Goal: Task Accomplishment & Management: Complete application form

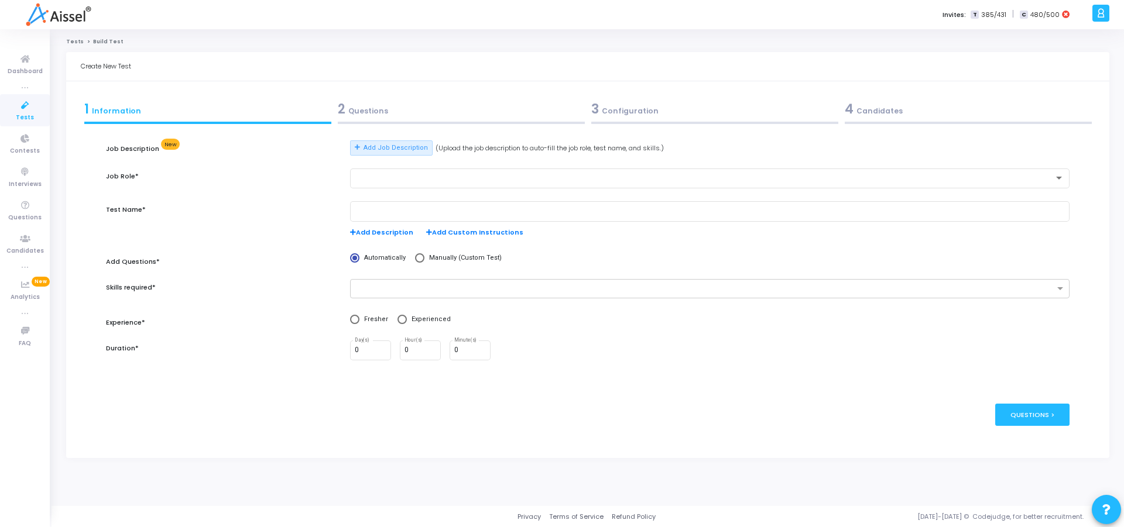
click at [493, 25] on div "Invites: T 385/431 | C 480/500" at bounding box center [603, 14] width 972 height 29
click at [505, 163] on div "Add Job Description (Upload the job description to auto-fill the job role, test…" at bounding box center [709, 154] width 731 height 28
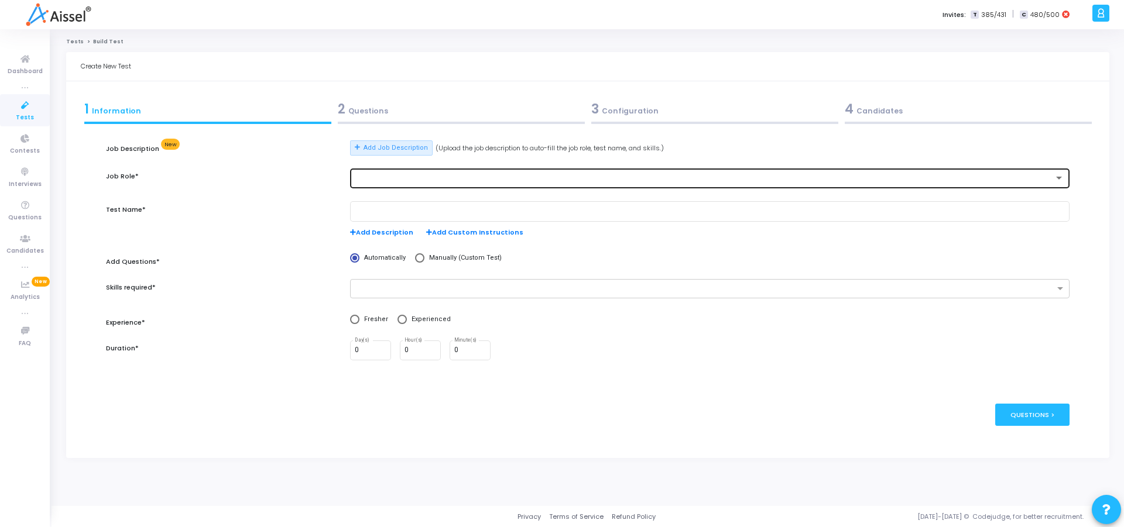
click at [400, 181] on div at bounding box center [705, 178] width 700 height 8
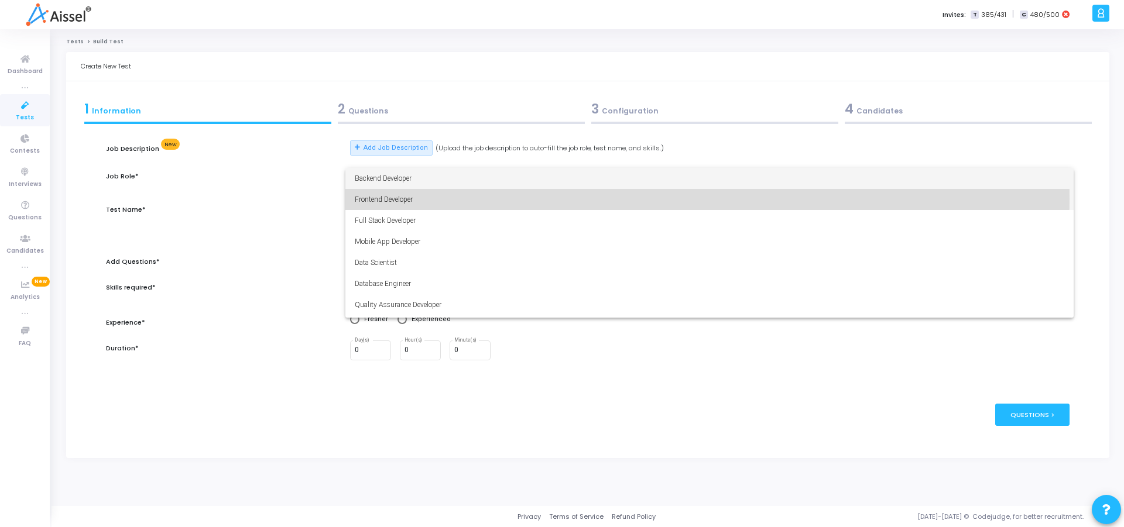
click at [398, 199] on span "Frontend Developer" at bounding box center [710, 199] width 710 height 21
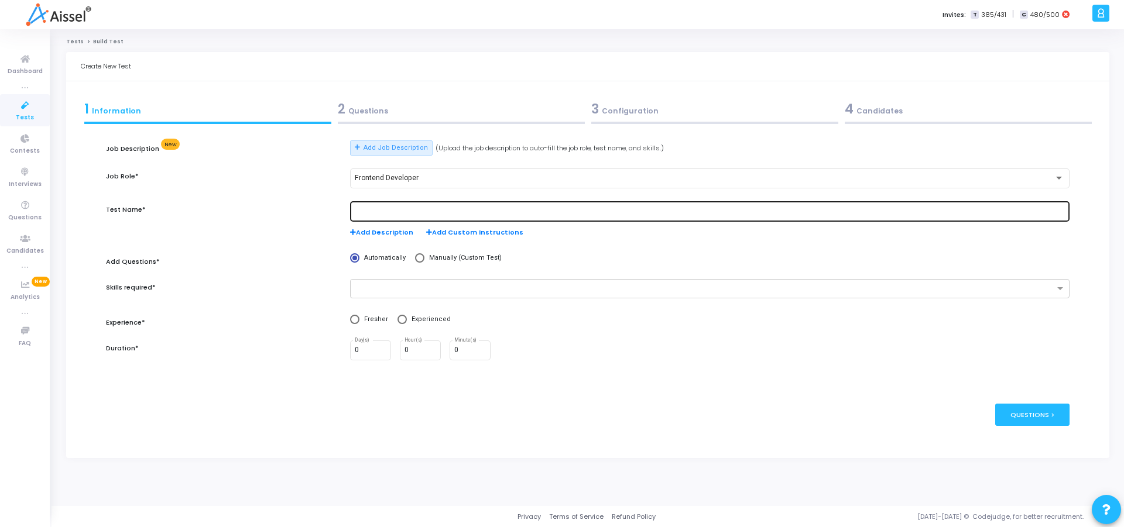
click at [389, 205] on div at bounding box center [710, 211] width 710 height 22
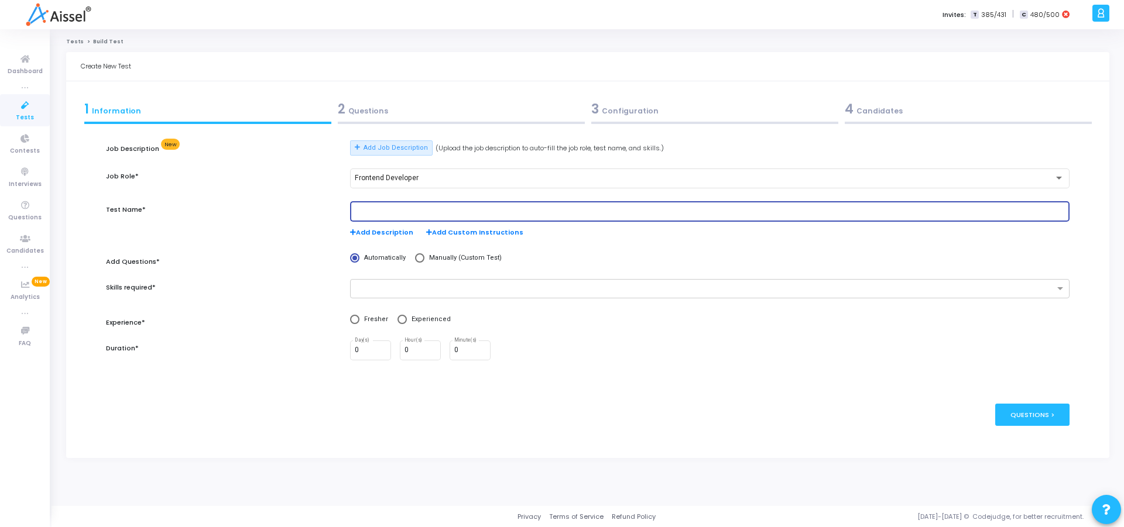
click at [389, 218] on div at bounding box center [710, 211] width 710 height 22
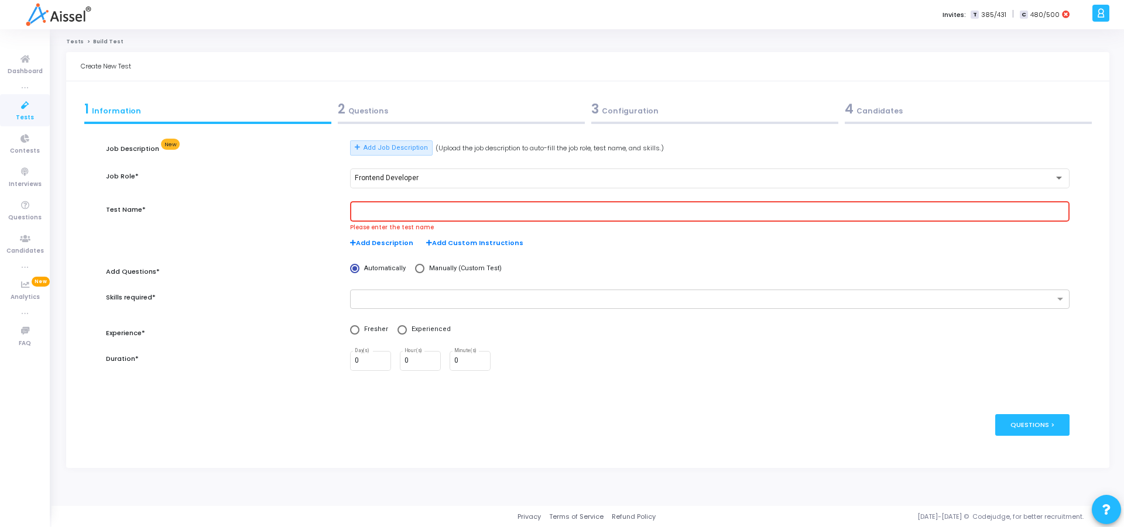
click at [383, 209] on input "text" at bounding box center [710, 212] width 710 height 8
click at [275, 193] on div "Job Role*" at bounding box center [222, 185] width 244 height 33
click at [646, 60] on div "Create New Test" at bounding box center [587, 66] width 1043 height 29
drag, startPoint x: 80, startPoint y: 66, endPoint x: 184, endPoint y: 65, distance: 104.2
click at [184, 65] on div "Create New Test" at bounding box center [587, 66] width 1043 height 29
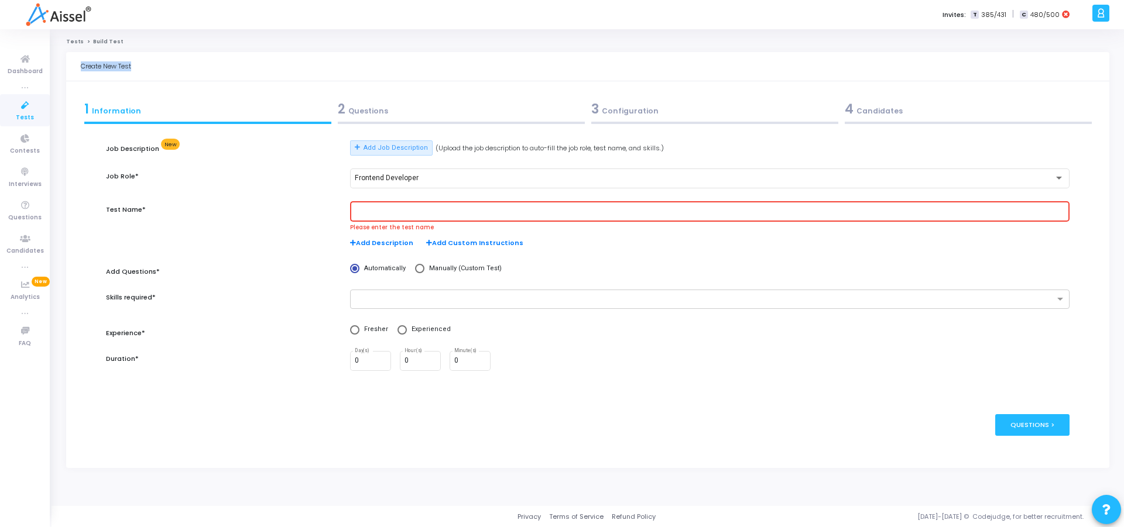
click at [184, 65] on div "Create New Test" at bounding box center [587, 66] width 1043 height 29
click at [176, 68] on div "Create New Test" at bounding box center [587, 66] width 1043 height 29
click at [507, 290] on div at bounding box center [709, 299] width 719 height 19
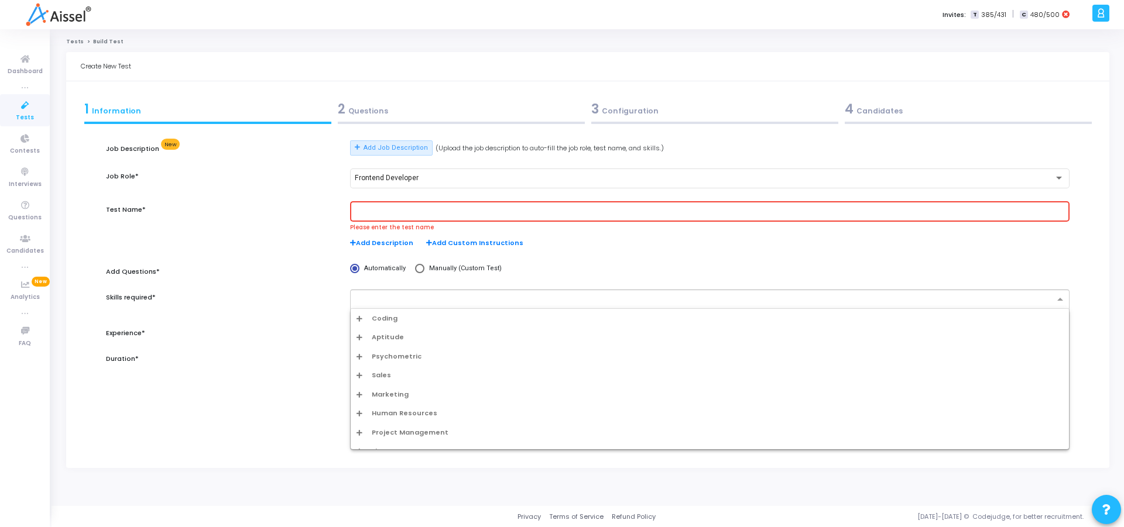
click at [207, 227] on div "Test Name*" at bounding box center [222, 230] width 244 height 59
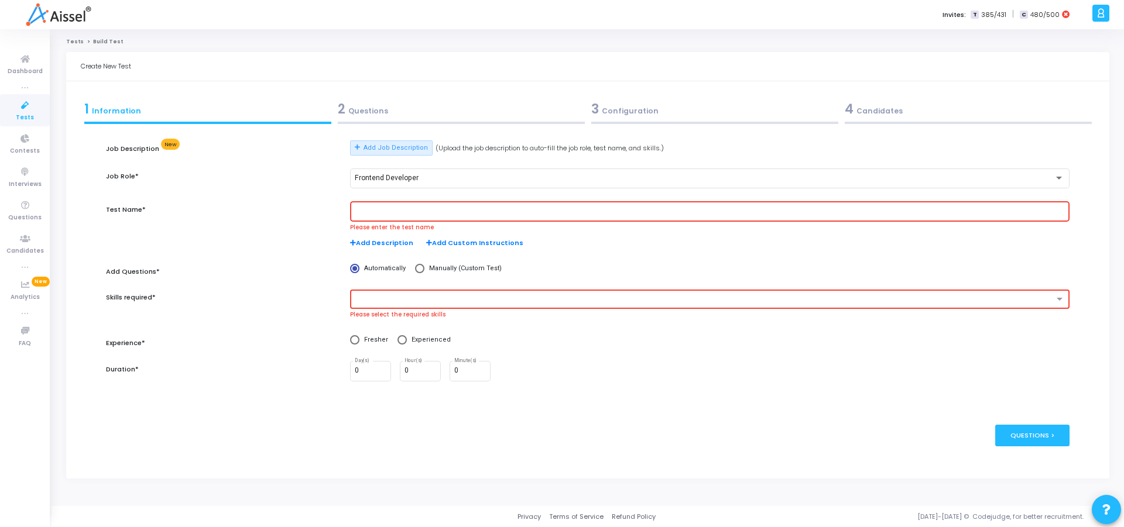
click at [403, 60] on div "Create New Test" at bounding box center [587, 66] width 1043 height 29
click at [444, 44] on ol "Tests Build Test" at bounding box center [587, 42] width 1043 height 8
click at [385, 218] on div at bounding box center [710, 211] width 710 height 22
click at [386, 210] on input "text" at bounding box center [710, 212] width 710 height 8
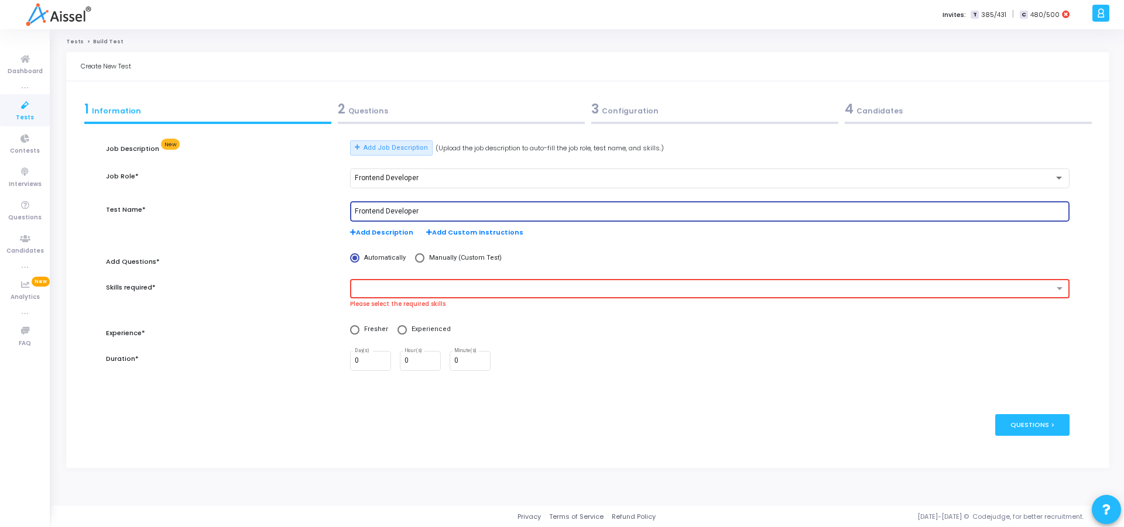
type input "Frontend Developer"
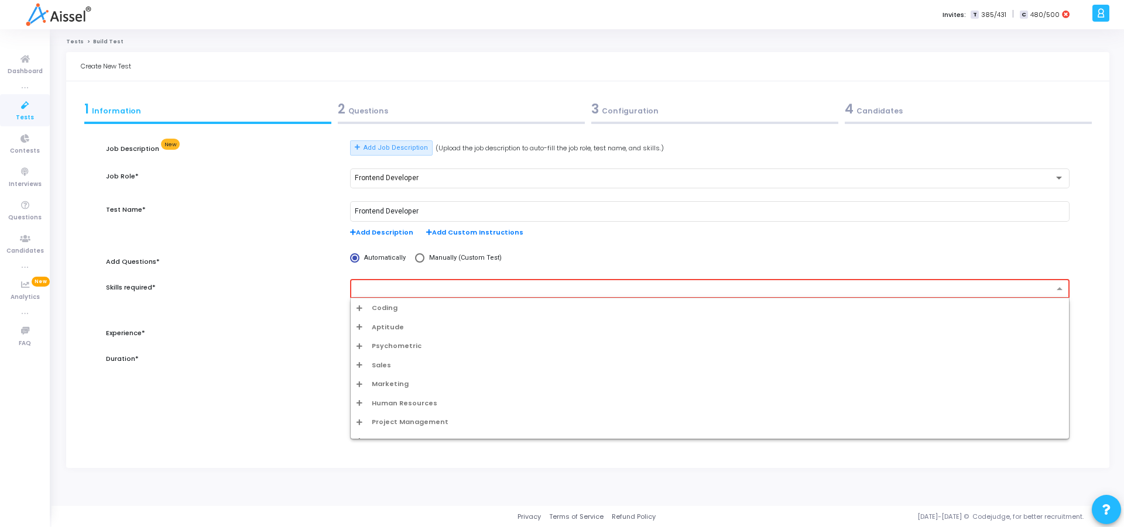
click at [451, 294] on div at bounding box center [704, 291] width 698 height 12
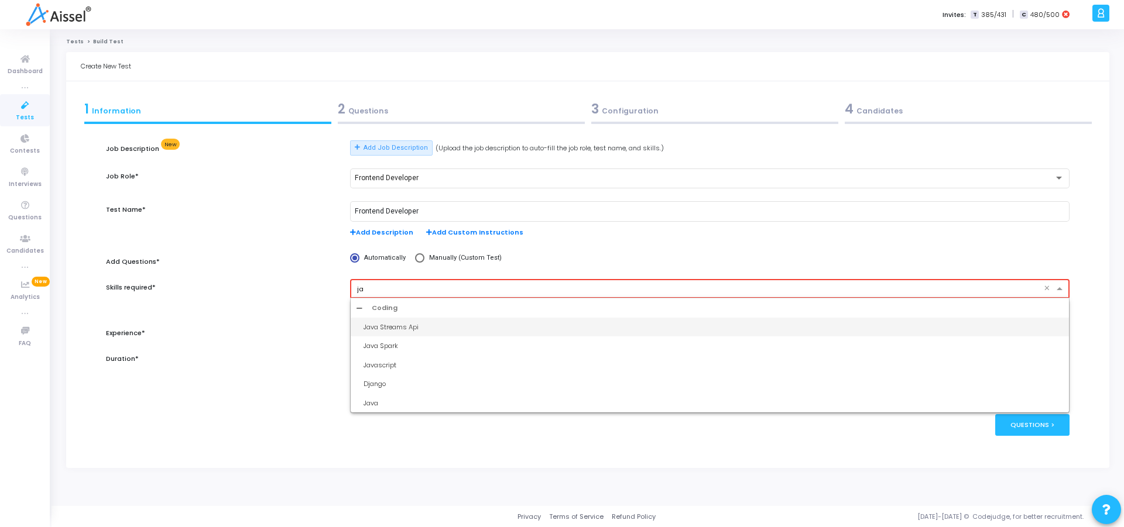
type input "jav"
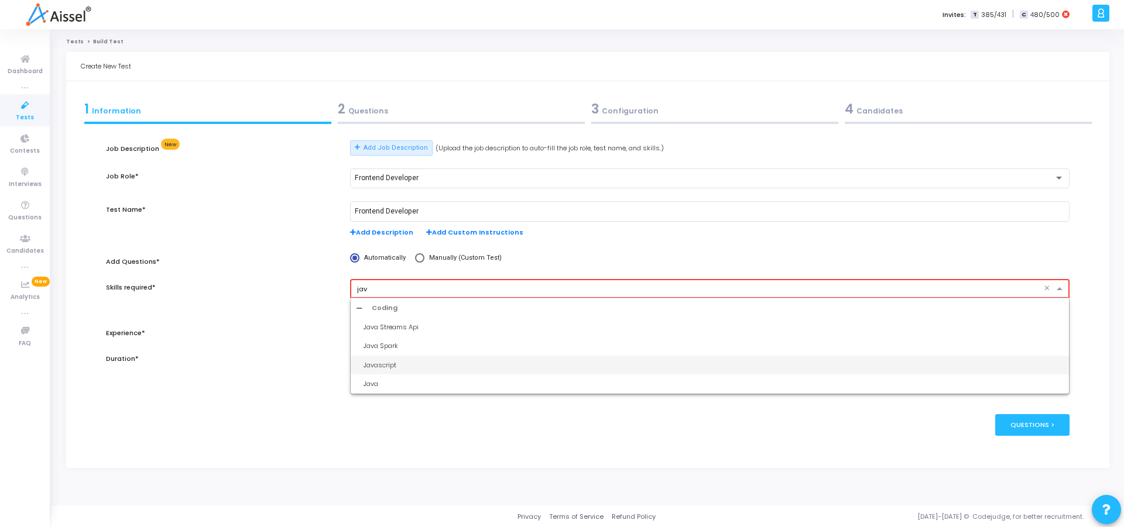
click at [396, 362] on div "Javascript" at bounding box center [714, 366] width 700 height 10
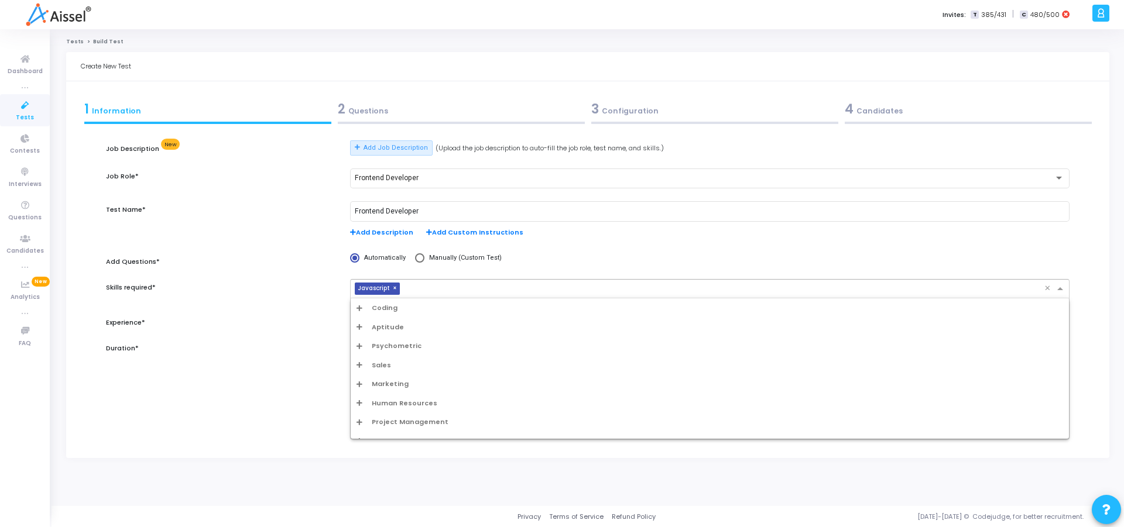
click at [444, 292] on input "text" at bounding box center [725, 290] width 640 height 10
type input "rea"
click at [389, 323] on div "React.js" at bounding box center [714, 328] width 700 height 10
click at [550, 284] on div "× Javascript × REACT.JS" at bounding box center [698, 289] width 694 height 18
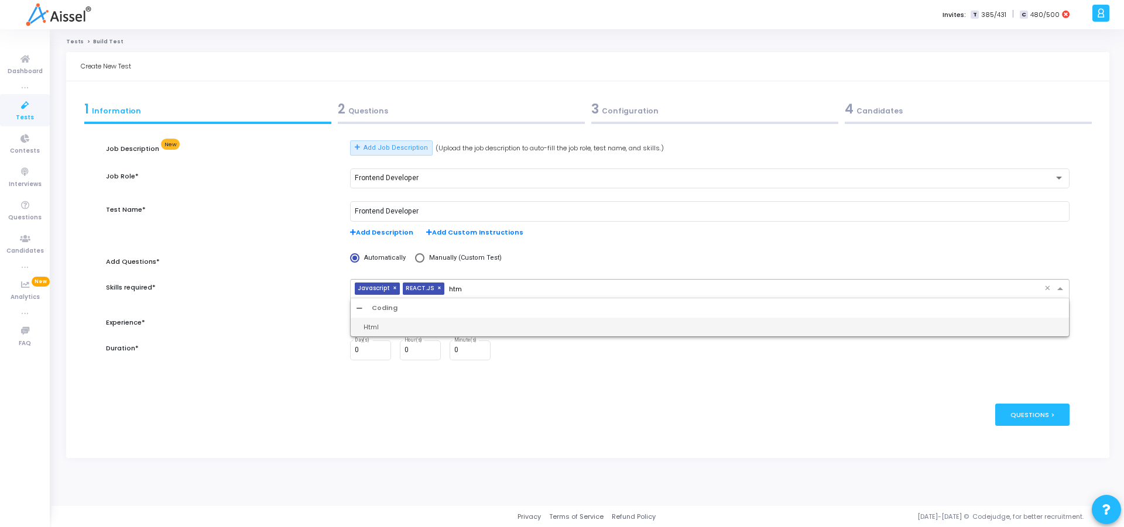
type input "html"
click at [419, 325] on div "Html" at bounding box center [714, 328] width 700 height 10
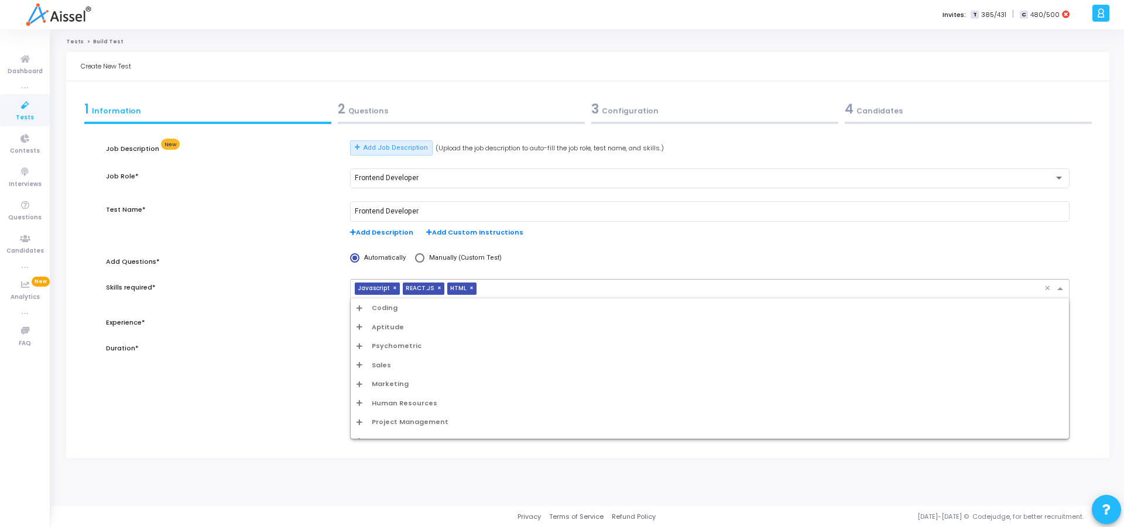
click at [533, 285] on input "text" at bounding box center [762, 290] width 563 height 10
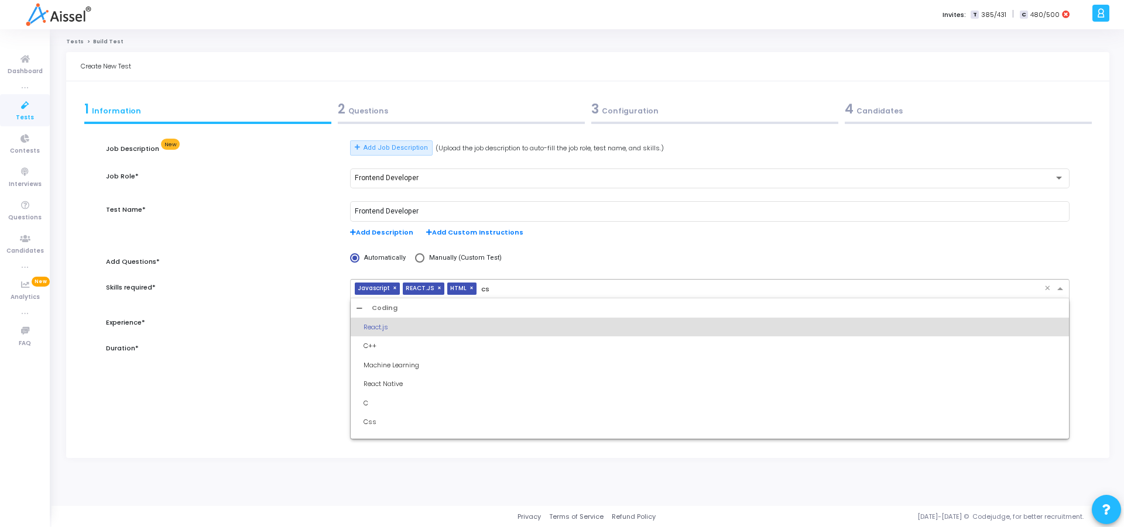
type input "css"
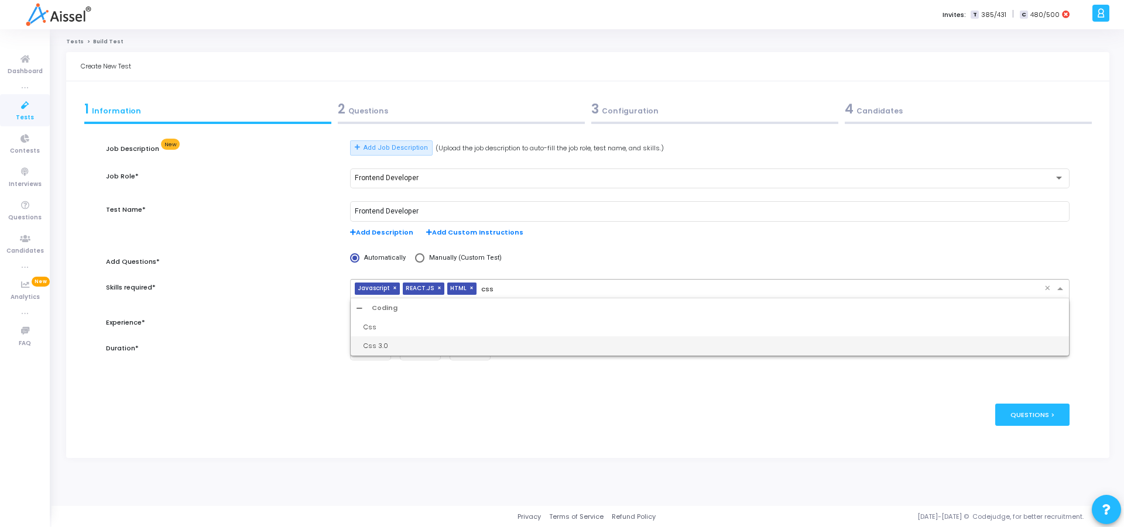
click at [383, 352] on div "Css 3.0" at bounding box center [710, 346] width 718 height 19
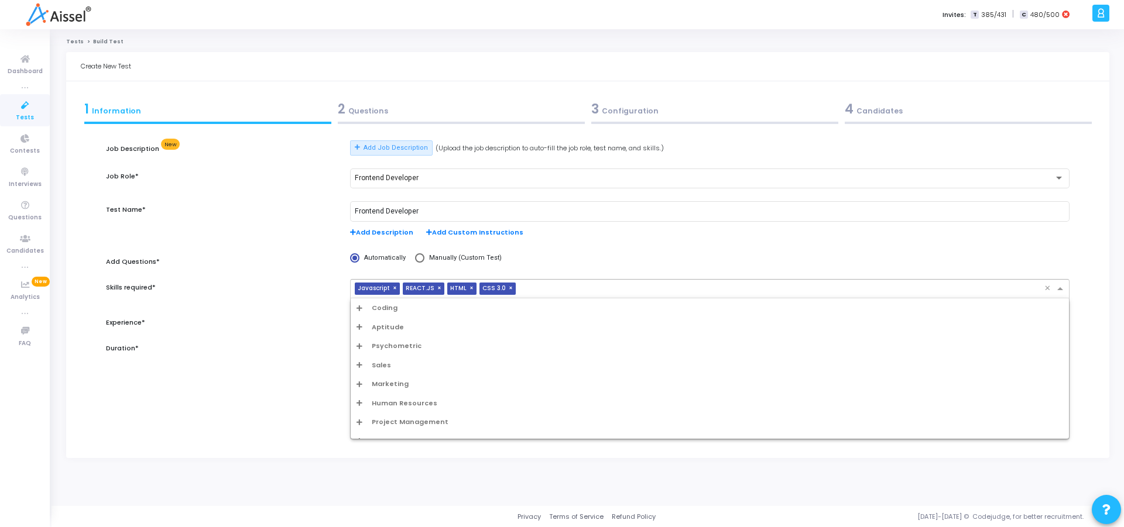
click at [549, 293] on input "text" at bounding box center [782, 290] width 524 height 10
click at [385, 307] on span "Coding" at bounding box center [385, 308] width 26 height 10
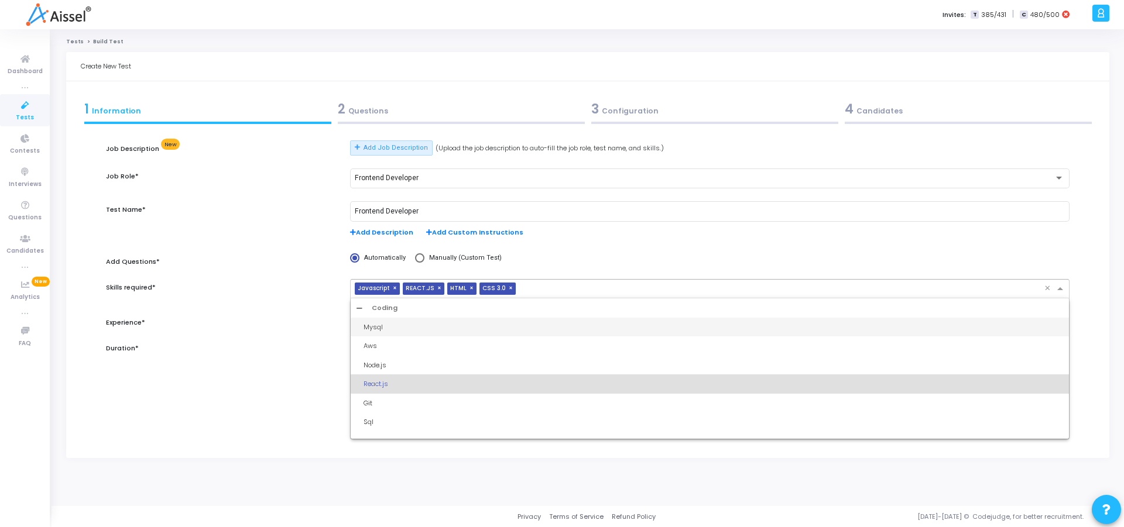
click at [361, 305] on icon "Options list" at bounding box center [360, 308] width 6 height 6
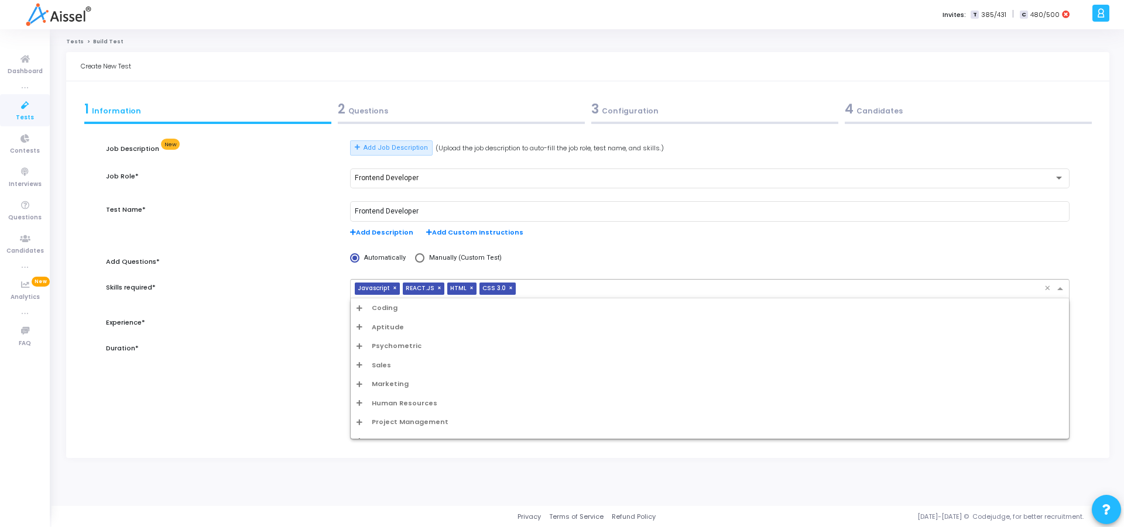
click at [359, 308] on icon "Options list" at bounding box center [360, 308] width 6 height 6
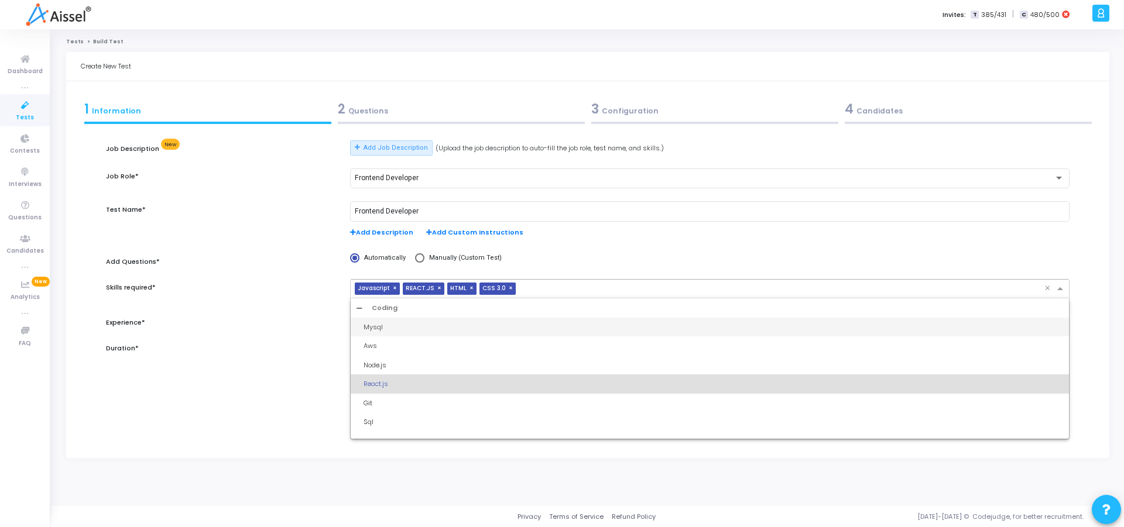
click at [359, 308] on icon "Options list" at bounding box center [360, 308] width 6 height 6
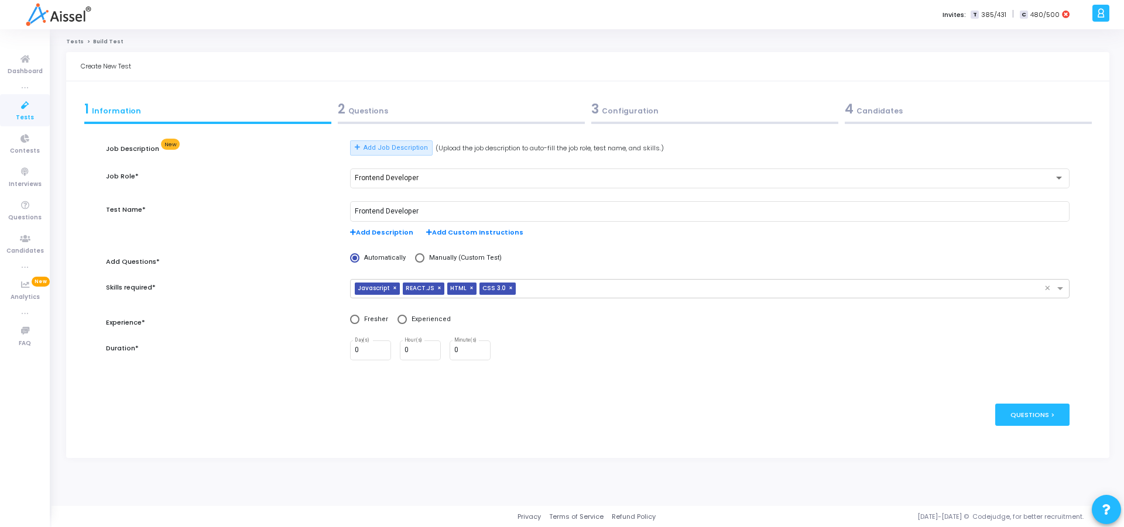
click at [297, 376] on div "Job Description New Add Job Description (Upload the job description to auto-fil…" at bounding box center [587, 263] width 963 height 246
click at [397, 316] on span at bounding box center [401, 319] width 9 height 9
click at [397, 316] on input "Experienced" at bounding box center [401, 319] width 9 height 9
radio input "true"
click at [404, 352] on input "text" at bounding box center [702, 351] width 694 height 10
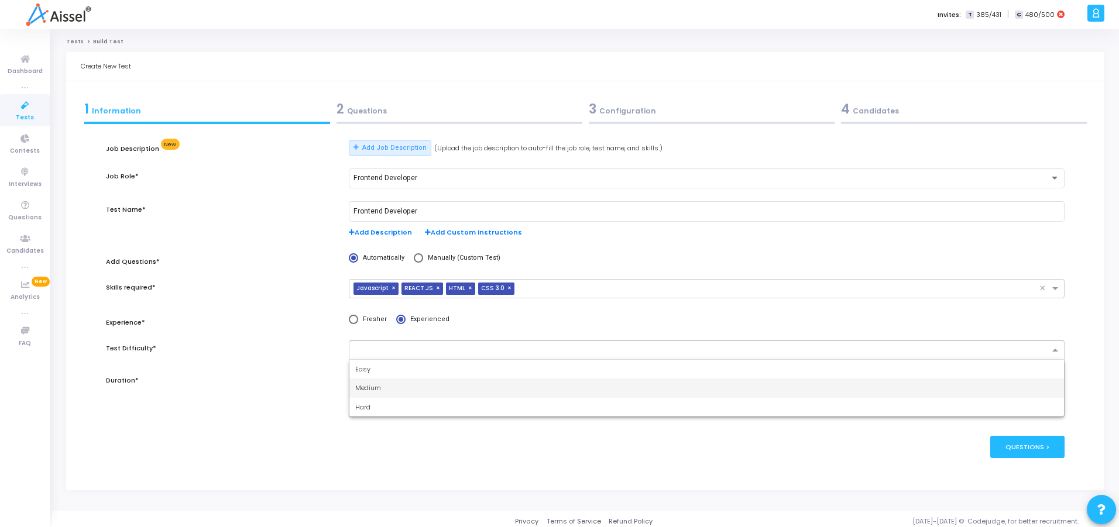
click at [395, 386] on div "Medium" at bounding box center [706, 388] width 715 height 19
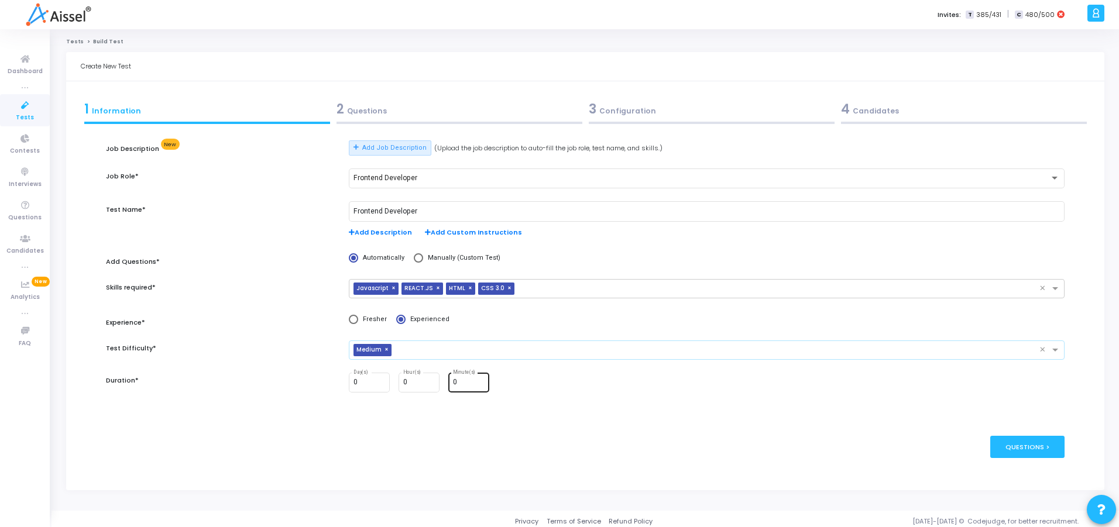
click at [468, 385] on input "0" at bounding box center [469, 383] width 32 height 8
type input "0"
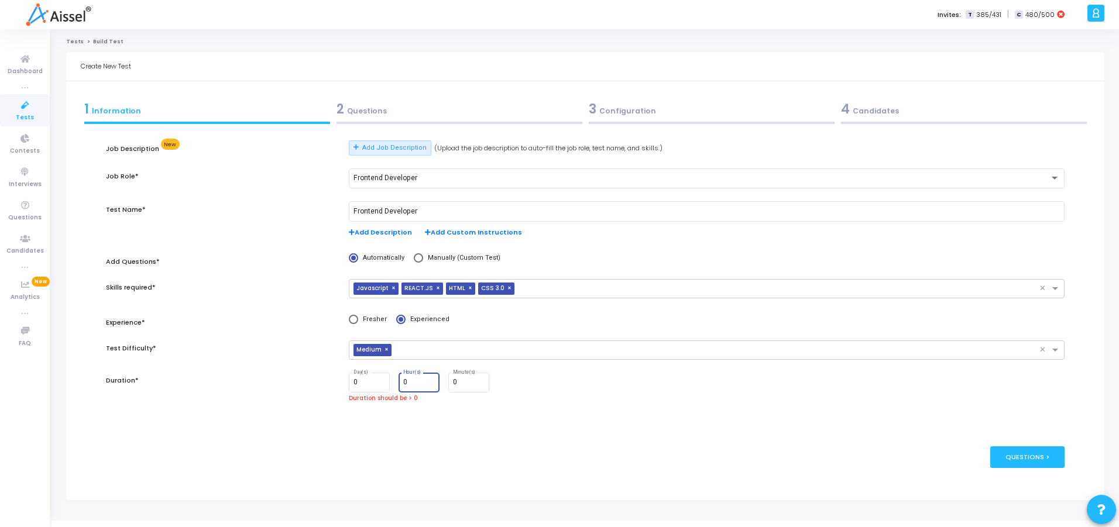
click at [414, 385] on input "0" at bounding box center [419, 383] width 32 height 8
type input "1"
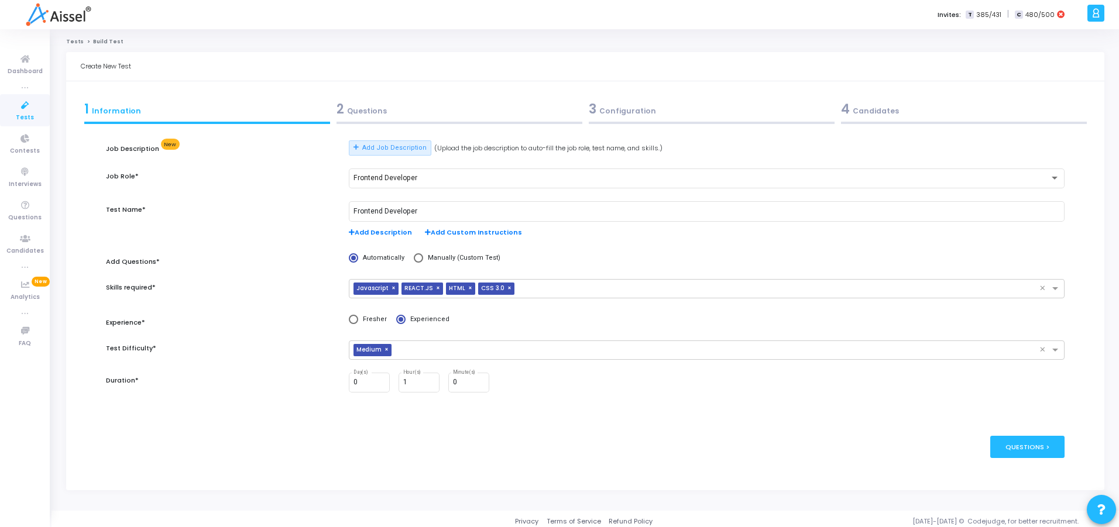
click at [676, 451] on div "publish Publish Now Questions >" at bounding box center [585, 447] width 959 height 57
click at [1037, 449] on div "Questions >" at bounding box center [1028, 447] width 74 height 22
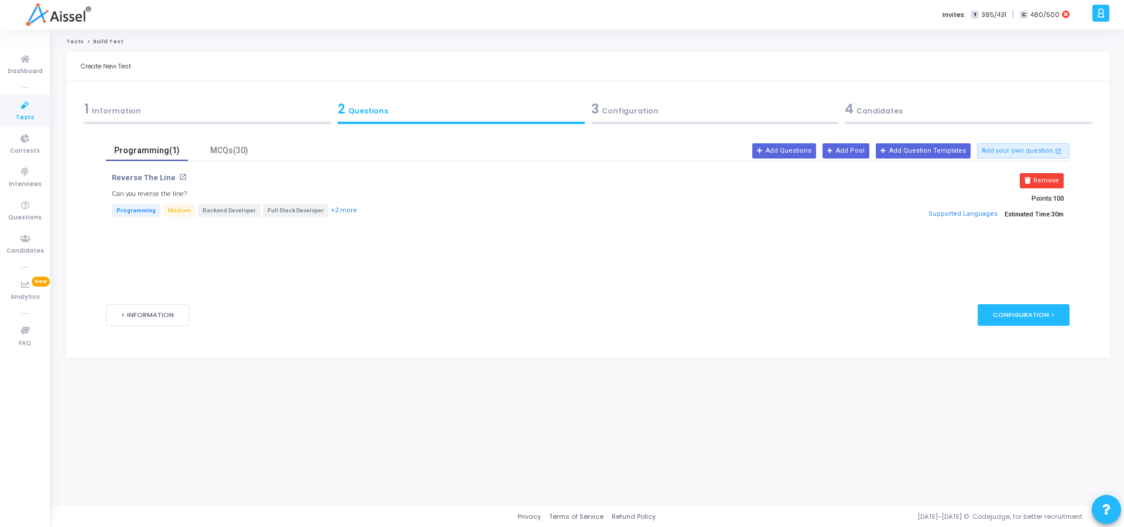
click at [173, 152] on div "Programming(1)" at bounding box center [147, 151] width 68 height 12
click at [1050, 186] on button "Remove" at bounding box center [1042, 180] width 44 height 15
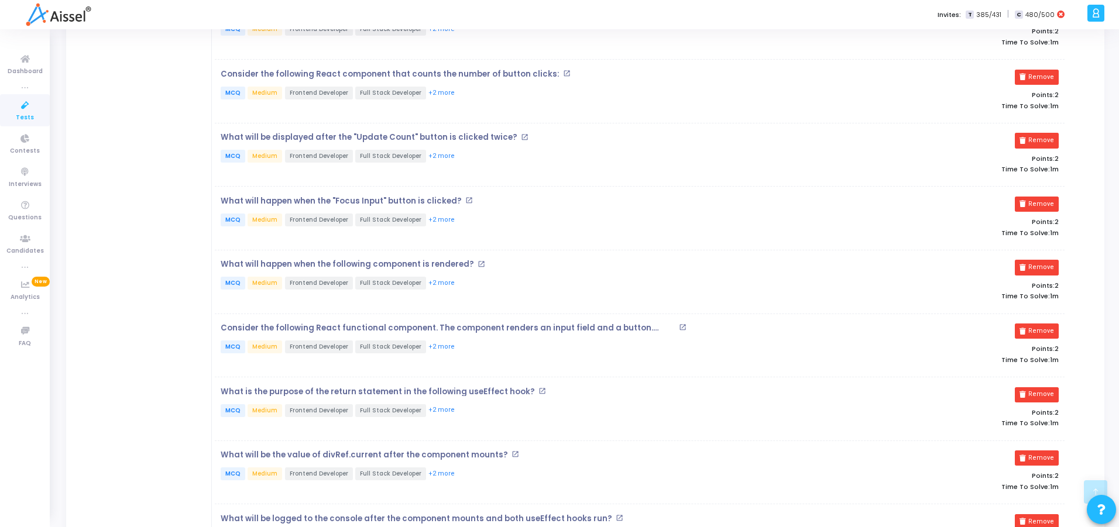
scroll to position [281, 0]
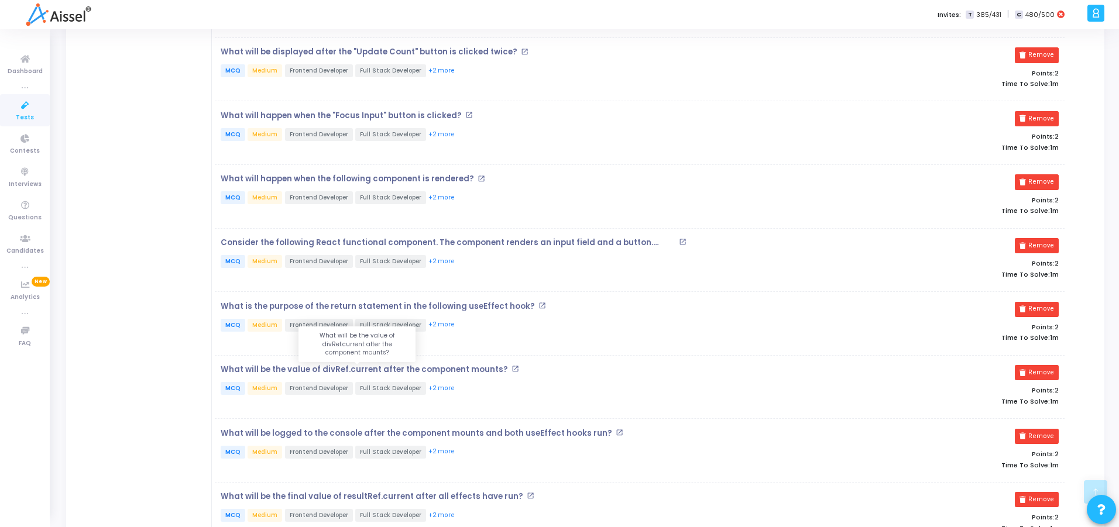
click at [389, 372] on p "What will be the value of divRef.current after the component mounts?" at bounding box center [364, 369] width 287 height 9
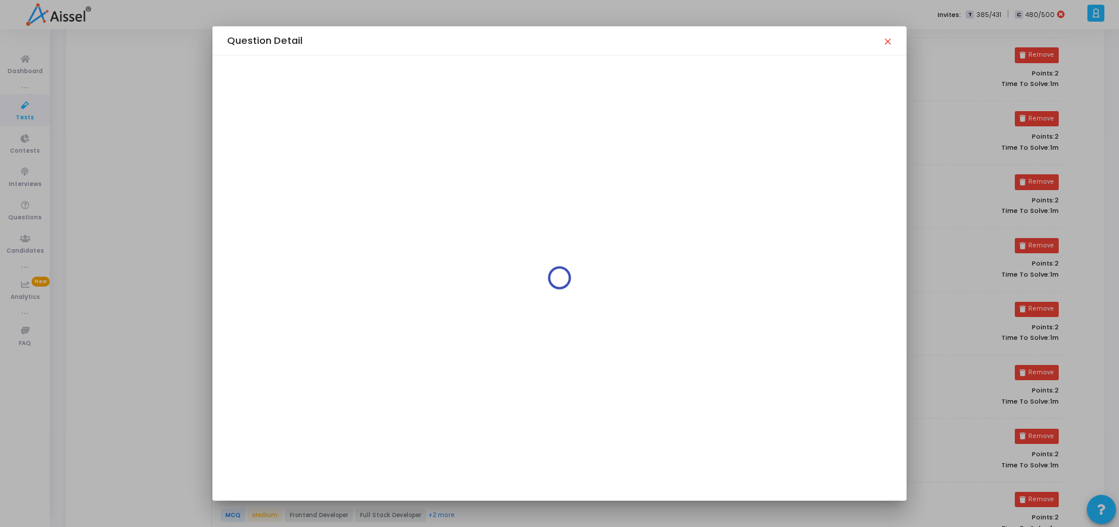
scroll to position [0, 0]
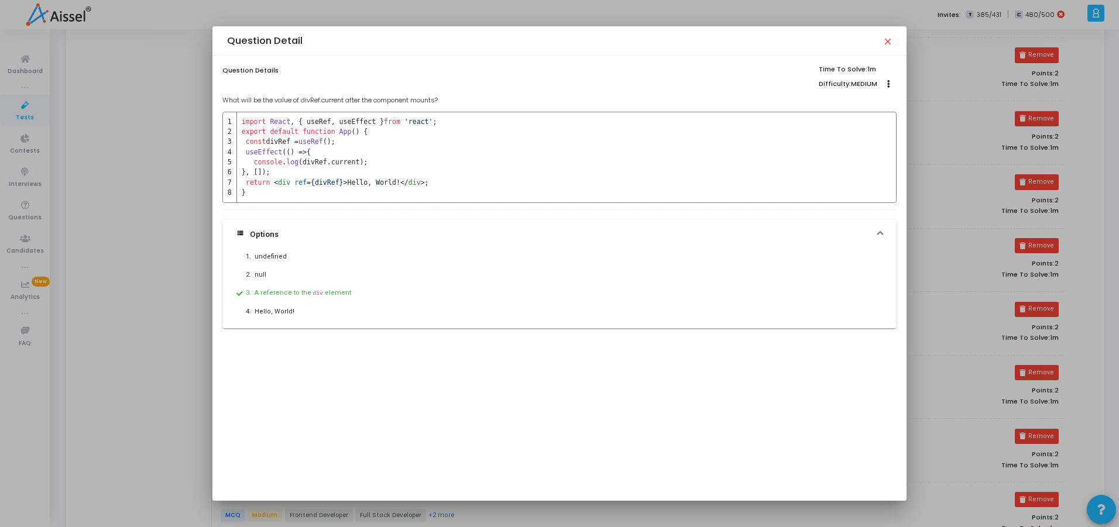
click at [889, 42] on mat-icon "close" at bounding box center [887, 40] width 9 height 9
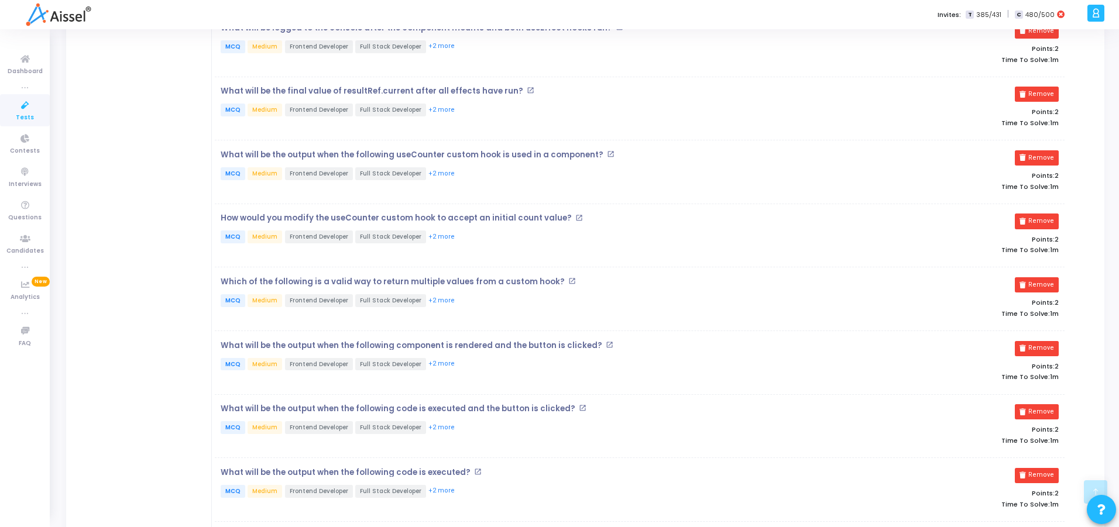
scroll to position [702, 0]
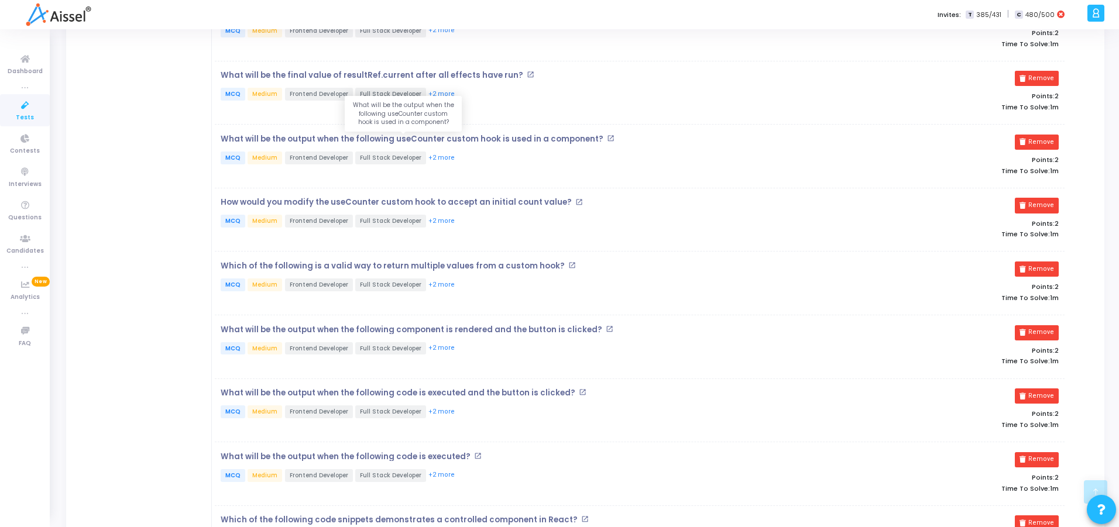
click at [414, 138] on p "What will be the output when the following useCounter custom hook is used in a …" at bounding box center [412, 139] width 383 height 9
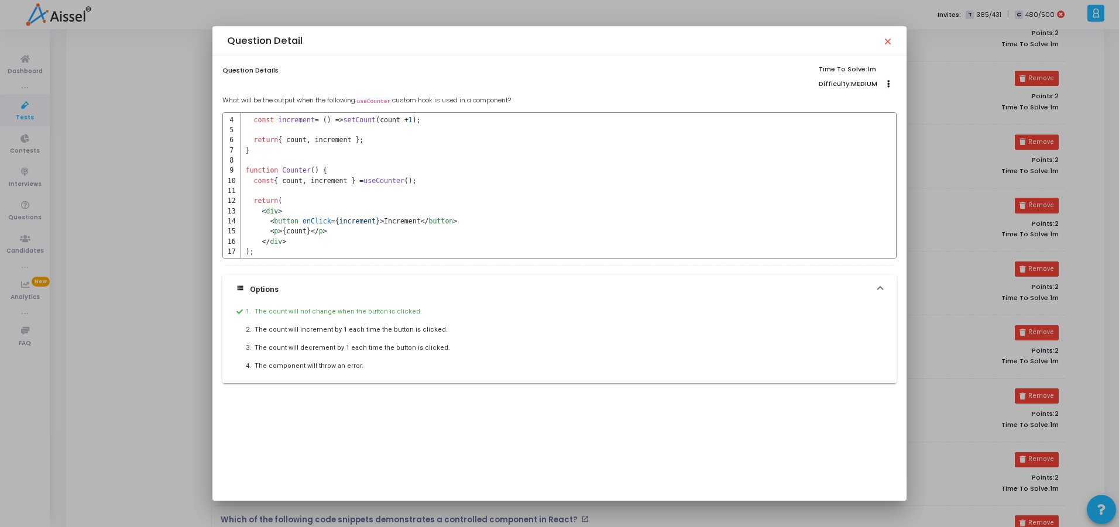
scroll to position [47, 0]
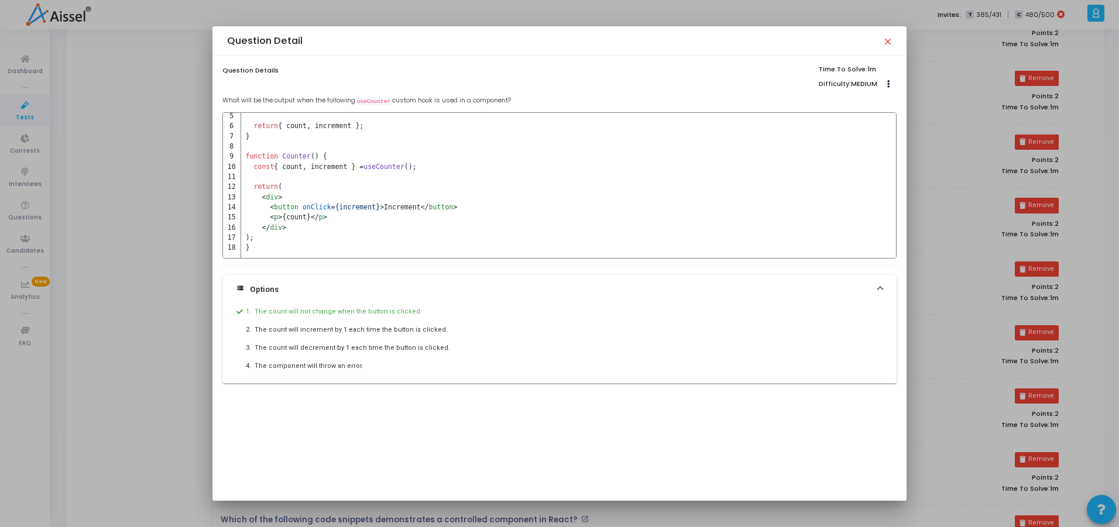
click at [890, 43] on mat-icon "close" at bounding box center [887, 40] width 9 height 9
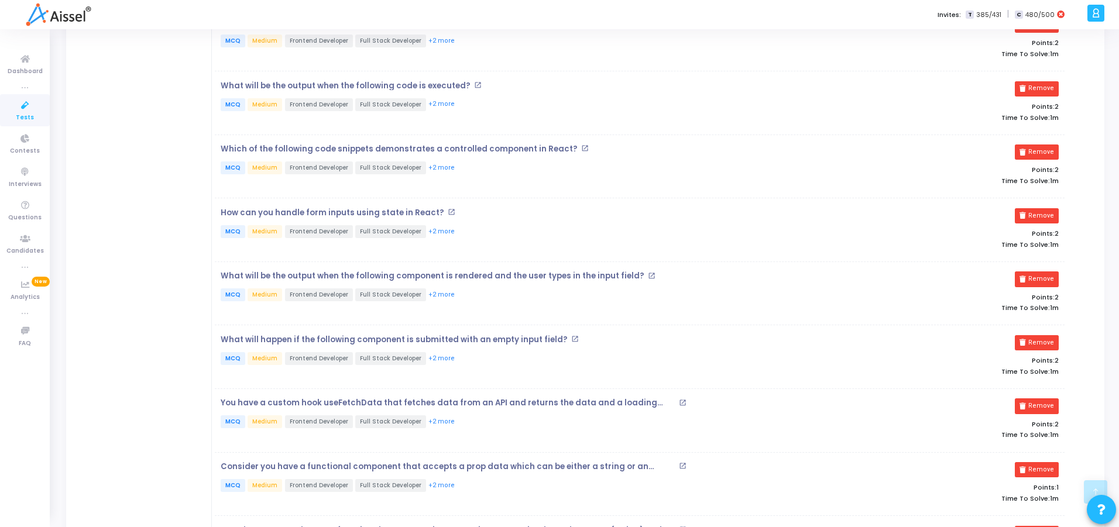
scroll to position [1124, 0]
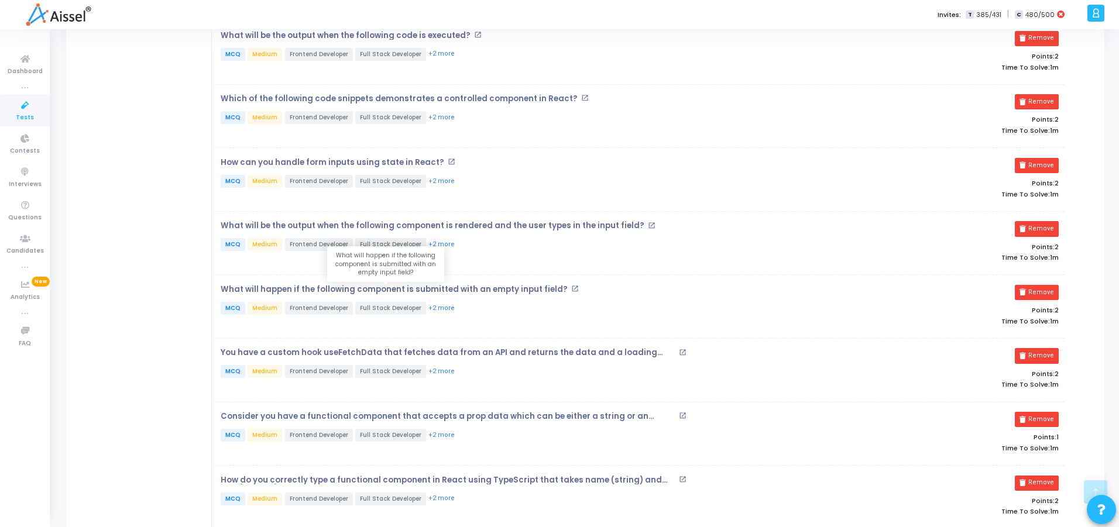
click at [477, 291] on p "What will happen if the following component is submitted with an empty input fi…" at bounding box center [394, 289] width 347 height 9
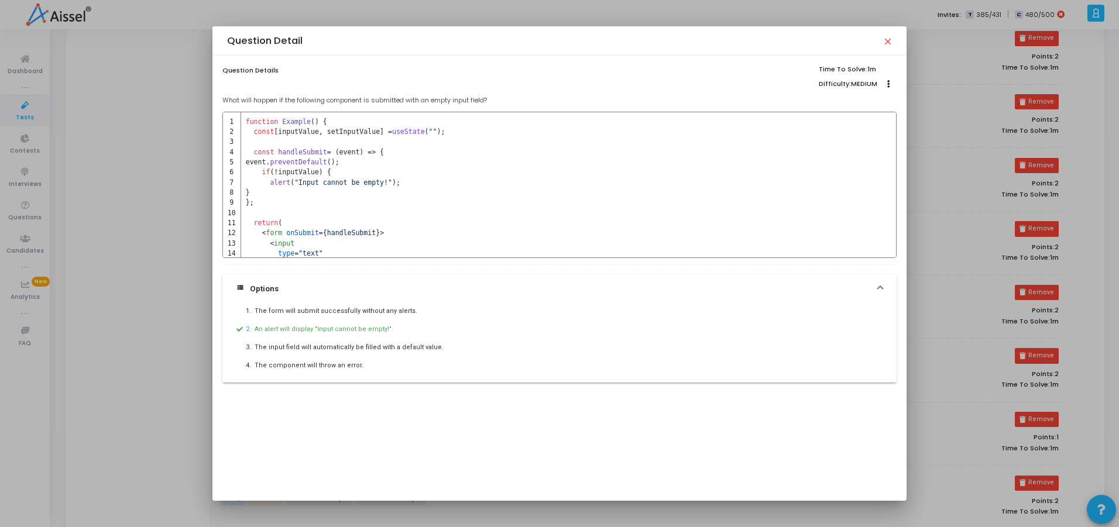
click at [892, 43] on mat-icon "close" at bounding box center [887, 40] width 9 height 9
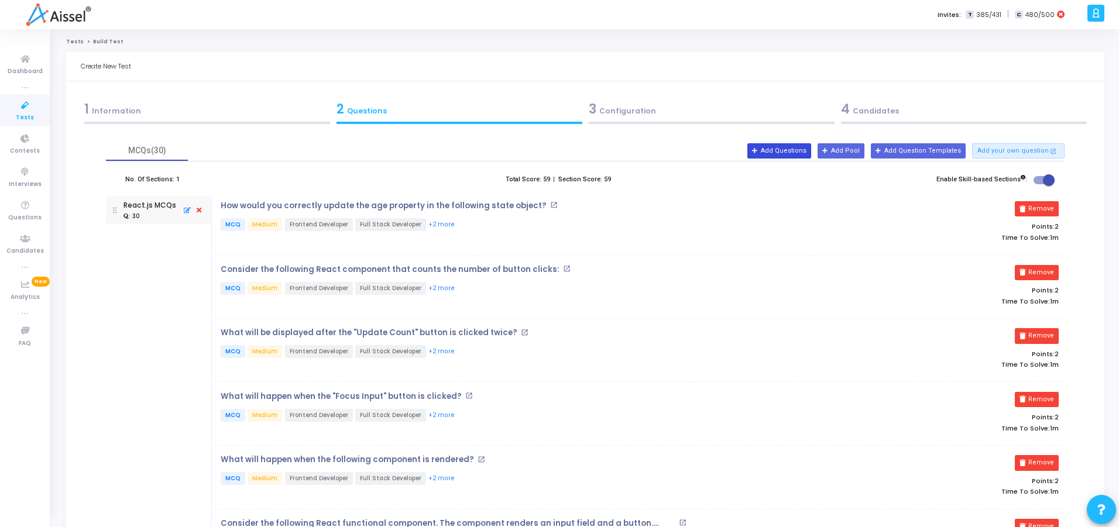
click at [780, 150] on button "Add Questions" at bounding box center [780, 150] width 64 height 15
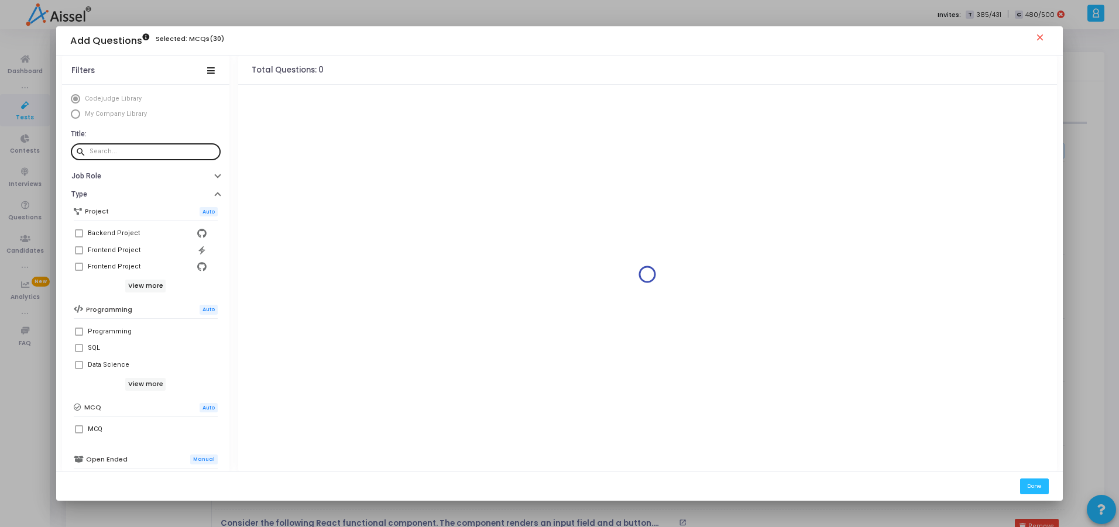
click at [111, 147] on div at bounding box center [153, 151] width 126 height 19
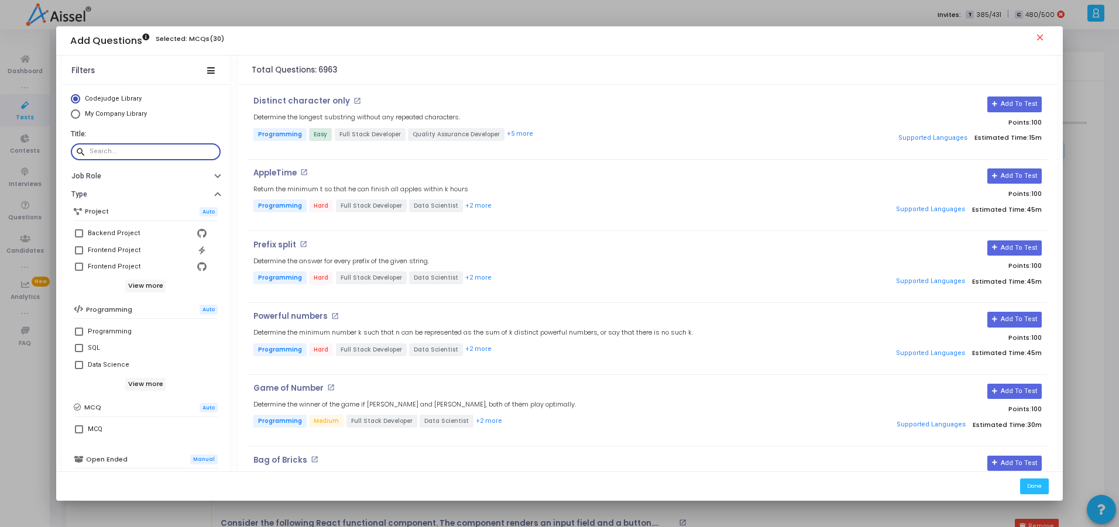
click at [111, 151] on input "text" at bounding box center [153, 151] width 126 height 7
click at [78, 252] on mat-tooltip-component "Backend Project" at bounding box center [108, 257] width 67 height 32
click at [76, 249] on mat-tooltip-component "Backend Project" at bounding box center [108, 257] width 67 height 32
click at [75, 252] on span at bounding box center [79, 250] width 8 height 8
click at [78, 255] on input "Frontend Project" at bounding box center [78, 255] width 1 height 1
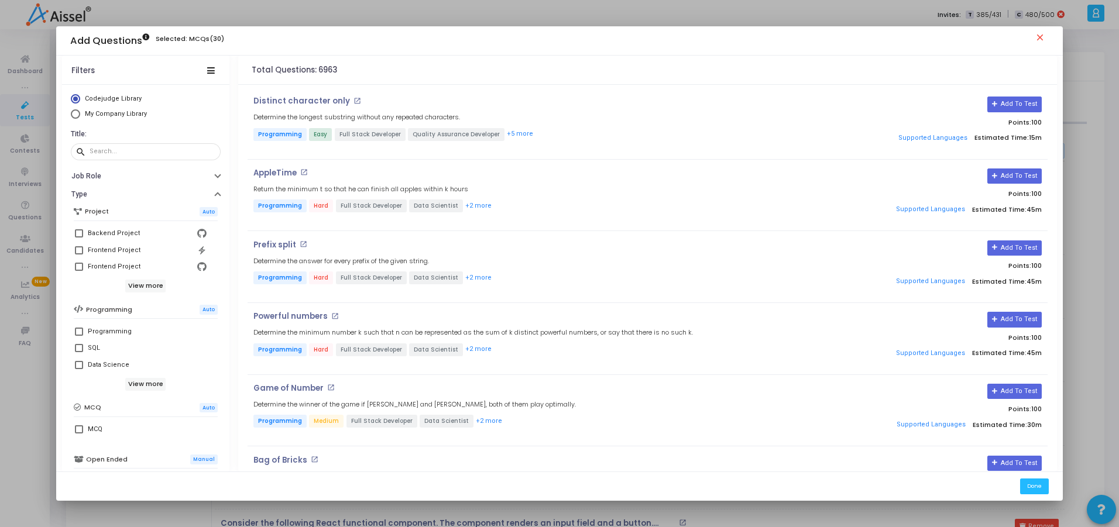
checkbox input "true"
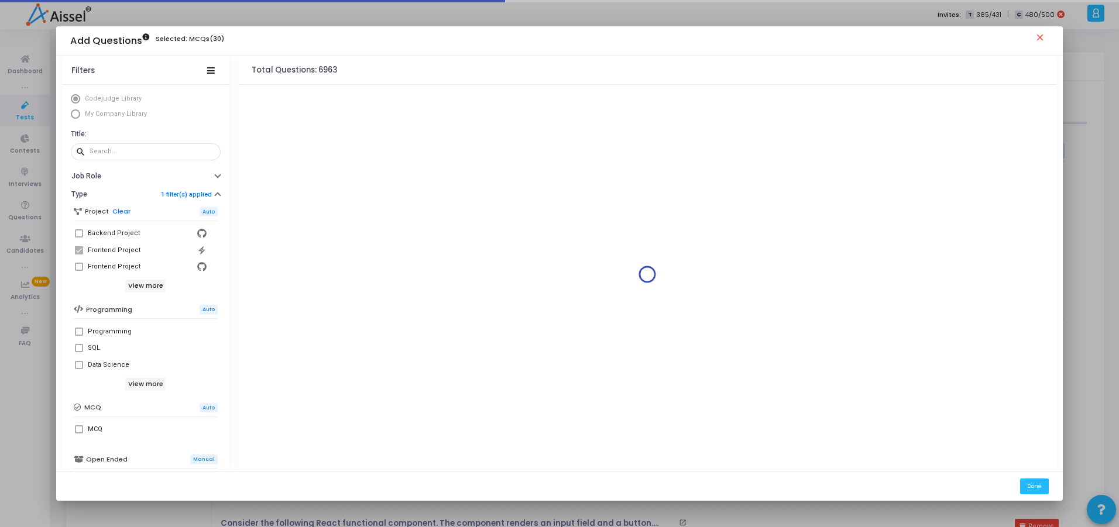
scroll to position [70, 0]
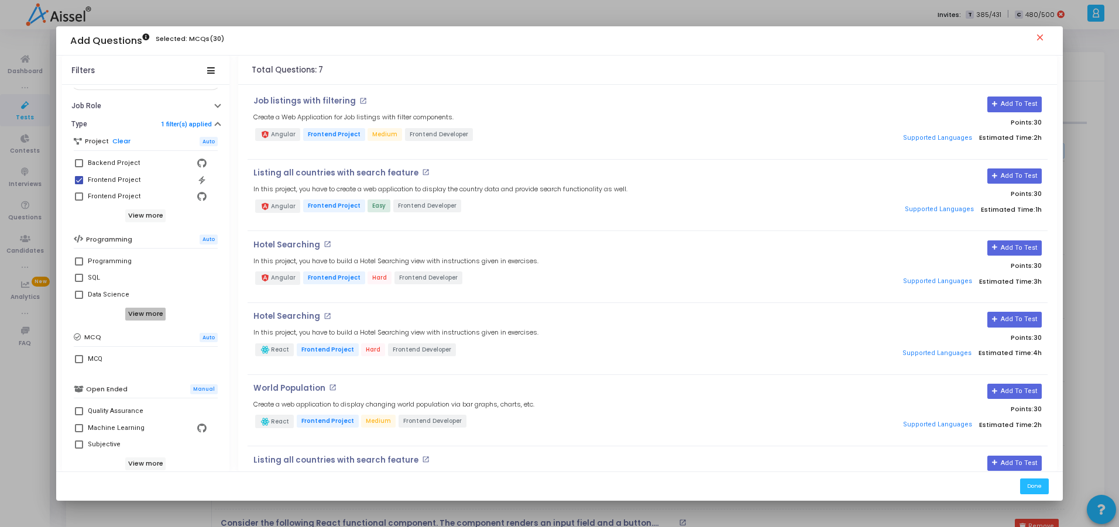
click at [135, 311] on h6 "View more" at bounding box center [145, 314] width 40 height 13
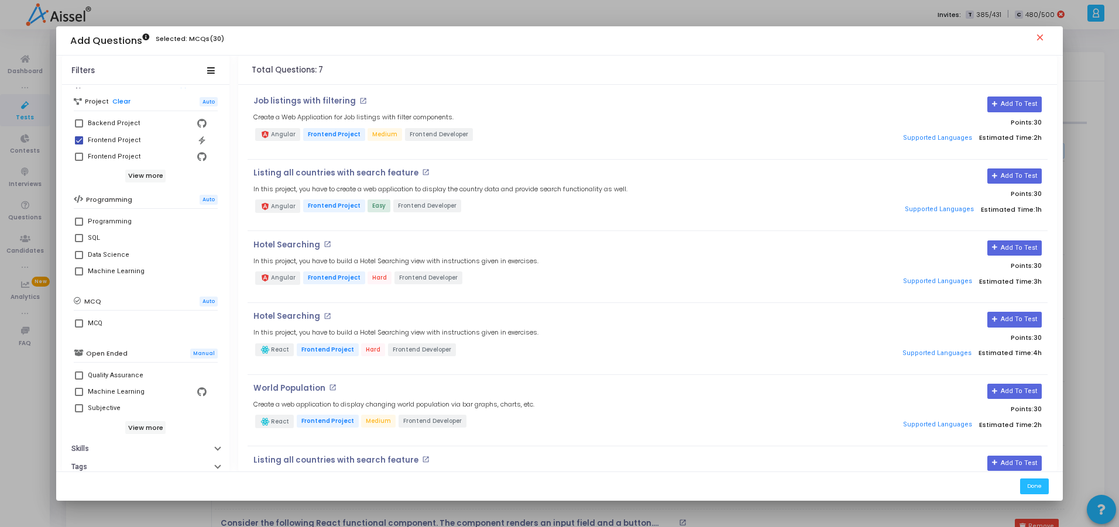
scroll to position [157, 0]
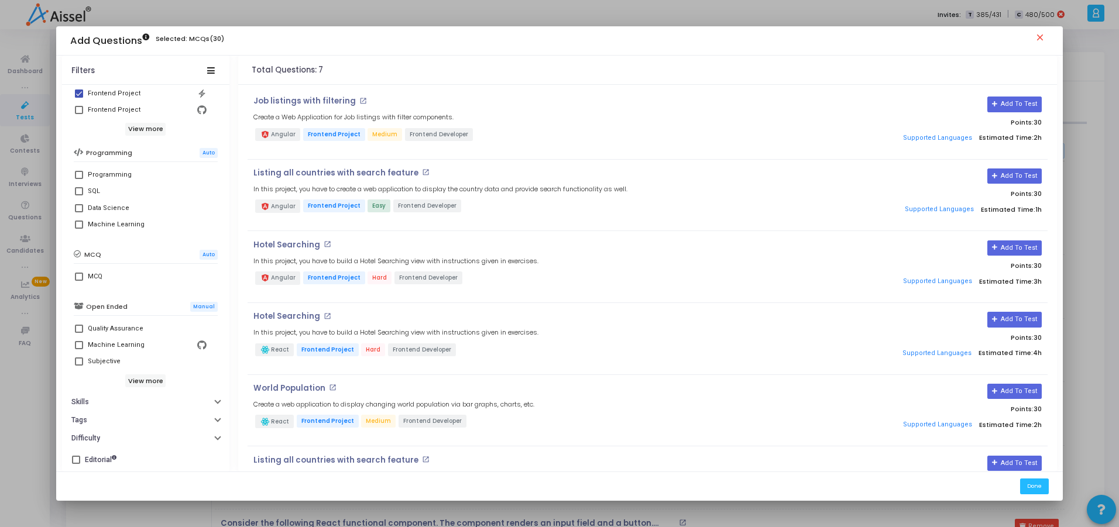
click at [77, 277] on span at bounding box center [79, 277] width 8 height 8
click at [78, 281] on input "MCQ" at bounding box center [78, 281] width 1 height 1
checkbox input "true"
click at [98, 399] on button "Skills" at bounding box center [145, 402] width 167 height 18
click at [103, 419] on div at bounding box center [152, 422] width 121 height 19
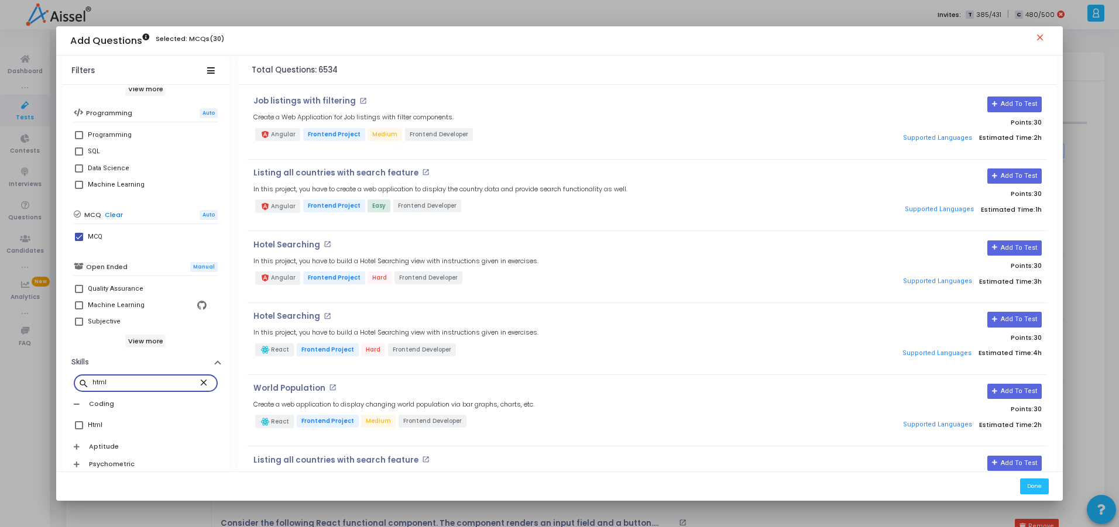
scroll to position [227, 0]
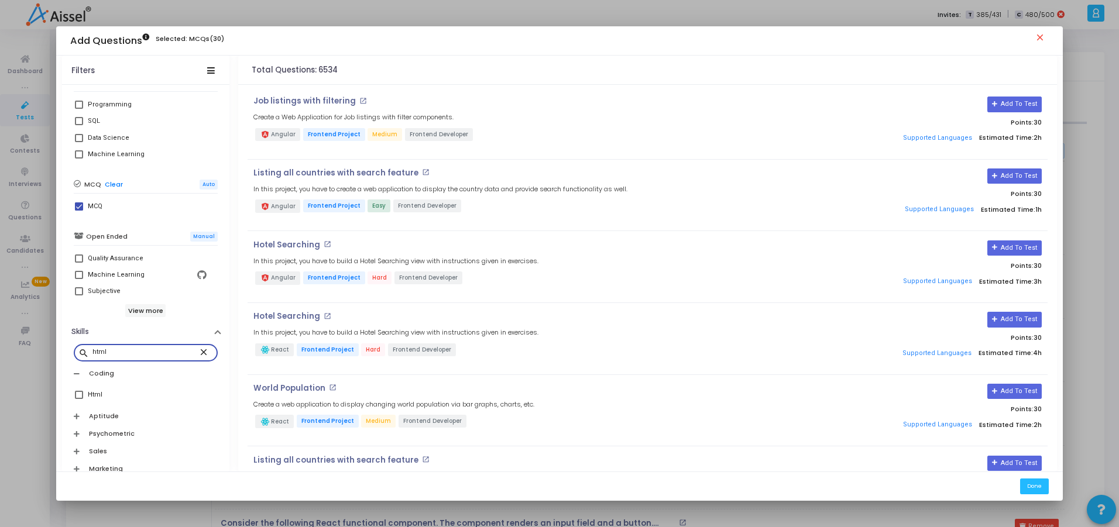
type input "html"
click at [76, 400] on label "Html" at bounding box center [146, 395] width 142 height 14
click at [78, 400] on input "Html" at bounding box center [78, 399] width 1 height 1
checkbox input "true"
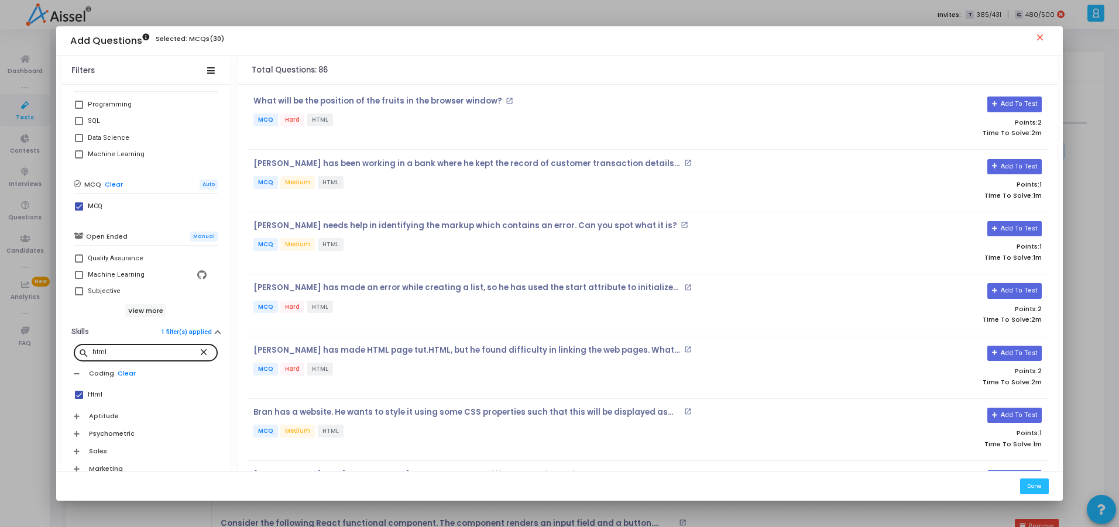
click at [198, 351] on mat-icon "close" at bounding box center [205, 352] width 14 height 11
type input "css"
click at [76, 409] on span at bounding box center [79, 411] width 8 height 8
click at [78, 416] on input "Css 3.0" at bounding box center [78, 416] width 1 height 1
checkbox input "true"
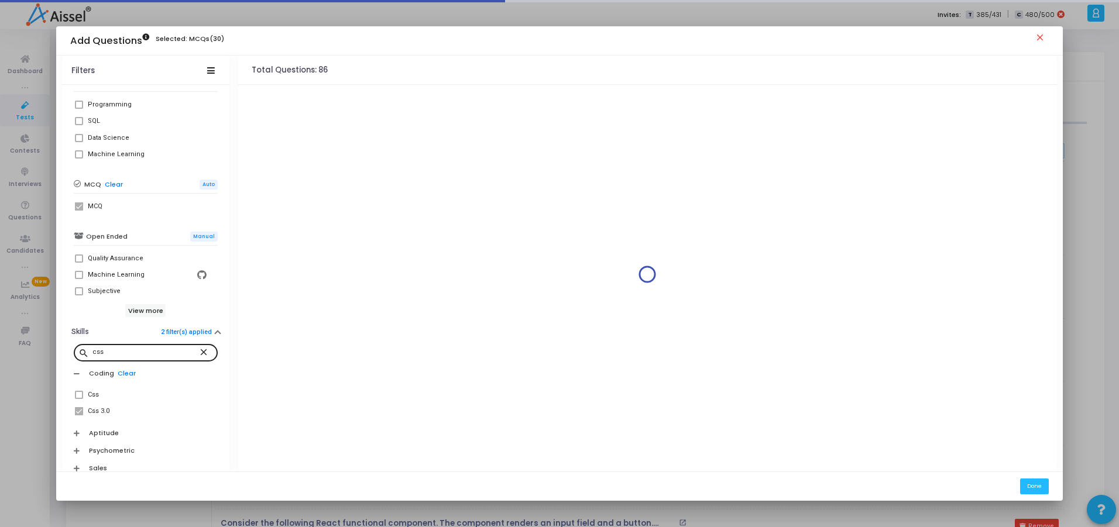
click at [199, 354] on mat-icon "close" at bounding box center [205, 352] width 14 height 11
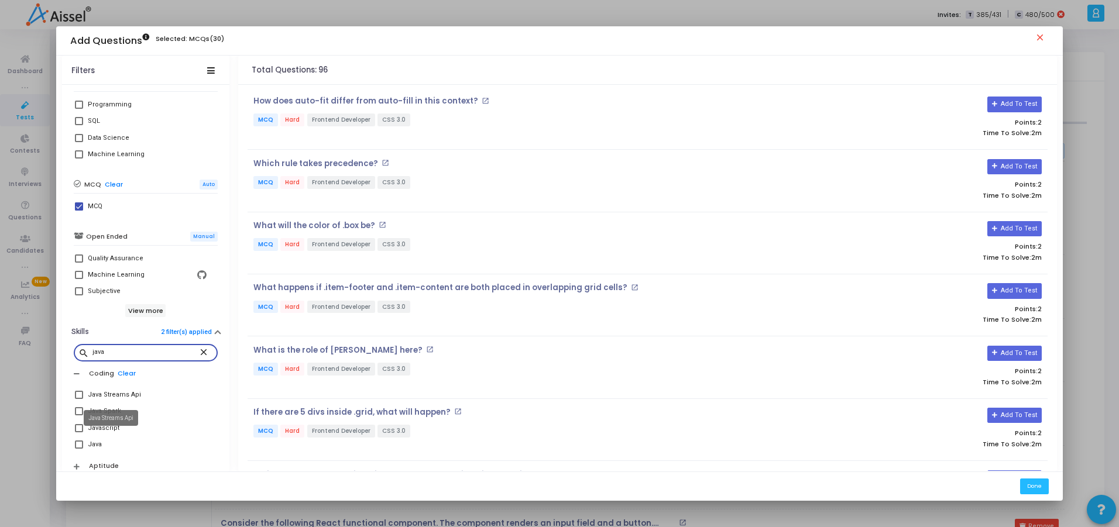
type input "java"
click at [76, 428] on mat-tooltip-component "Java Streams Api" at bounding box center [111, 418] width 71 height 32
click at [75, 427] on span at bounding box center [79, 428] width 8 height 8
click at [78, 433] on input "Javascript" at bounding box center [78, 433] width 1 height 1
checkbox input "true"
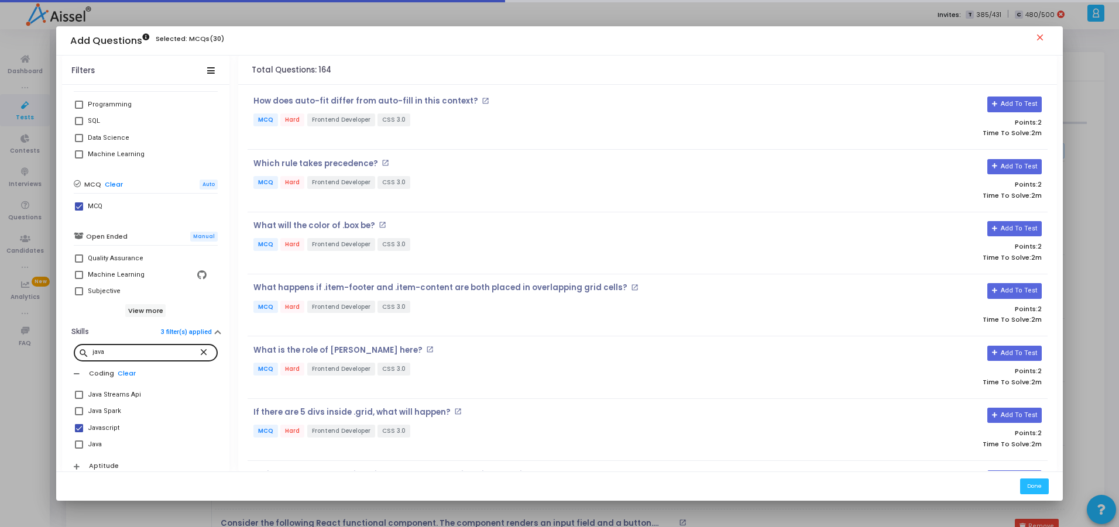
click at [62, 361] on div "search java close Coding Clear Java Streams Api Java Spark Javascript Java Apti…" at bounding box center [145, 460] width 167 height 239
click at [198, 351] on mat-icon "close" at bounding box center [205, 352] width 14 height 11
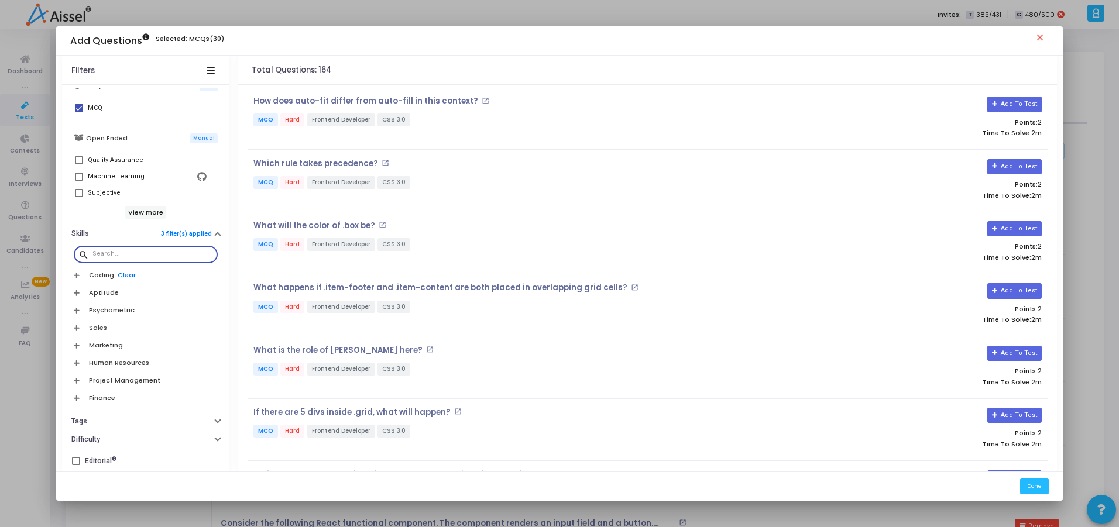
scroll to position [327, 0]
click at [92, 417] on button "Tags" at bounding box center [145, 421] width 167 height 18
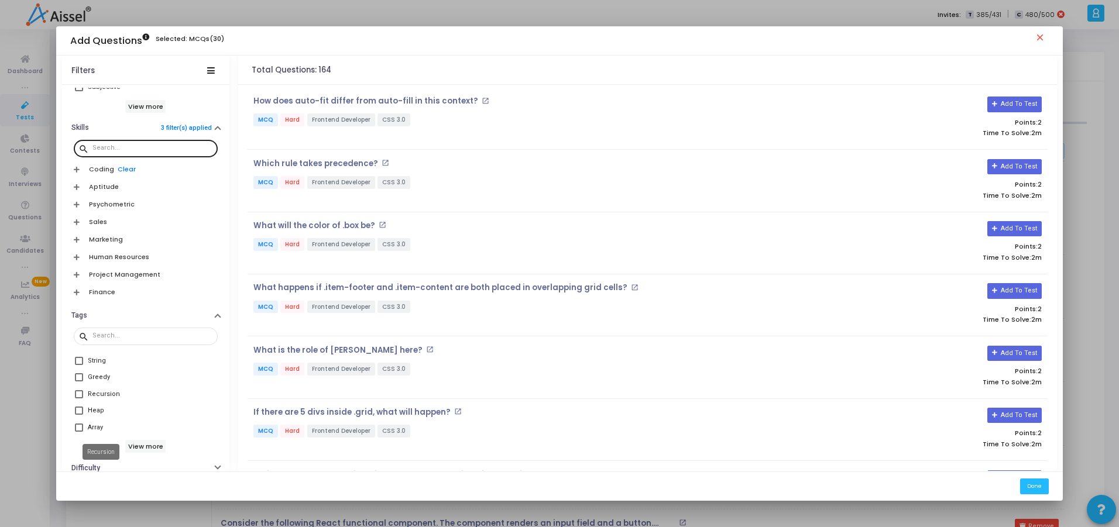
scroll to position [461, 0]
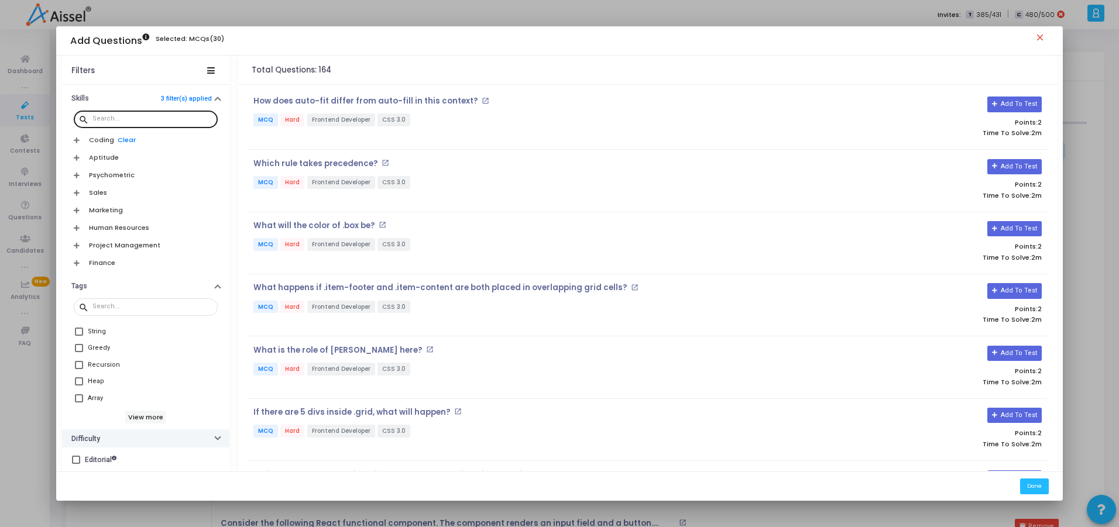
click at [105, 440] on button "Difficulty" at bounding box center [145, 439] width 167 height 18
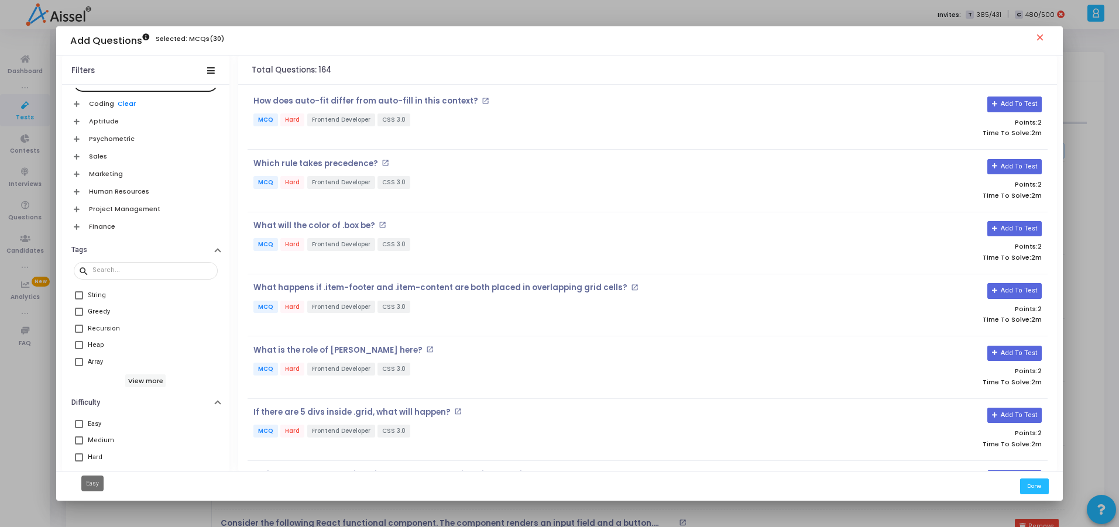
scroll to position [526, 0]
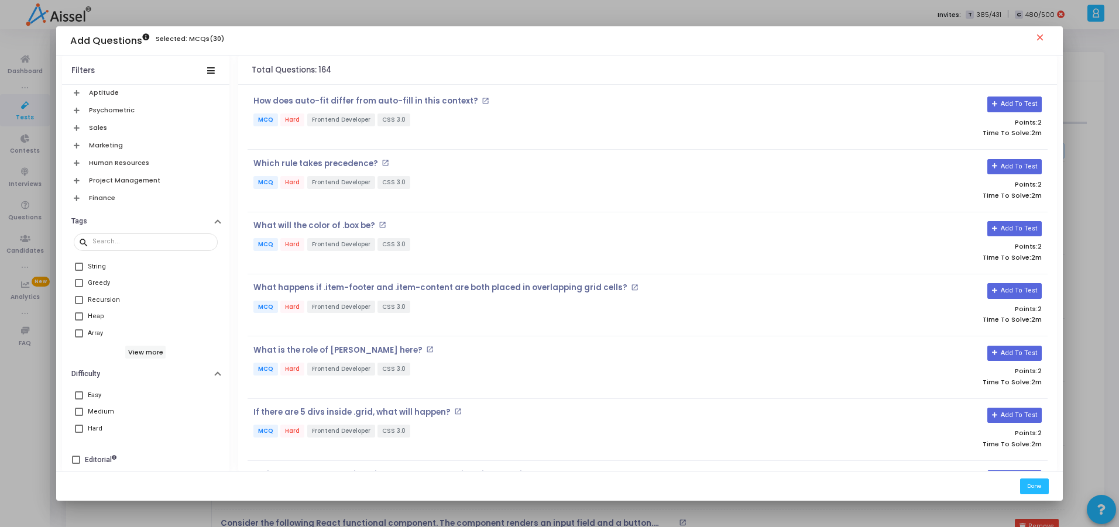
click at [76, 409] on span at bounding box center [79, 412] width 8 height 8
click at [78, 416] on input "Medium" at bounding box center [78, 416] width 1 height 1
checkbox input "true"
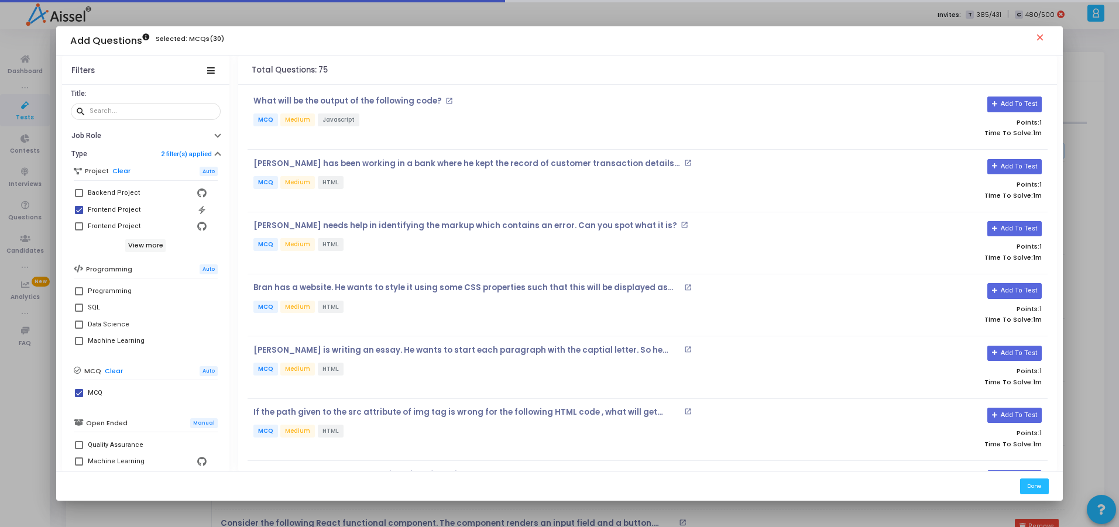
scroll to position [34, 0]
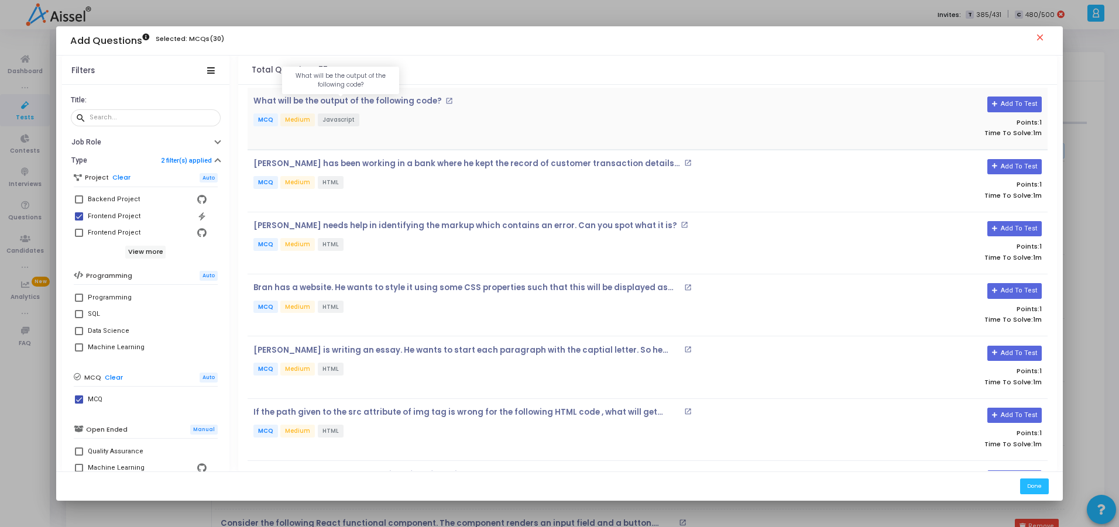
click at [307, 105] on p "What will be the output of the following code?" at bounding box center [347, 101] width 189 height 9
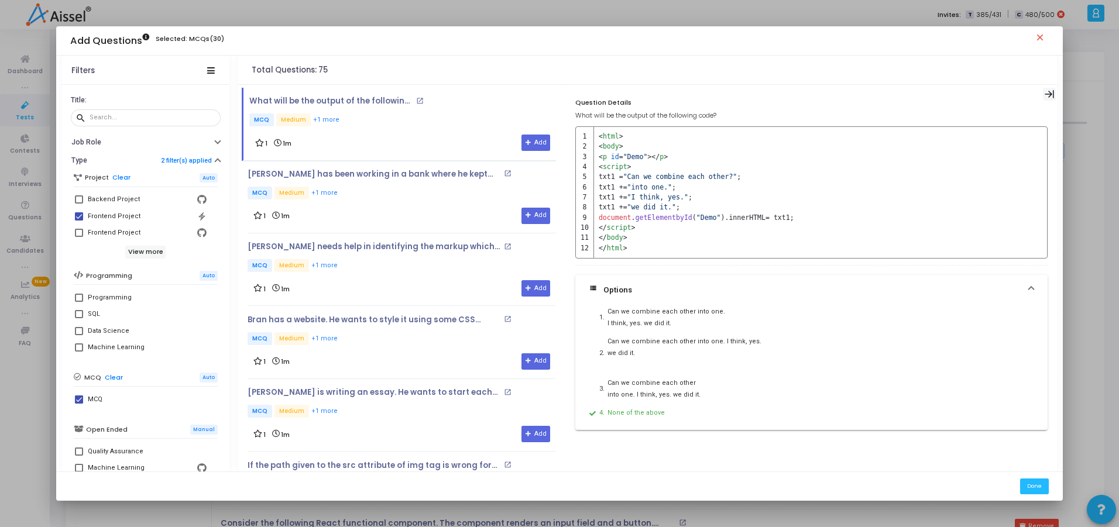
click at [1055, 91] on icon at bounding box center [1050, 95] width 10 height 10
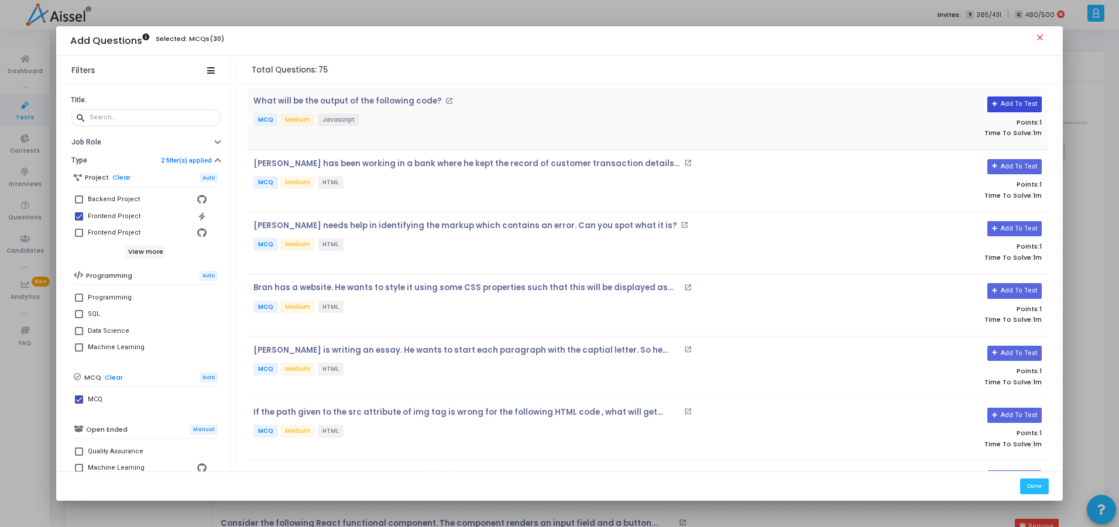
click at [1016, 104] on button "Add To Test" at bounding box center [1015, 104] width 54 height 15
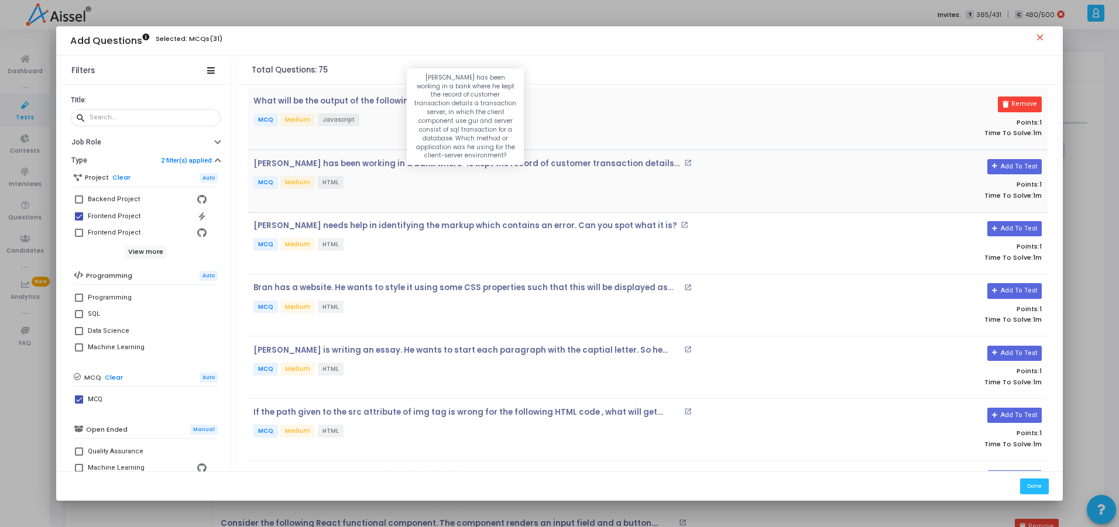
click at [633, 163] on p "[PERSON_NAME] has been working in a bank where he kept the record of customer t…" at bounding box center [467, 163] width 428 height 9
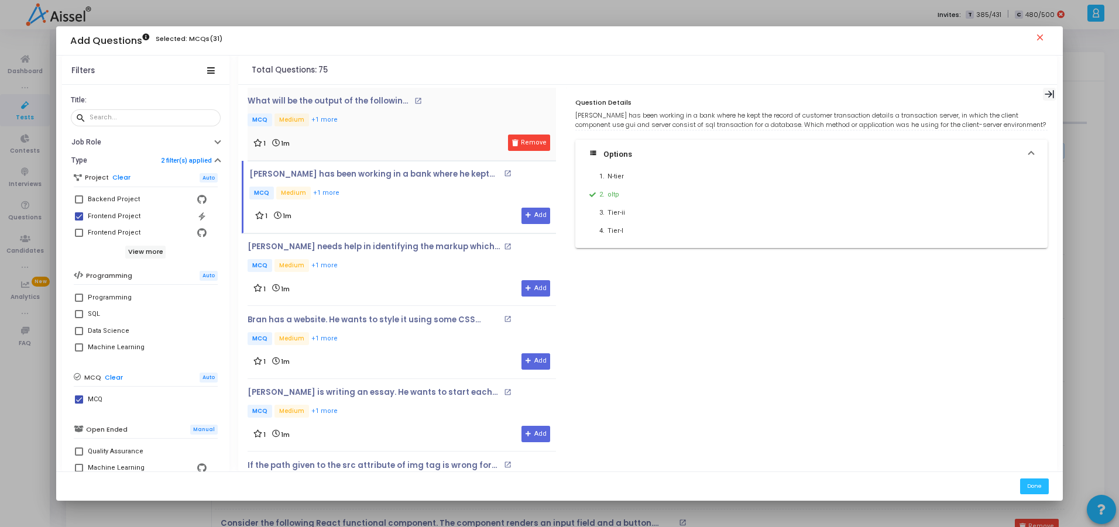
click at [1048, 93] on icon at bounding box center [1050, 95] width 10 height 10
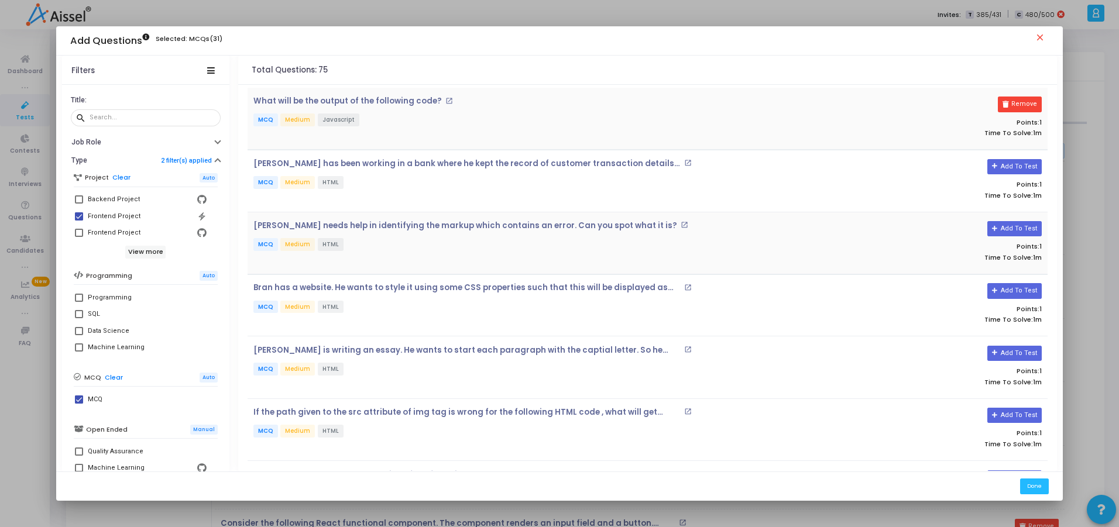
click at [547, 231] on div "Stark needs help in identifying the markup which contains an error. Can you spo…" at bounding box center [514, 243] width 533 height 44
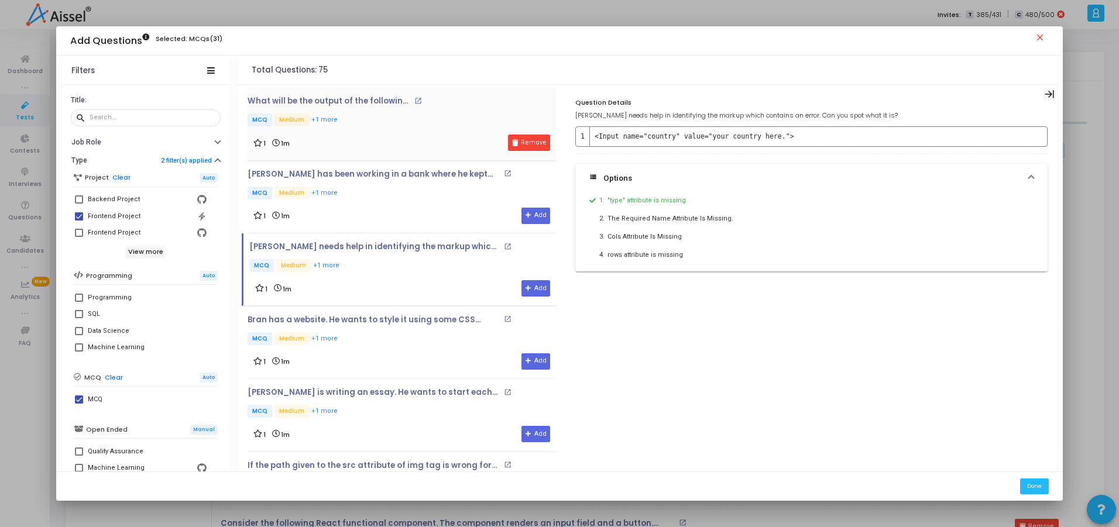
click at [1055, 91] on icon at bounding box center [1050, 95] width 10 height 10
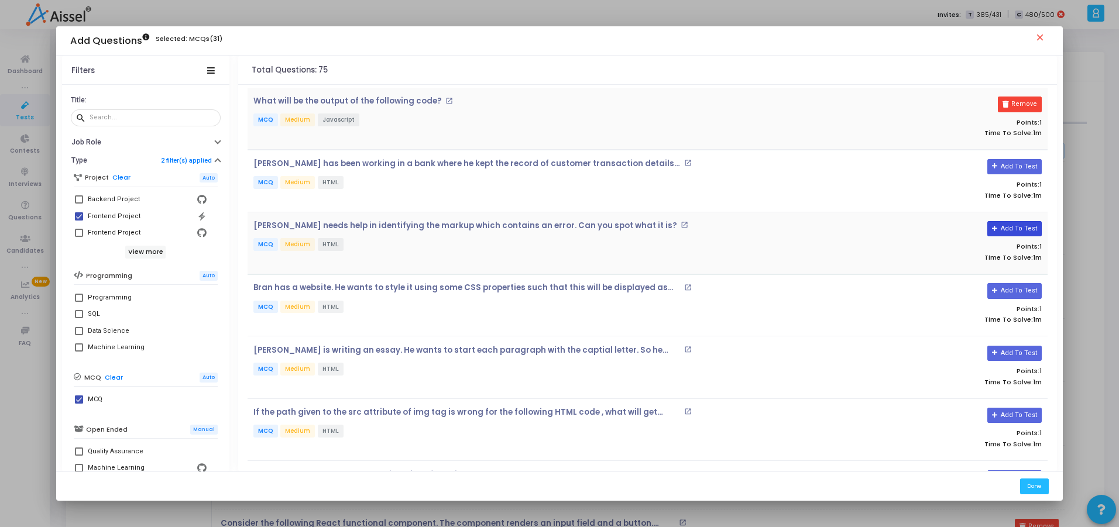
click at [1005, 225] on button "Add To Test" at bounding box center [1015, 228] width 54 height 15
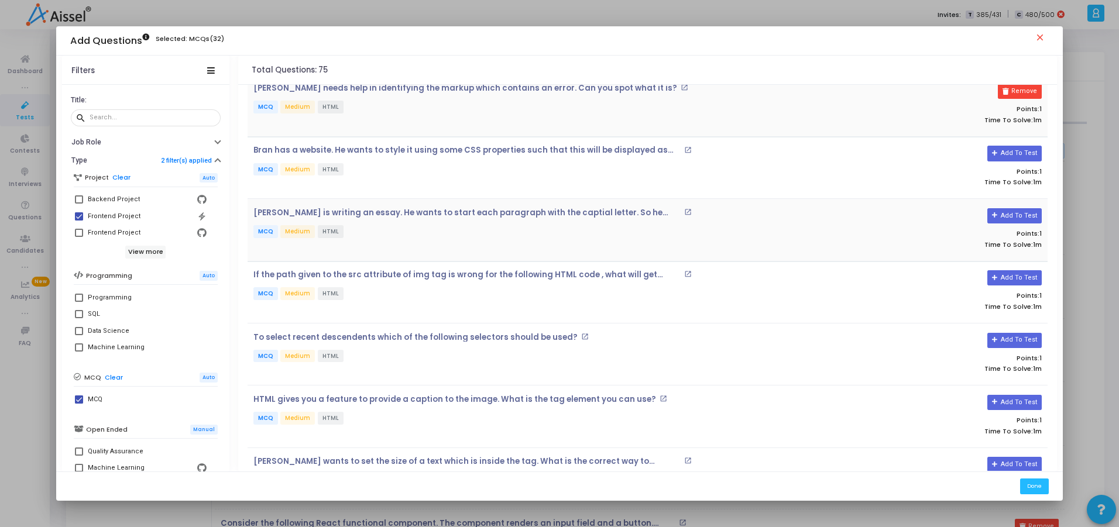
scroll to position [140, 0]
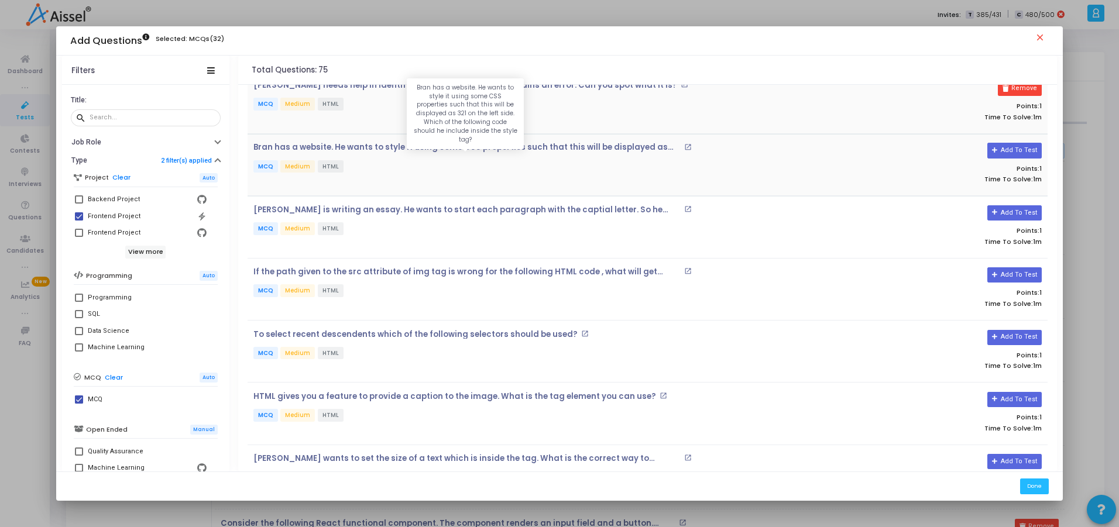
click at [570, 146] on p "Bran has a website. He wants to style it using some CSS properties such that th…" at bounding box center [467, 147] width 428 height 9
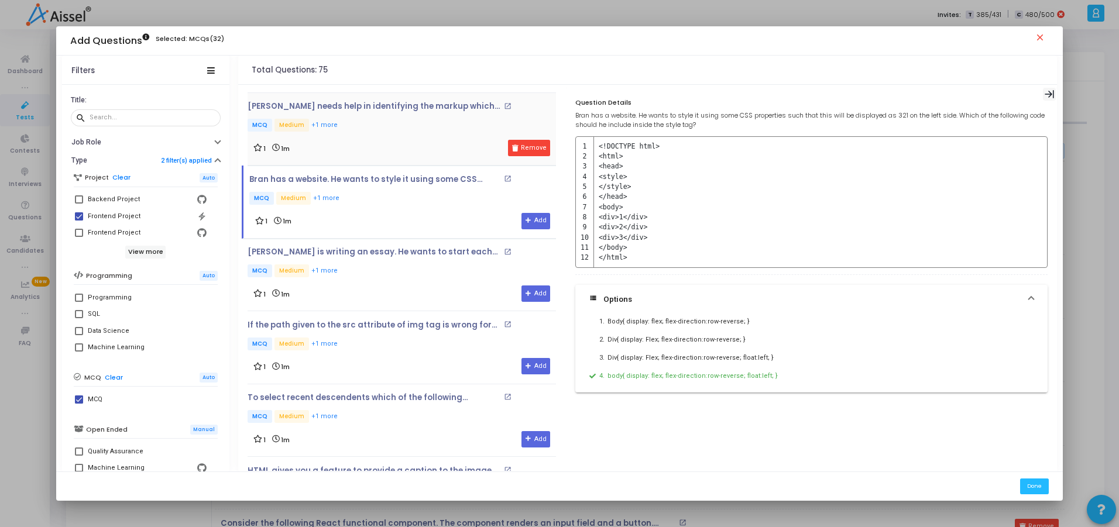
click at [1054, 92] on icon at bounding box center [1049, 94] width 9 height 8
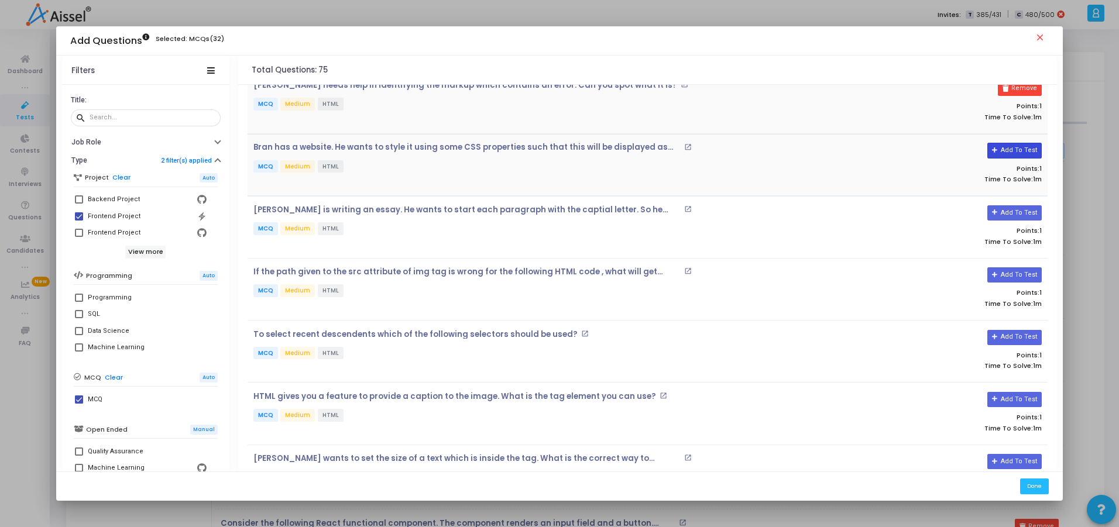
click at [1001, 152] on button "Add To Test" at bounding box center [1015, 150] width 54 height 15
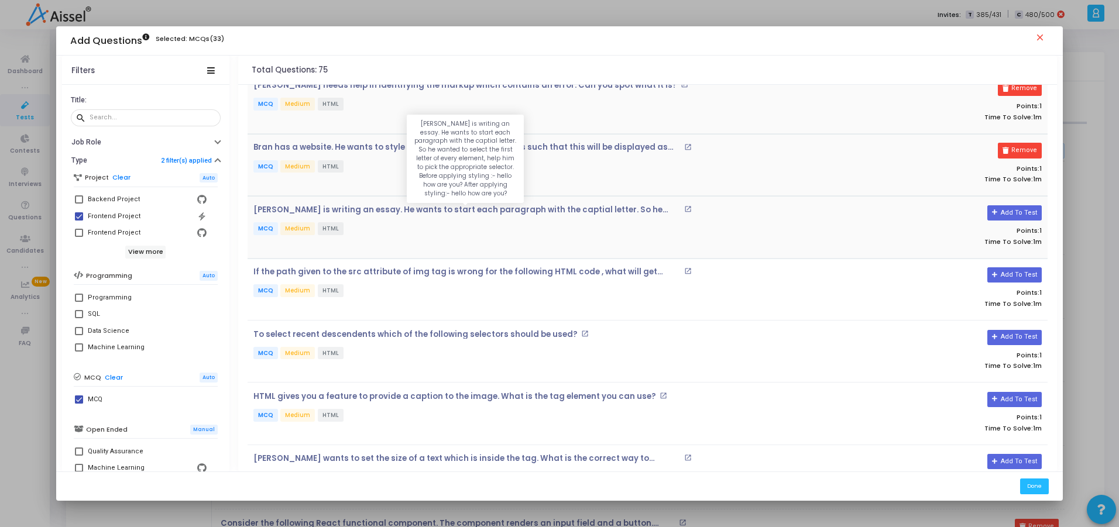
click at [638, 208] on p "[PERSON_NAME] is writing an essay. He wants to start each paragraph with the ca…" at bounding box center [467, 209] width 428 height 9
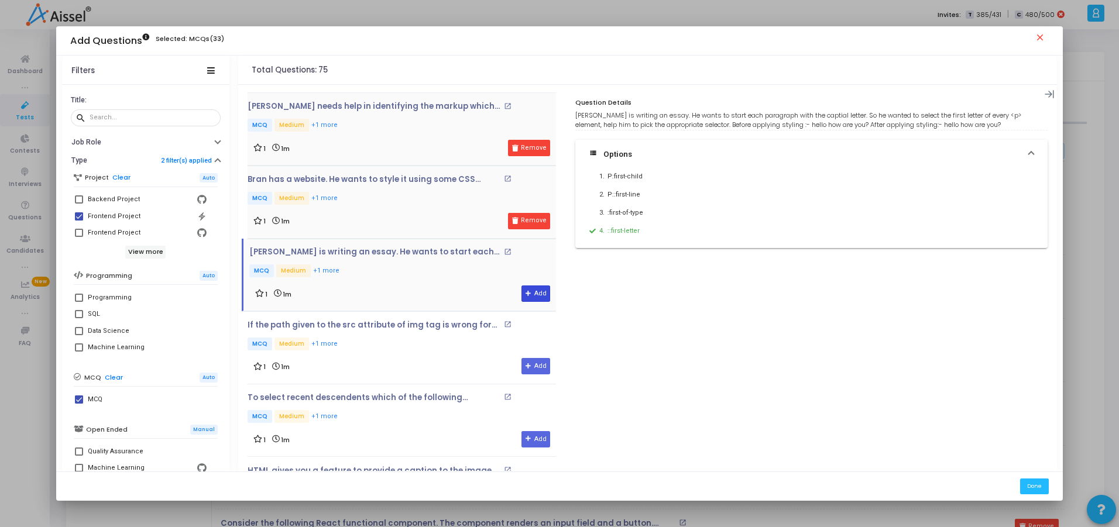
click at [527, 292] on button "Add" at bounding box center [536, 294] width 29 height 16
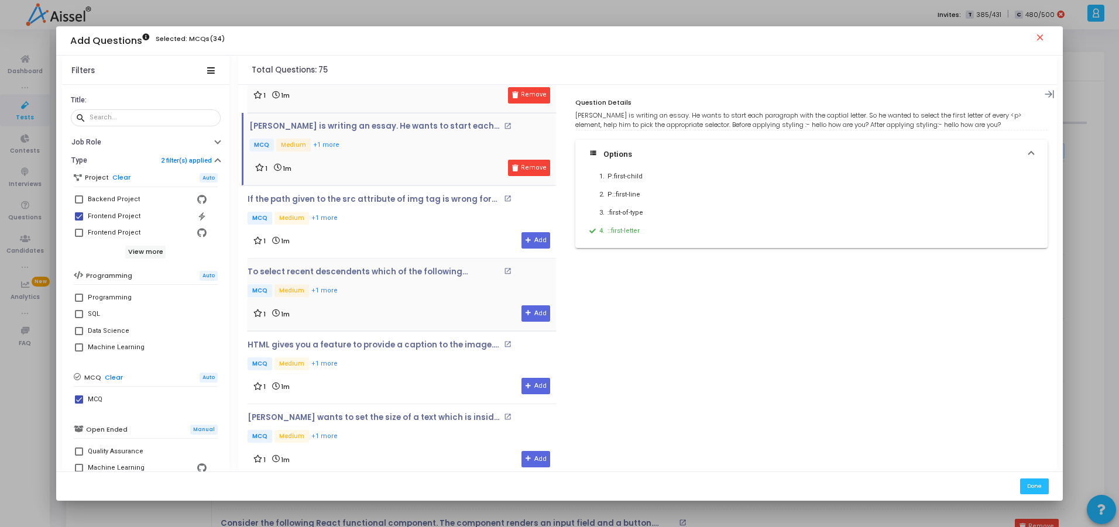
scroll to position [281, 0]
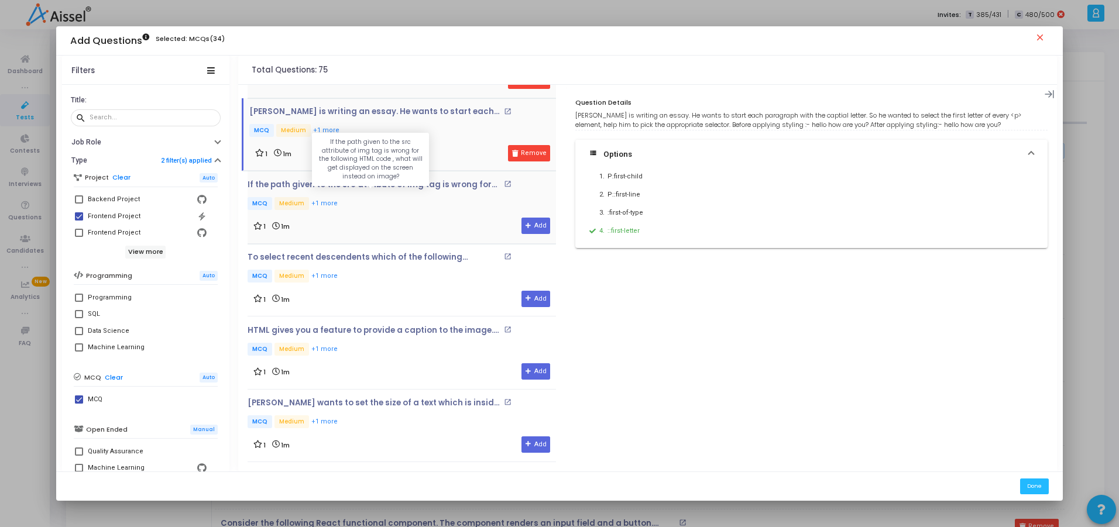
click at [399, 188] on p "If the path given to the src attribute of img tag is wrong for the following HT…" at bounding box center [374, 184] width 253 height 9
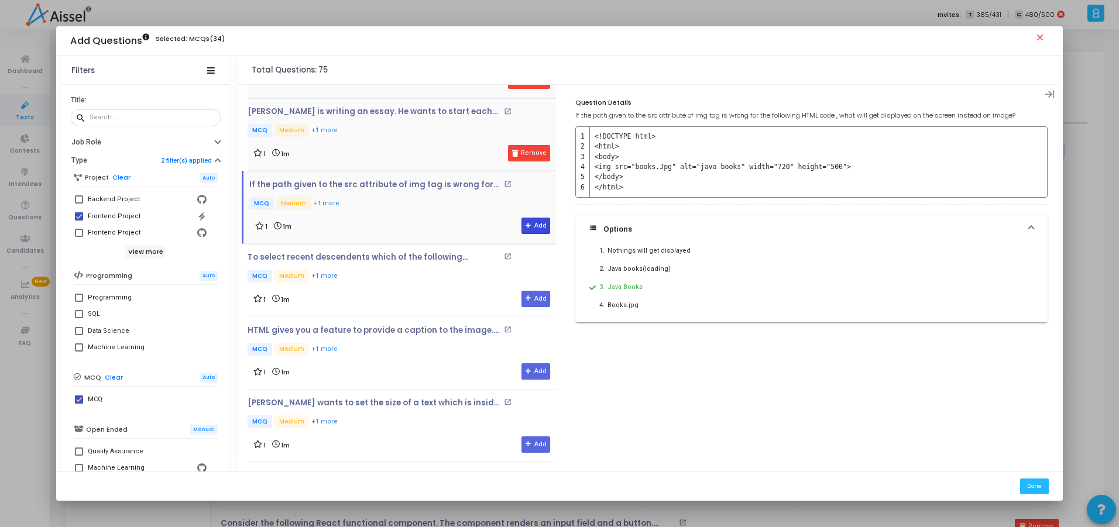
click at [528, 224] on button "Add" at bounding box center [536, 226] width 29 height 16
click at [368, 262] on p "To select recent descendents which of the following selectors should be used?" at bounding box center [374, 257] width 253 height 9
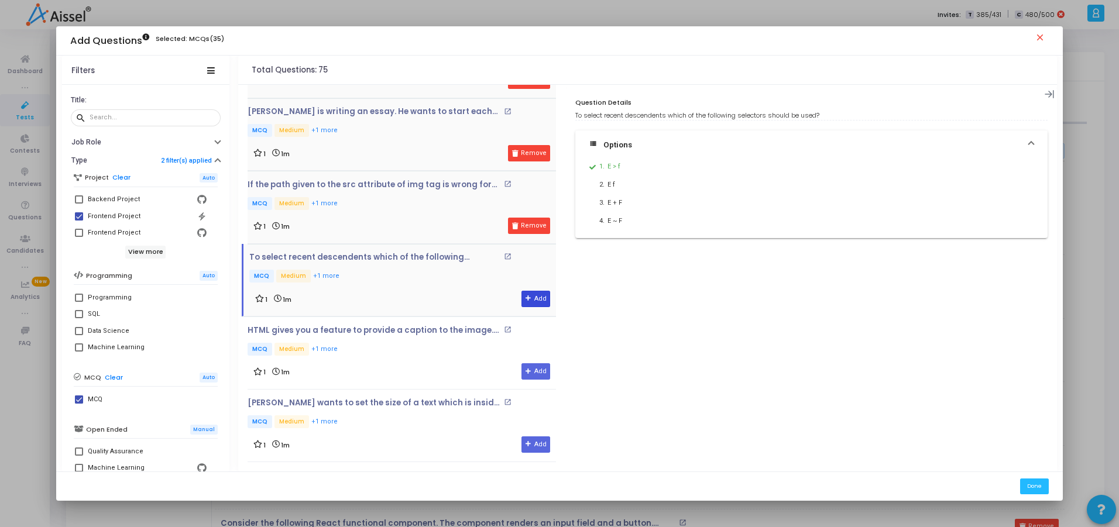
click at [528, 300] on button "Add" at bounding box center [536, 299] width 29 height 16
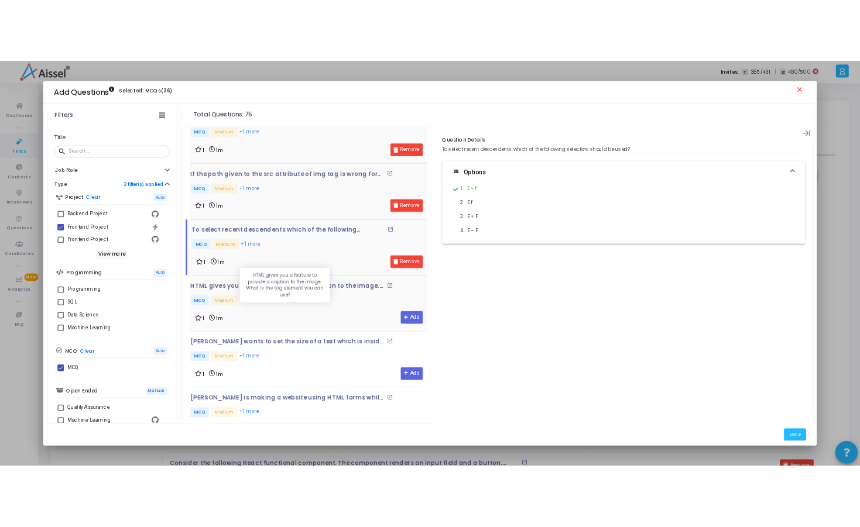
scroll to position [351, 0]
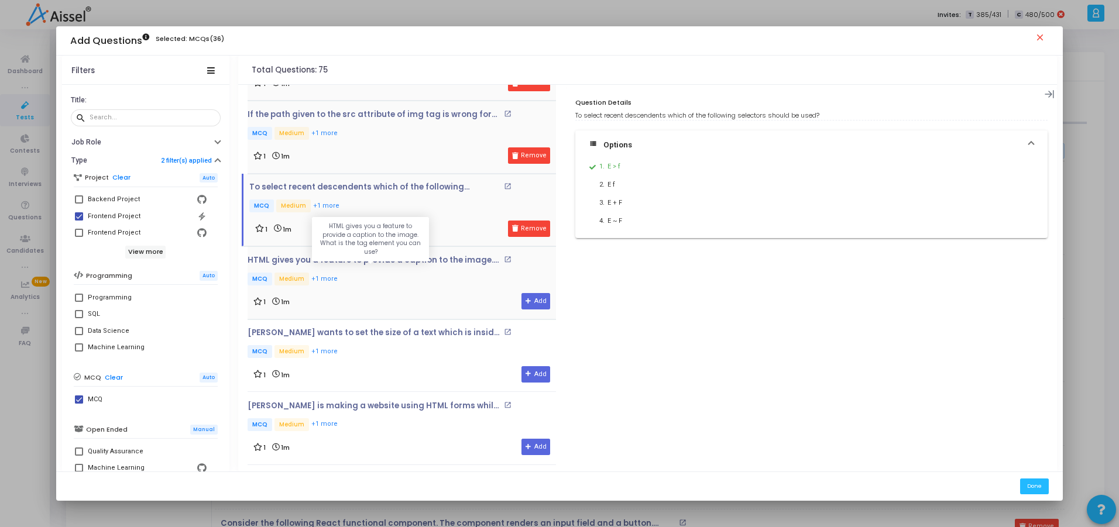
click at [371, 263] on p "HTML gives you a feature to provide a caption to the image. What is the tag ele…" at bounding box center [374, 260] width 253 height 9
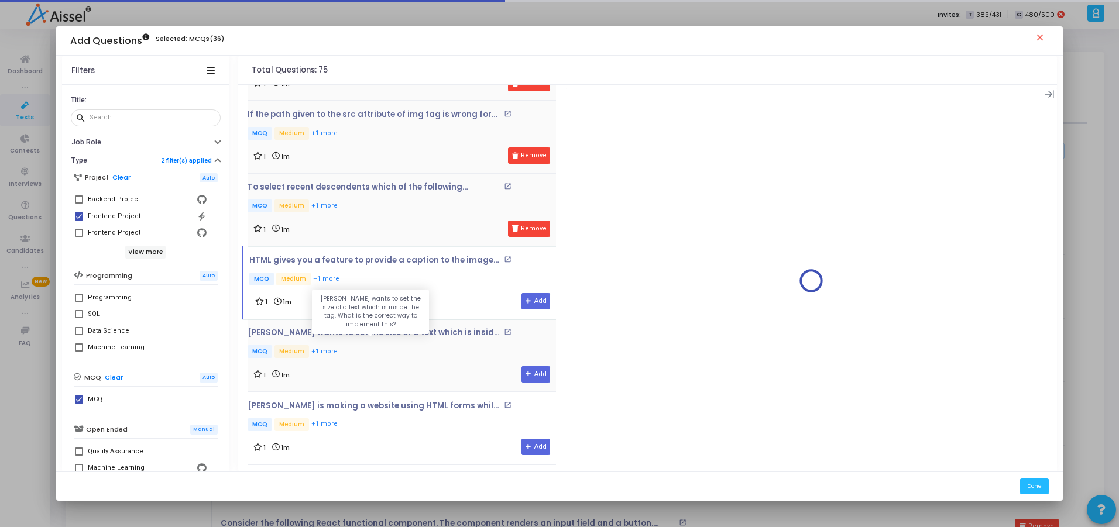
click at [410, 331] on p "[PERSON_NAME] wants to set the size of a text which is inside the tag. What is …" at bounding box center [374, 332] width 253 height 9
click at [1055, 93] on icon at bounding box center [1050, 95] width 10 height 10
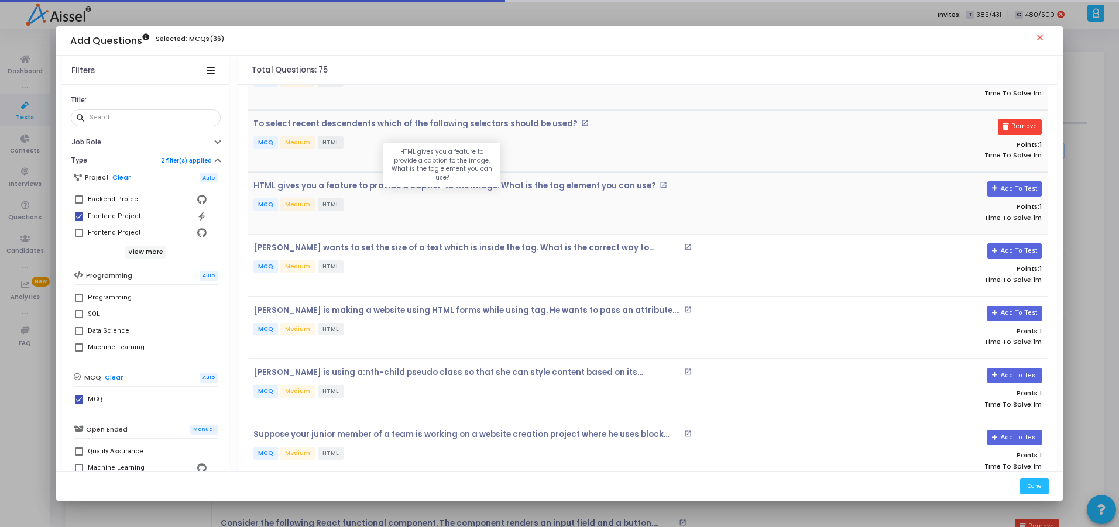
click at [352, 187] on p "HTML gives you a feature to provide a caption to the image. What is the tag ele…" at bounding box center [454, 185] width 403 height 9
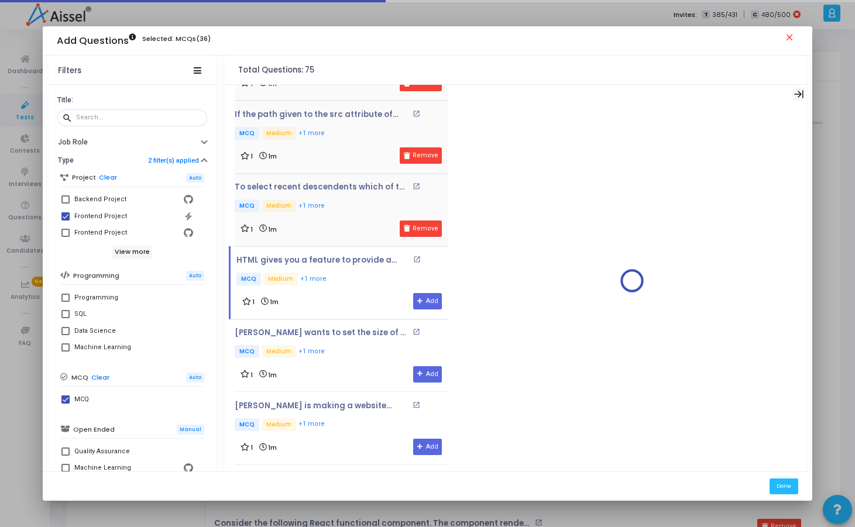
click at [796, 91] on div at bounding box center [799, 94] width 13 height 13
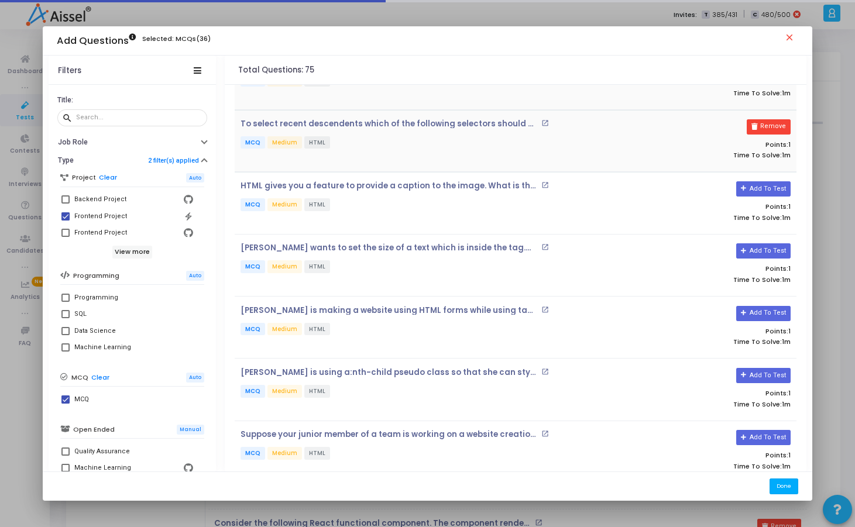
click at [779, 480] on button "Done" at bounding box center [784, 487] width 29 height 16
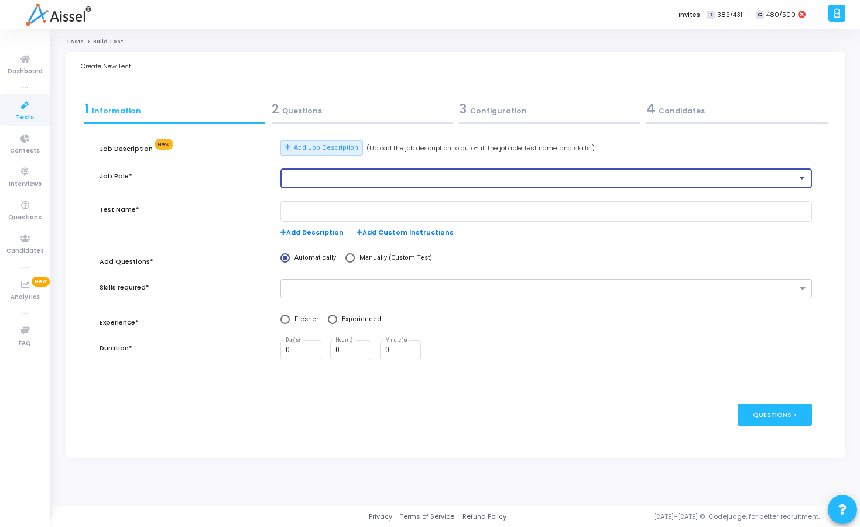
click at [325, 178] on div at bounding box center [541, 178] width 511 height 8
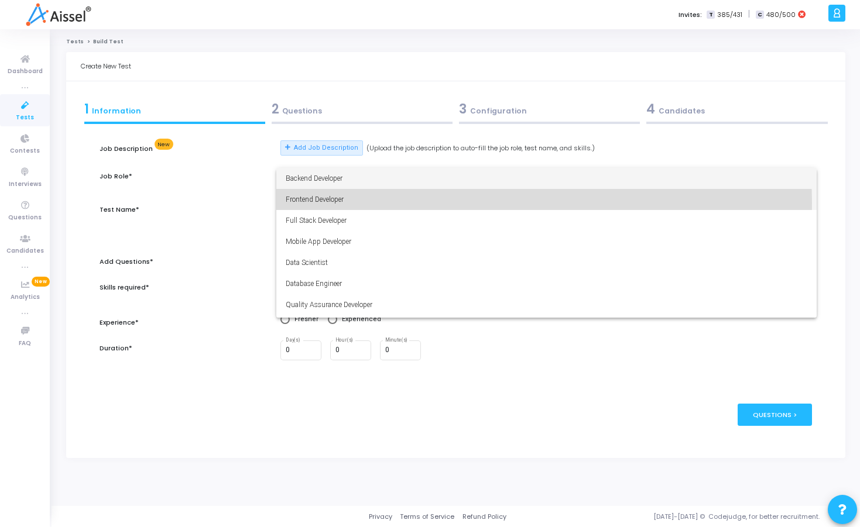
click at [330, 203] on span "Frontend Developer" at bounding box center [547, 199] width 522 height 21
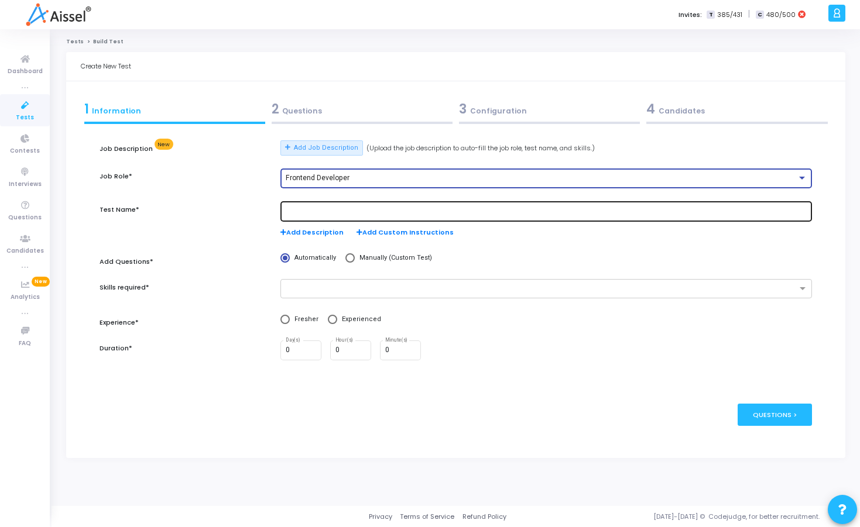
click at [329, 214] on input "text" at bounding box center [547, 212] width 522 height 8
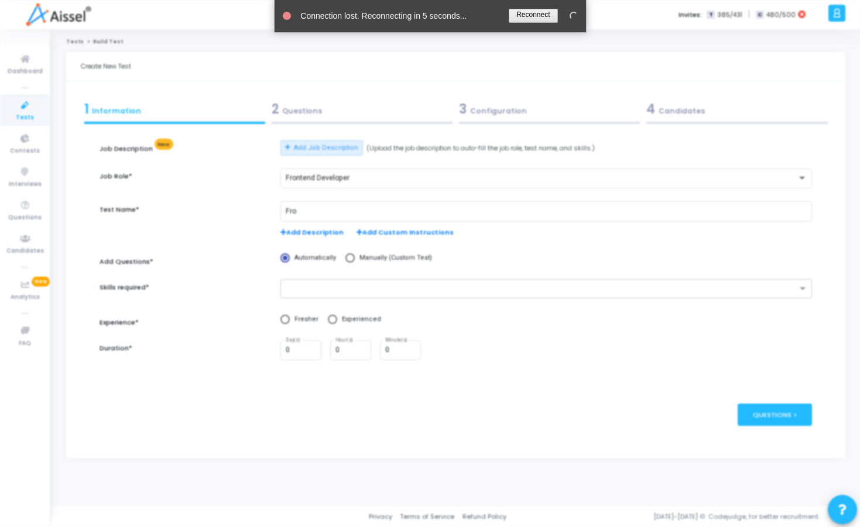
click at [549, 14] on link at bounding box center [533, 16] width 49 height 14
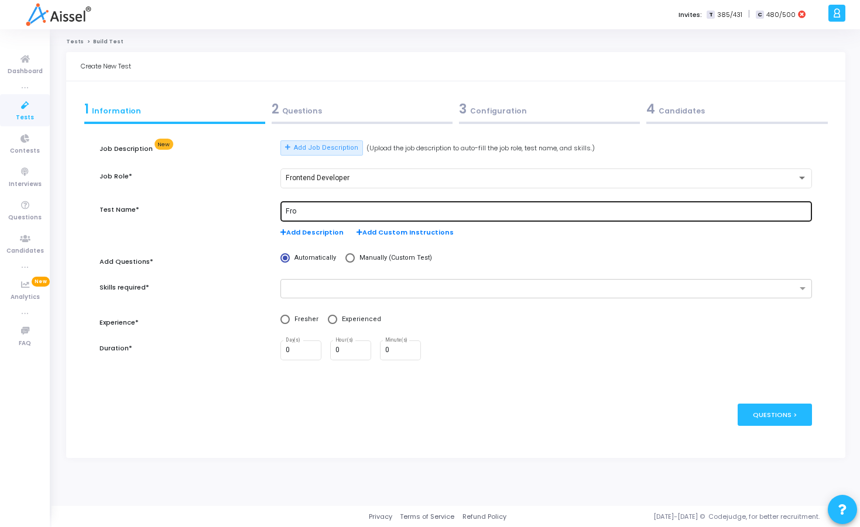
click at [412, 210] on input "Fro" at bounding box center [547, 212] width 522 height 8
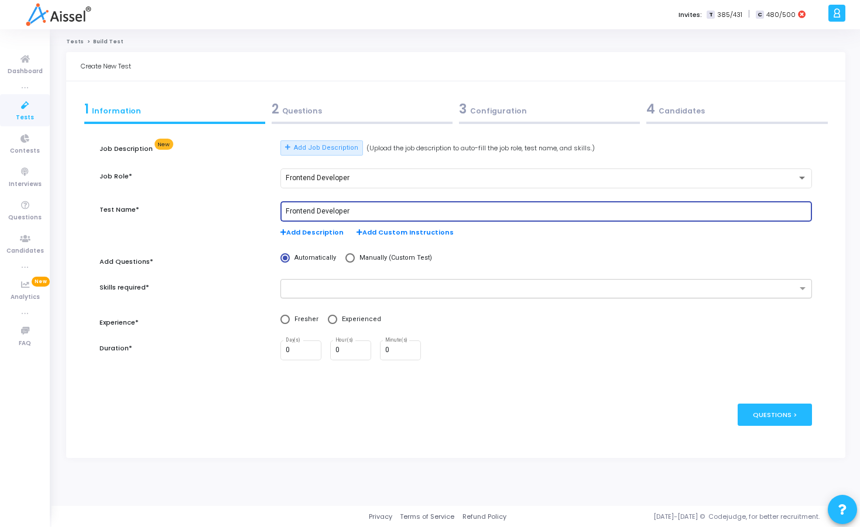
type input "Frontend Developer"
click at [299, 296] on div at bounding box center [546, 288] width 532 height 19
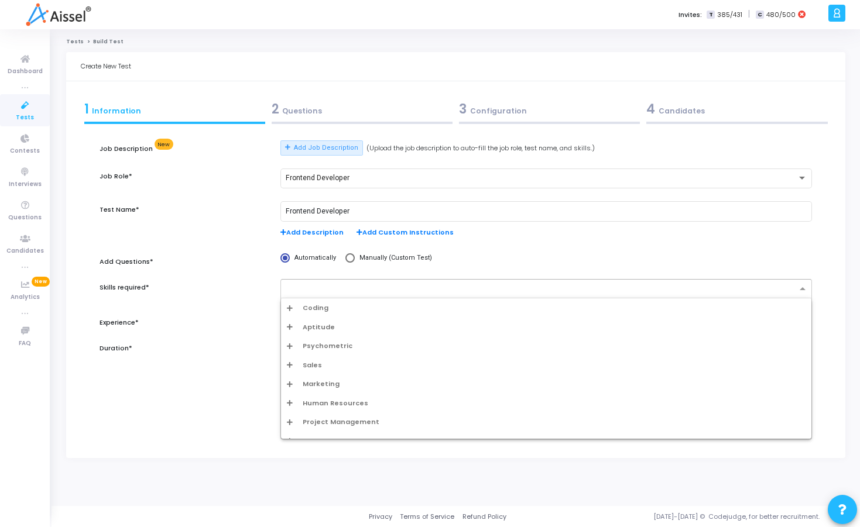
click at [330, 290] on input "text" at bounding box center [542, 290] width 510 height 10
type input "[PERSON_NAME]"
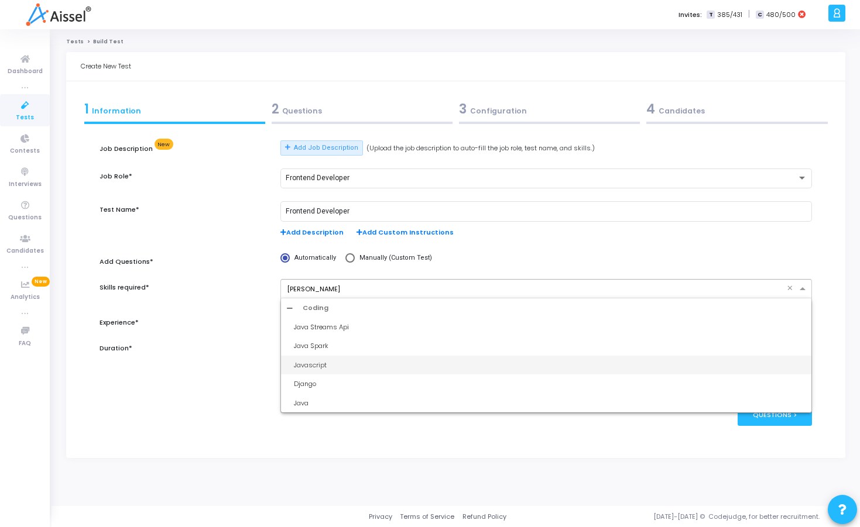
click at [319, 368] on div "Javascript" at bounding box center [550, 366] width 512 height 10
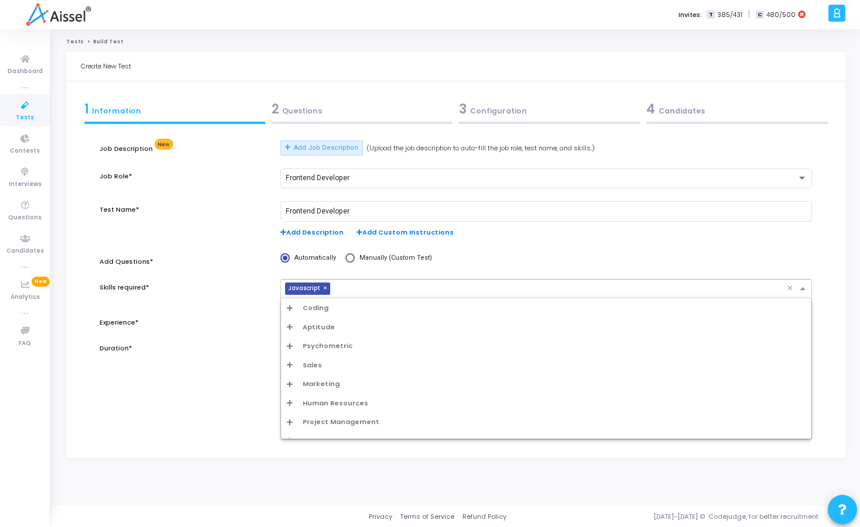
click at [359, 292] on input "text" at bounding box center [561, 290] width 452 height 10
type input "H"
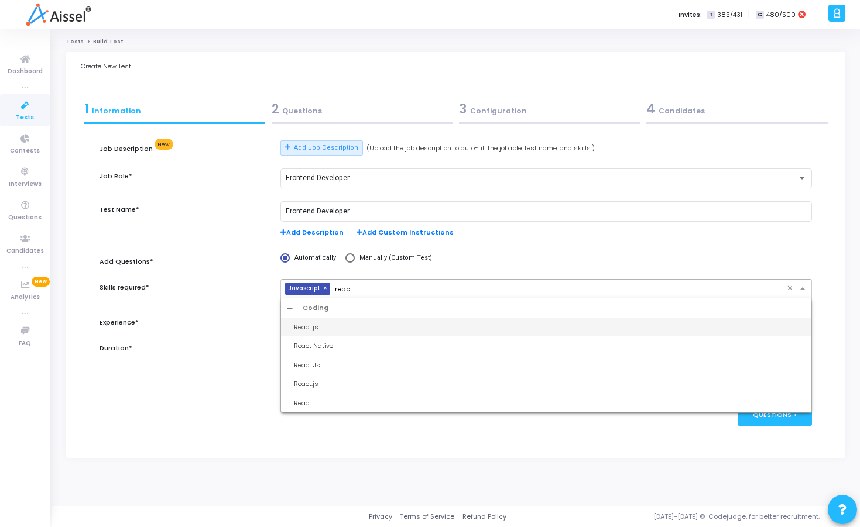
type input "react"
click at [361, 323] on div "React.js" at bounding box center [550, 328] width 512 height 10
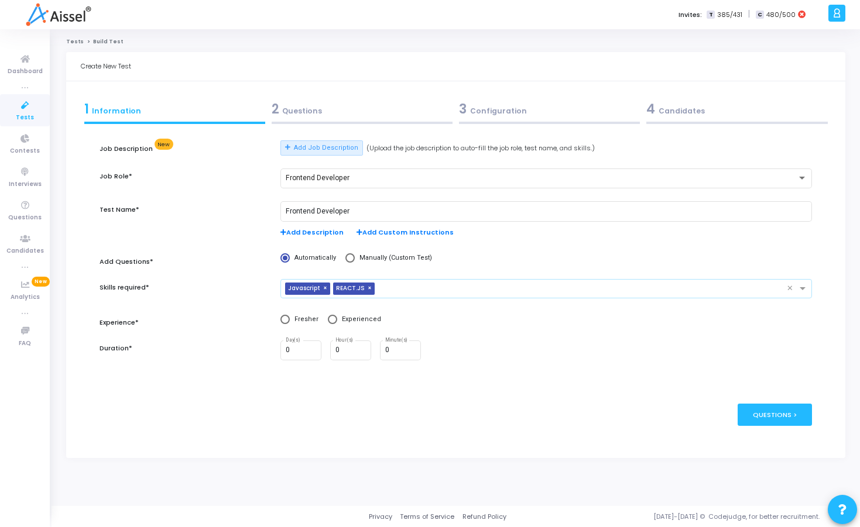
click at [395, 282] on div "× Javascript × REACT.JS" at bounding box center [534, 289] width 506 height 18
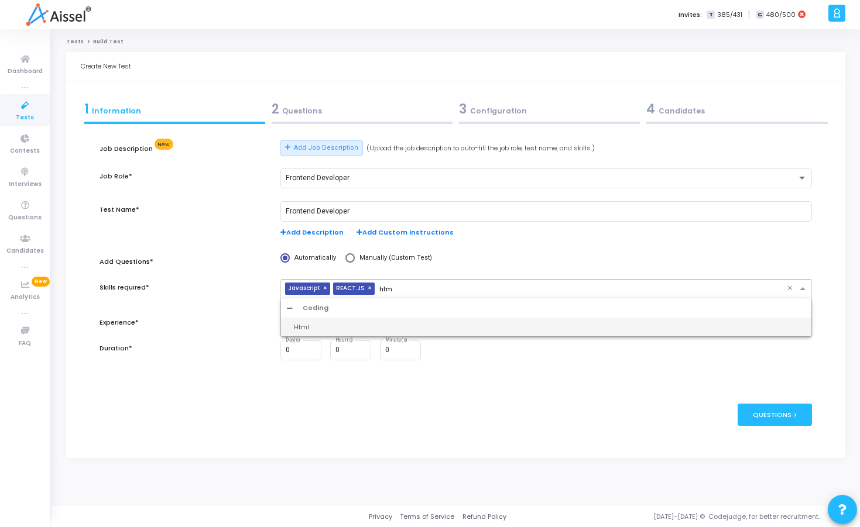
type input "html"
click at [331, 320] on div "Html" at bounding box center [546, 327] width 530 height 19
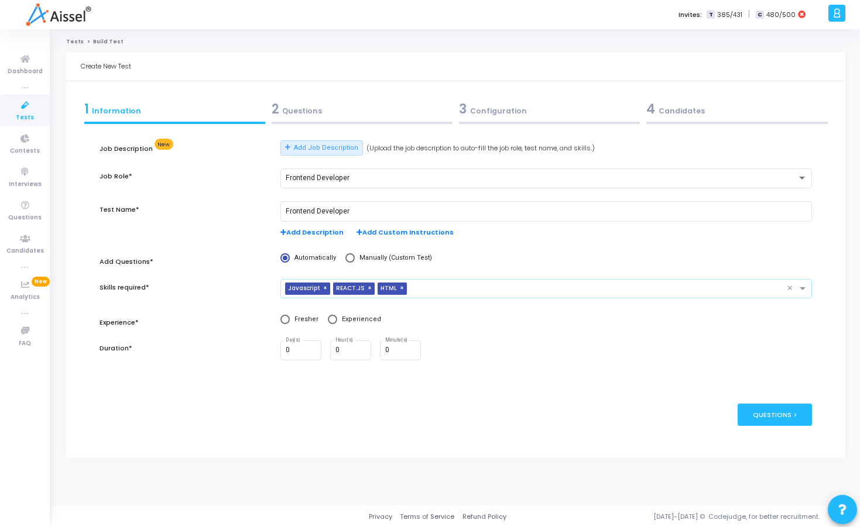
click at [455, 292] on input "text" at bounding box center [599, 290] width 375 height 10
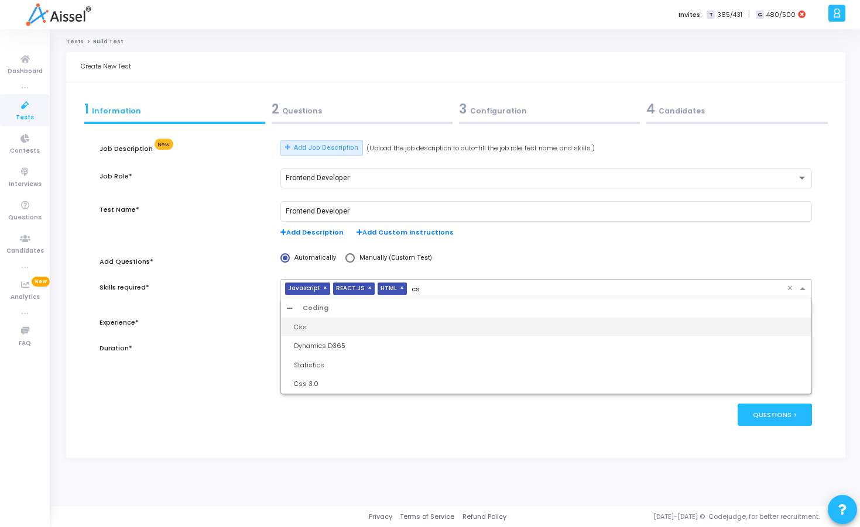
type input "css"
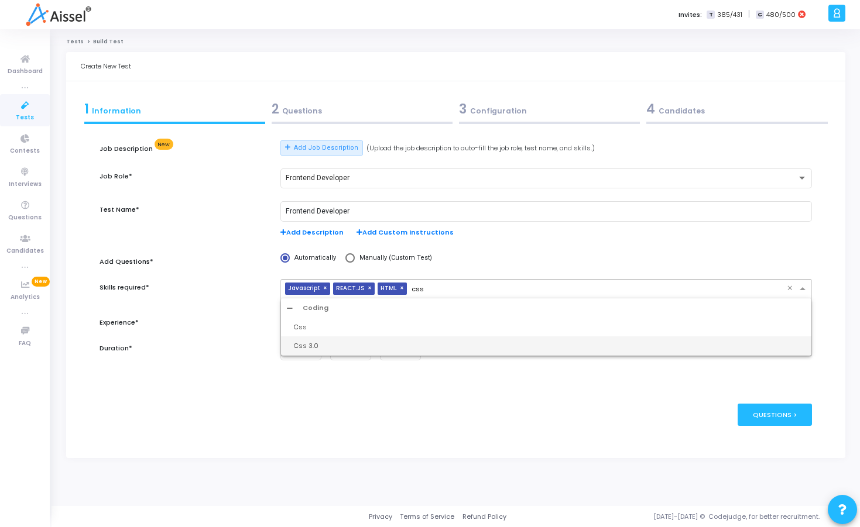
click at [366, 341] on div "Css 3.0" at bounding box center [550, 346] width 512 height 10
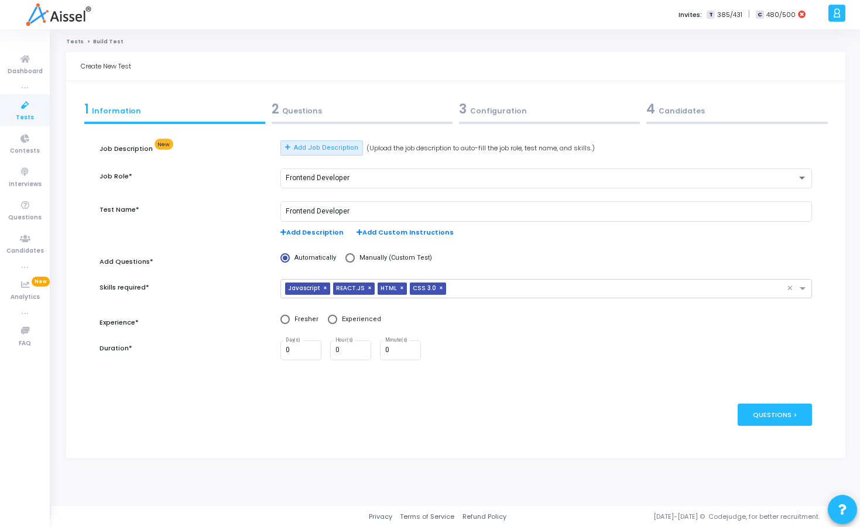
click at [348, 395] on div "publish Publish Now Questions >" at bounding box center [456, 414] width 712 height 57
click at [331, 320] on span at bounding box center [332, 319] width 9 height 9
click at [331, 320] on input "Experienced" at bounding box center [332, 319] width 9 height 9
radio input "true"
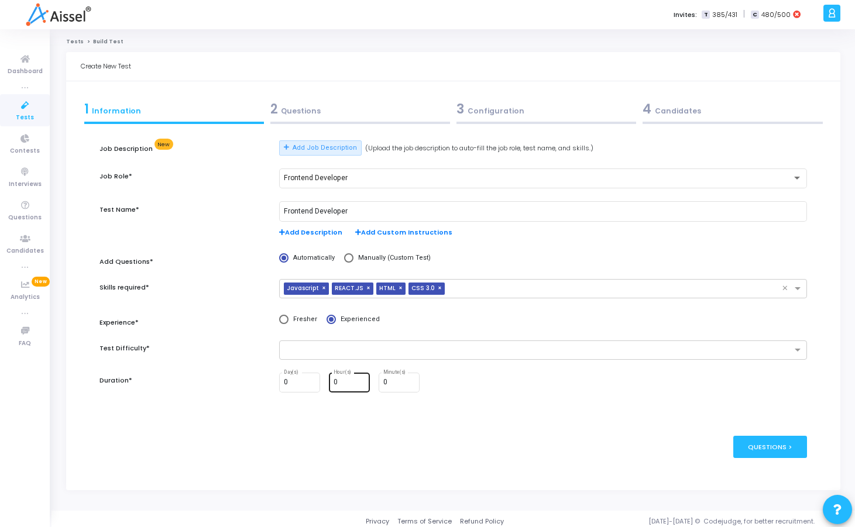
click at [349, 378] on div "0 Hour(s)" at bounding box center [350, 382] width 32 height 22
type input "1"
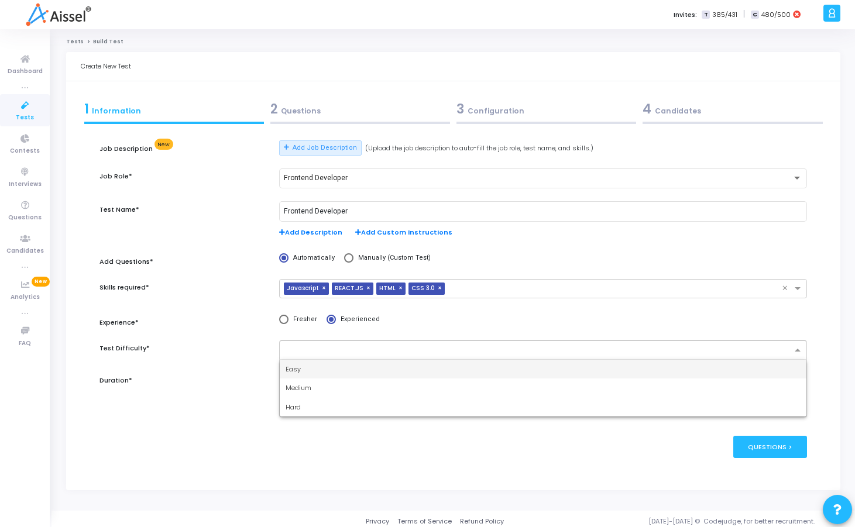
click at [378, 352] on input "text" at bounding box center [539, 351] width 506 height 10
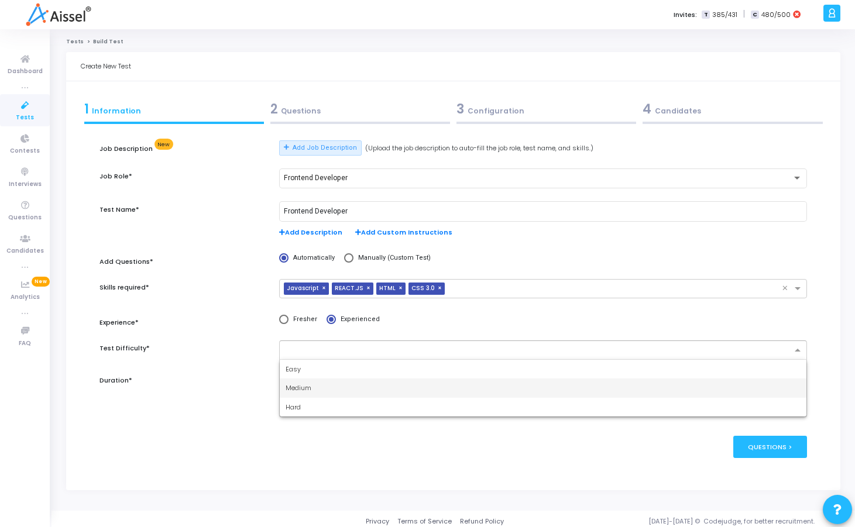
click at [309, 383] on div "Medium" at bounding box center [543, 388] width 527 height 19
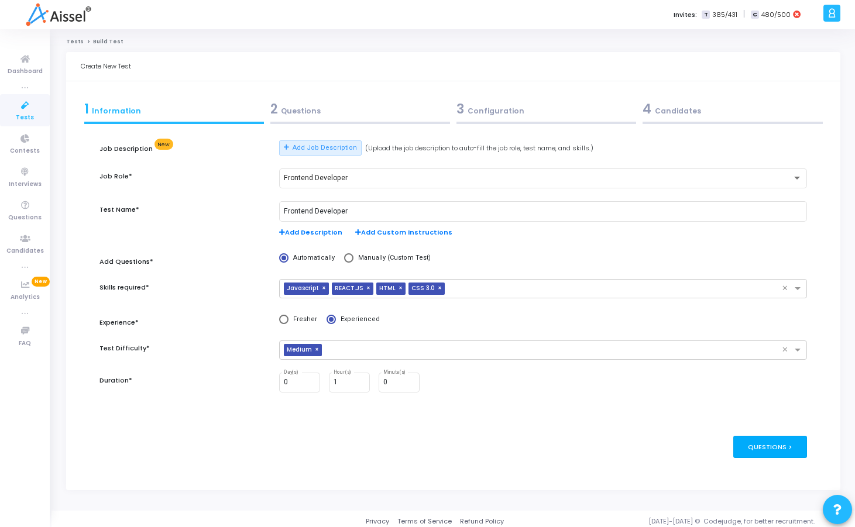
click at [784, 445] on div "Questions >" at bounding box center [771, 447] width 74 height 22
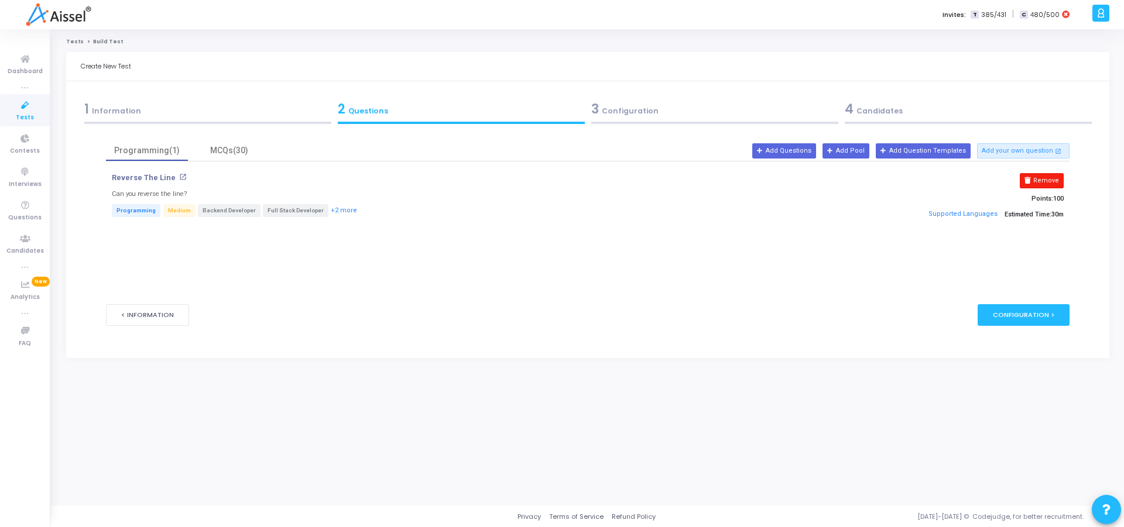
click at [859, 180] on icon at bounding box center [1027, 180] width 6 height 6
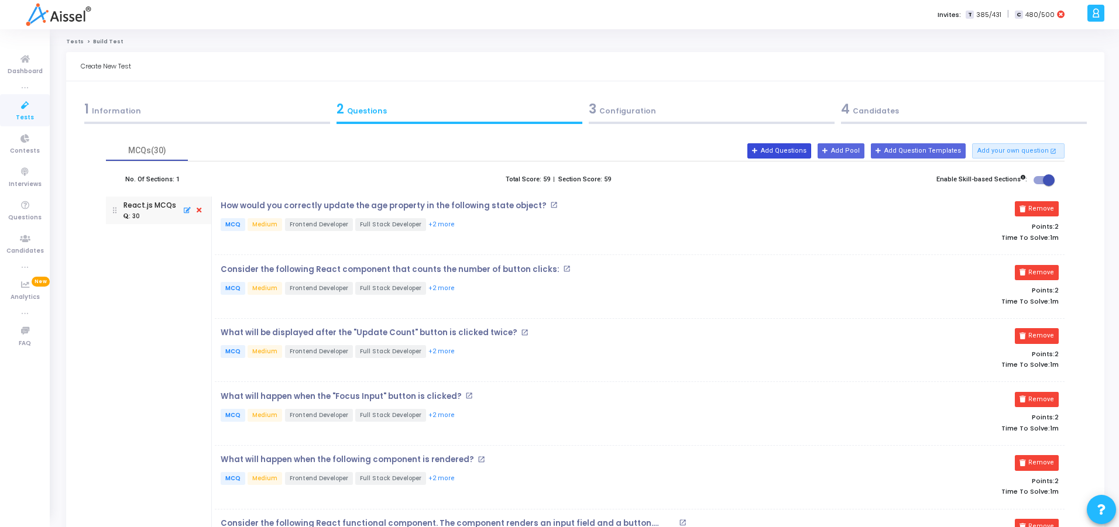
click at [799, 155] on button "Add Questions" at bounding box center [780, 150] width 64 height 15
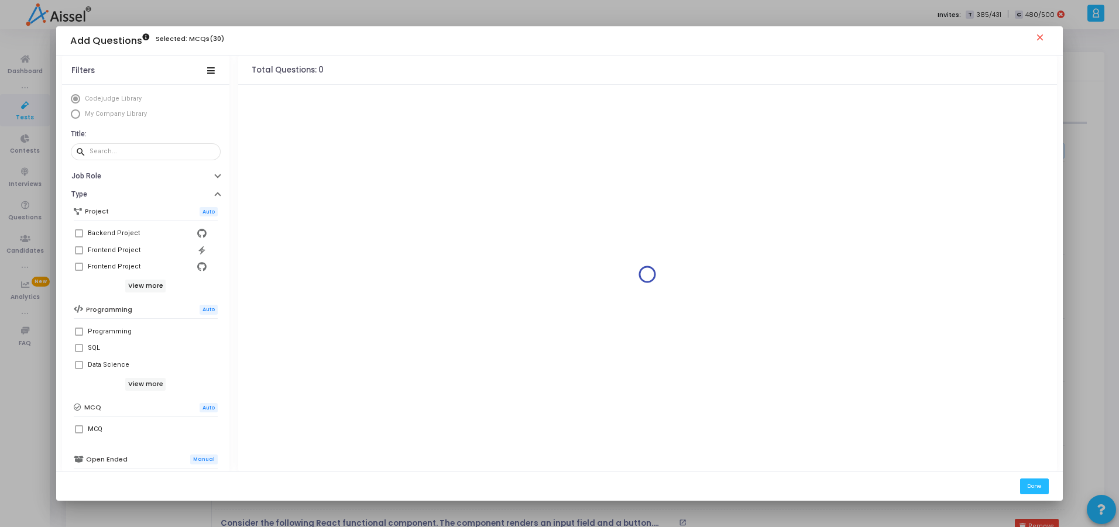
click at [75, 251] on span at bounding box center [79, 250] width 8 height 8
click at [76, 246] on span at bounding box center [79, 250] width 8 height 8
click at [76, 248] on mat-tooltip-component "Backend Project" at bounding box center [108, 257] width 67 height 32
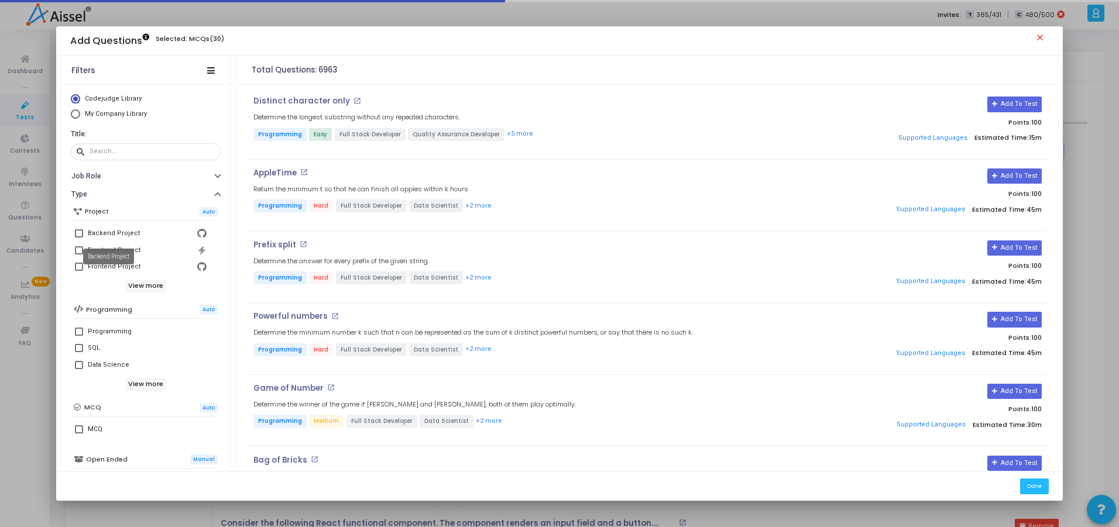
click at [76, 248] on mat-tooltip-component "Backend Project" at bounding box center [108, 257] width 67 height 32
click at [77, 252] on span at bounding box center [79, 250] width 8 height 8
click at [78, 255] on input "Frontend Project" at bounding box center [78, 255] width 1 height 1
checkbox input "true"
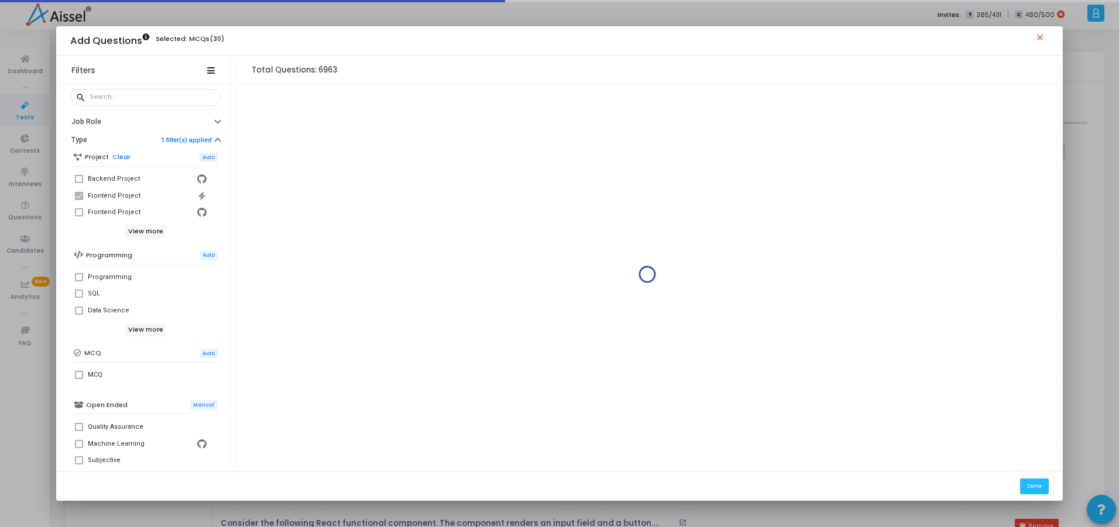
scroll to position [140, 0]
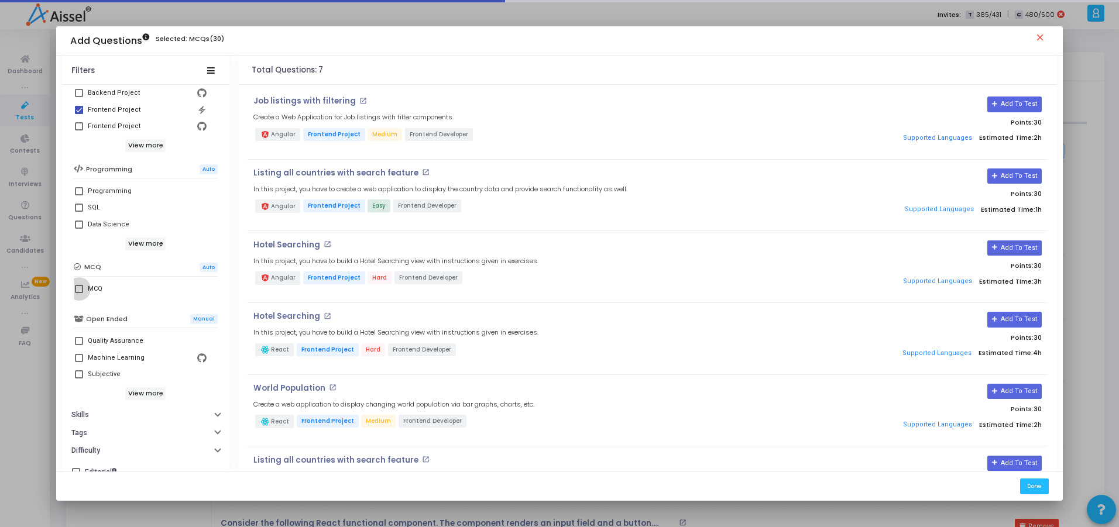
click at [76, 284] on label "MCQ" at bounding box center [146, 289] width 142 height 14
click at [78, 293] on input "MCQ" at bounding box center [78, 293] width 1 height 1
checkbox input "true"
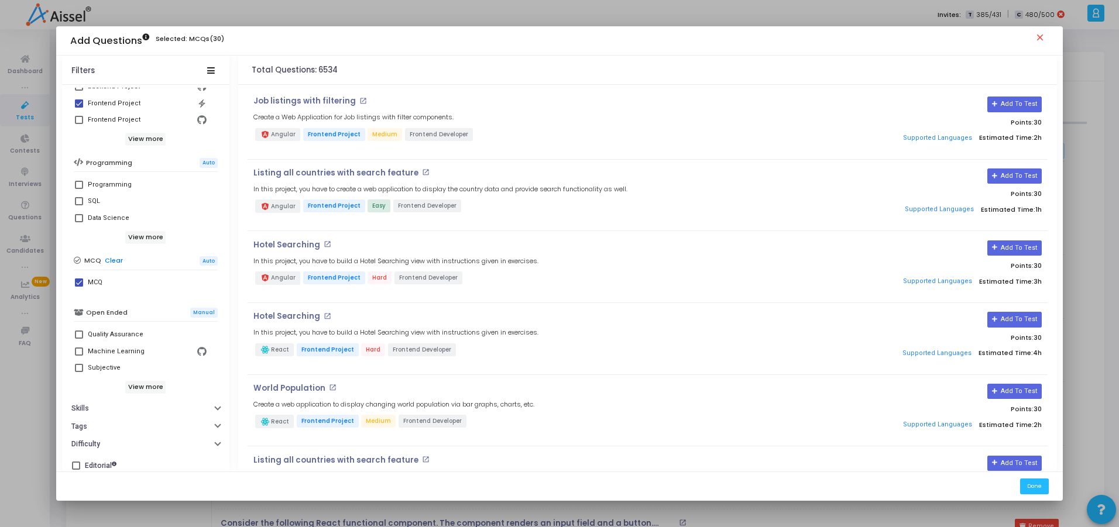
scroll to position [153, 0]
click at [93, 400] on button "Skills" at bounding box center [145, 403] width 167 height 18
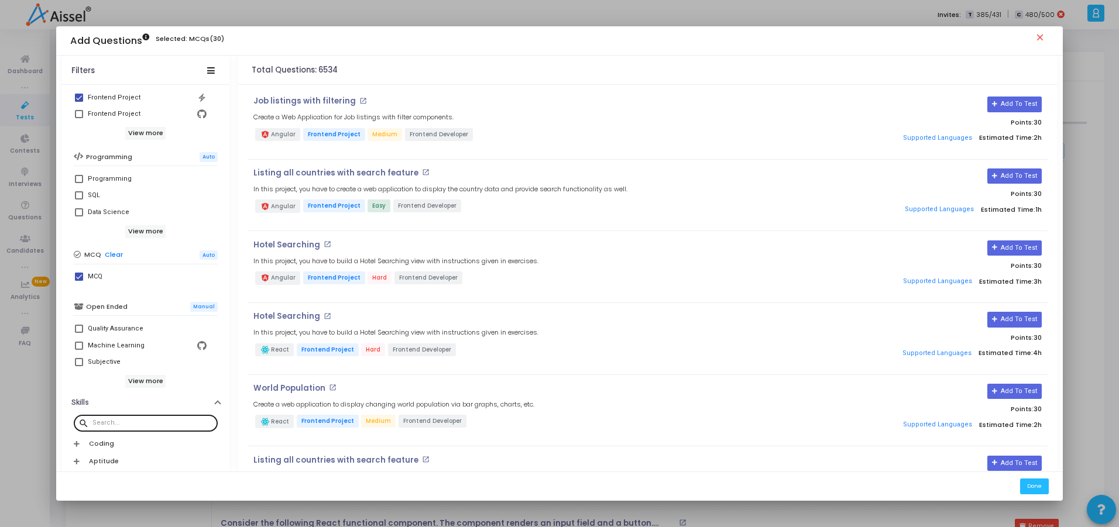
click at [112, 423] on input "text" at bounding box center [152, 423] width 121 height 7
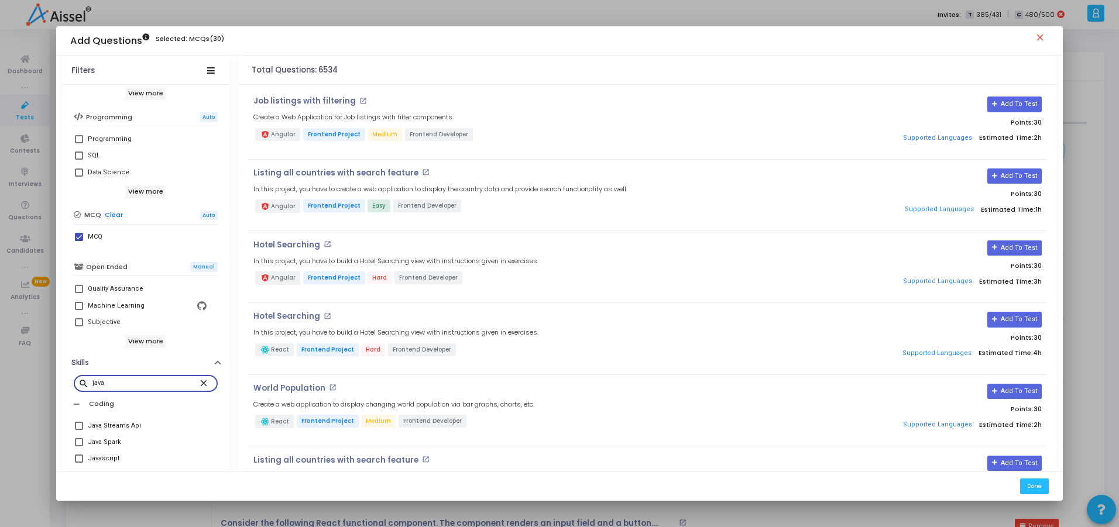
scroll to position [223, 0]
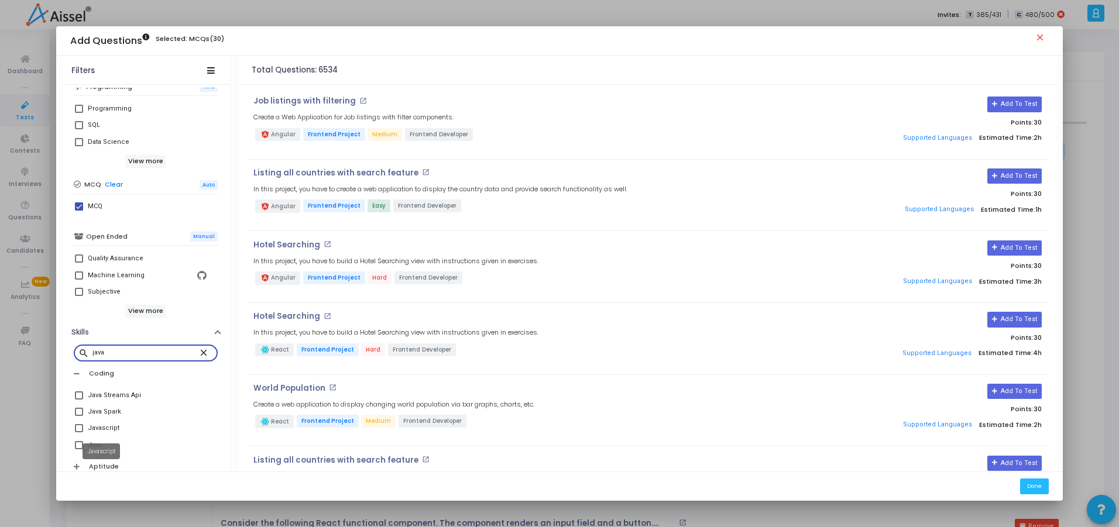
type input "java"
click at [92, 428] on div "Javascript" at bounding box center [104, 428] width 32 height 14
click at [79, 433] on input "Javascript" at bounding box center [78, 433] width 1 height 1
checkbox input "true"
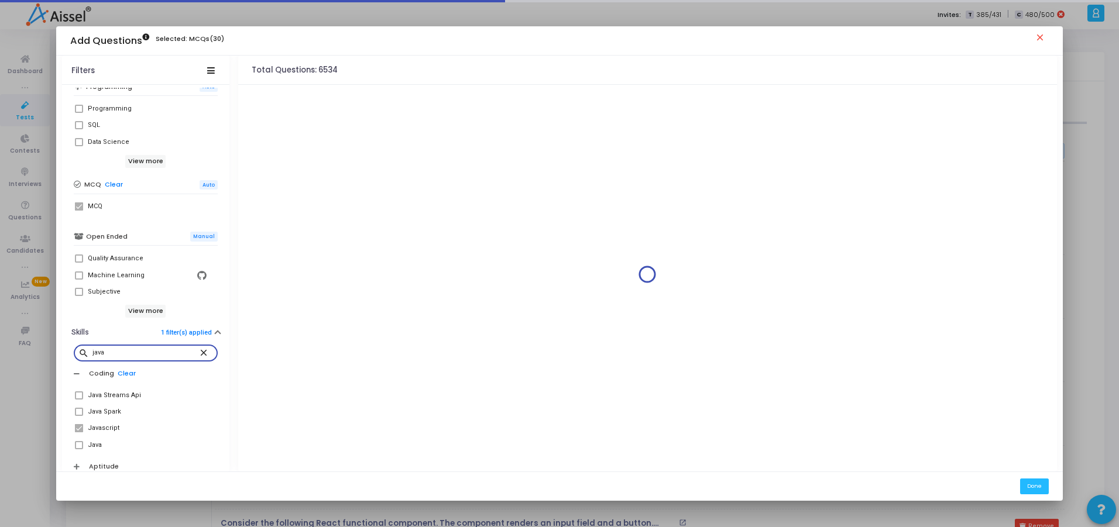
click at [119, 349] on input "java" at bounding box center [145, 352] width 107 height 7
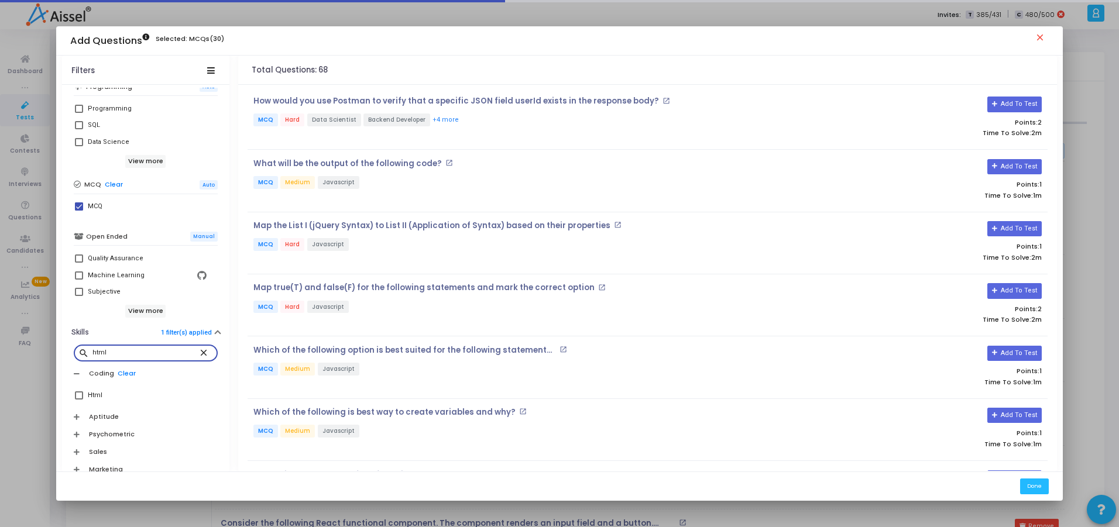
type input "html"
click at [77, 395] on span at bounding box center [79, 396] width 8 height 8
click at [78, 400] on input "Html" at bounding box center [78, 400] width 1 height 1
checkbox input "true"
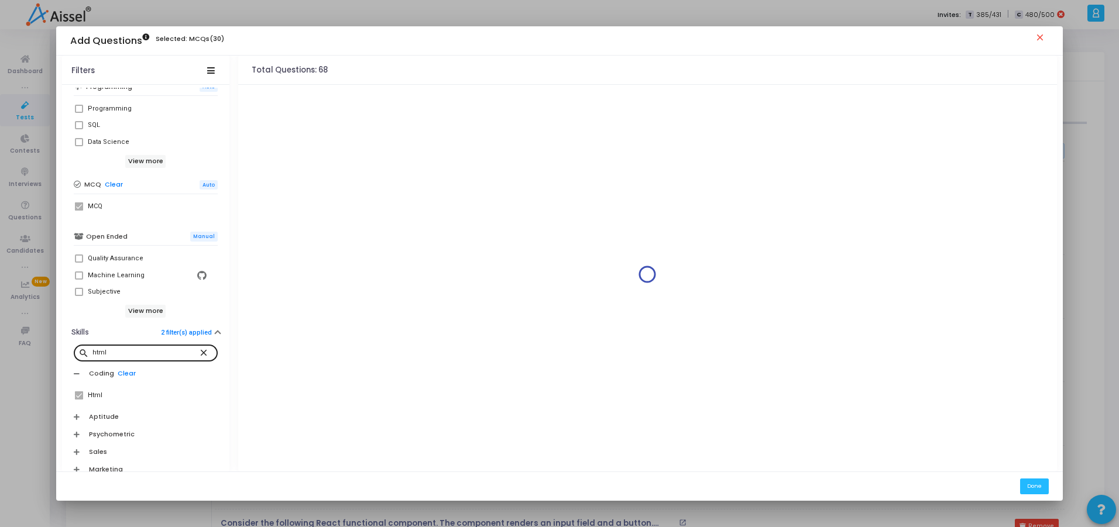
click at [198, 352] on mat-icon "close" at bounding box center [205, 352] width 14 height 11
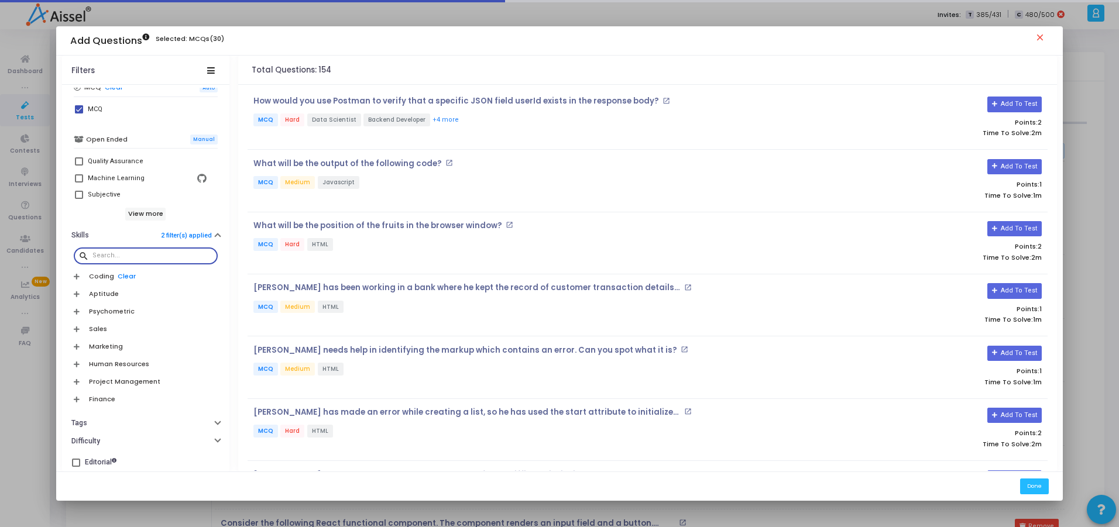
scroll to position [323, 0]
click at [91, 421] on button "Tags" at bounding box center [145, 421] width 167 height 18
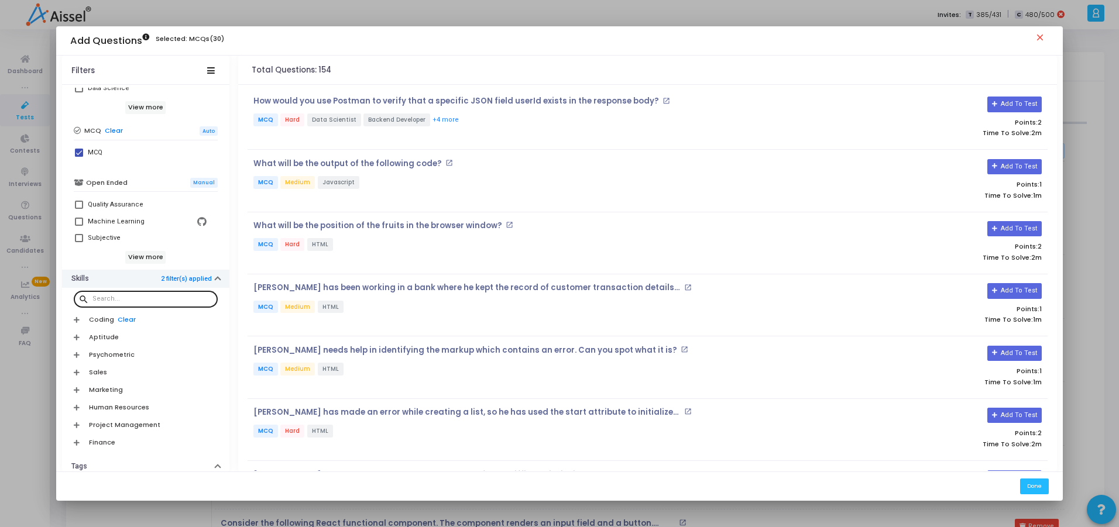
scroll to position [253, 0]
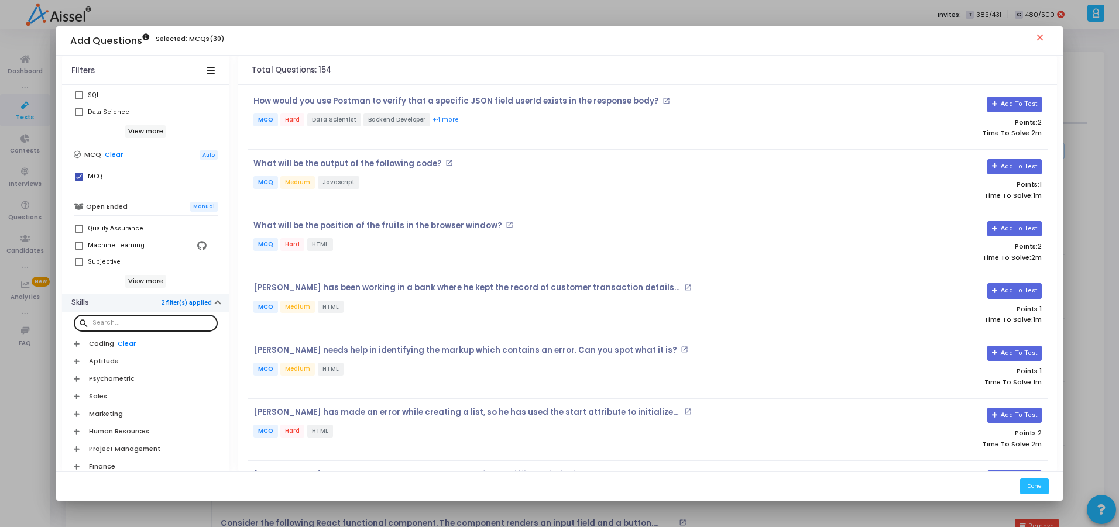
click at [179, 305] on link "2 filter(s) applied" at bounding box center [186, 303] width 51 height 8
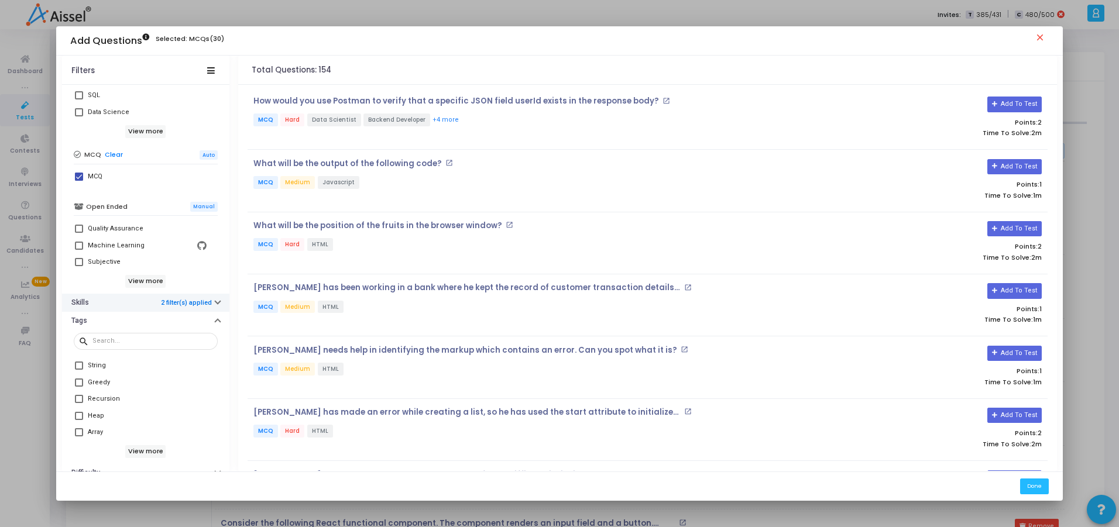
click at [188, 303] on link "2 filter(s) applied" at bounding box center [186, 303] width 51 height 8
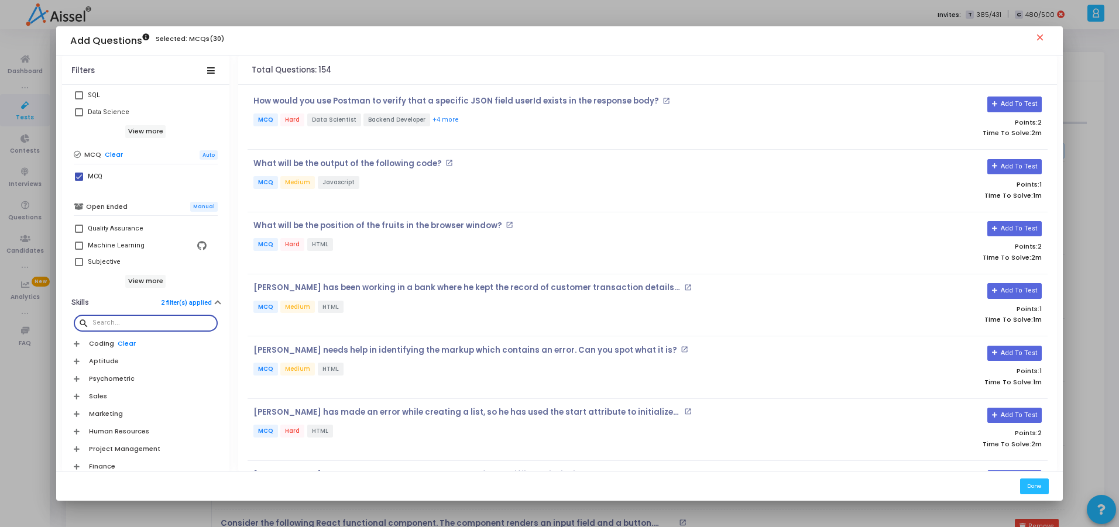
click at [152, 323] on input "text" at bounding box center [152, 323] width 121 height 7
type input "ja"
click at [77, 400] on mat-tooltip-component "Java Streams Api" at bounding box center [111, 389] width 71 height 32
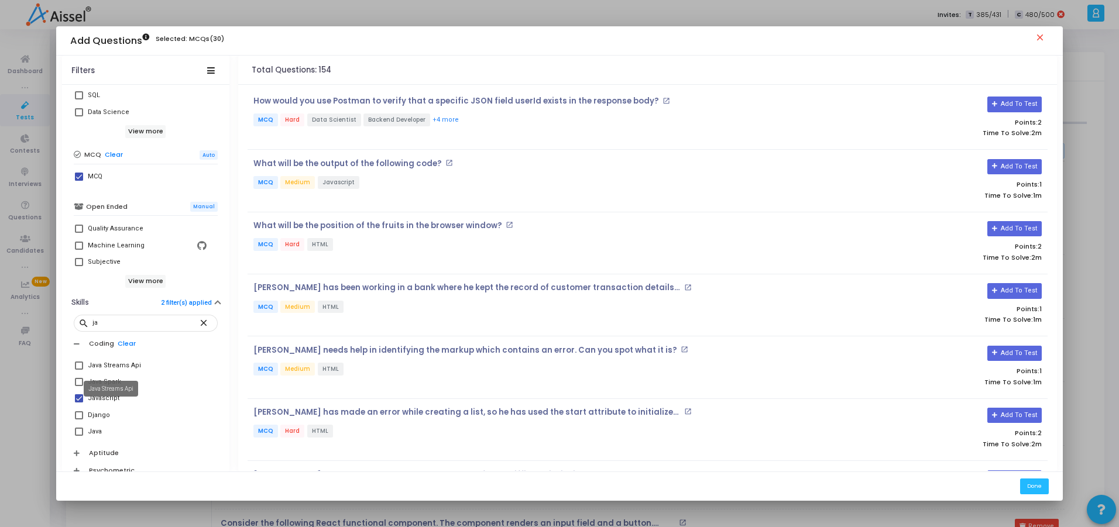
click at [76, 397] on mat-tooltip-component "Java Streams Api" at bounding box center [111, 389] width 71 height 32
click at [75, 396] on span at bounding box center [79, 399] width 8 height 8
click at [78, 403] on input "Javascript" at bounding box center [78, 403] width 1 height 1
checkbox input "false"
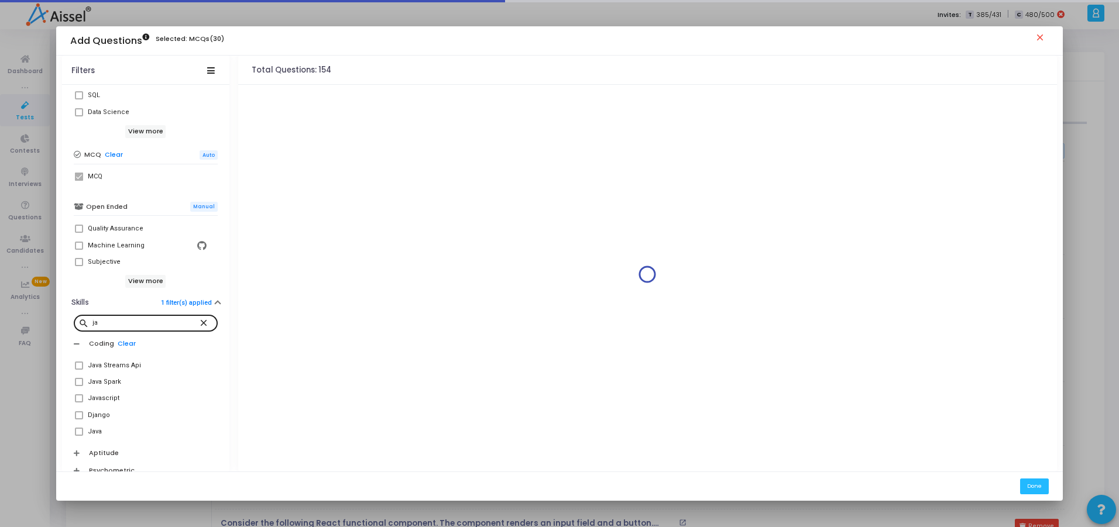
click at [199, 320] on mat-icon "close" at bounding box center [205, 322] width 14 height 11
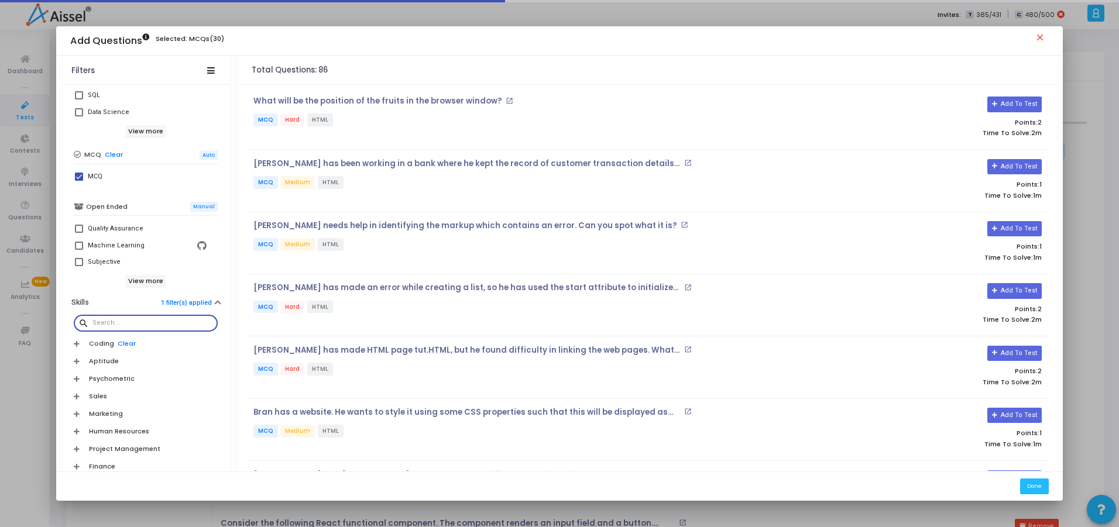
scroll to position [457, 0]
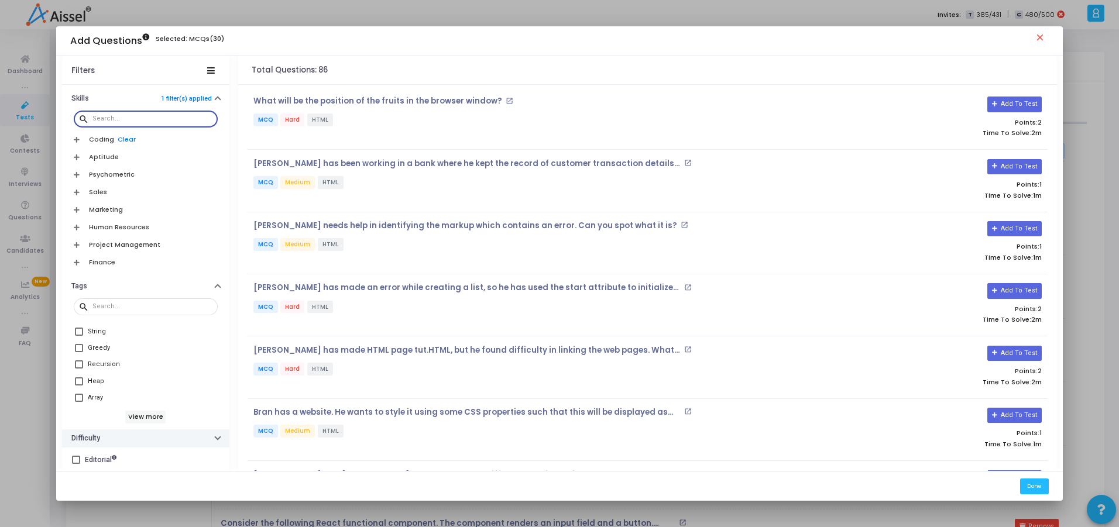
click at [103, 436] on button "Difficulty" at bounding box center [145, 439] width 167 height 18
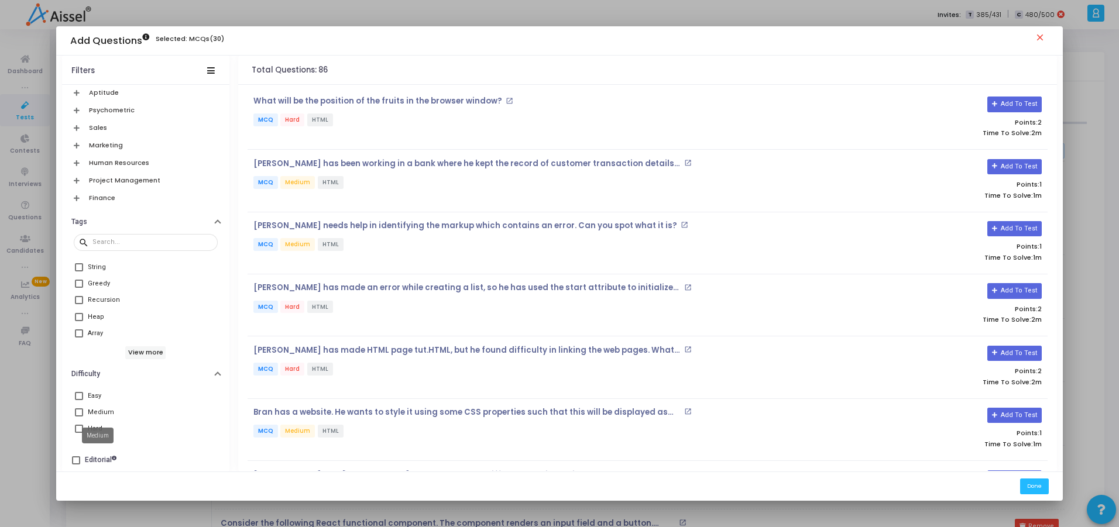
click at [88, 427] on mat-tooltip-component "Medium" at bounding box center [98, 436] width 48 height 32
click at [75, 427] on mat-tooltip-component "Medium" at bounding box center [98, 436] width 48 height 32
click at [79, 429] on span at bounding box center [79, 429] width 8 height 8
click at [79, 433] on input "Hard" at bounding box center [78, 433] width 1 height 1
checkbox input "true"
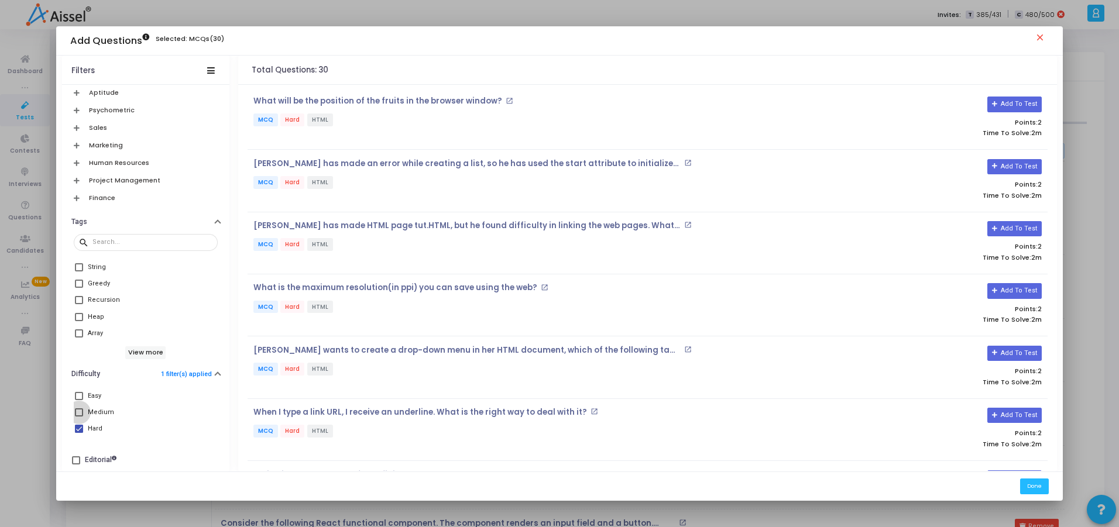
click at [75, 416] on span at bounding box center [79, 413] width 8 height 8
click at [78, 417] on input "Medium" at bounding box center [78, 417] width 1 height 1
checkbox input "true"
click at [75, 429] on span at bounding box center [79, 429] width 8 height 8
click at [78, 433] on input "Hard" at bounding box center [78, 433] width 1 height 1
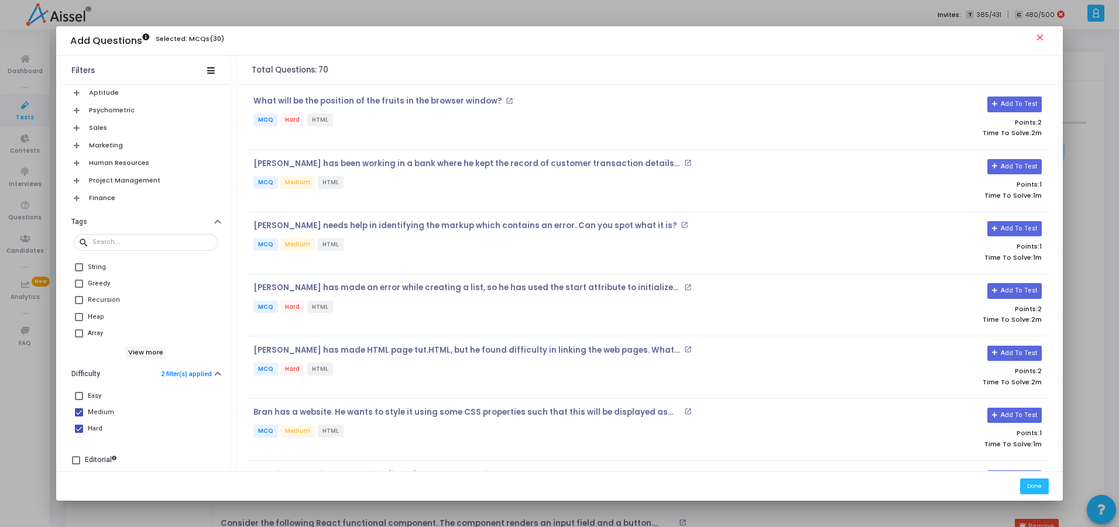
checkbox input "false"
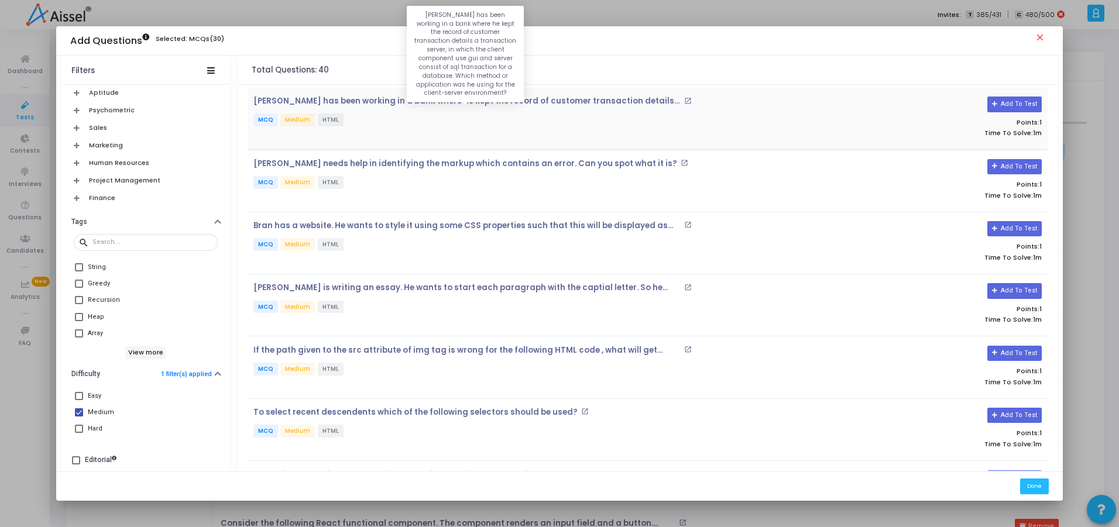
click at [421, 100] on p "[PERSON_NAME] has been working in a bank where he kept the record of customer t…" at bounding box center [467, 101] width 428 height 9
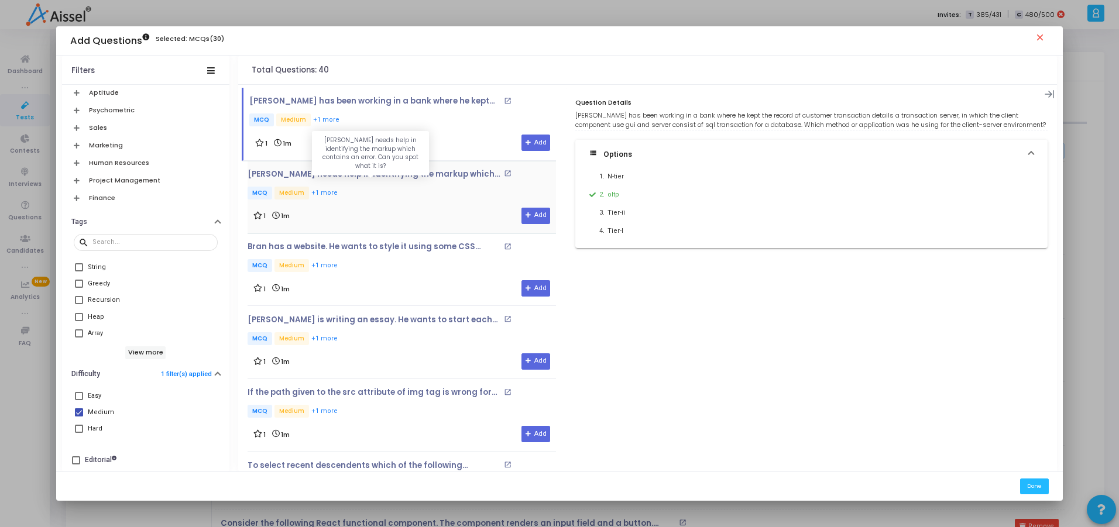
click at [379, 171] on p "[PERSON_NAME] needs help in identifying the markup which contains an error. Can…" at bounding box center [374, 174] width 253 height 9
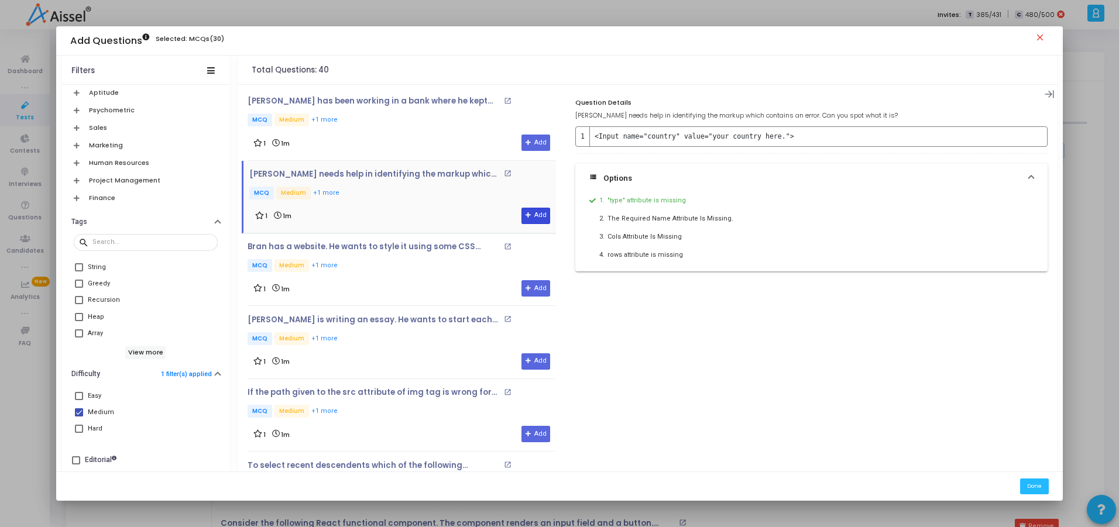
click at [537, 215] on button "Add" at bounding box center [536, 216] width 29 height 16
click at [337, 244] on p "Bran has a website. He wants to style it using some CSS properties such that th…" at bounding box center [374, 246] width 253 height 9
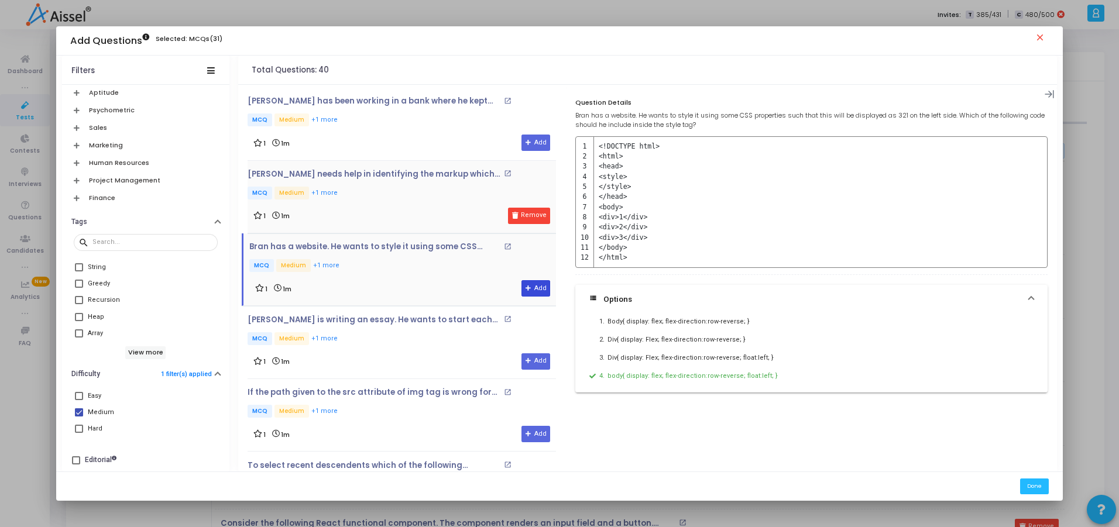
click at [532, 288] on button "Add" at bounding box center [536, 288] width 29 height 16
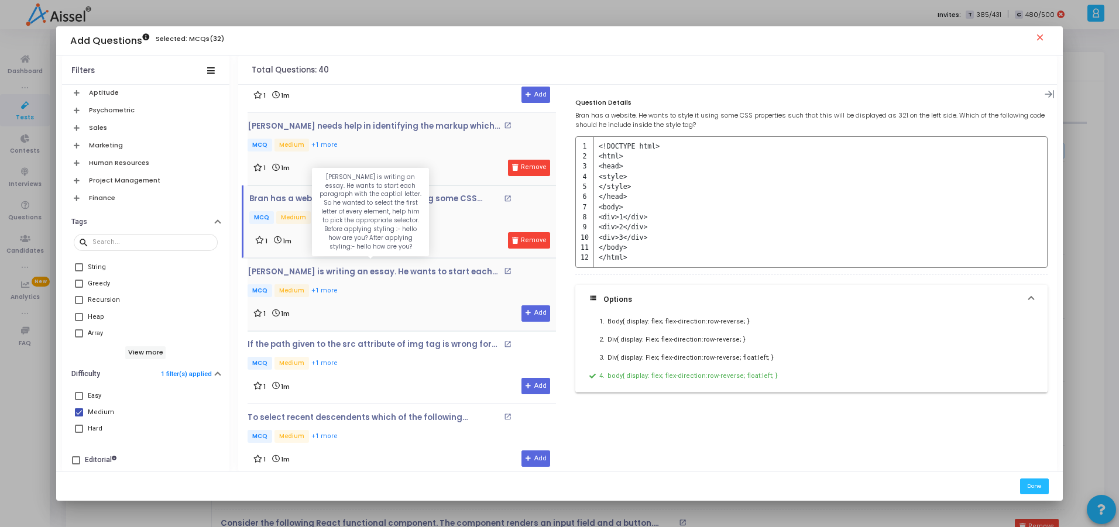
scroll to position [70, 0]
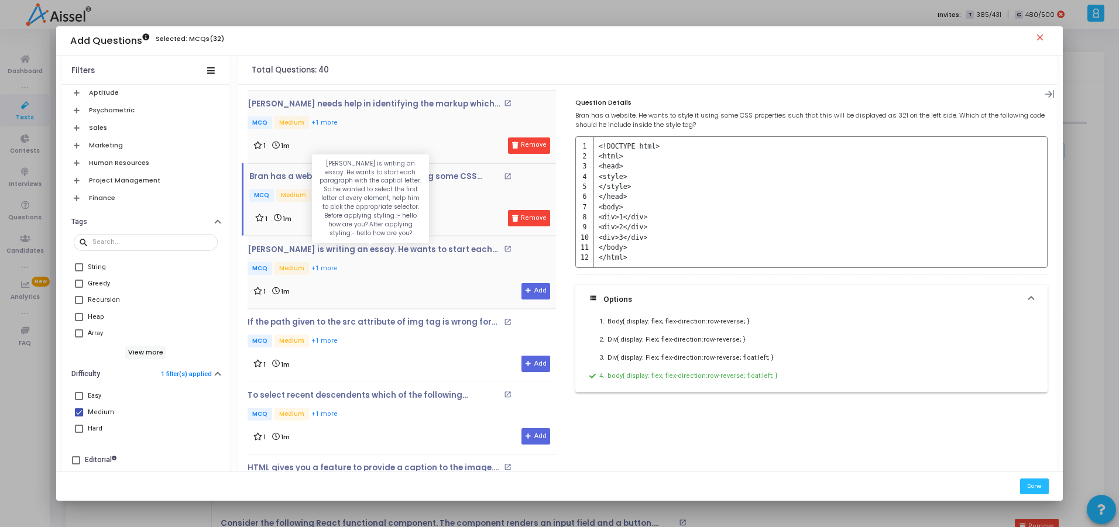
click at [349, 252] on p "[PERSON_NAME] is writing an essay. He wants to start each paragraph with the ca…" at bounding box center [374, 249] width 253 height 9
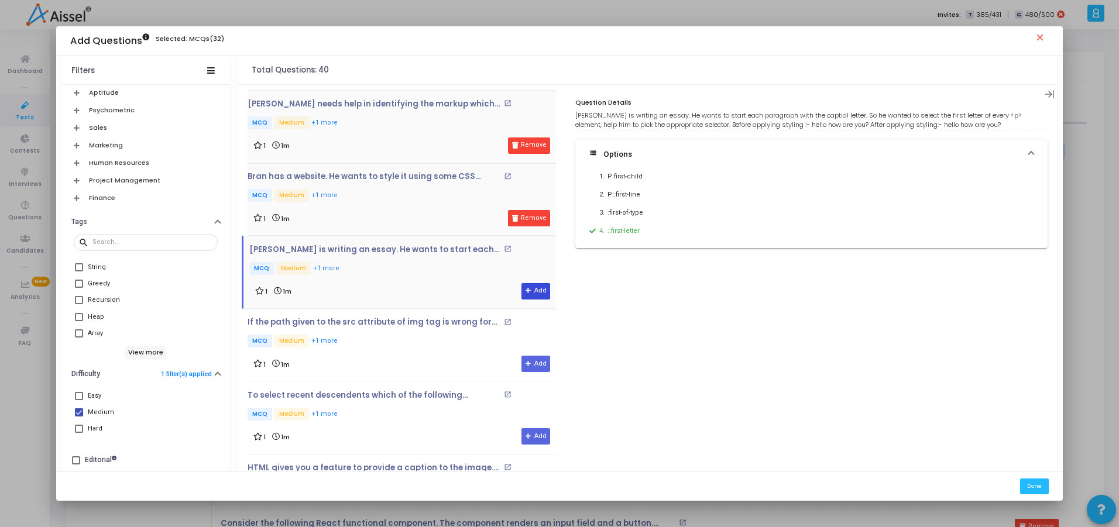
click at [526, 292] on icon at bounding box center [529, 291] width 6 height 6
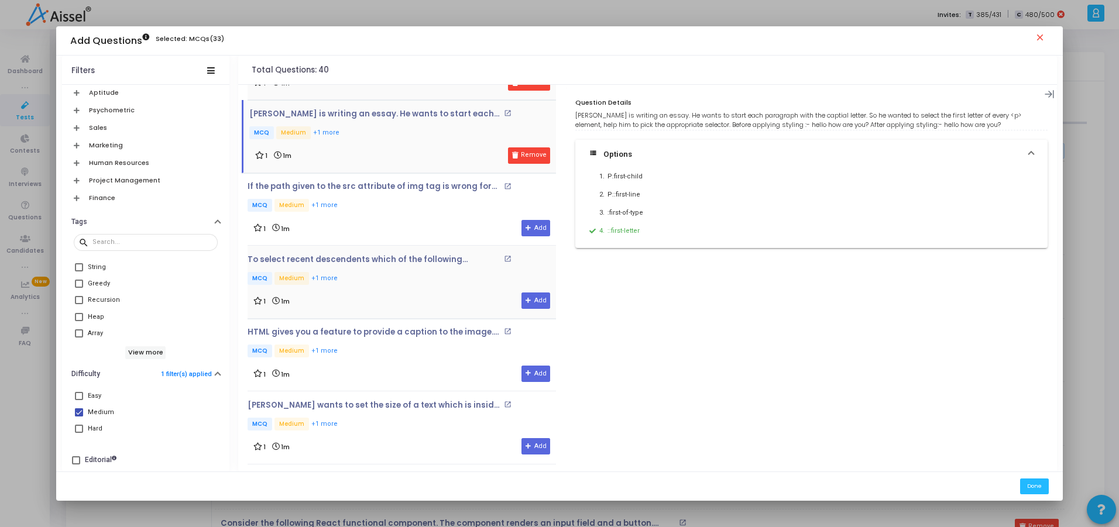
scroll to position [211, 0]
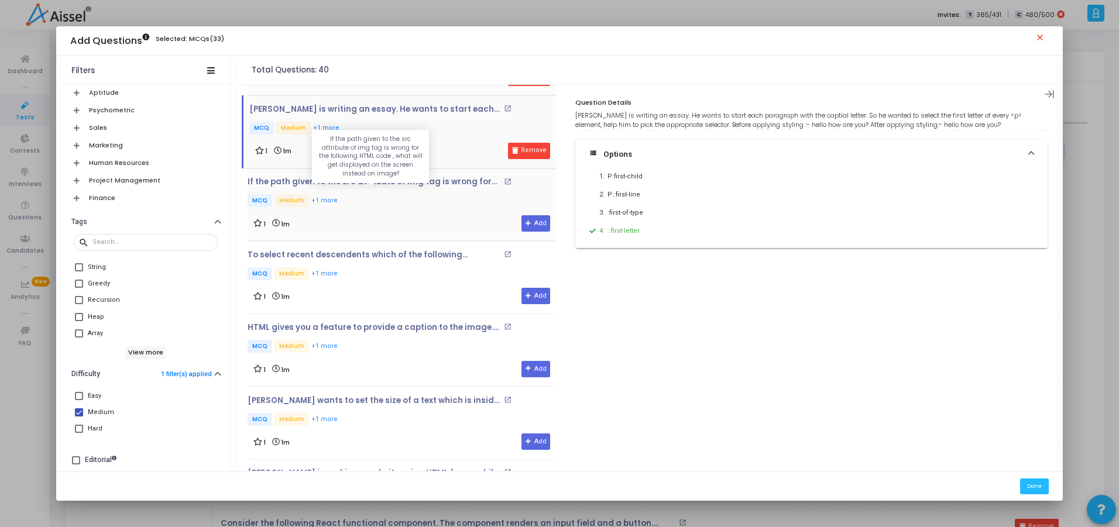
click at [340, 179] on p "If the path given to the src attribute of img tag is wrong for the following HT…" at bounding box center [374, 181] width 253 height 9
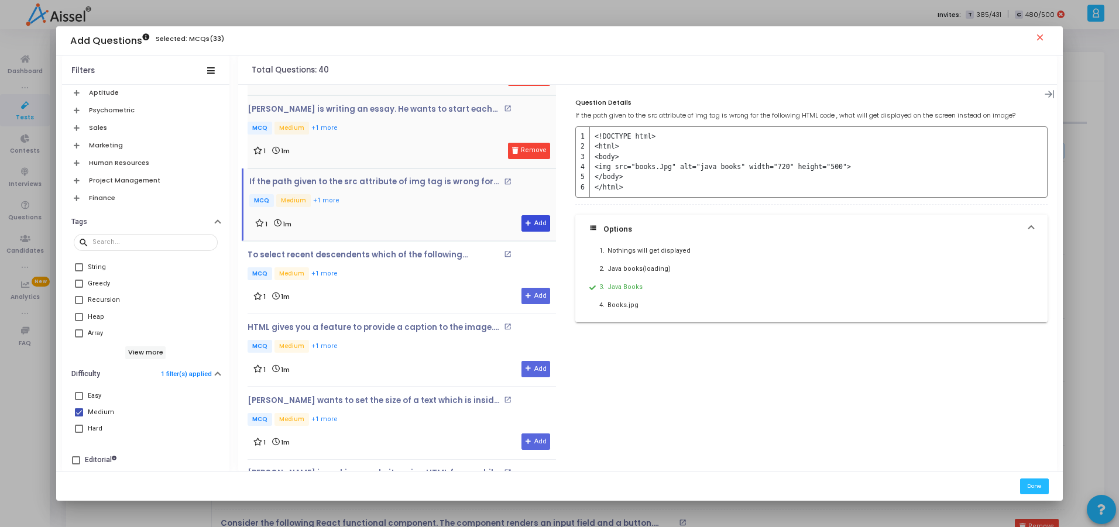
click at [534, 219] on button "Add" at bounding box center [536, 223] width 29 height 16
click at [399, 253] on p "To select recent descendents which of the following selectors should be used?" at bounding box center [374, 255] width 253 height 9
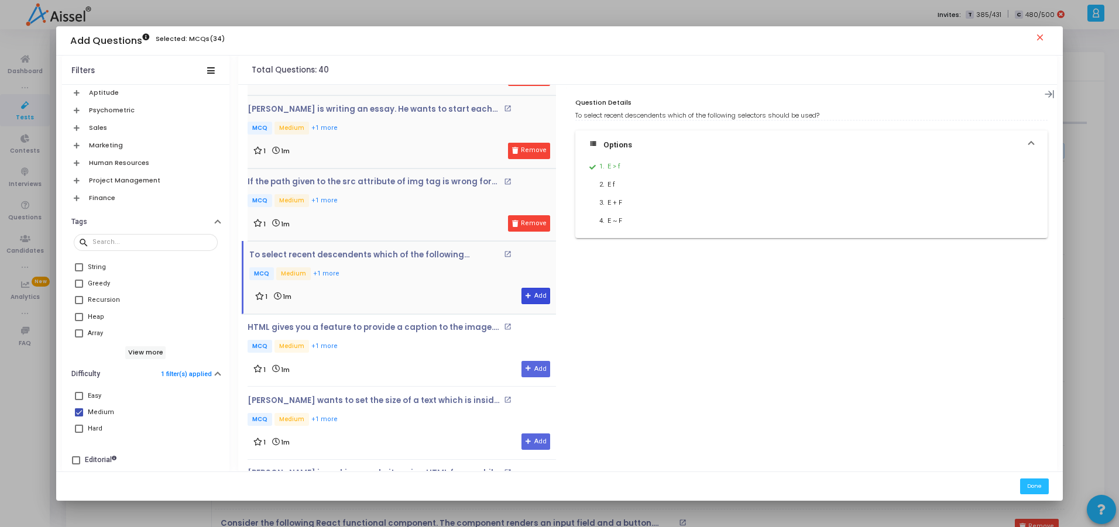
click at [526, 293] on icon at bounding box center [529, 296] width 6 height 6
click at [402, 331] on p "HTML gives you a feature to provide a caption to the image. What is the tag ele…" at bounding box center [374, 327] width 253 height 9
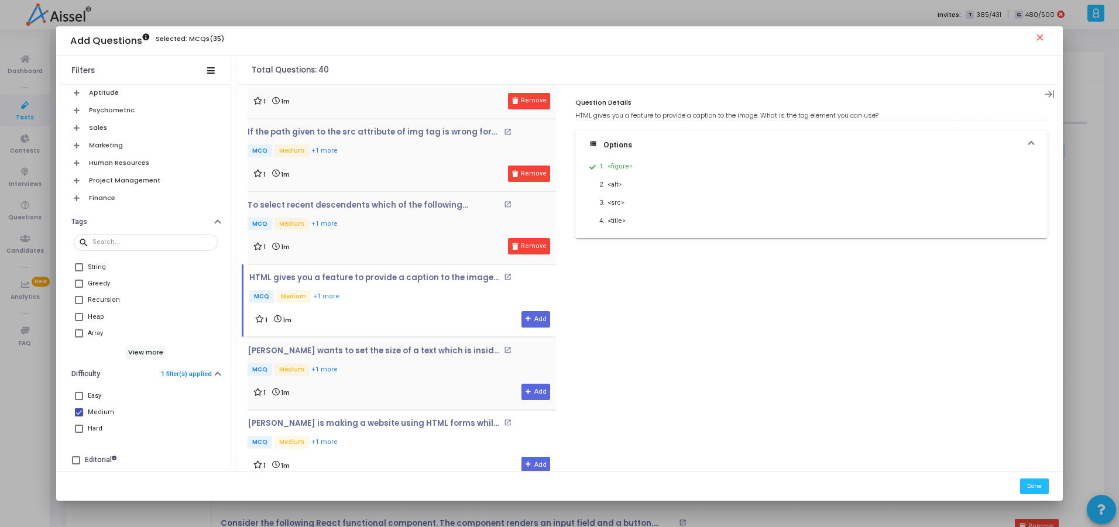
scroll to position [351, 0]
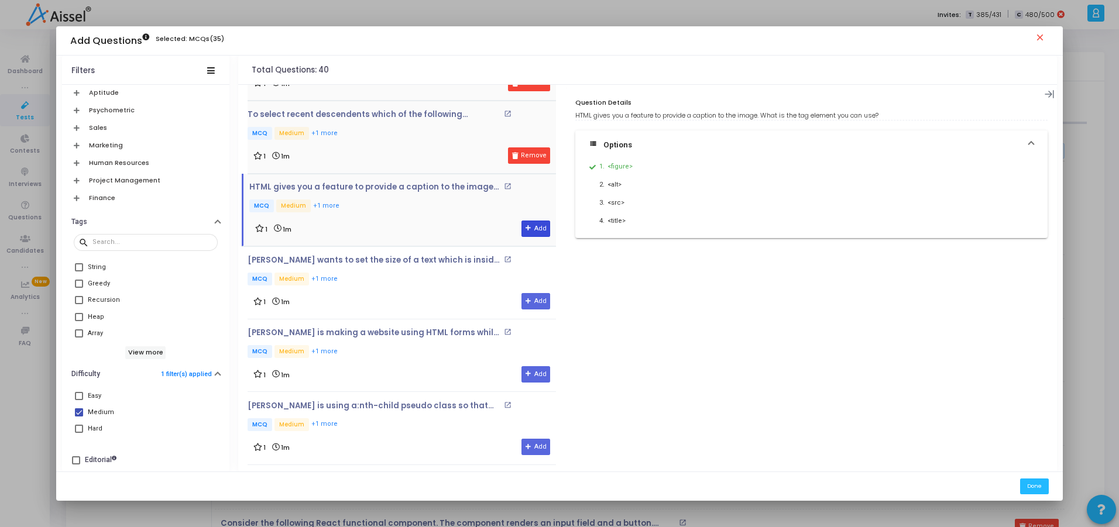
click at [530, 230] on button "Add" at bounding box center [536, 229] width 29 height 16
click at [422, 261] on p "[PERSON_NAME] wants to set the size of a text which is inside the tag. What is …" at bounding box center [374, 260] width 253 height 9
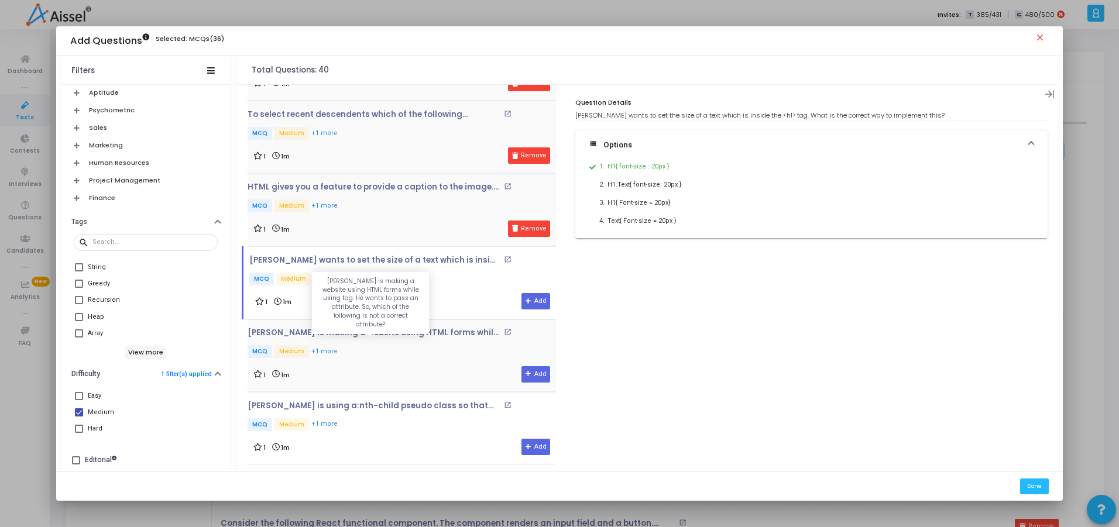
click at [373, 331] on p "[PERSON_NAME] is making a website using HTML forms while using tag. He wants to…" at bounding box center [374, 332] width 253 height 9
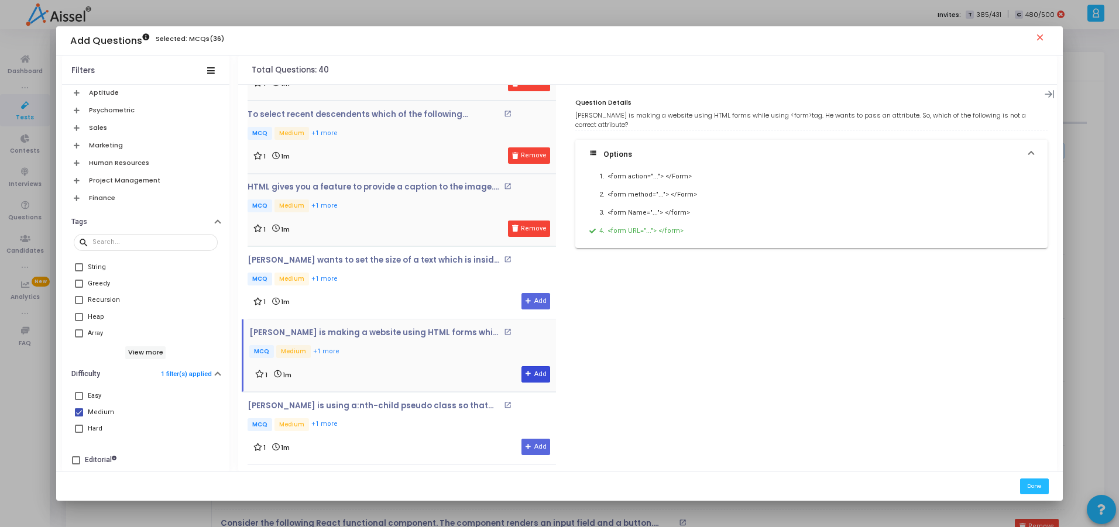
click at [526, 373] on icon at bounding box center [529, 374] width 6 height 6
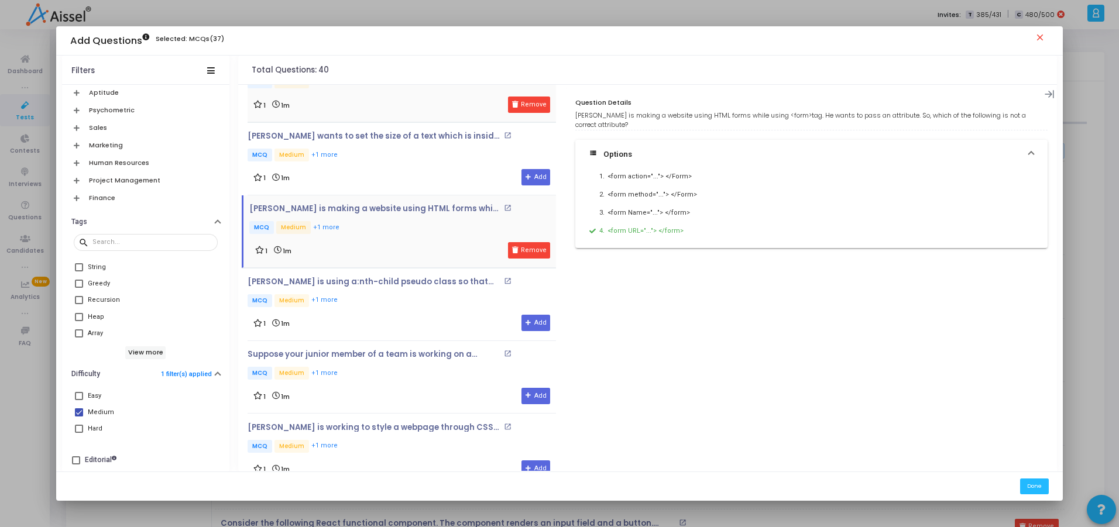
scroll to position [476, 0]
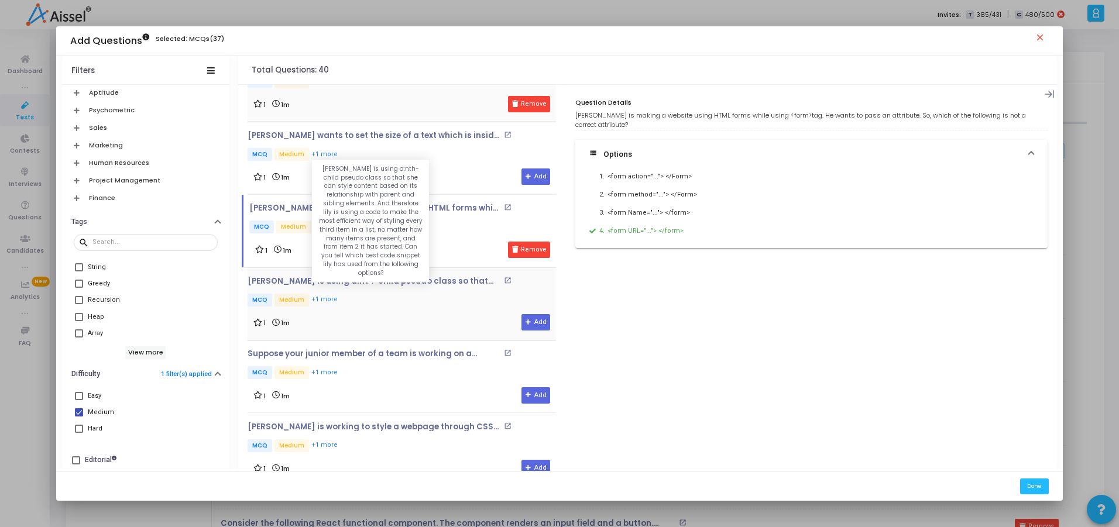
click at [335, 281] on p "[PERSON_NAME] is using a:nth-child pseudo class so that she can style content b…" at bounding box center [374, 281] width 253 height 9
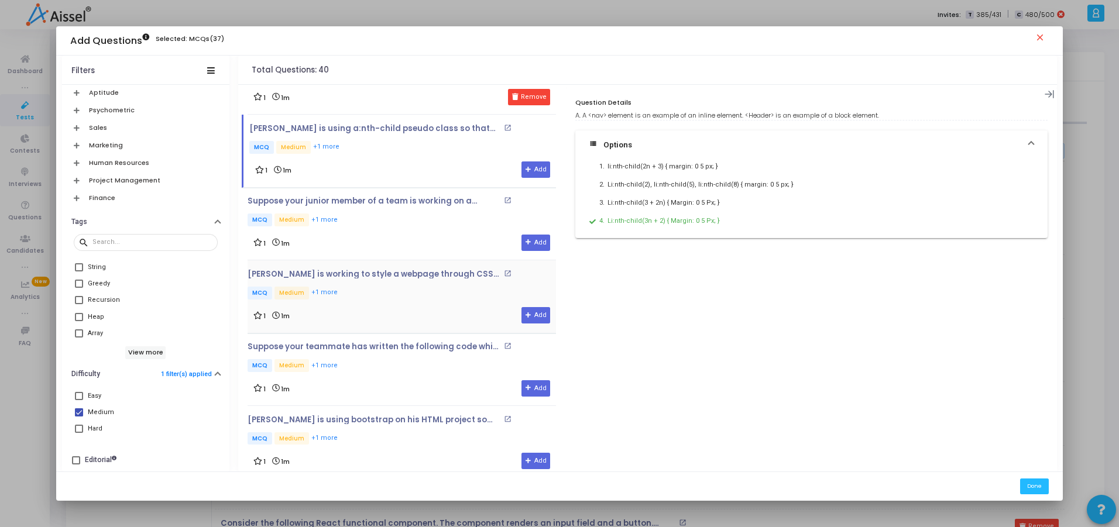
scroll to position [605, 0]
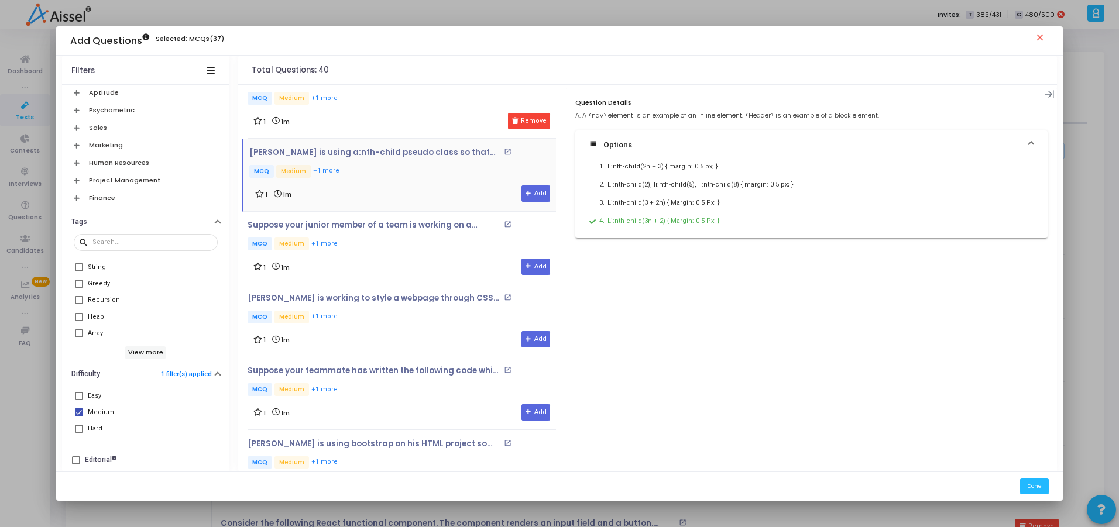
click at [349, 162] on div "[PERSON_NAME] is using a:nth-child pseudo class so that she can style content b…" at bounding box center [402, 164] width 307 height 32
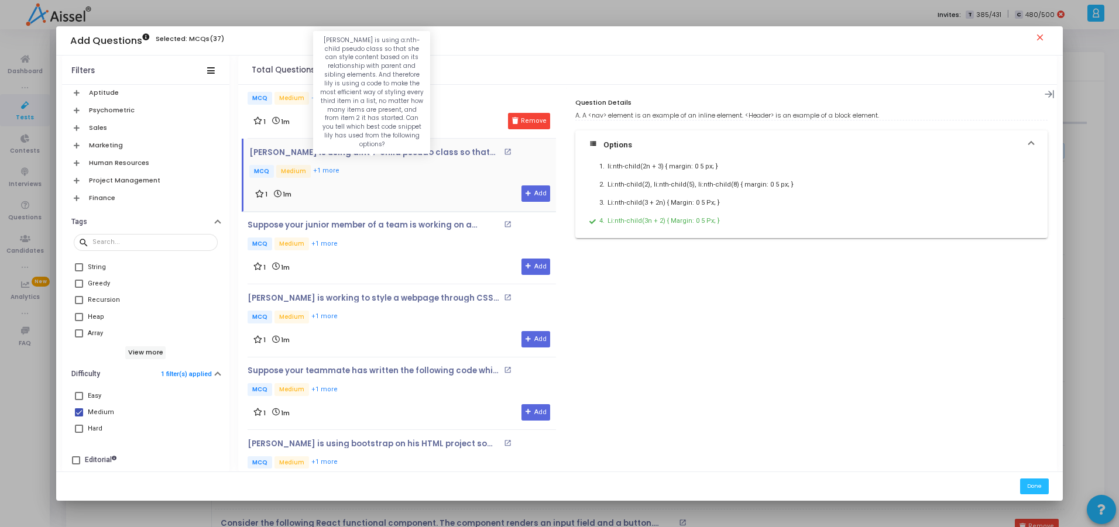
click at [349, 154] on p "[PERSON_NAME] is using a:nth-child pseudo class so that she can style content b…" at bounding box center [375, 152] width 252 height 9
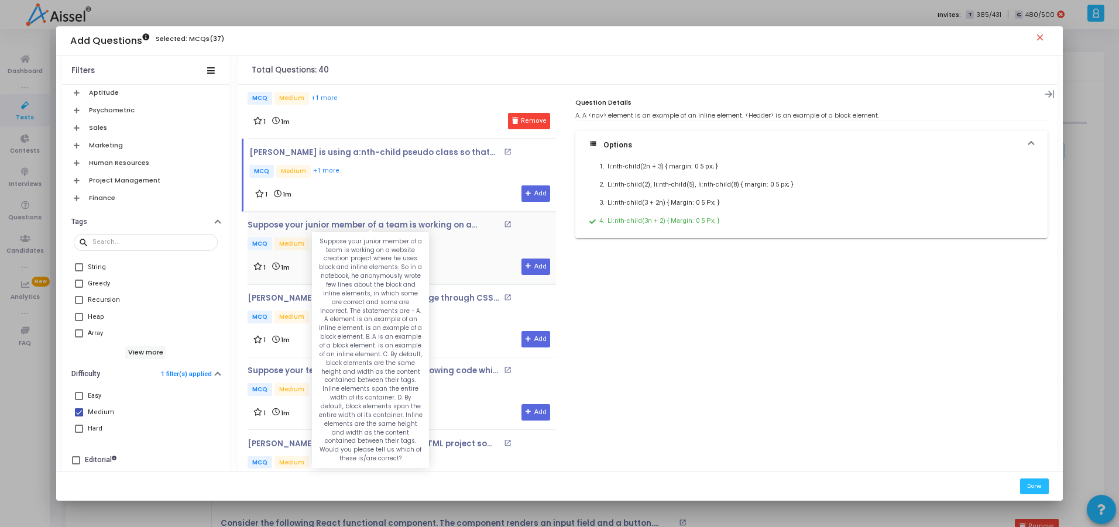
click at [389, 228] on p "Suppose your junior member of a team is working on a website creation project w…" at bounding box center [374, 225] width 253 height 9
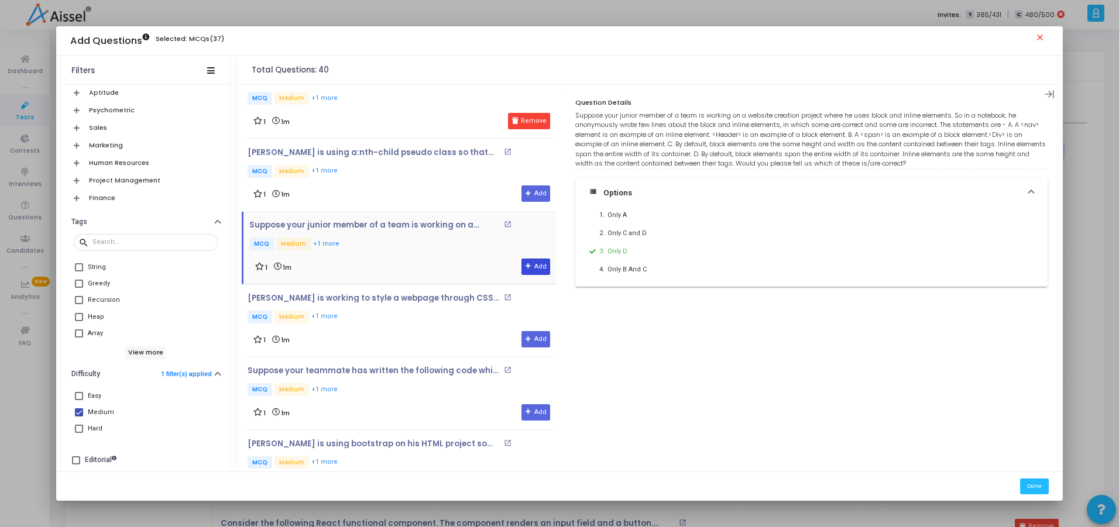
click at [531, 267] on button "Add" at bounding box center [536, 267] width 29 height 16
click at [386, 300] on p "[PERSON_NAME] is working to style a webpage through CSS because CSS has introdu…" at bounding box center [374, 298] width 253 height 9
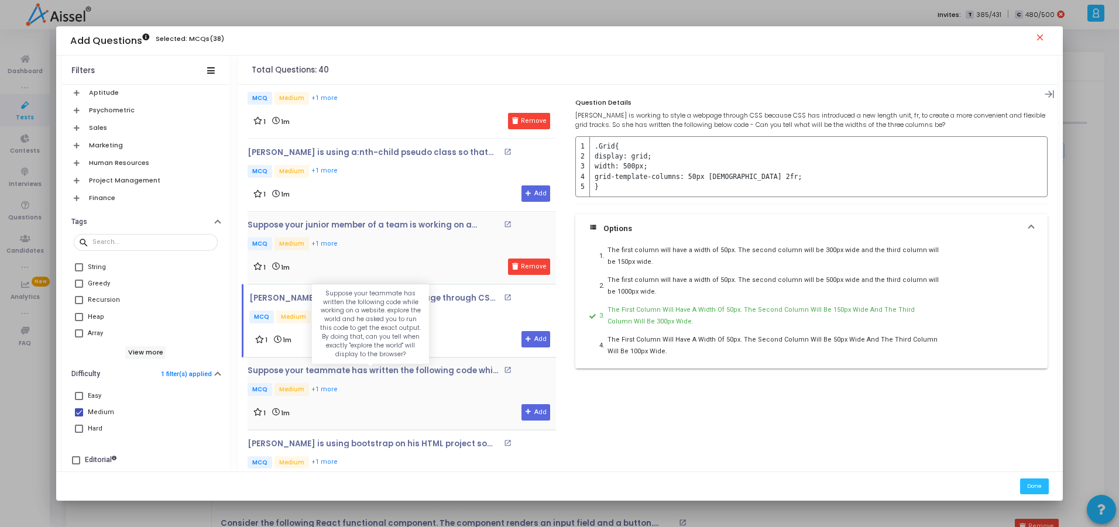
click at [347, 373] on p "Suppose your teammate has written the following code while working on a website…" at bounding box center [374, 370] width 253 height 9
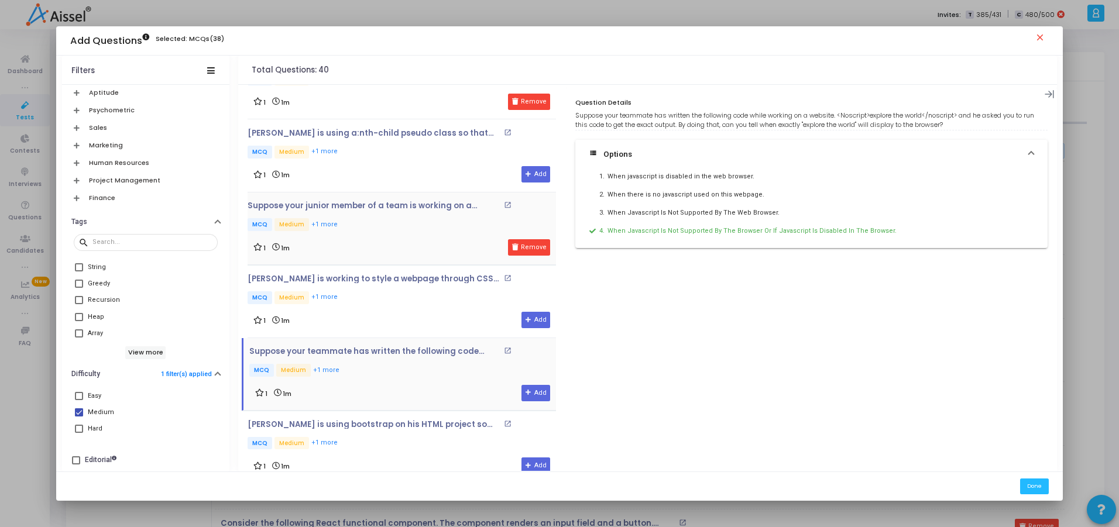
scroll to position [623, 0]
click at [383, 431] on div "[PERSON_NAME] is using bootstrap on his HTML project so that he can use the col…" at bounding box center [402, 437] width 309 height 32
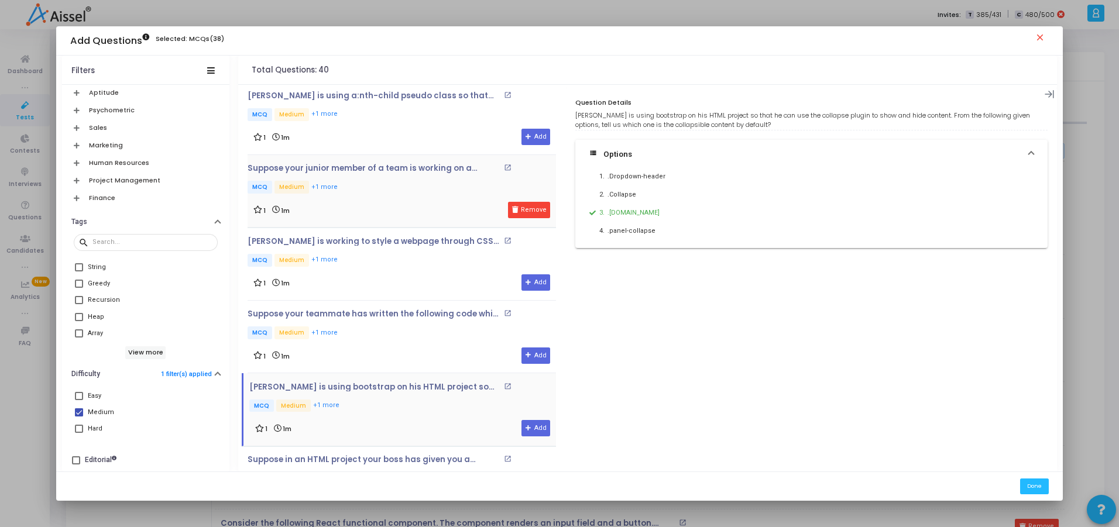
scroll to position [693, 0]
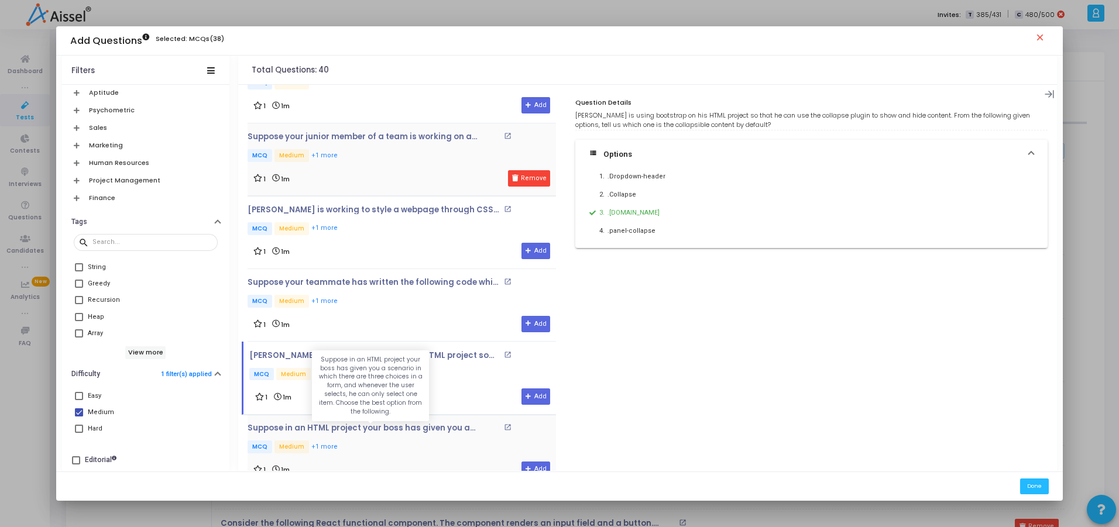
click at [375, 430] on p "Suppose in an HTML project your boss has given you a scenario in which there ar…" at bounding box center [374, 428] width 253 height 9
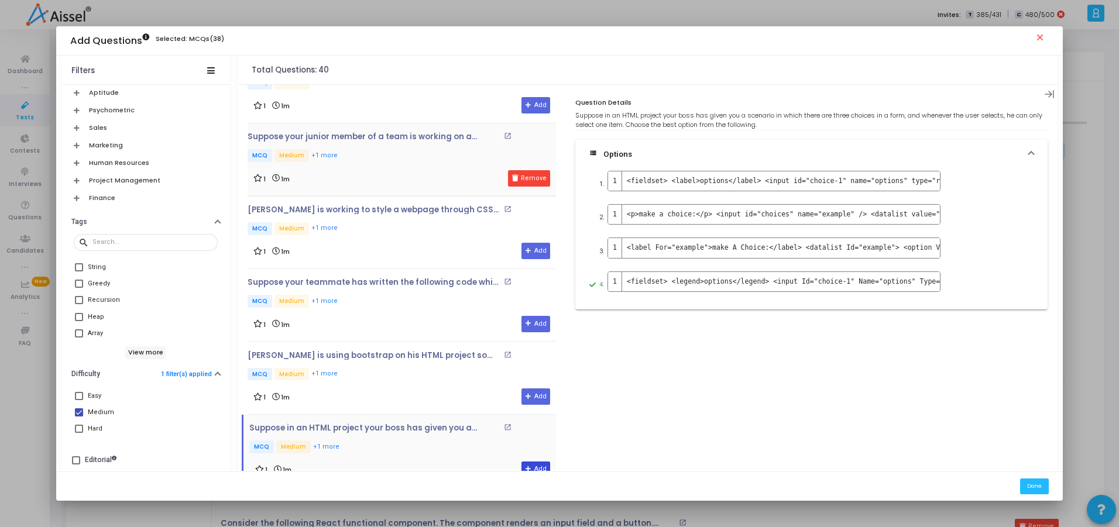
click at [522, 465] on button "Add" at bounding box center [536, 470] width 29 height 16
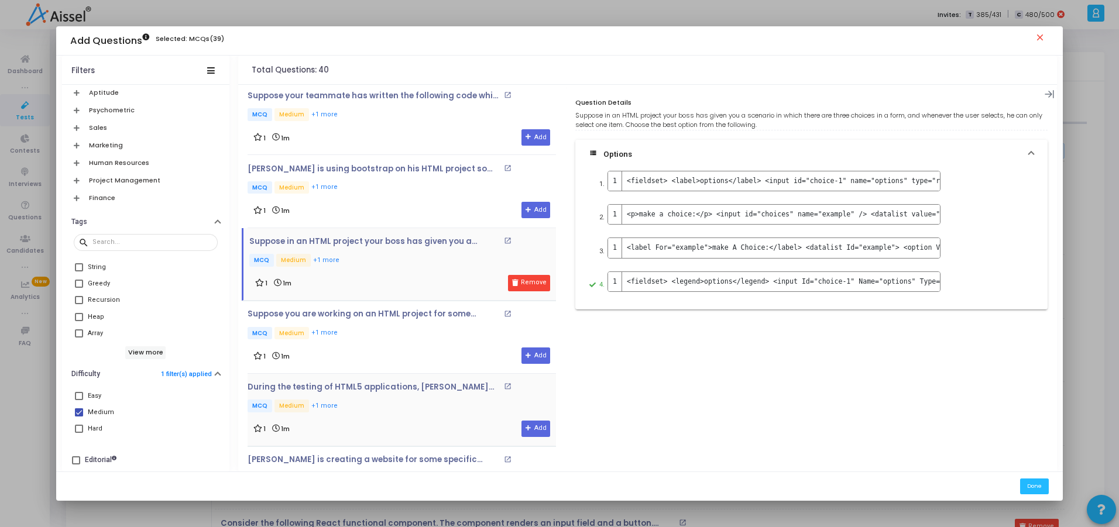
scroll to position [904, 0]
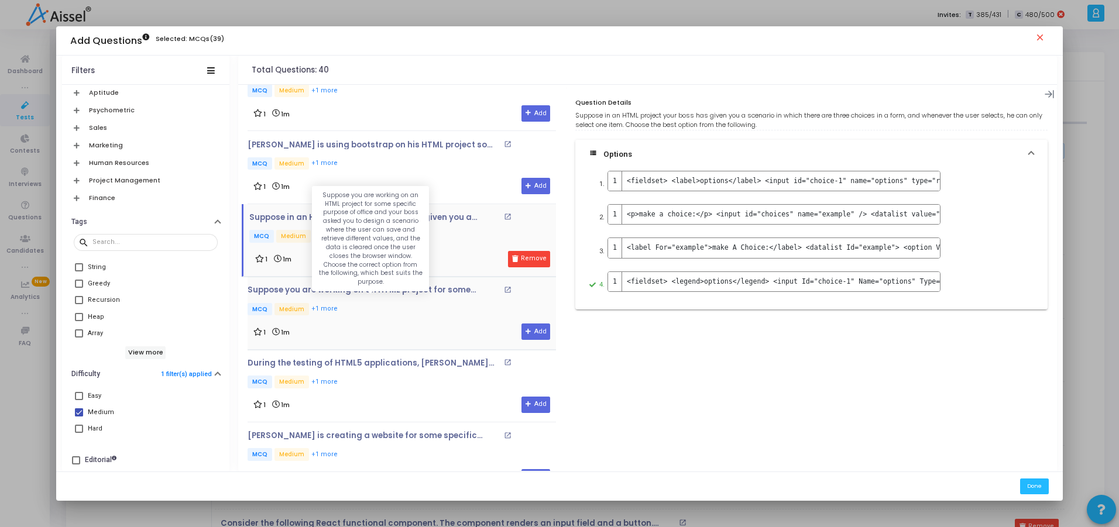
click at [360, 290] on p "Suppose you are working on an HTML project for some specific purpose of office …" at bounding box center [374, 290] width 253 height 9
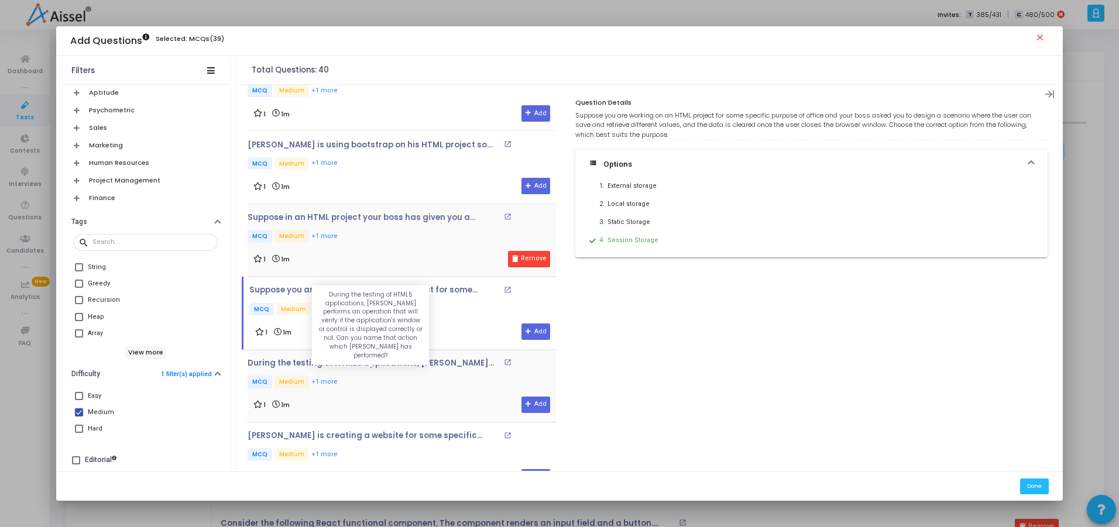
click at [357, 365] on p "During the testing of HTML5 applications, [PERSON_NAME] performs an operation t…" at bounding box center [374, 363] width 253 height 9
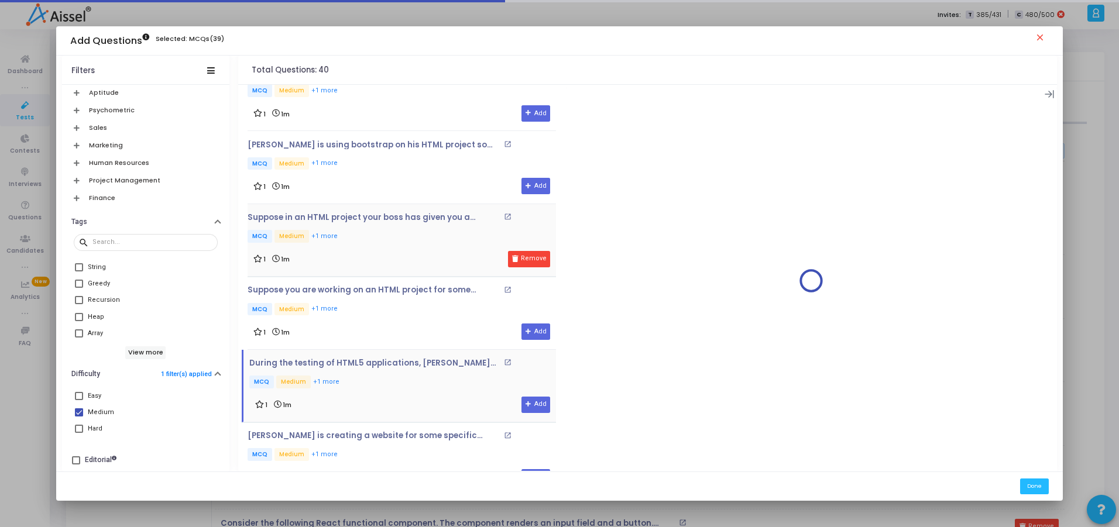
click at [390, 381] on p "MCQ Medium +1 more" at bounding box center [402, 383] width 307 height 15
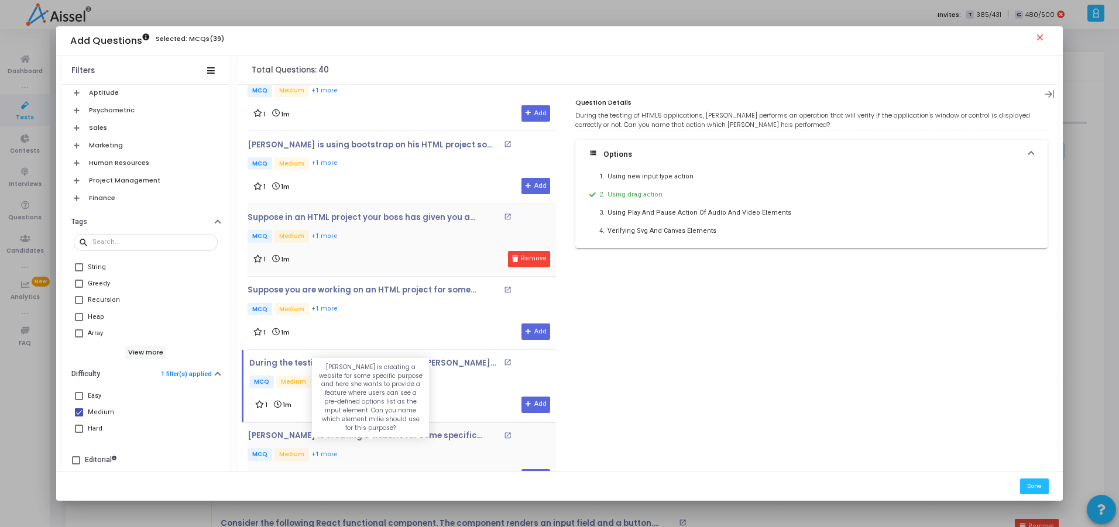
click at [371, 434] on p "[PERSON_NAME] is creating a website for some specific purpose and here she want…" at bounding box center [374, 435] width 253 height 9
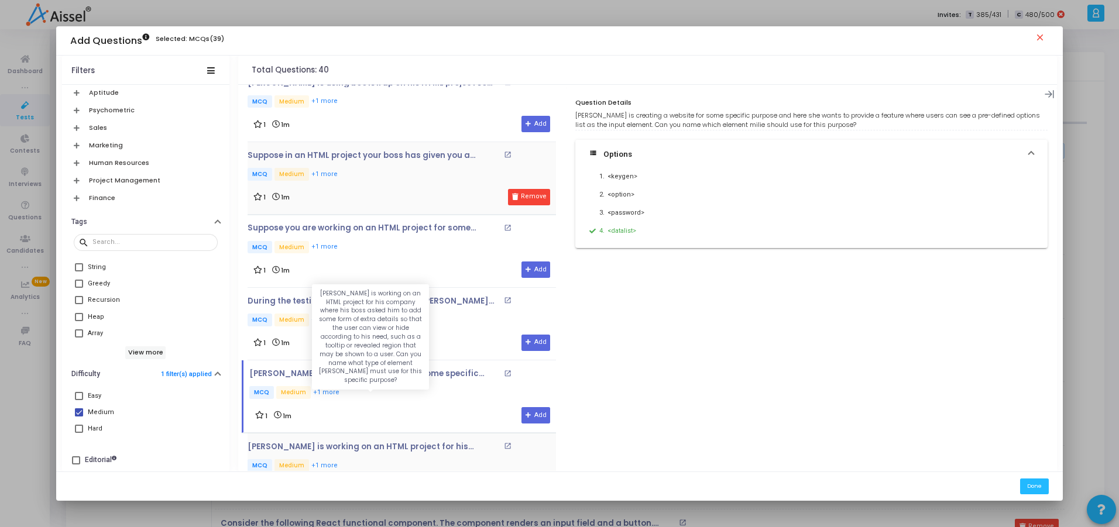
scroll to position [1044, 0]
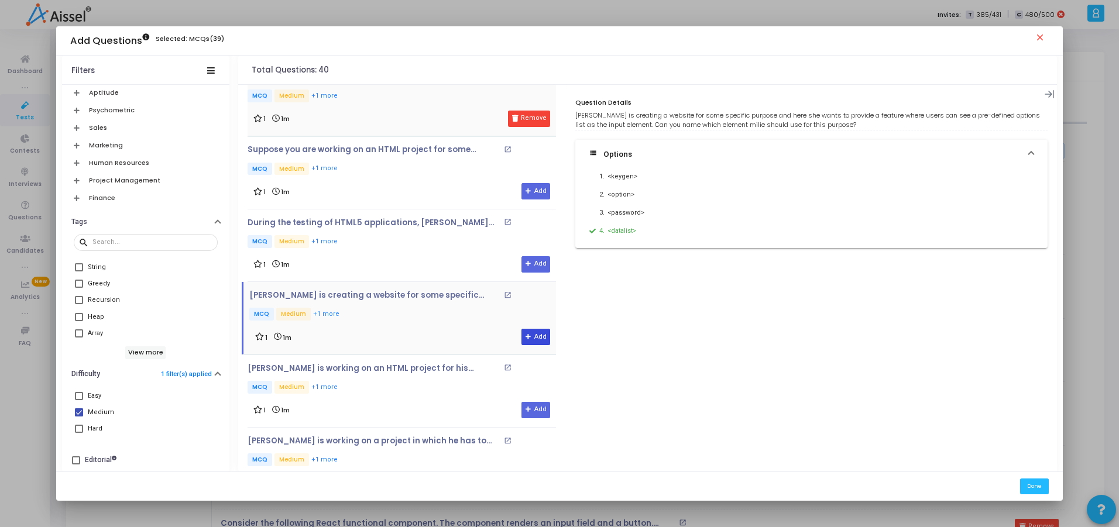
click at [527, 338] on icon at bounding box center [529, 337] width 6 height 6
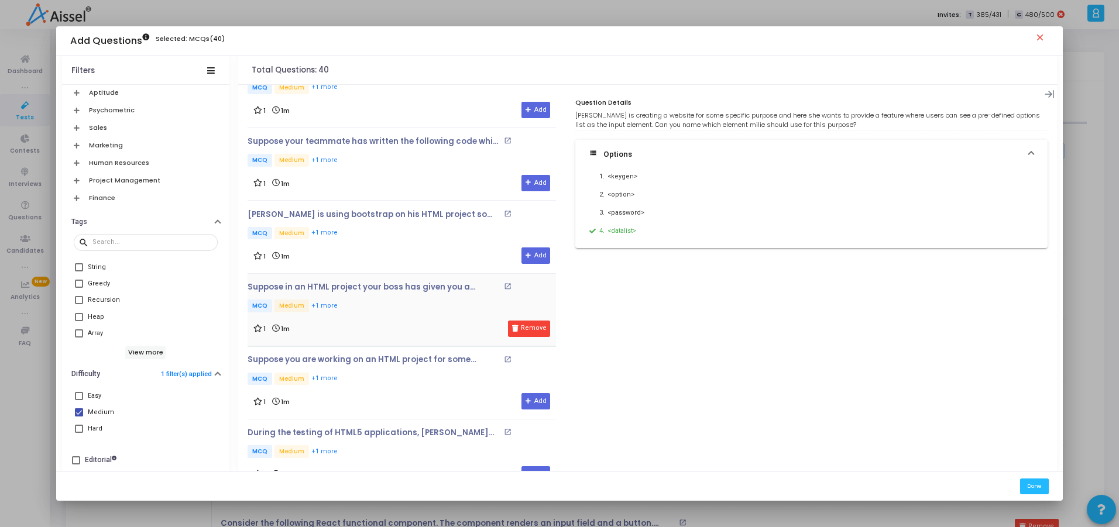
scroll to position [834, 0]
click at [76, 414] on span at bounding box center [79, 413] width 8 height 8
click at [78, 417] on input "Medium" at bounding box center [78, 417] width 1 height 1
checkbox input "false"
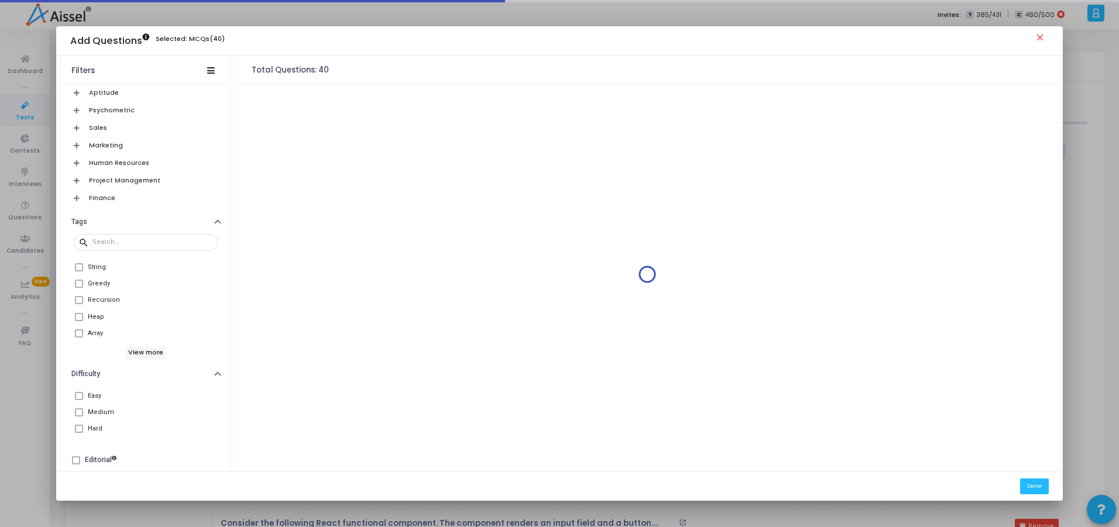
scroll to position [0, 0]
click at [76, 430] on span at bounding box center [79, 429] width 8 height 8
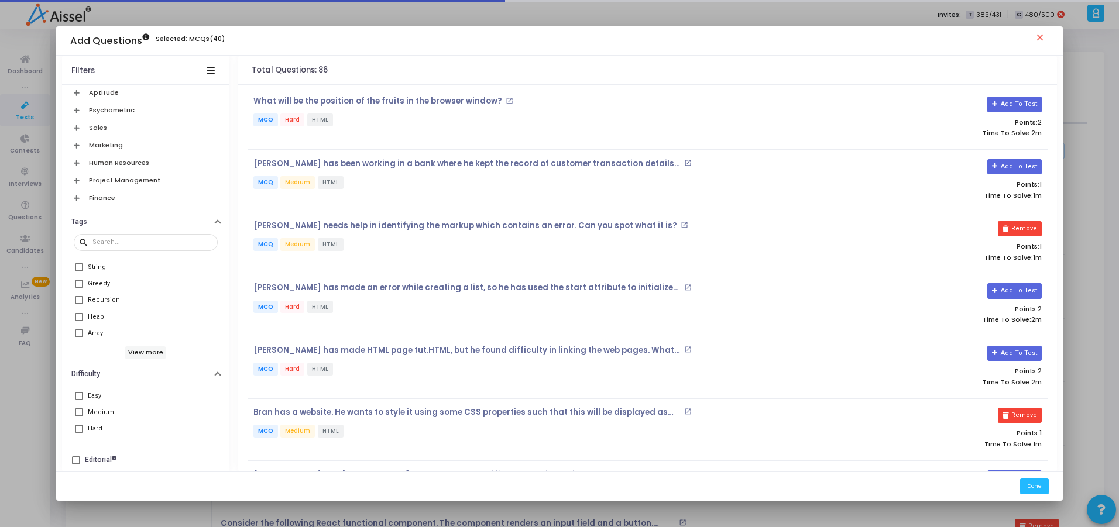
click at [75, 425] on span at bounding box center [79, 429] width 8 height 8
click at [78, 433] on input "Hard" at bounding box center [78, 433] width 1 height 1
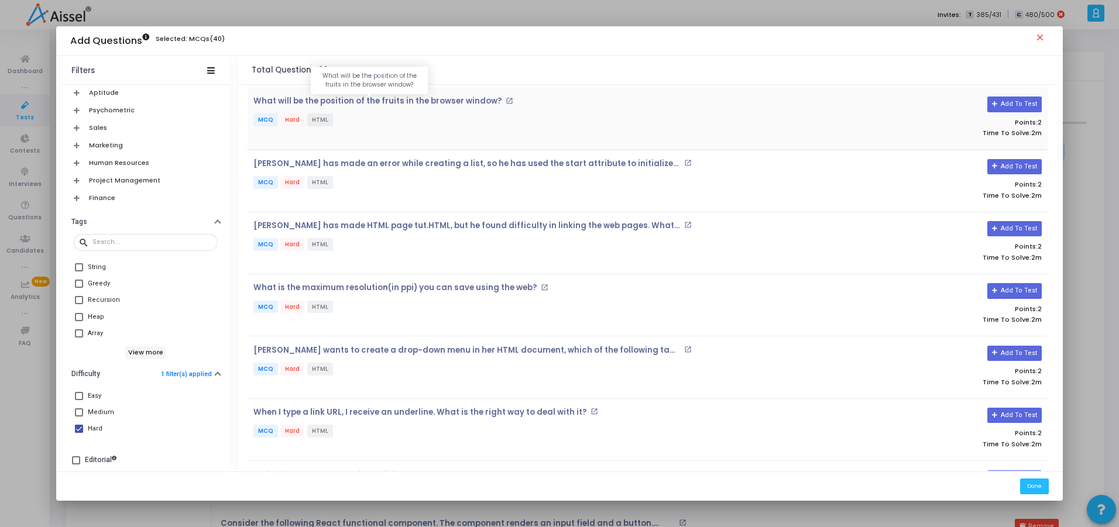
click at [458, 104] on p "What will be the position of the fruits in the browser window?" at bounding box center [377, 101] width 249 height 9
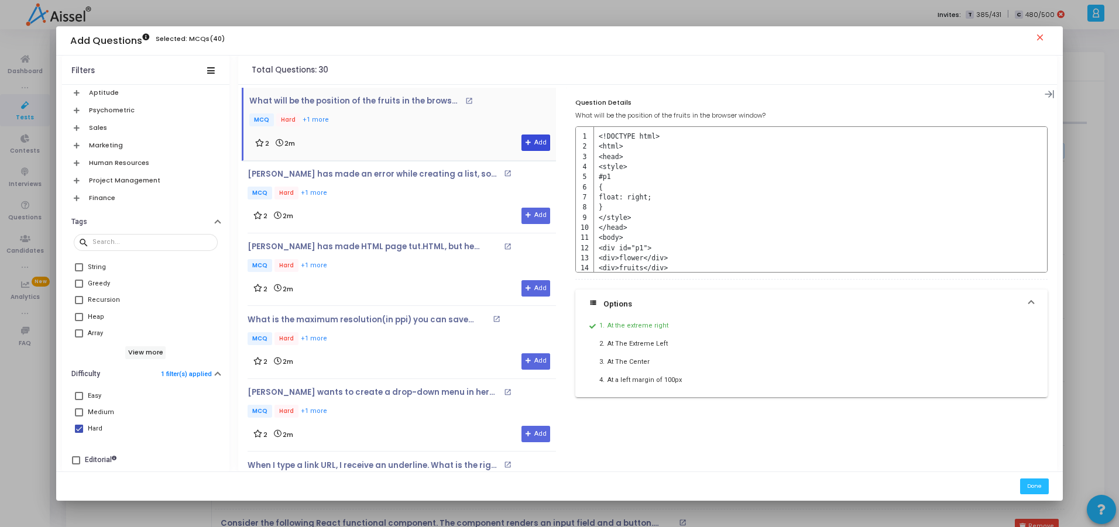
click at [533, 139] on button "Add" at bounding box center [536, 143] width 29 height 16
click at [404, 181] on div "[PERSON_NAME] has made an error while creating a list, so he has used the start…" at bounding box center [402, 186] width 309 height 32
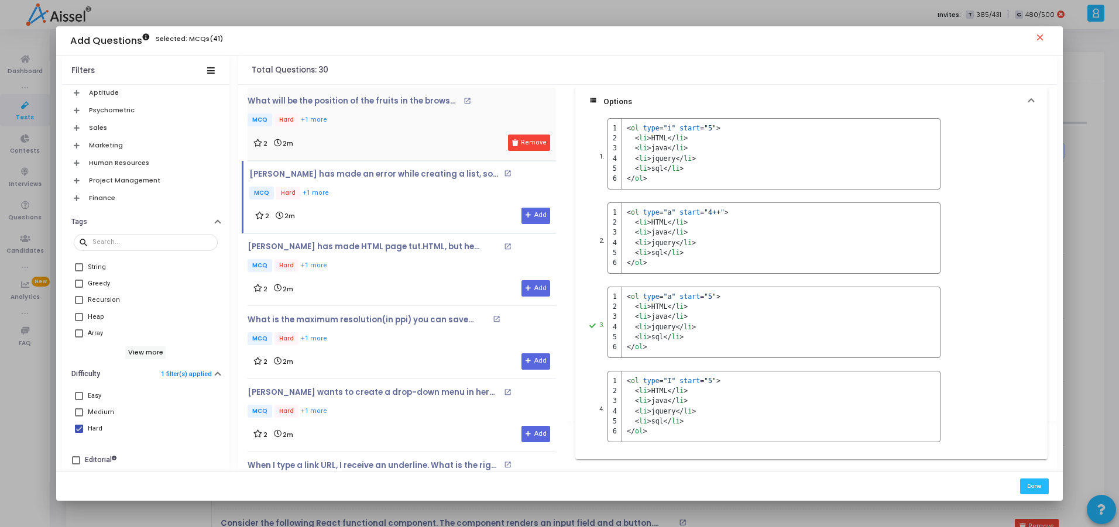
scroll to position [60, 0]
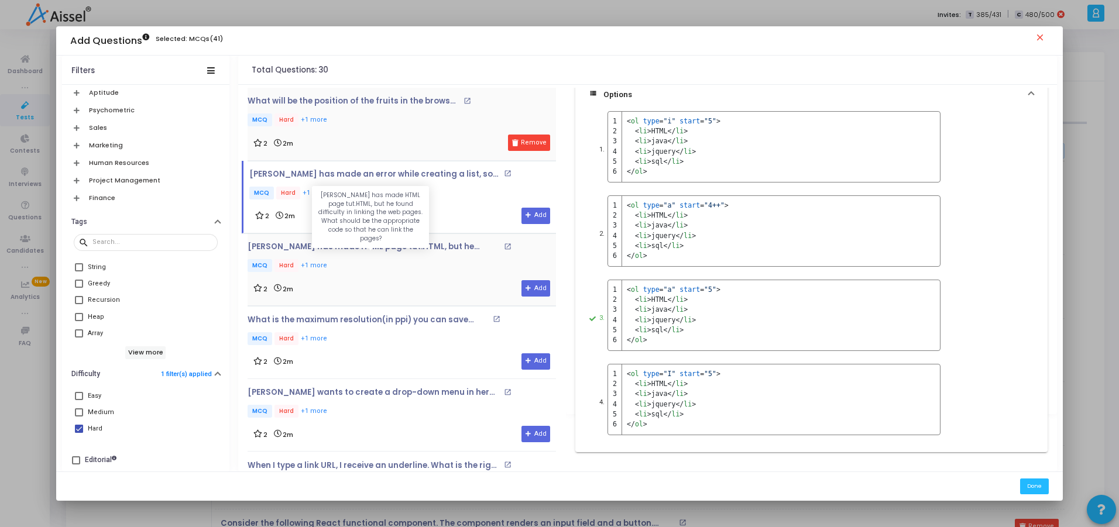
click at [397, 251] on p "[PERSON_NAME] has made HTML page tut.HTML, but he found difficulty in linking t…" at bounding box center [374, 246] width 253 height 9
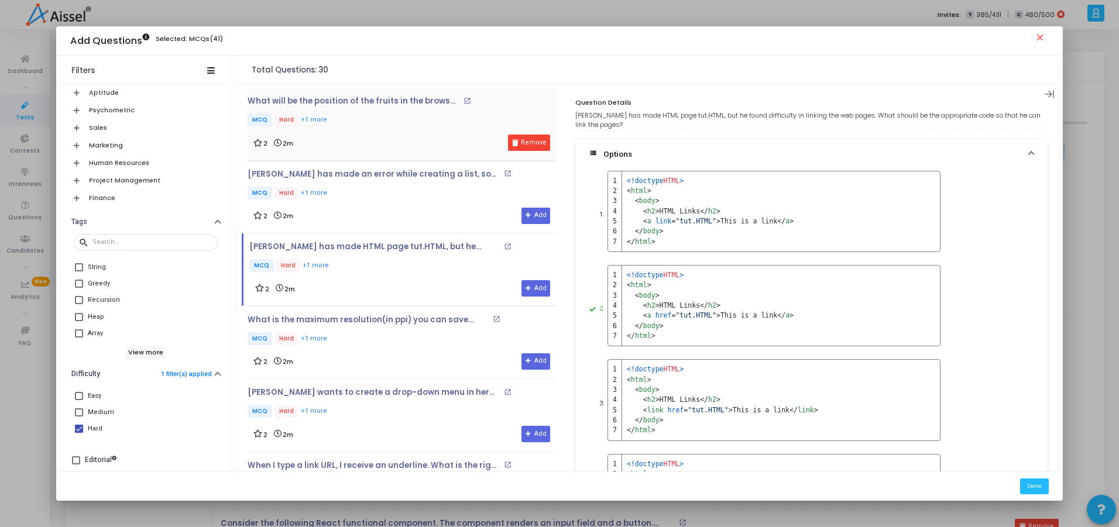
click at [717, 113] on div "[PERSON_NAME] has made HTML page tut.HTML, but he found difficulty in linking t…" at bounding box center [811, 120] width 472 height 19
click at [773, 121] on div "[PERSON_NAME] has made HTML page tut.HTML, but he found difficulty in linking t…" at bounding box center [811, 120] width 472 height 19
click at [719, 146] on mat-expansion-panel-header "view_list Options" at bounding box center [811, 154] width 472 height 29
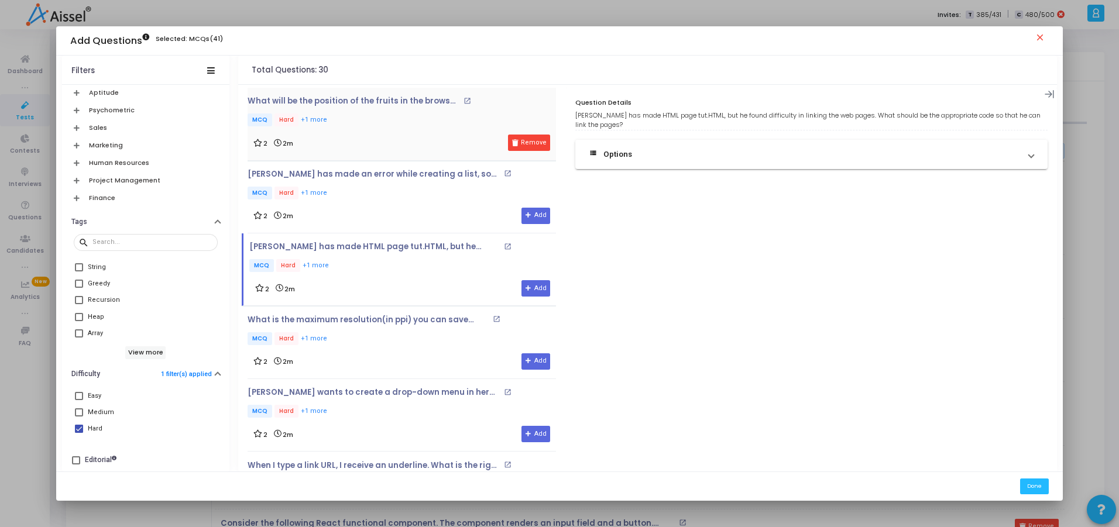
click at [763, 119] on div "[PERSON_NAME] has made HTML page tut.HTML, but he found difficulty in linking t…" at bounding box center [811, 120] width 472 height 19
click at [755, 157] on mat-panel-title "view_list Options" at bounding box center [805, 155] width 430 height 12
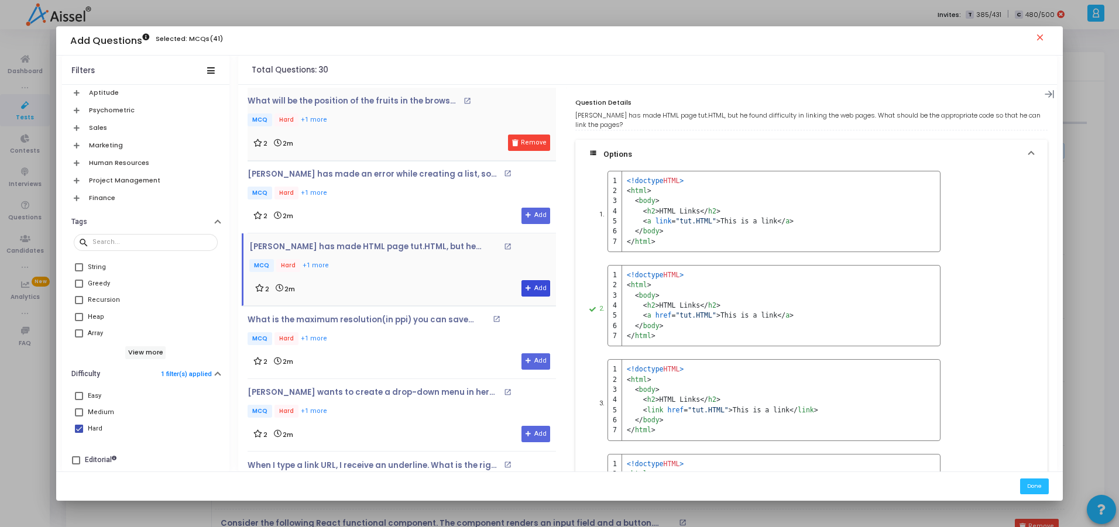
click at [530, 285] on button "Add" at bounding box center [536, 288] width 29 height 16
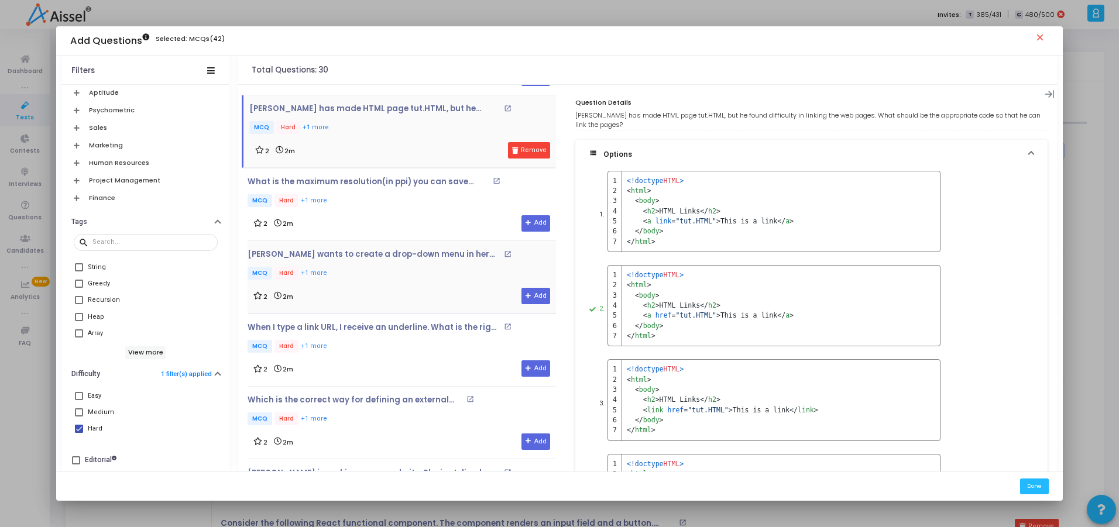
scroll to position [140, 0]
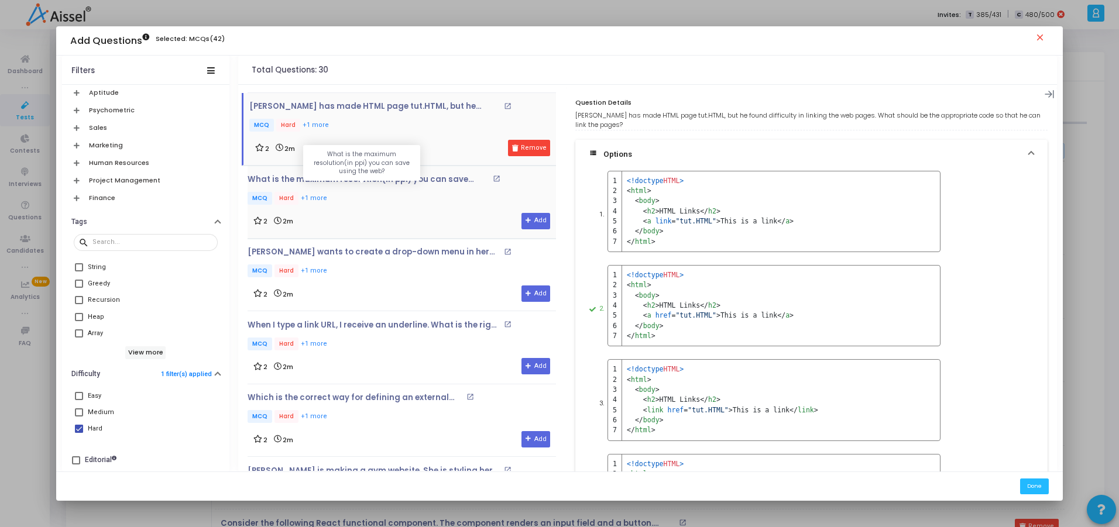
click at [381, 182] on p "What is the maximum resolution(in ppi) you can save using the web?" at bounding box center [369, 179] width 242 height 9
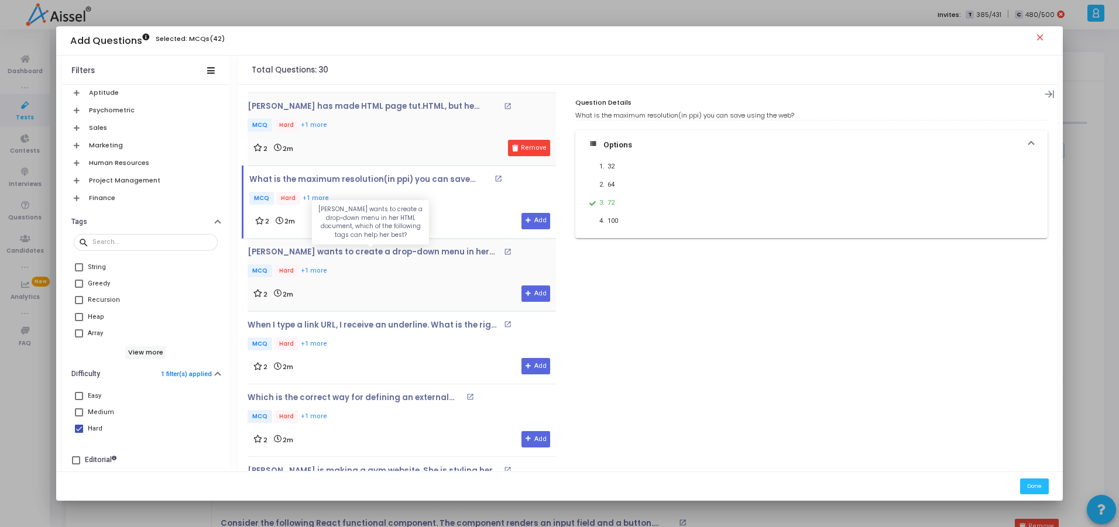
click at [396, 255] on p "[PERSON_NAME] wants to create a drop-down menu in her HTML document, which of t…" at bounding box center [374, 252] width 253 height 9
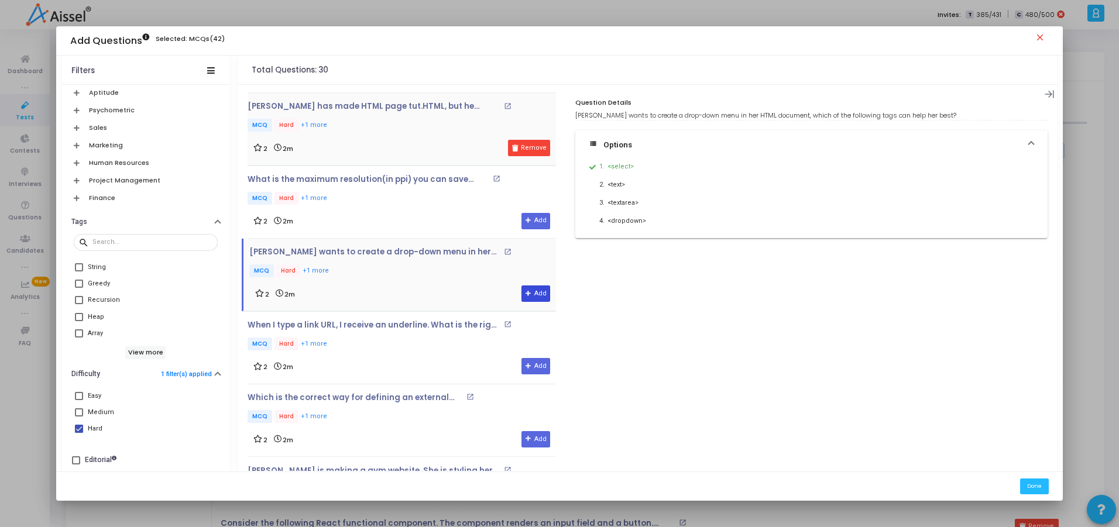
click at [533, 297] on button "Add" at bounding box center [536, 294] width 29 height 16
click at [430, 330] on p "When I type a link URL, I receive an underline. What is the right way to deal w…" at bounding box center [374, 325] width 253 height 9
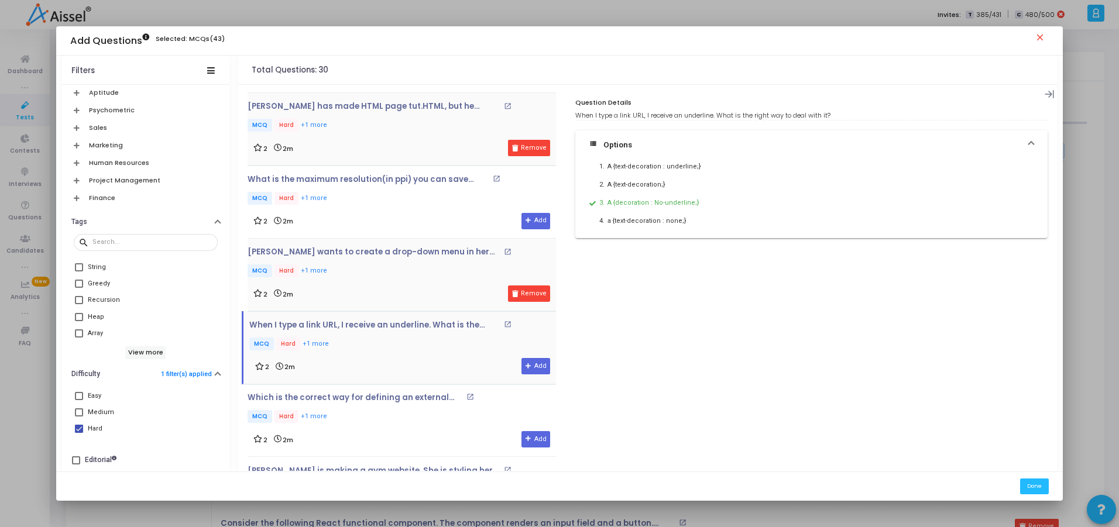
click at [421, 335] on div "When I type a link URL, I receive an underline. What is the right way to deal w…" at bounding box center [402, 337] width 307 height 32
click at [412, 329] on p "When I type a link URL, I receive an underline. What is the right way to deal w…" at bounding box center [375, 325] width 252 height 9
click at [386, 402] on p "Which is the correct way for defining an external style sheet?" at bounding box center [356, 397] width 216 height 9
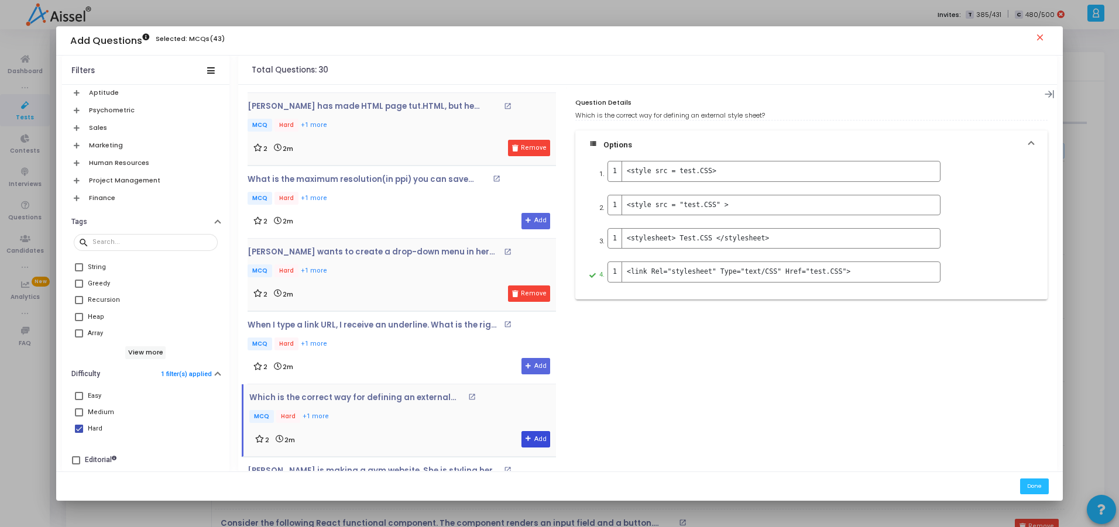
click at [539, 438] on button "Add" at bounding box center [536, 439] width 29 height 16
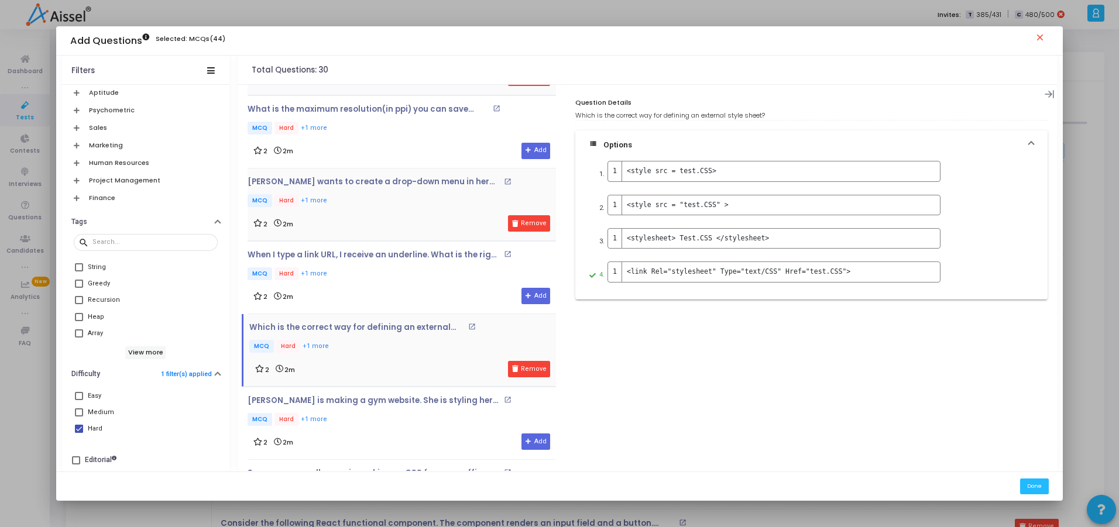
scroll to position [281, 0]
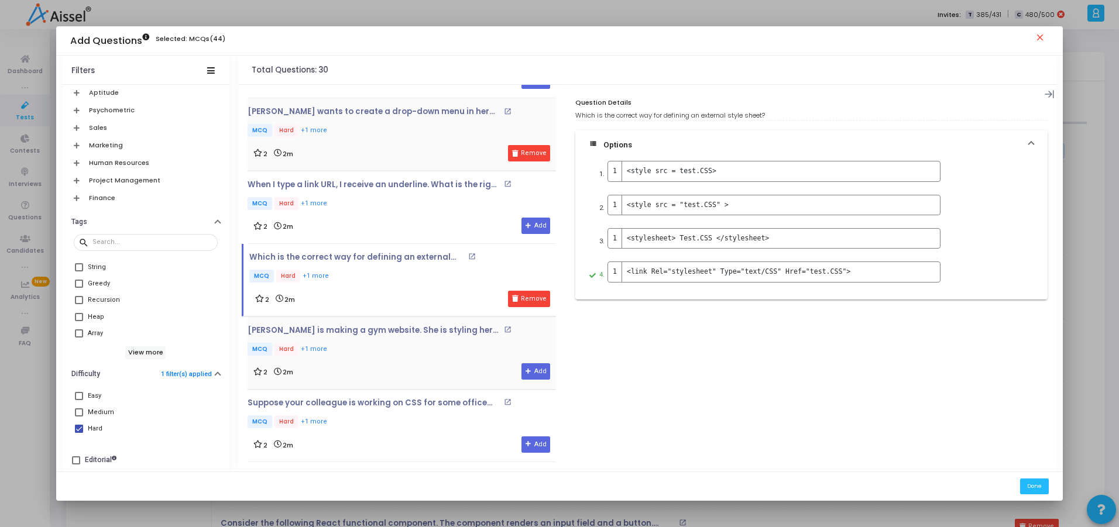
click at [412, 343] on p "MCQ Hard +1 more" at bounding box center [402, 350] width 309 height 15
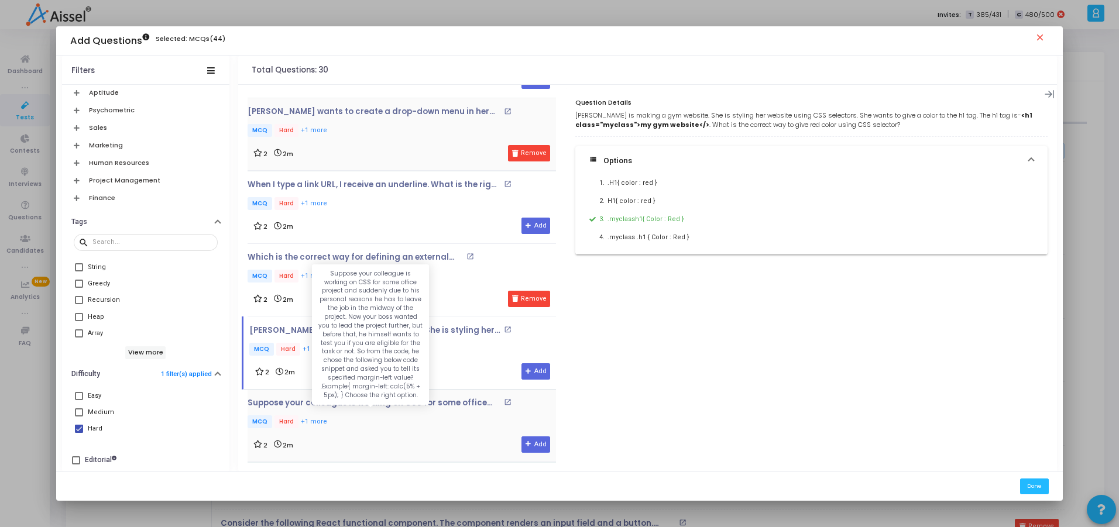
click at [461, 407] on p "Suppose your colleague is working on CSS for some office project and suddenly d…" at bounding box center [374, 403] width 253 height 9
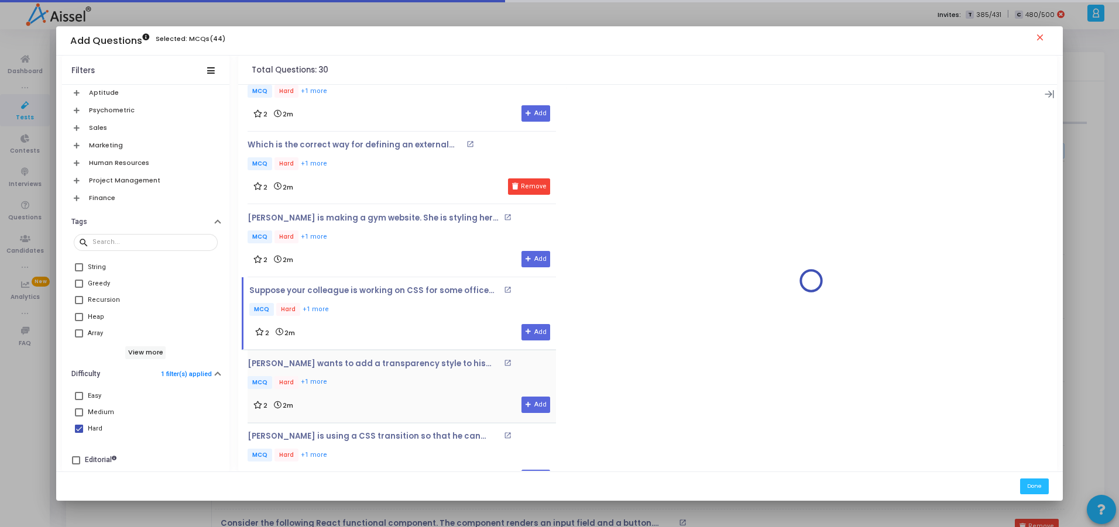
scroll to position [421, 0]
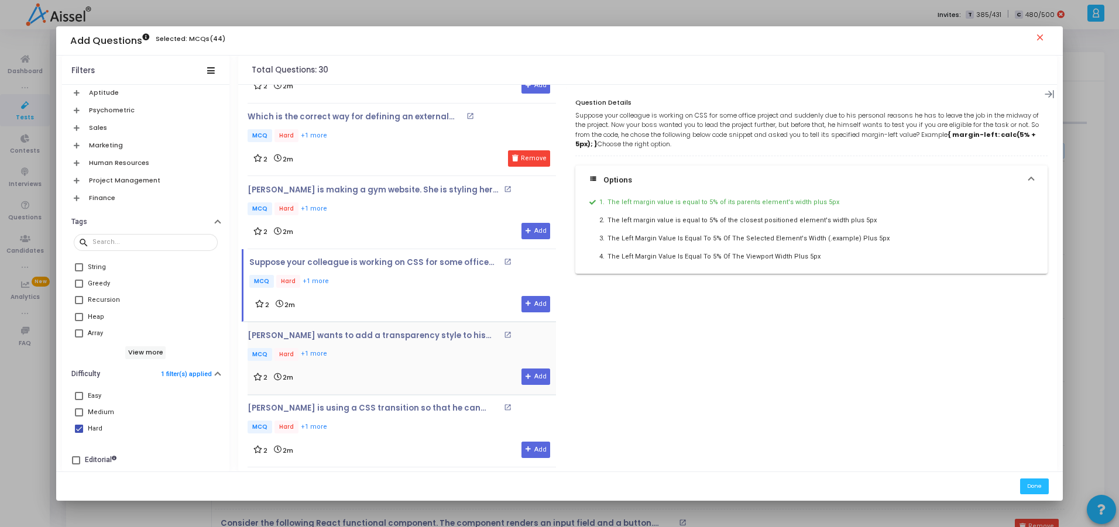
click at [389, 349] on p "MCQ Hard +1 more" at bounding box center [402, 355] width 309 height 15
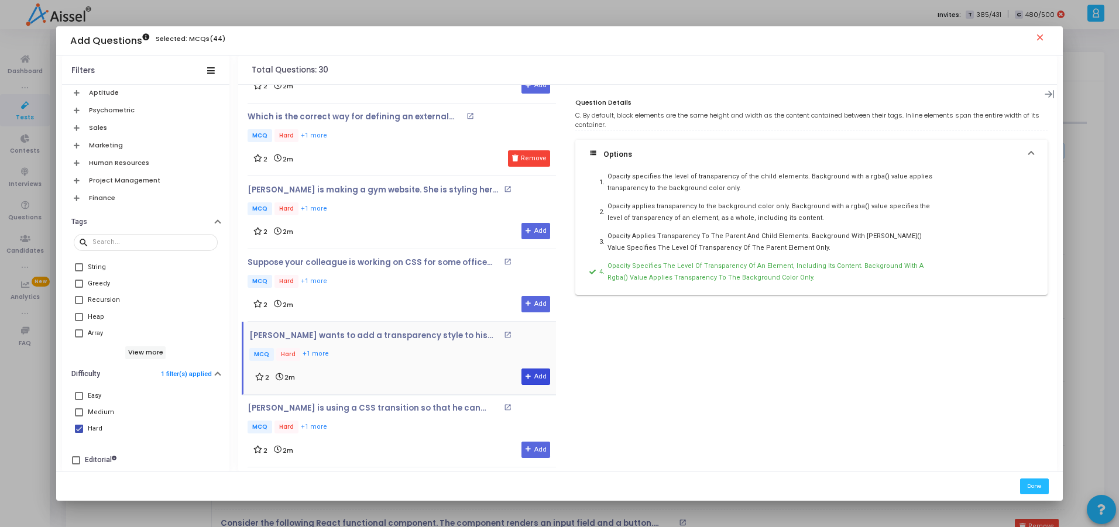
click at [534, 377] on button "Add" at bounding box center [536, 377] width 29 height 16
click at [354, 414] on div "[PERSON_NAME] is using a CSS transition so that he can control animation speed …" at bounding box center [402, 420] width 309 height 32
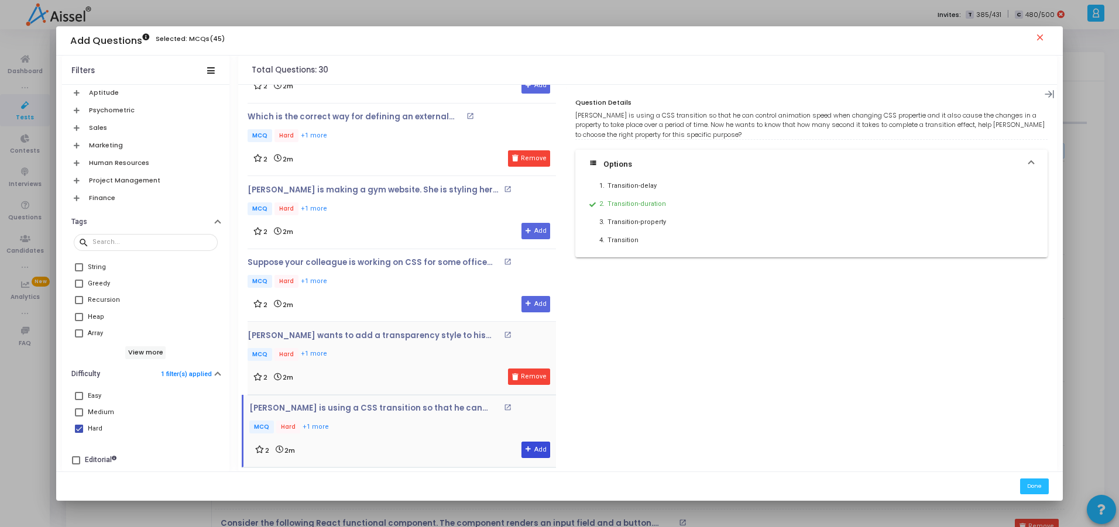
click at [526, 453] on icon at bounding box center [529, 450] width 6 height 6
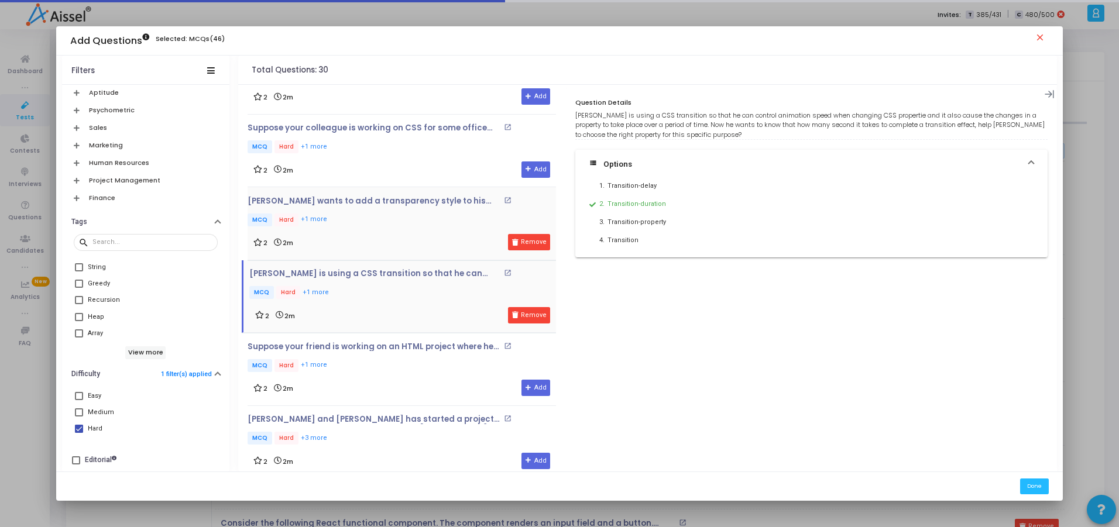
scroll to position [585, 0]
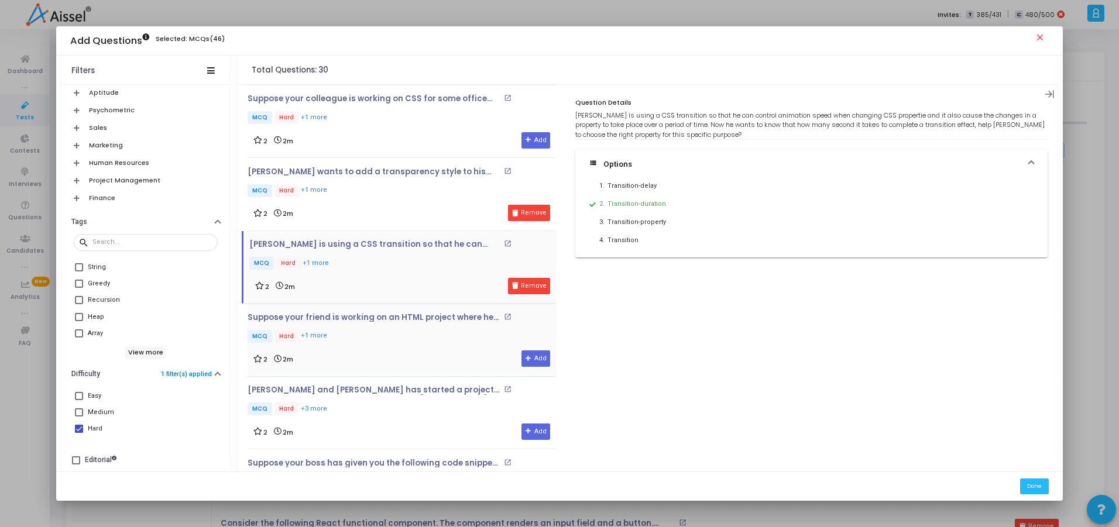
click at [381, 328] on div "Suppose your friend is working on an HTML project where he wants to send data t…" at bounding box center [402, 329] width 309 height 32
click at [536, 210] on button "Remove" at bounding box center [529, 213] width 42 height 16
click at [417, 411] on p "MCQ Hard +3 more" at bounding box center [402, 410] width 309 height 15
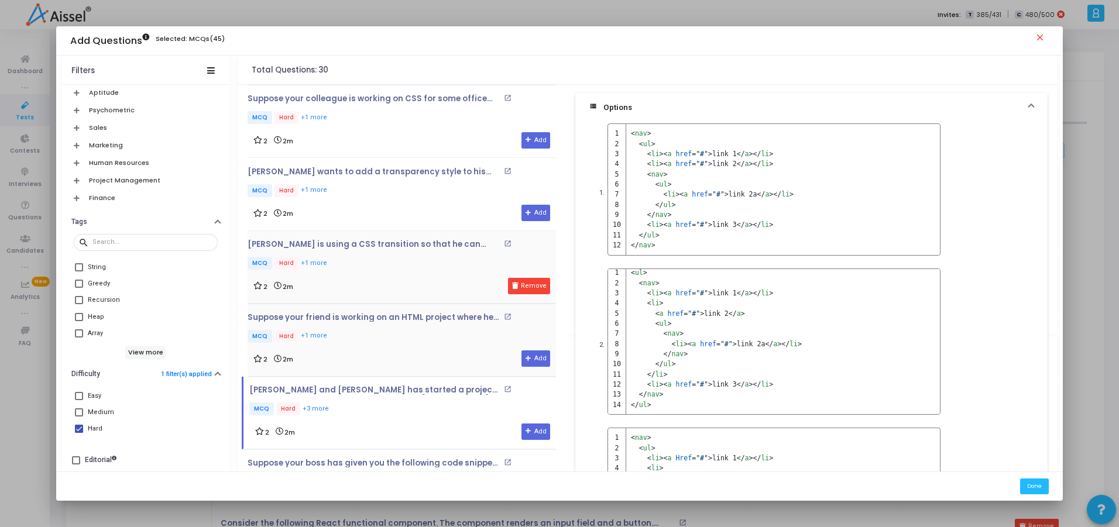
scroll to position [656, 0]
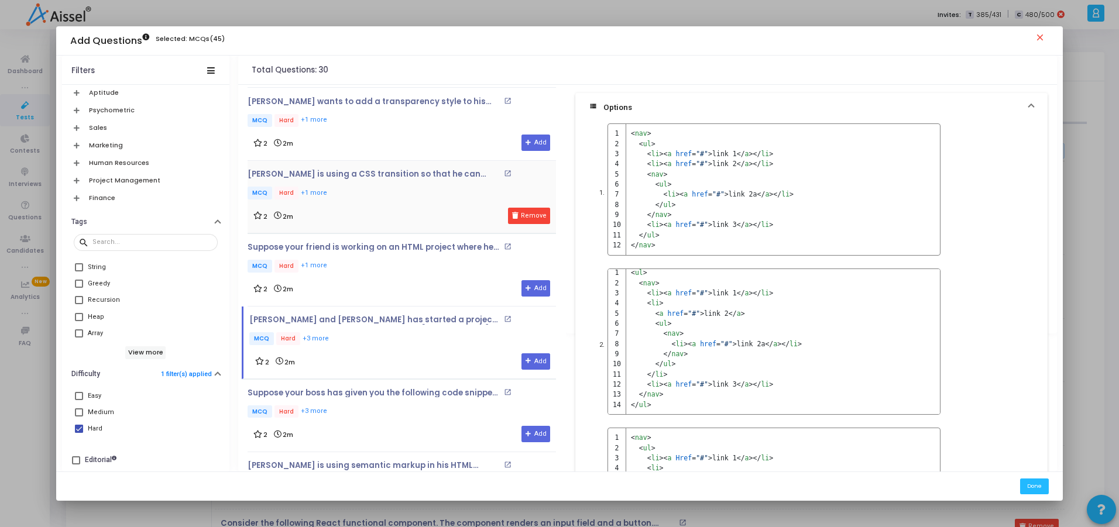
click at [600, 34] on div "Add Questions Selected: MCQs(45) close" at bounding box center [559, 40] width 1007 height 29
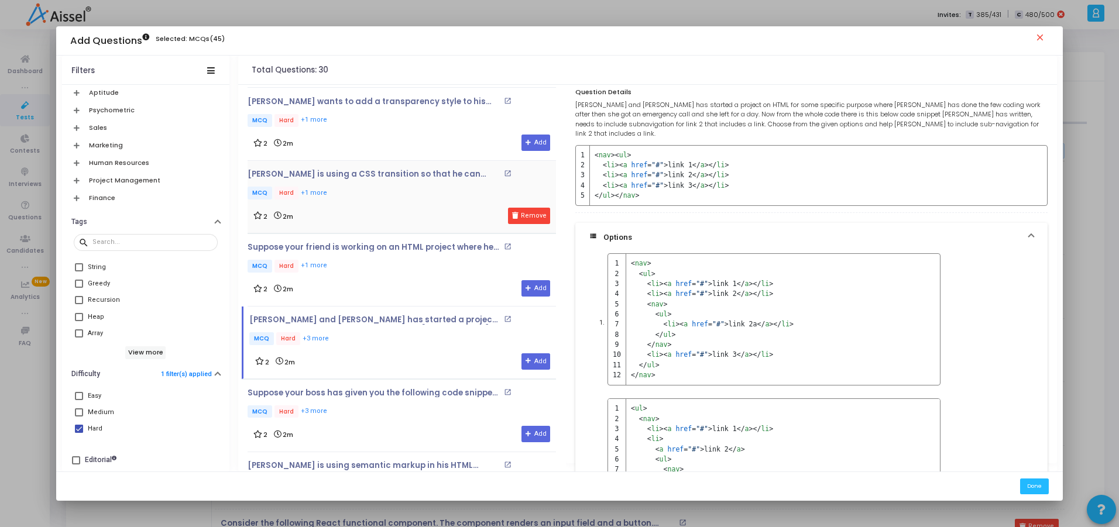
scroll to position [7, 0]
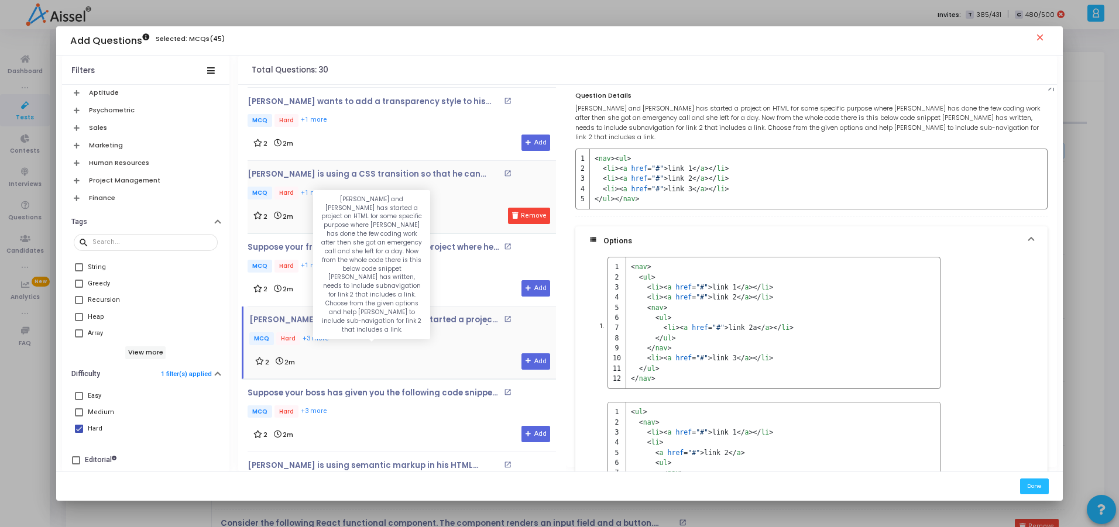
click at [334, 324] on p "[PERSON_NAME] and [PERSON_NAME] has started a project on HTML for some specific…" at bounding box center [375, 320] width 252 height 9
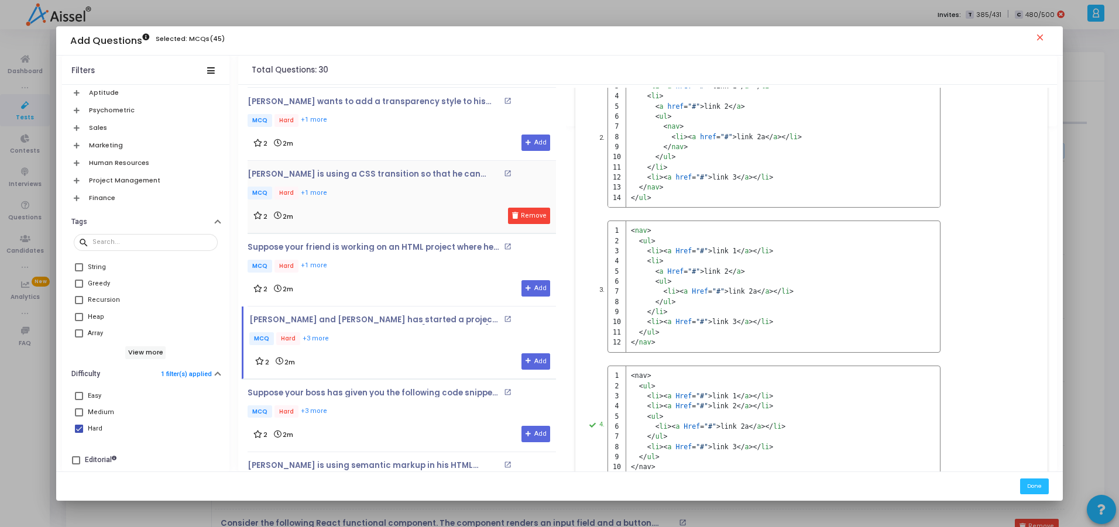
scroll to position [0, 0]
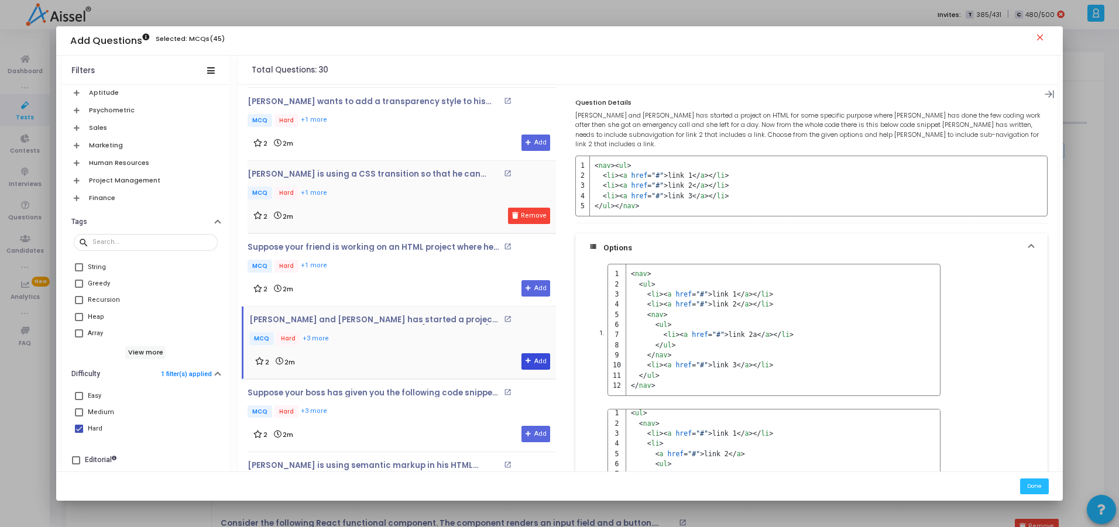
click at [530, 365] on button "Add" at bounding box center [536, 362] width 29 height 16
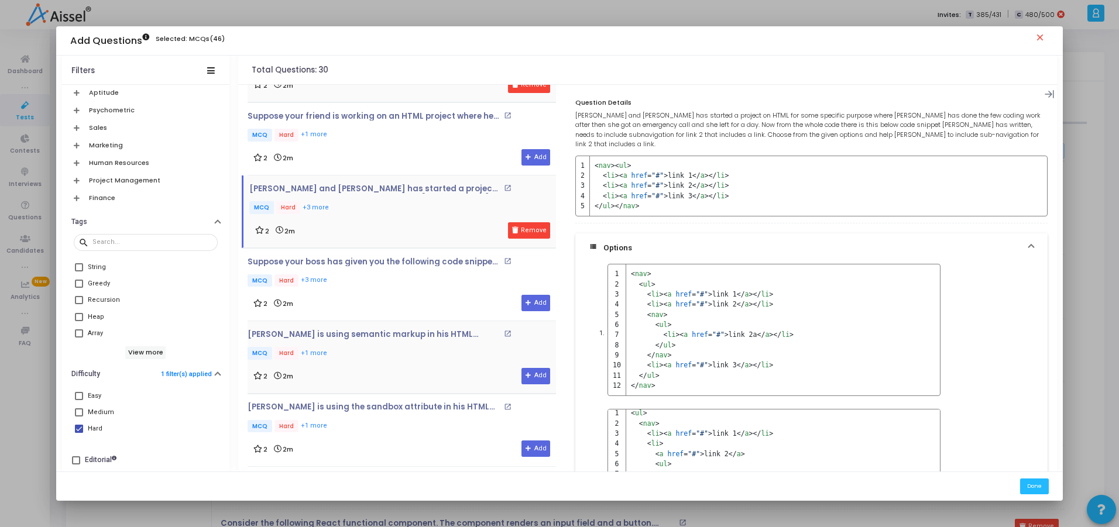
scroll to position [796, 0]
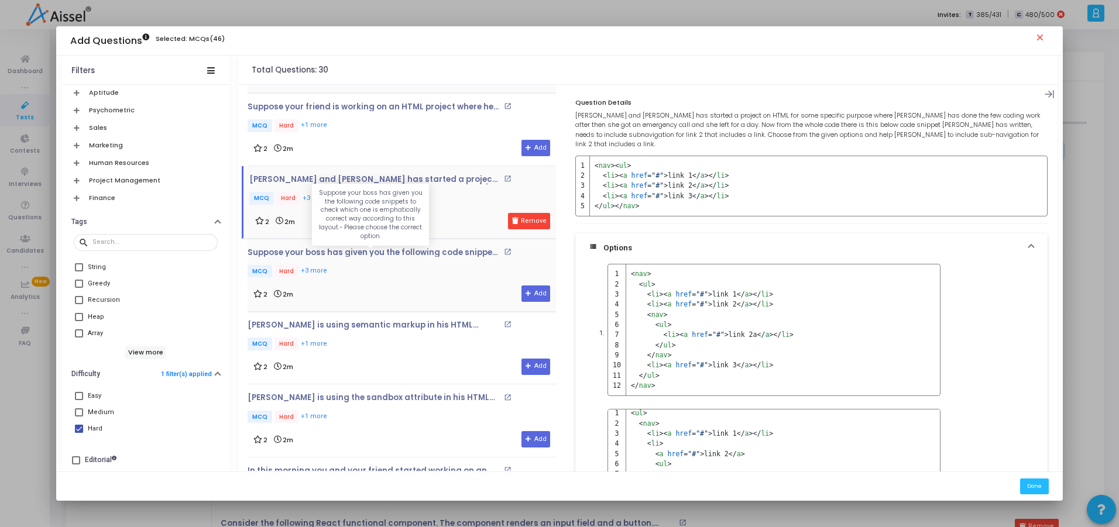
click at [373, 252] on p "Suppose your boss has given you the following code snippets to check which one …" at bounding box center [374, 252] width 253 height 9
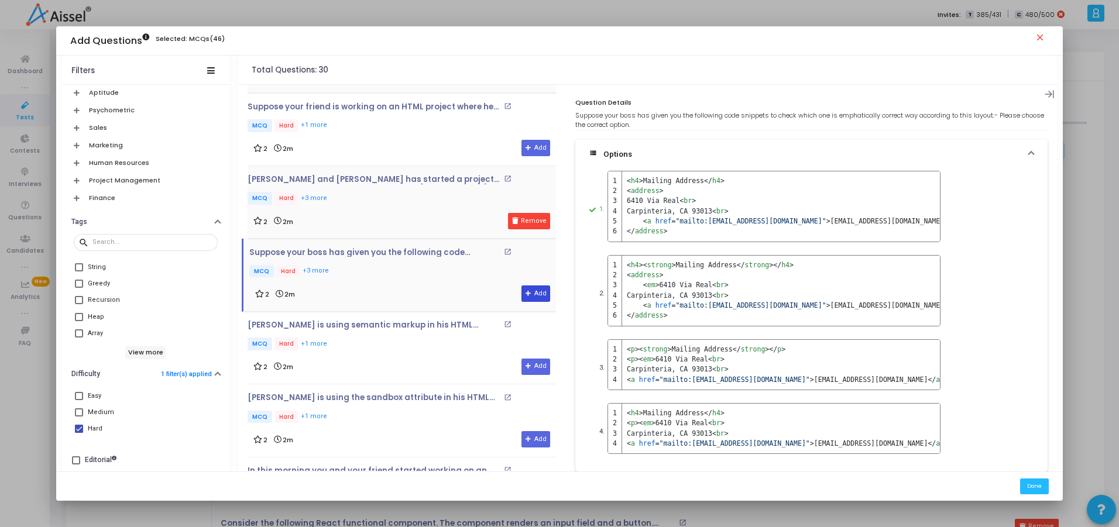
click at [537, 296] on button "Add" at bounding box center [536, 294] width 29 height 16
click at [78, 426] on span at bounding box center [79, 429] width 8 height 8
click at [78, 433] on input "Hard" at bounding box center [78, 433] width 1 height 1
checkbox input "false"
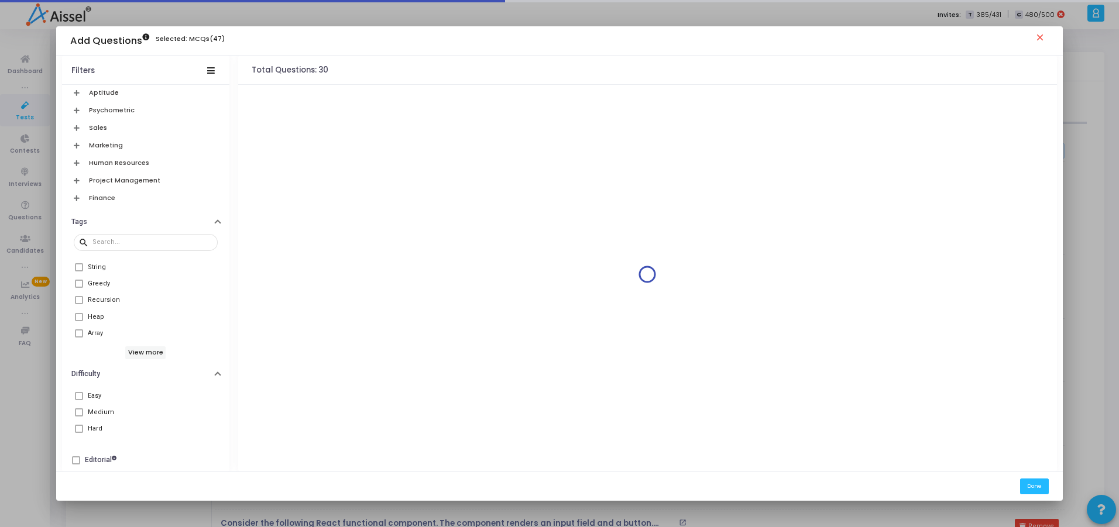
scroll to position [0, 0]
click at [77, 393] on span at bounding box center [79, 396] width 8 height 8
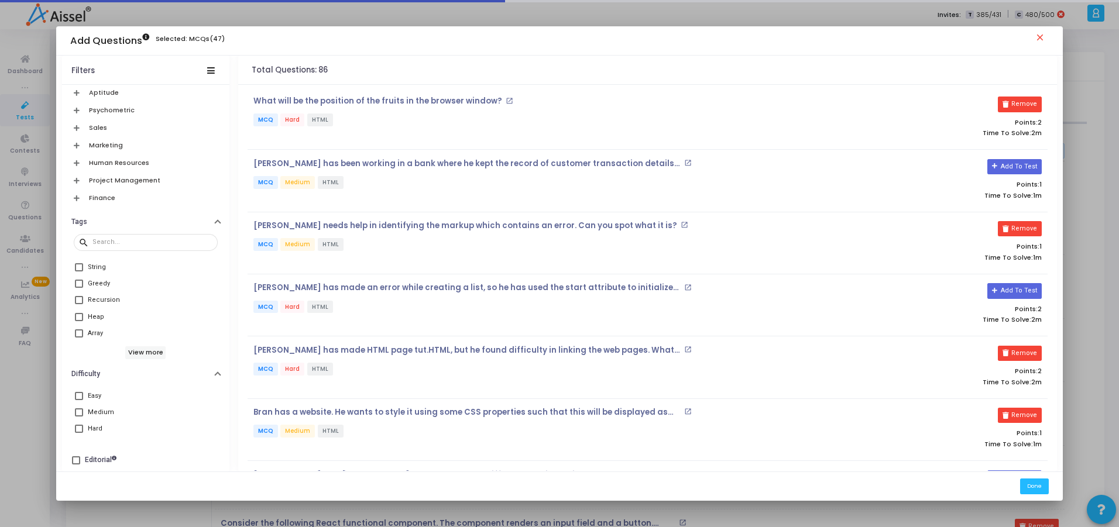
click at [75, 397] on span at bounding box center [79, 396] width 8 height 8
click at [78, 400] on input "Easy" at bounding box center [78, 400] width 1 height 1
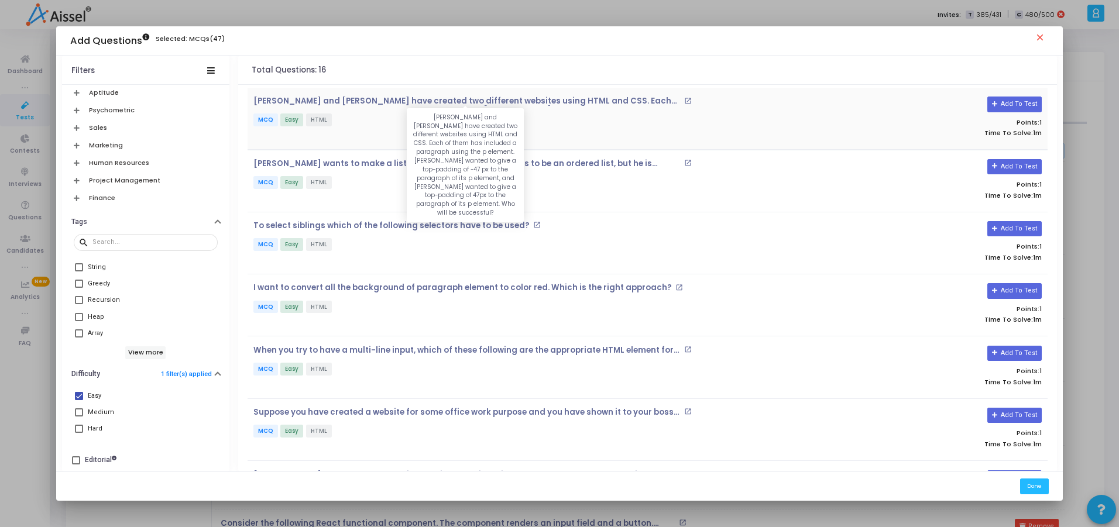
click at [567, 98] on p "[PERSON_NAME] and [PERSON_NAME] have created two different websites using HTML …" at bounding box center [467, 101] width 428 height 9
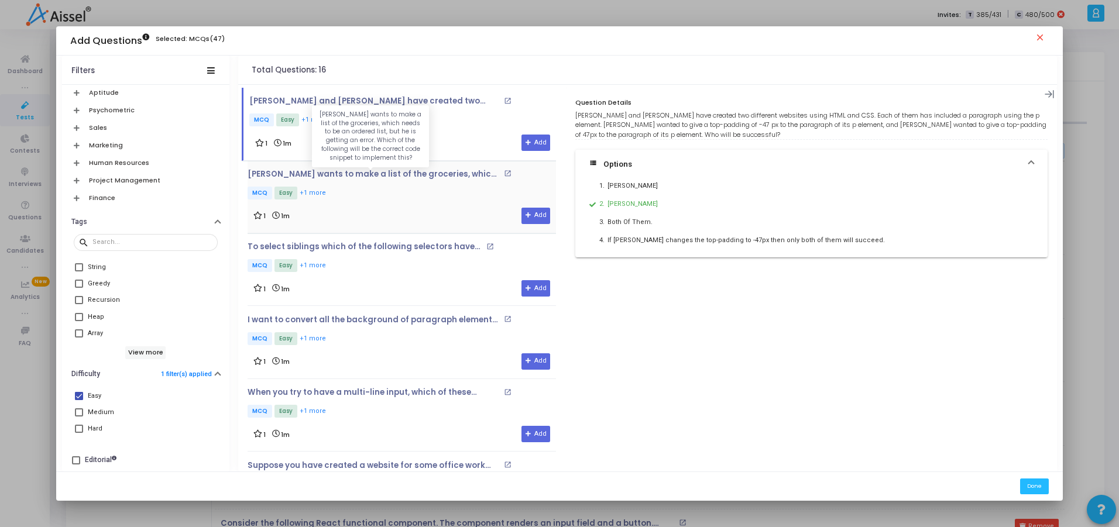
click at [379, 173] on p "[PERSON_NAME] wants to make a list of the groceries, which needs to be an order…" at bounding box center [374, 174] width 253 height 9
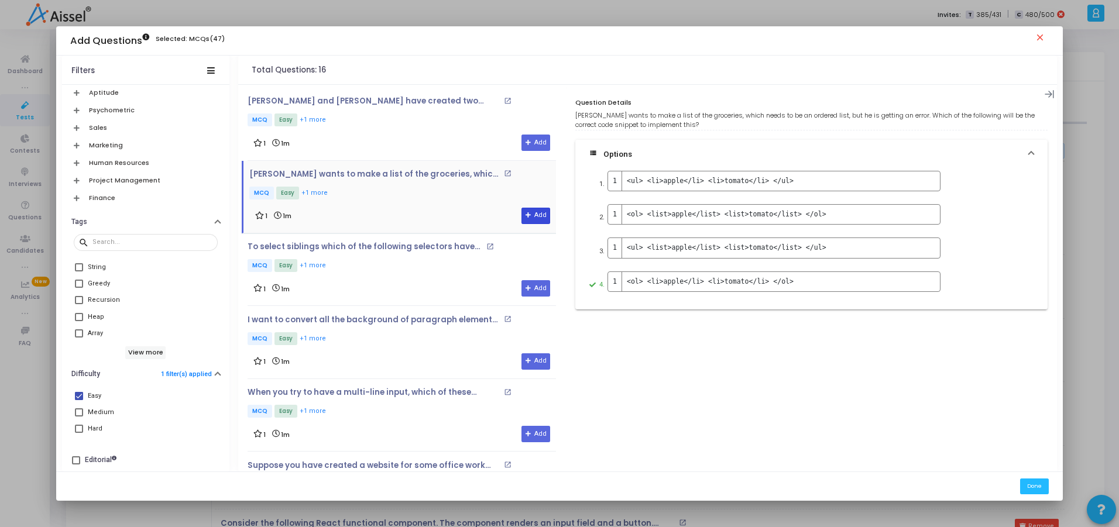
click at [533, 214] on button "Add" at bounding box center [536, 216] width 29 height 16
click at [345, 256] on div "To select siblings which of the following selectors have to be used? open_in_ne…" at bounding box center [391, 258] width 287 height 32
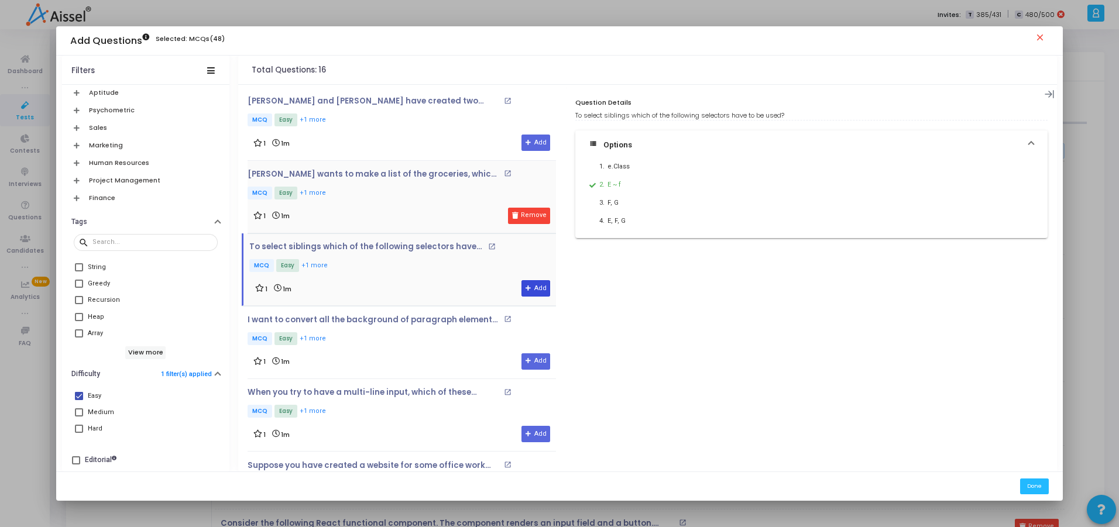
click at [526, 292] on icon at bounding box center [529, 289] width 6 height 6
click at [355, 318] on p "I want to convert all the background of paragraph element to color red. Which i…" at bounding box center [374, 320] width 253 height 9
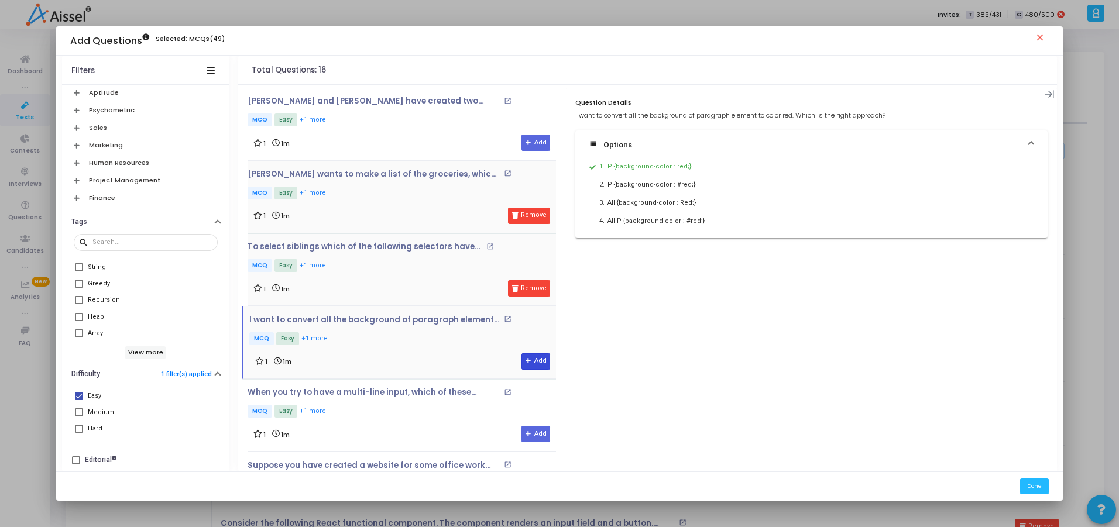
click at [526, 357] on button "Add" at bounding box center [536, 362] width 29 height 16
click at [75, 397] on span at bounding box center [79, 396] width 8 height 8
click at [78, 400] on input "Easy" at bounding box center [78, 400] width 1 height 1
checkbox input "false"
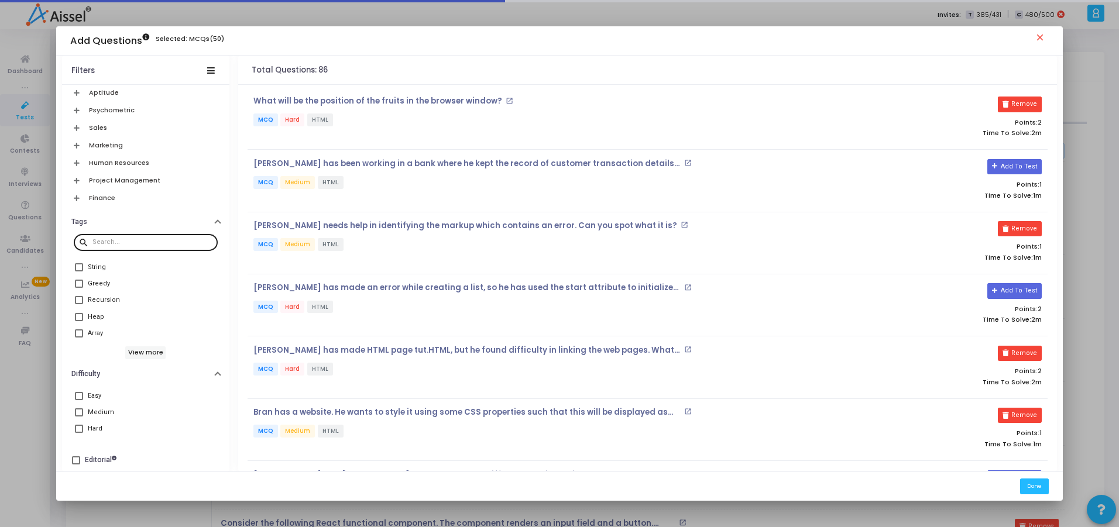
click at [110, 245] on input "text" at bounding box center [152, 242] width 121 height 7
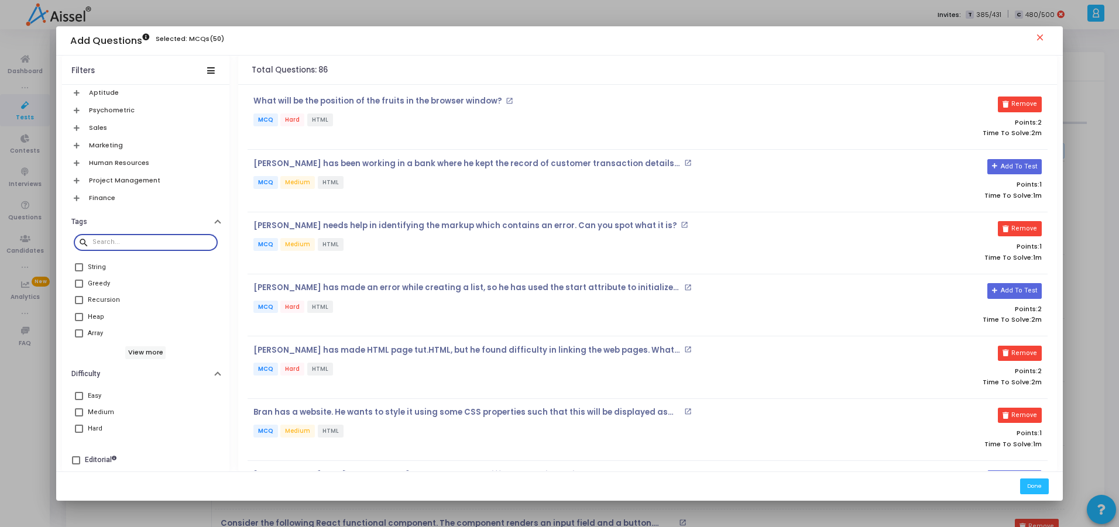
scroll to position [270, 0]
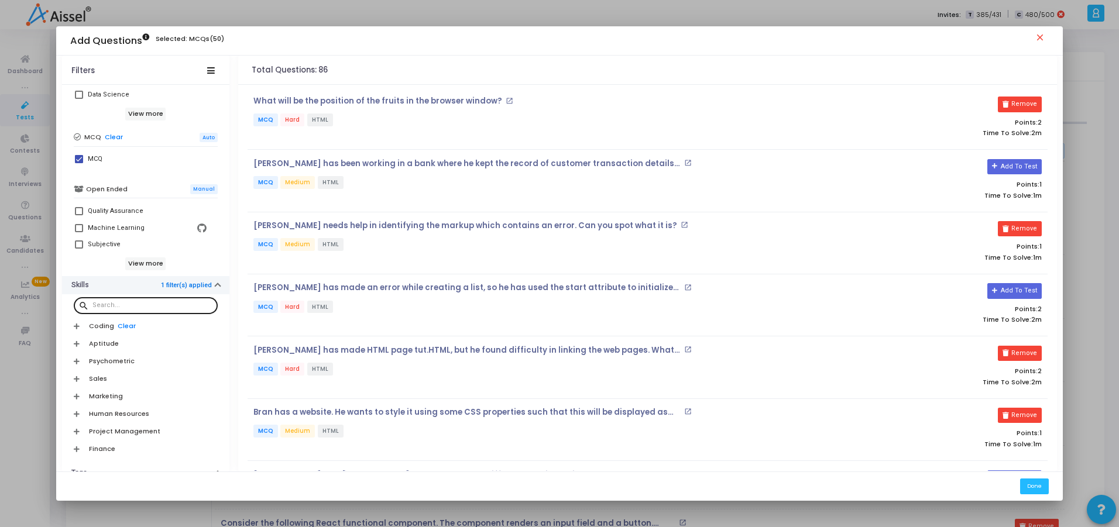
click at [201, 287] on link "1 filter(s) applied" at bounding box center [186, 286] width 51 height 8
click at [184, 287] on link "1 filter(s) applied" at bounding box center [186, 286] width 51 height 8
click at [102, 307] on input "text" at bounding box center [152, 305] width 121 height 7
type input "html"
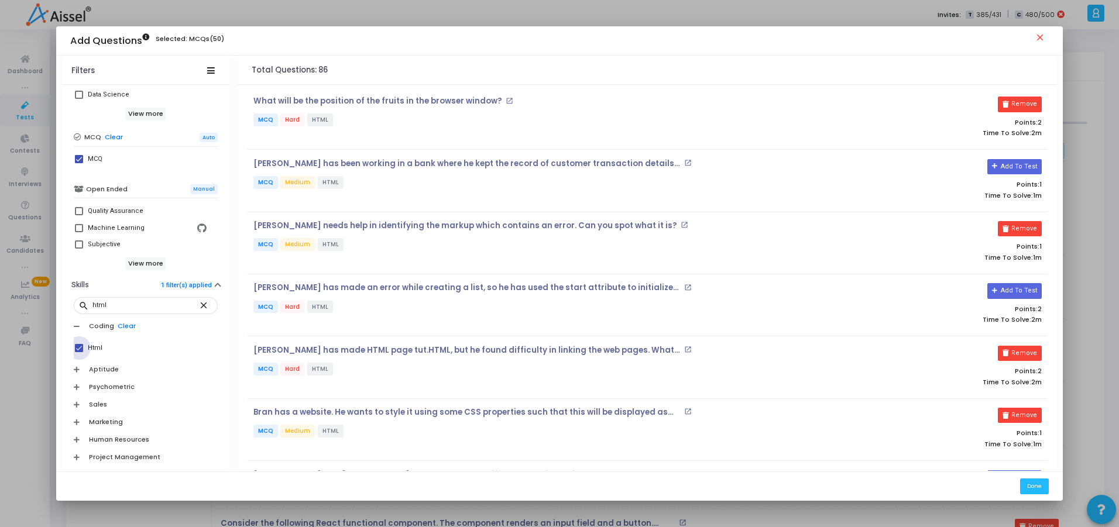
click at [75, 350] on span at bounding box center [79, 348] width 8 height 8
click at [78, 352] on input "Html" at bounding box center [78, 352] width 1 height 1
checkbox input "false"
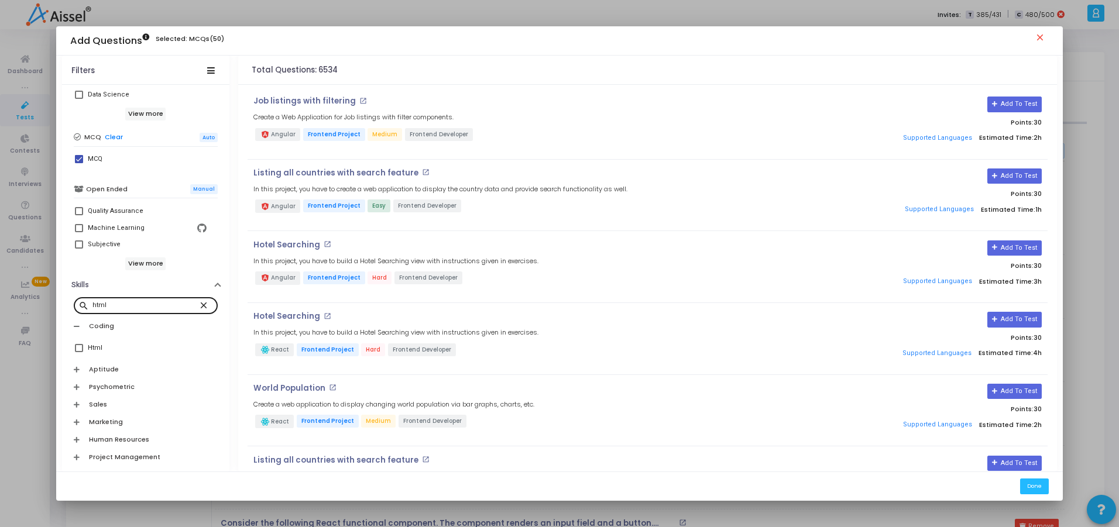
click at [125, 301] on div "html" at bounding box center [145, 305] width 107 height 19
click at [125, 304] on input "htmlcss" at bounding box center [145, 305] width 107 height 7
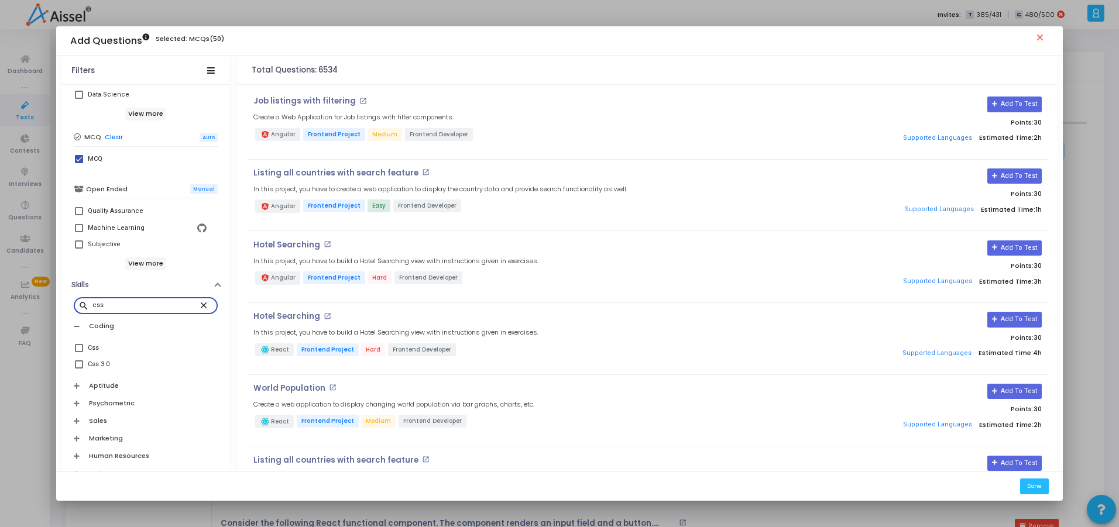
type input "css"
click at [76, 362] on span at bounding box center [79, 365] width 8 height 8
click at [78, 369] on input "Css 3.0" at bounding box center [78, 369] width 1 height 1
checkbox input "true"
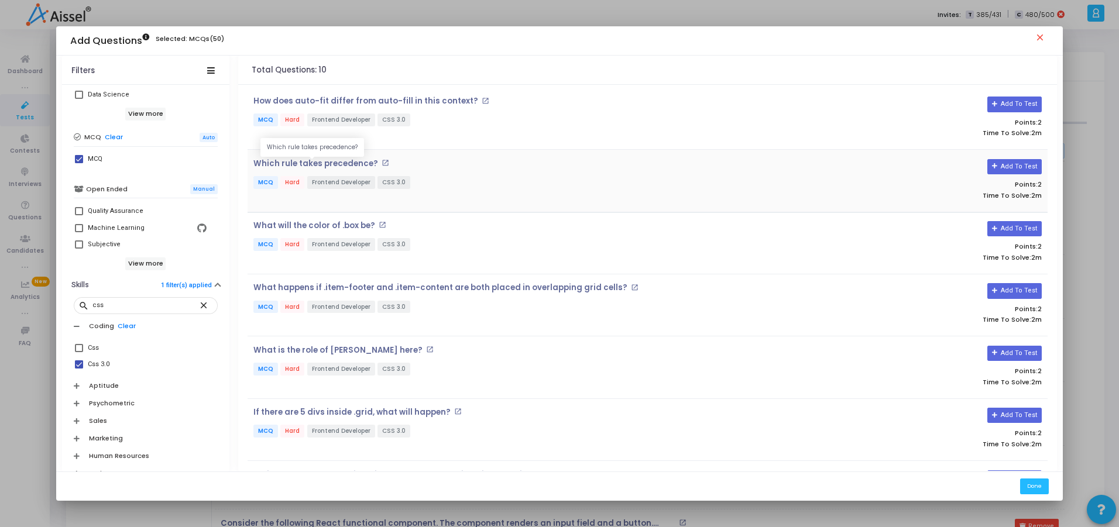
click at [345, 165] on p "Which rule takes precedence?" at bounding box center [315, 163] width 125 height 9
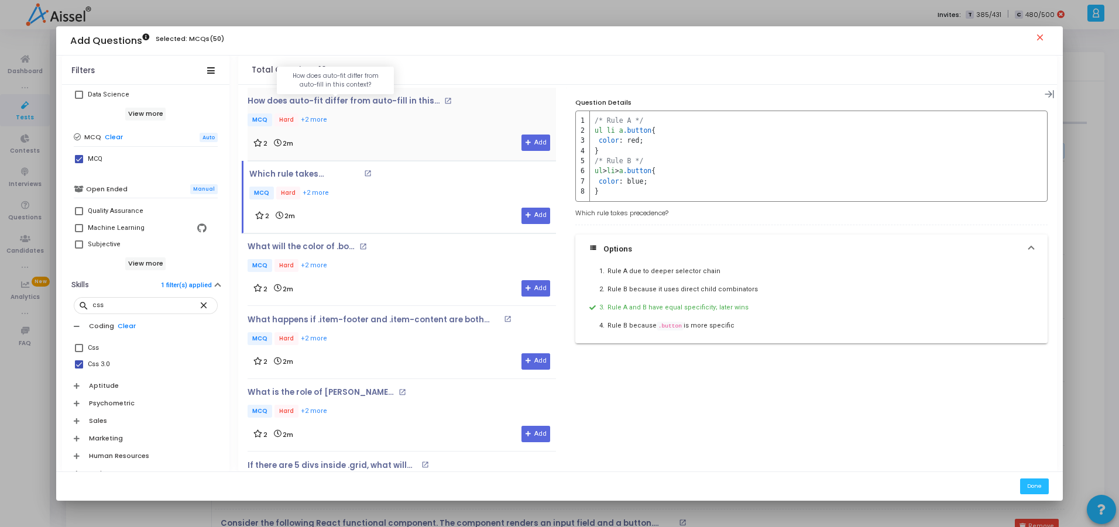
click at [382, 103] on p "How does auto-fit differ from auto-fill in this context?" at bounding box center [344, 101] width 193 height 9
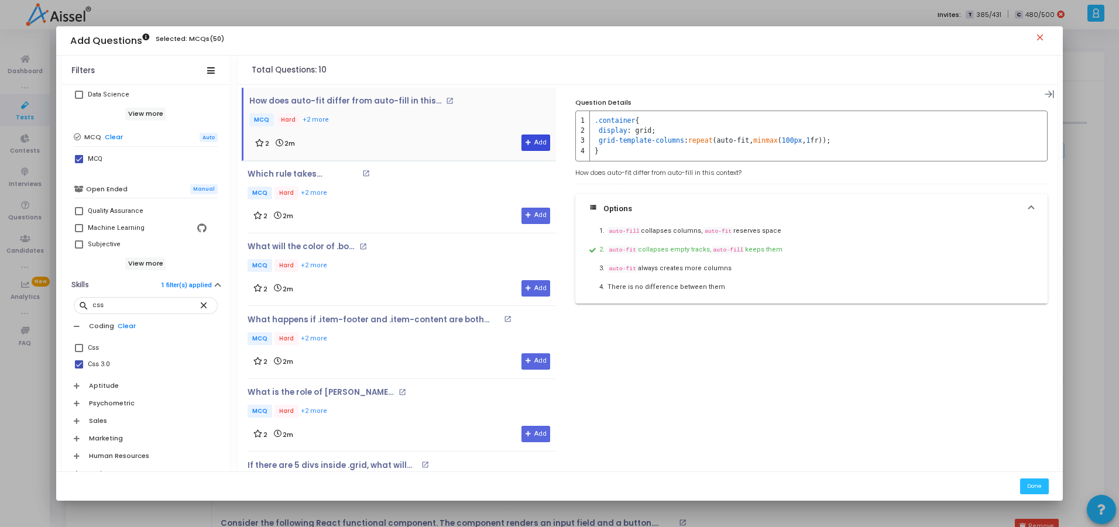
click at [538, 146] on button "Add" at bounding box center [536, 143] width 29 height 16
click at [309, 247] on p "What will the color of .box be?" at bounding box center [302, 246] width 109 height 9
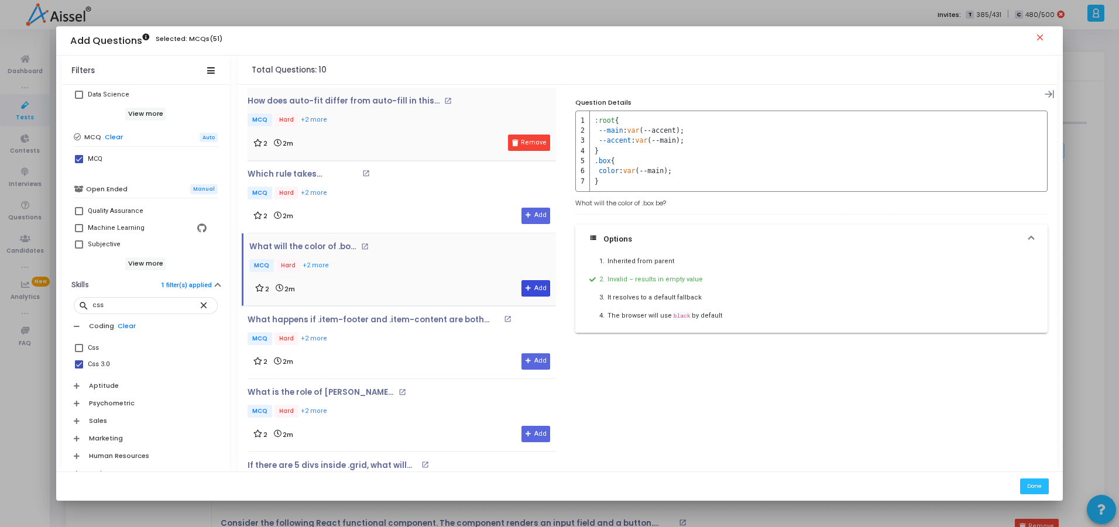
click at [526, 291] on icon at bounding box center [529, 289] width 6 height 6
click at [367, 325] on div "What happens if .item-footer and .item-content are both placed in overlapping g…" at bounding box center [402, 332] width 309 height 32
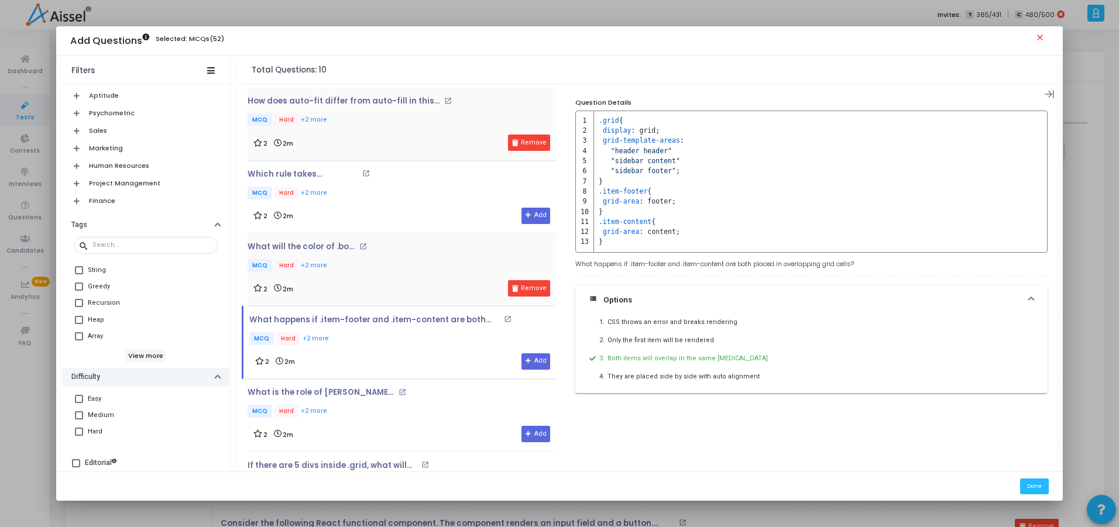
scroll to position [564, 0]
click at [314, 393] on p "What is the role of [PERSON_NAME] here?" at bounding box center [322, 392] width 148 height 9
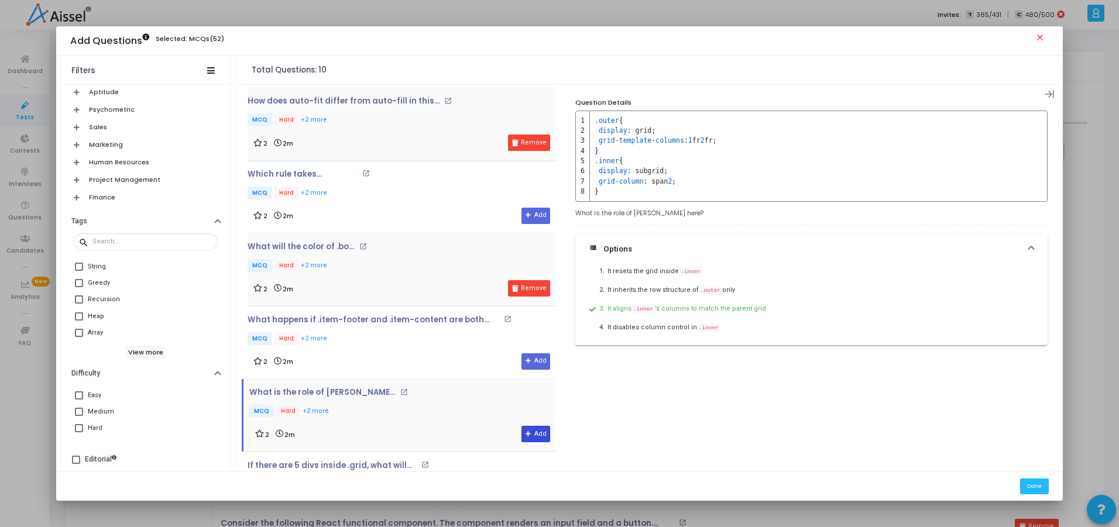
click at [529, 434] on button "Add" at bounding box center [536, 434] width 29 height 16
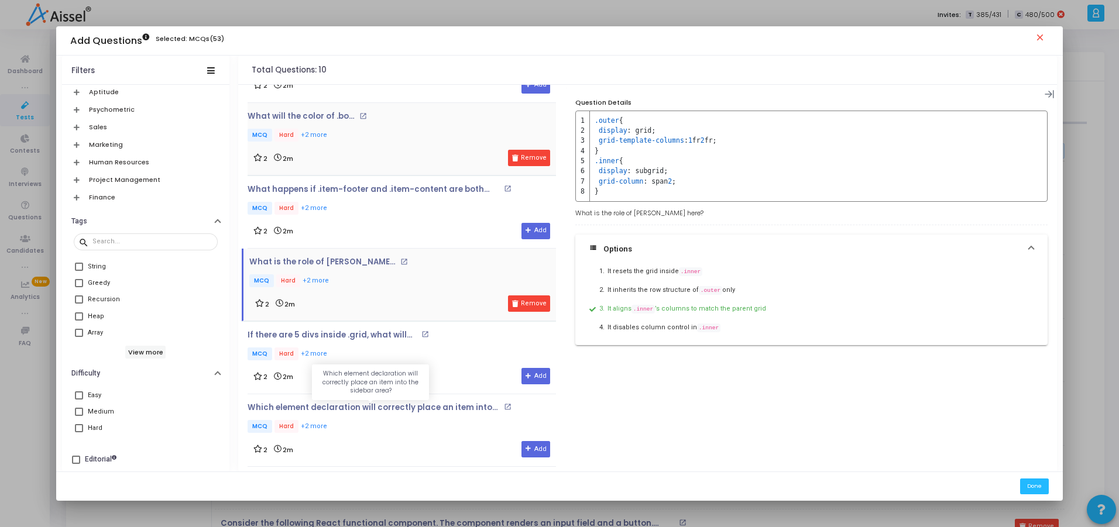
click at [444, 410] on p "Which element declaration will correctly place an item into the sidebar area?" at bounding box center [374, 407] width 253 height 9
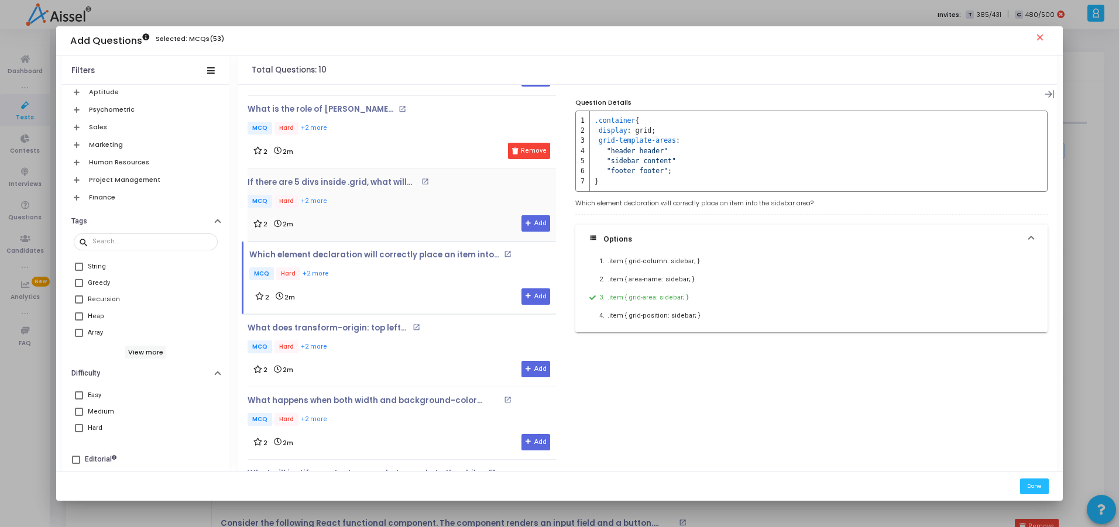
scroll to position [284, 0]
click at [395, 267] on p "MCQ Hard +2 more" at bounding box center [402, 274] width 307 height 15
click at [396, 261] on div "Which element declaration will correctly place an item into the sidebar area? o…" at bounding box center [402, 266] width 307 height 32
click at [341, 333] on div "What does transform-origin: top left affect? open_in_new MCQ Hard +2 more" at bounding box center [346, 339] width 197 height 32
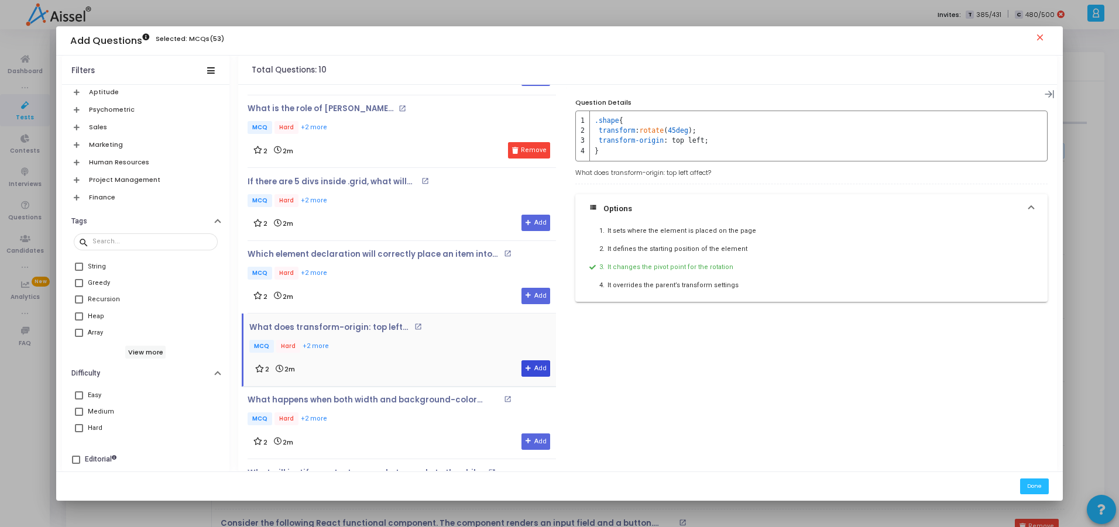
click at [529, 375] on button "Add" at bounding box center [536, 369] width 29 height 16
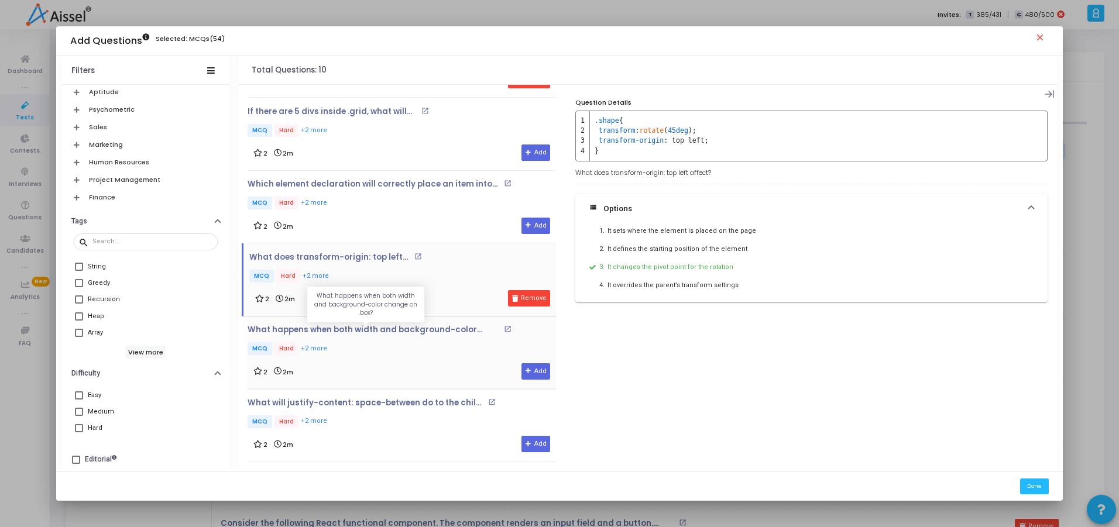
click at [383, 330] on p "What happens when both width and background-color change on .box?" at bounding box center [374, 329] width 253 height 9
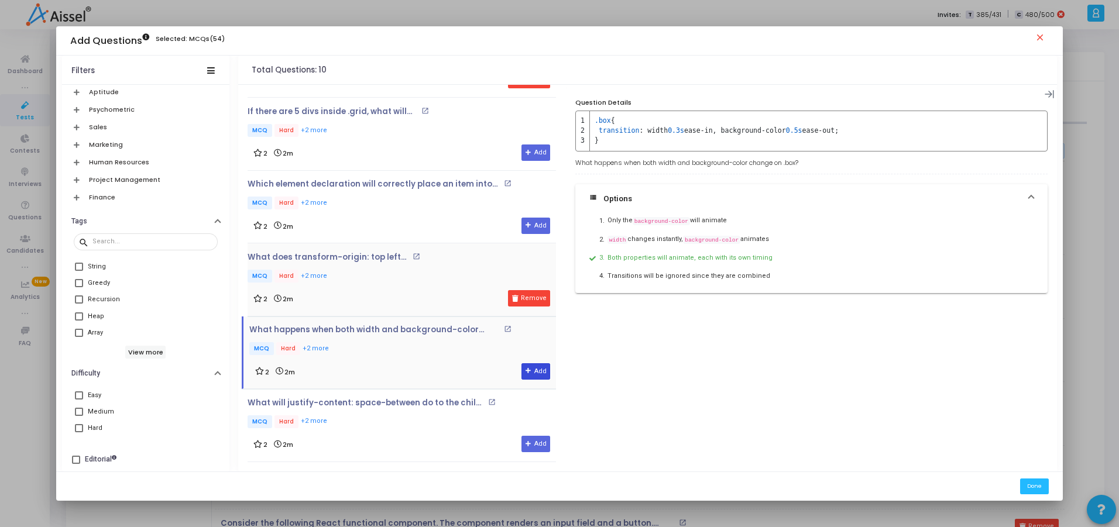
click at [528, 373] on button "Add" at bounding box center [536, 372] width 29 height 16
click at [405, 407] on p "What will justify-content: space-between do to the child elements?" at bounding box center [367, 403] width 238 height 9
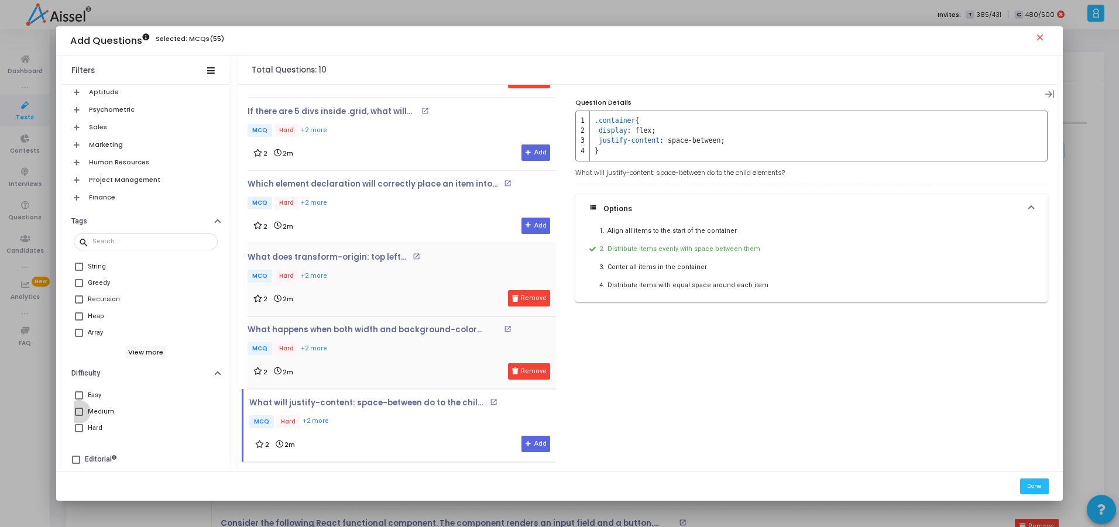
click at [76, 409] on span at bounding box center [79, 412] width 8 height 8
click at [78, 416] on input "Medium" at bounding box center [78, 416] width 1 height 1
checkbox input "true"
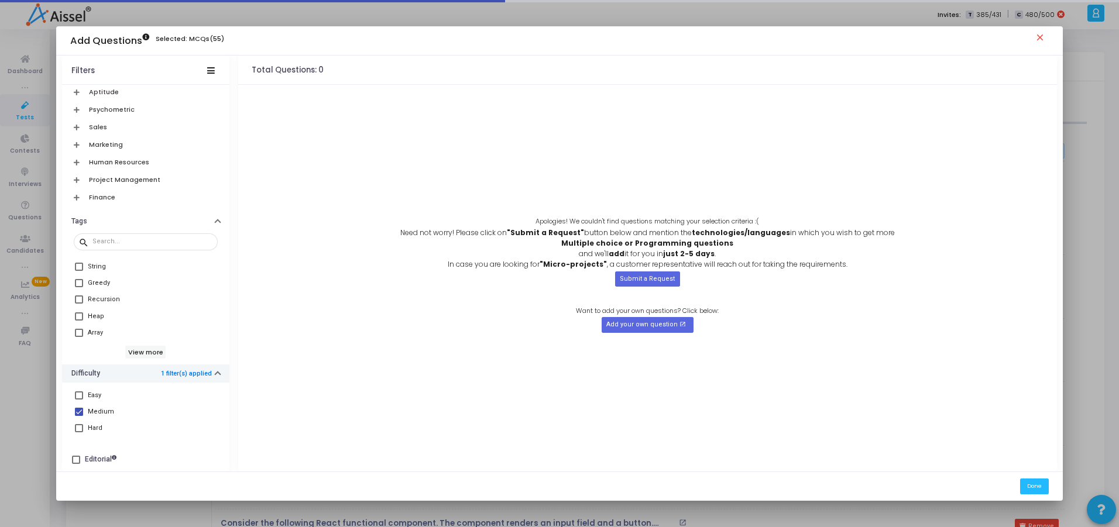
click at [194, 370] on link "1 filter(s) applied" at bounding box center [186, 374] width 51 height 8
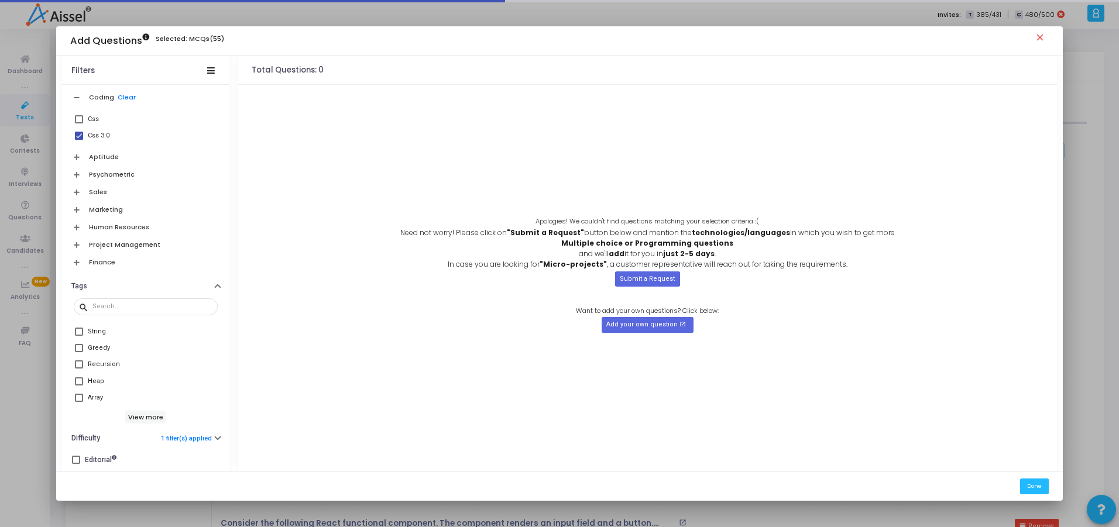
scroll to position [499, 0]
click at [161, 437] on link "1 filter(s) applied" at bounding box center [186, 439] width 51 height 8
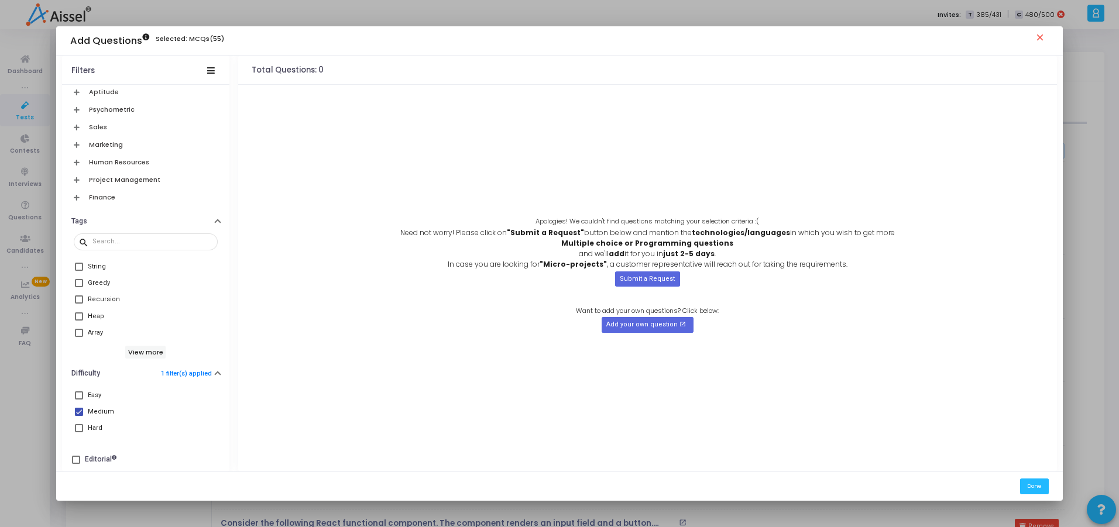
scroll to position [424, 0]
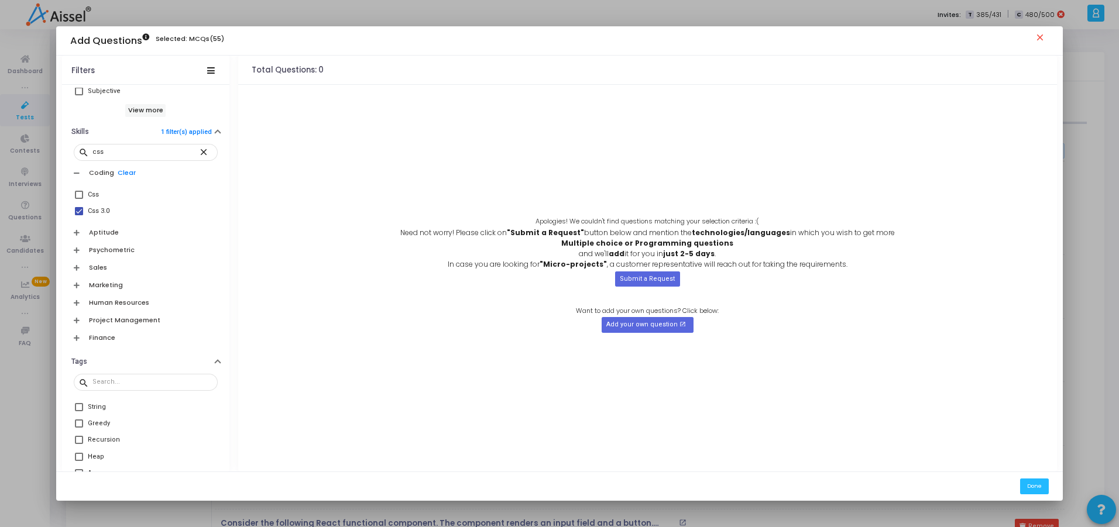
click at [76, 214] on span at bounding box center [79, 211] width 8 height 8
click at [78, 215] on input "Css 3.0" at bounding box center [78, 215] width 1 height 1
checkbox input "false"
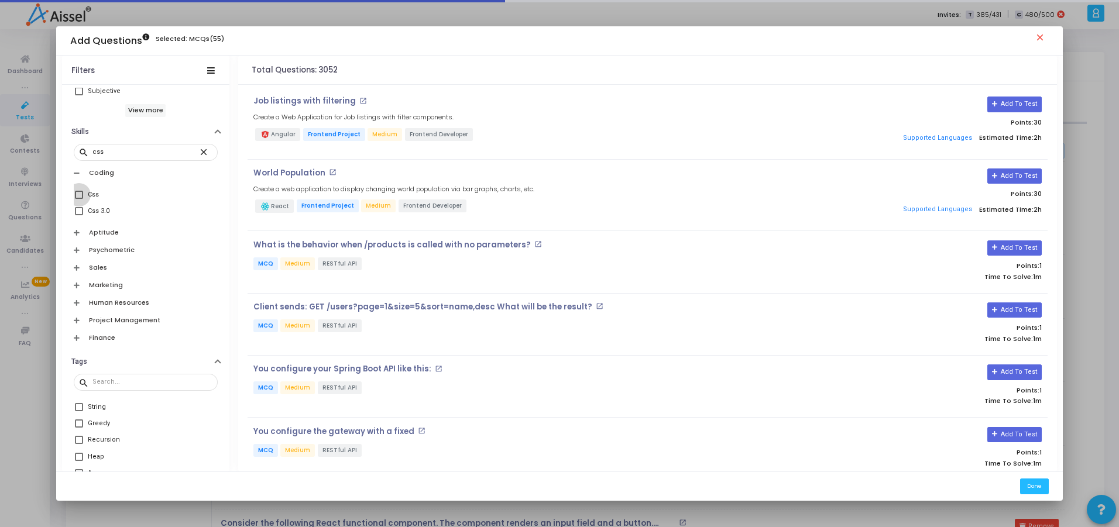
click at [76, 196] on span at bounding box center [79, 195] width 8 height 8
click at [78, 199] on input "Css" at bounding box center [78, 199] width 1 height 1
checkbox input "true"
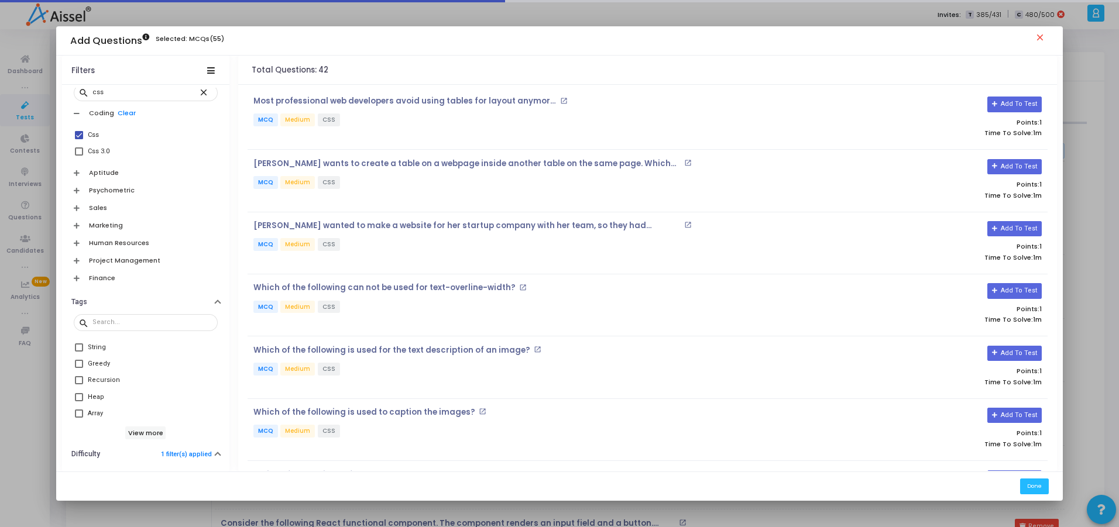
scroll to position [564, 0]
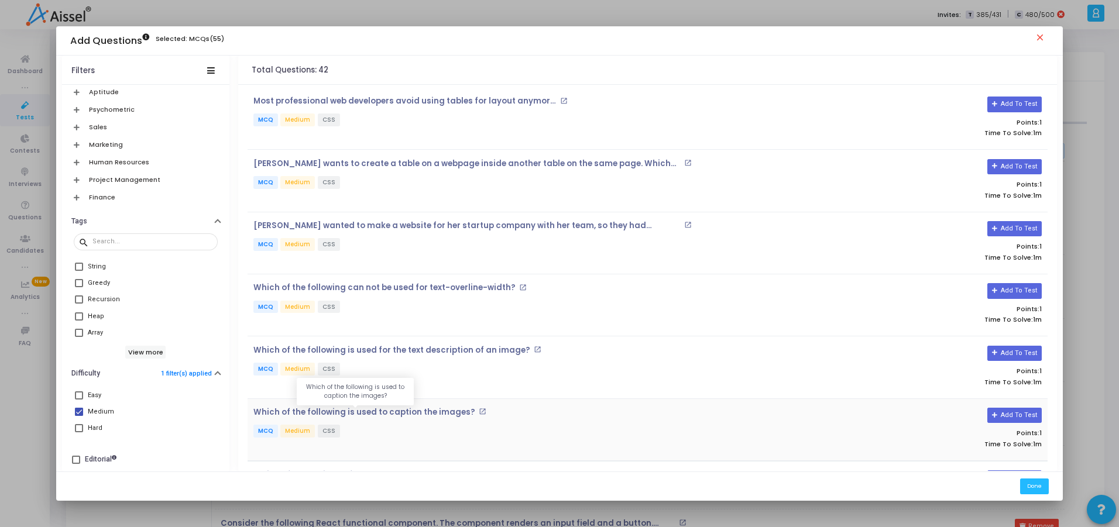
click at [359, 412] on p "Which of the following is used to caption the images?" at bounding box center [364, 412] width 222 height 9
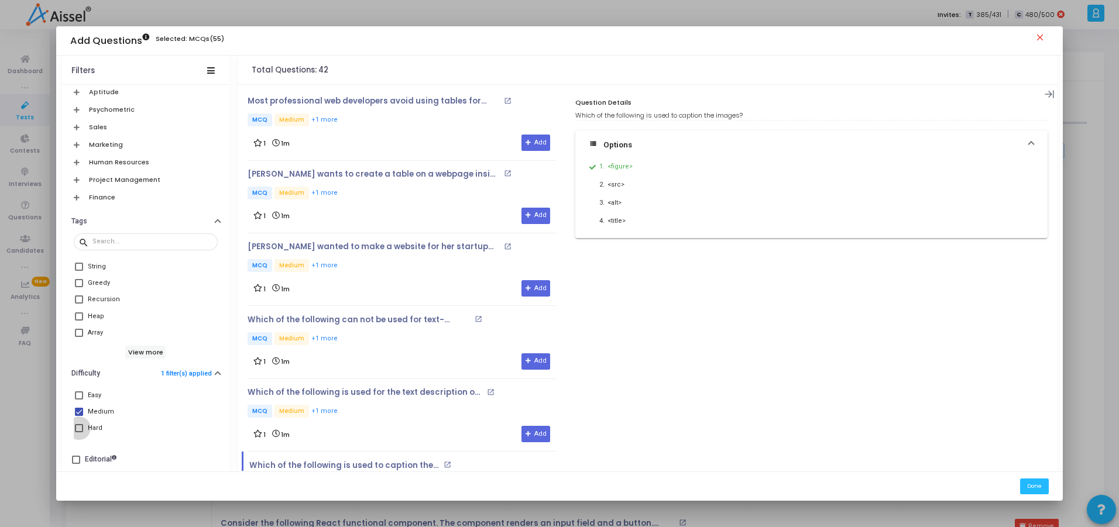
click at [75, 427] on span at bounding box center [79, 428] width 8 height 8
click at [78, 433] on input "Hard" at bounding box center [78, 433] width 1 height 1
checkbox input "true"
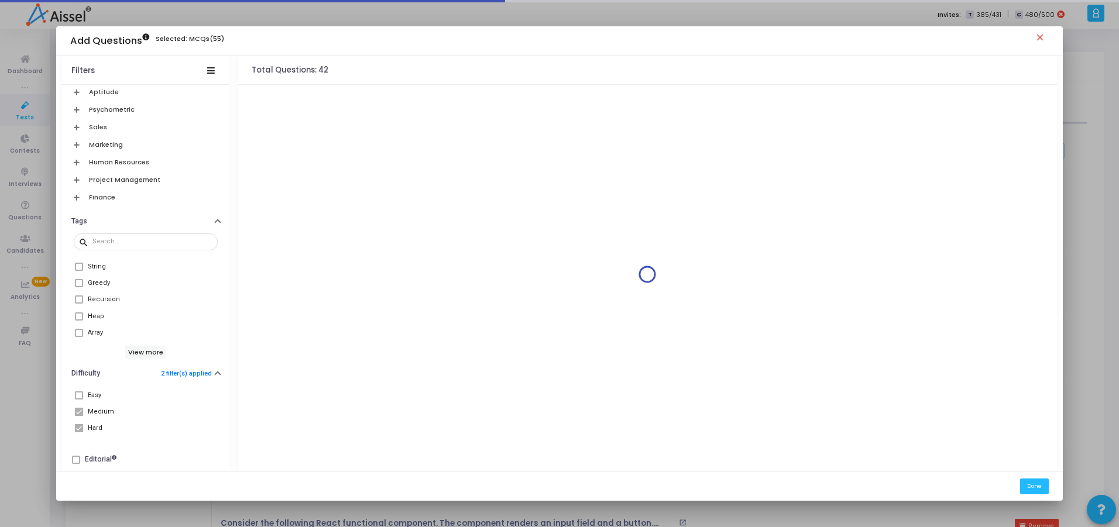
click at [78, 410] on span at bounding box center [79, 412] width 8 height 8
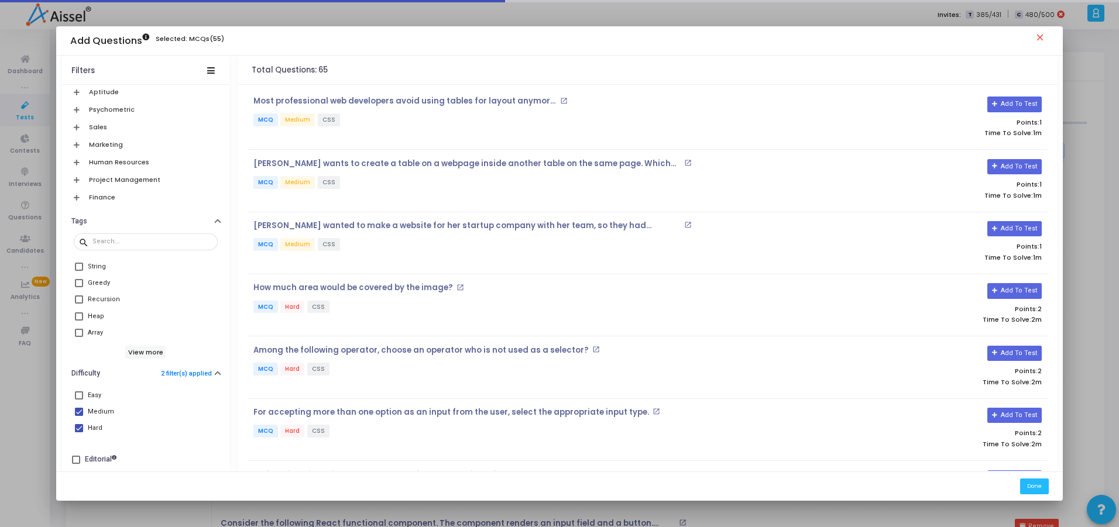
click at [75, 413] on span at bounding box center [79, 412] width 8 height 8
click at [78, 416] on input "Medium" at bounding box center [78, 416] width 1 height 1
checkbox input "false"
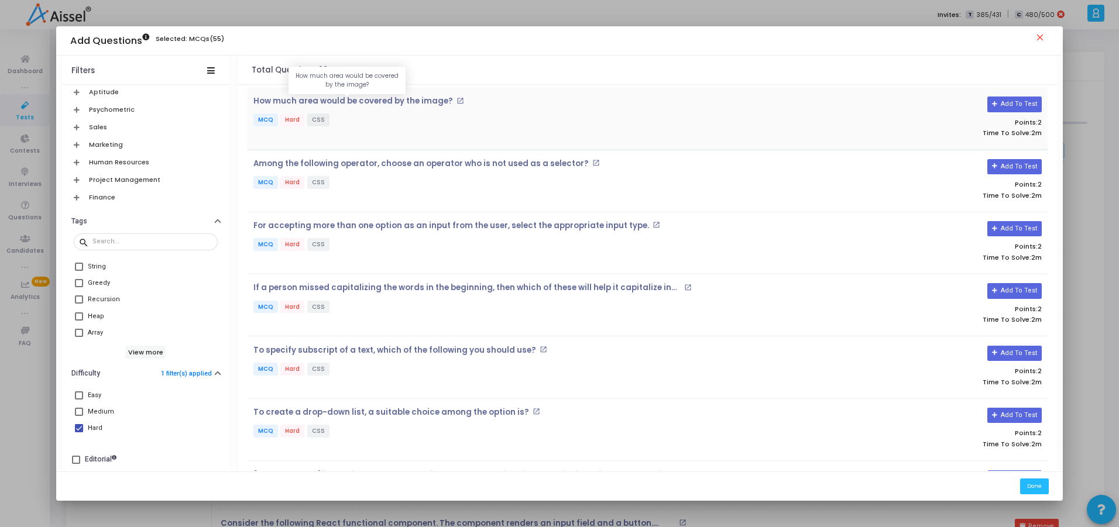
click at [388, 100] on p "How much area would be covered by the image?" at bounding box center [353, 101] width 200 height 9
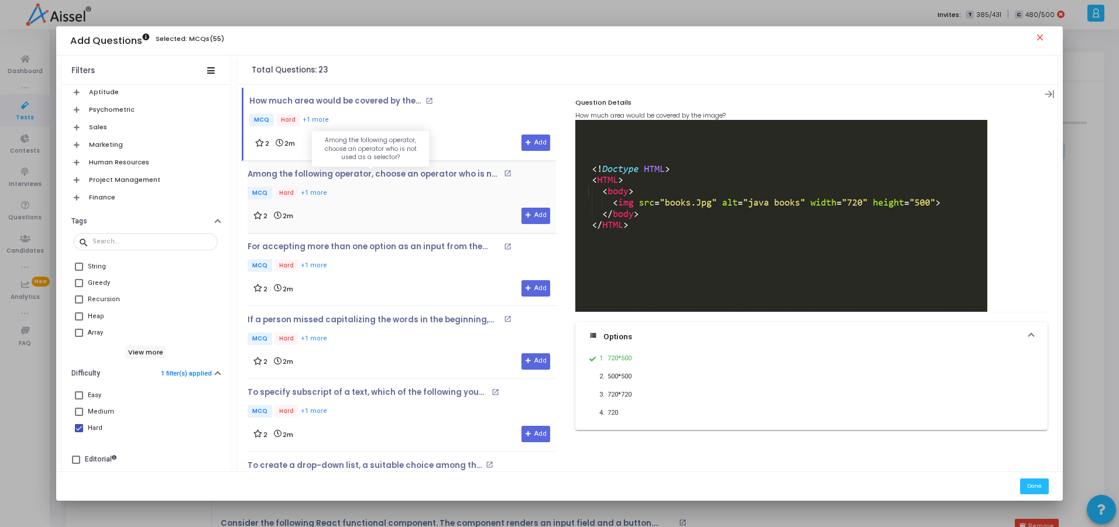
click at [327, 175] on p "Among the following operator, choose an operator who is not used as a selector?" at bounding box center [374, 174] width 253 height 9
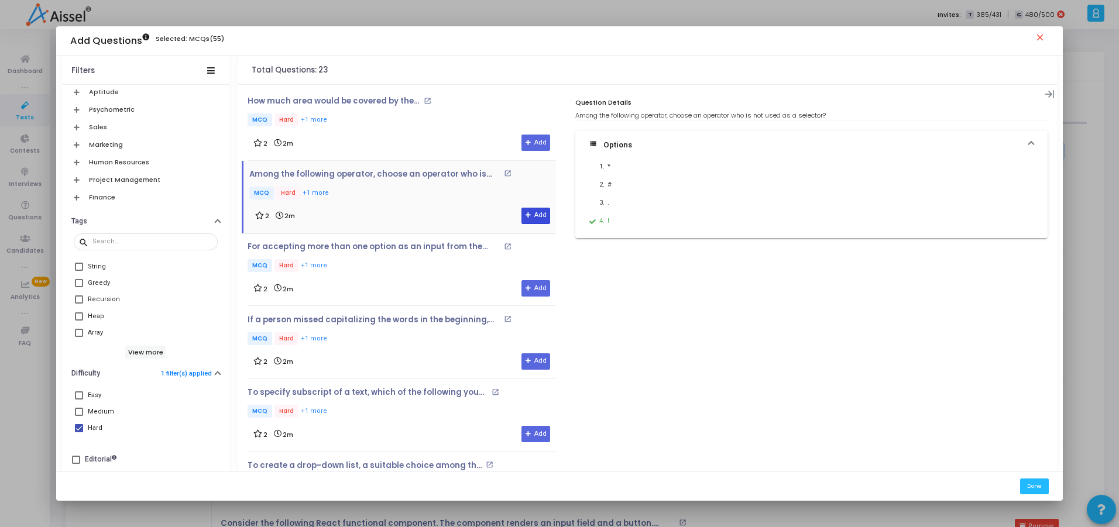
click at [529, 215] on button "Add" at bounding box center [536, 216] width 29 height 16
click at [367, 248] on p "For accepting more than one option as an input from the user, select the approp…" at bounding box center [374, 246] width 253 height 9
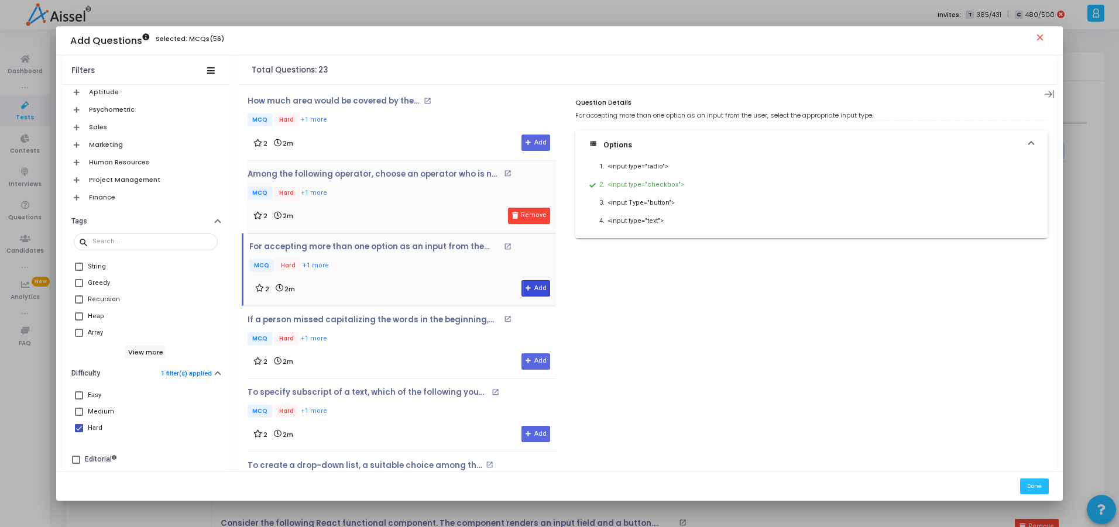
click at [529, 287] on button "Add" at bounding box center [536, 288] width 29 height 16
click at [416, 327] on div "If a person missed capitalizing the words in the beginning, then which of these…" at bounding box center [402, 332] width 309 height 32
click at [434, 396] on p "To specify subscript of a text, which of the following you should use?" at bounding box center [368, 392] width 241 height 9
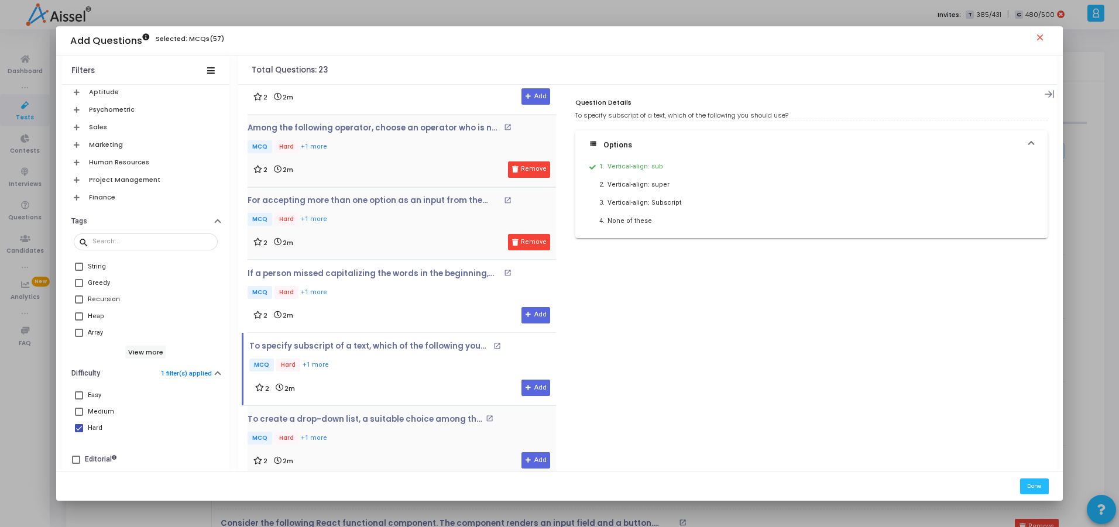
scroll to position [70, 0]
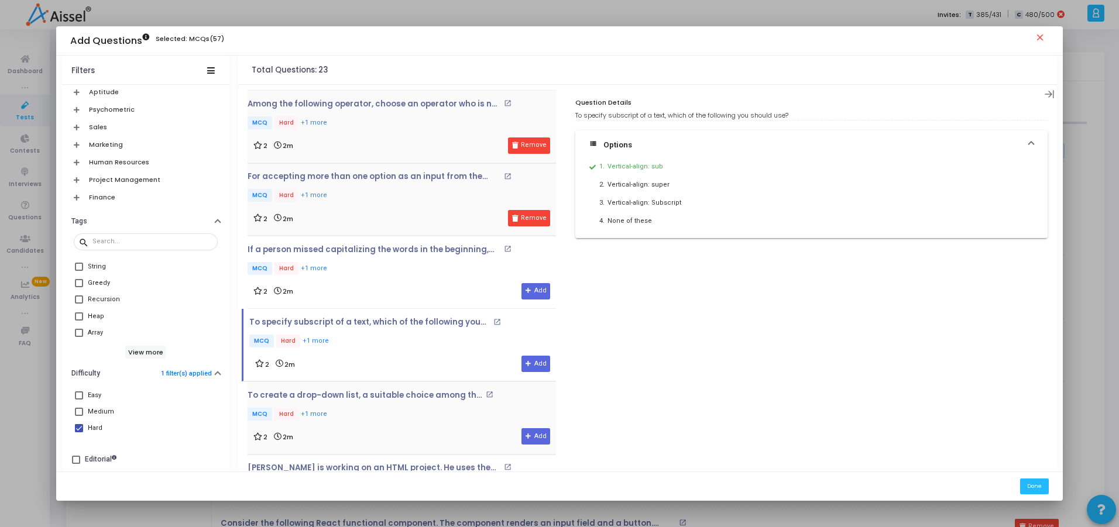
click at [386, 401] on div "To create a drop-down list, a suitable choice among the option is? open_in_new …" at bounding box center [391, 407] width 287 height 32
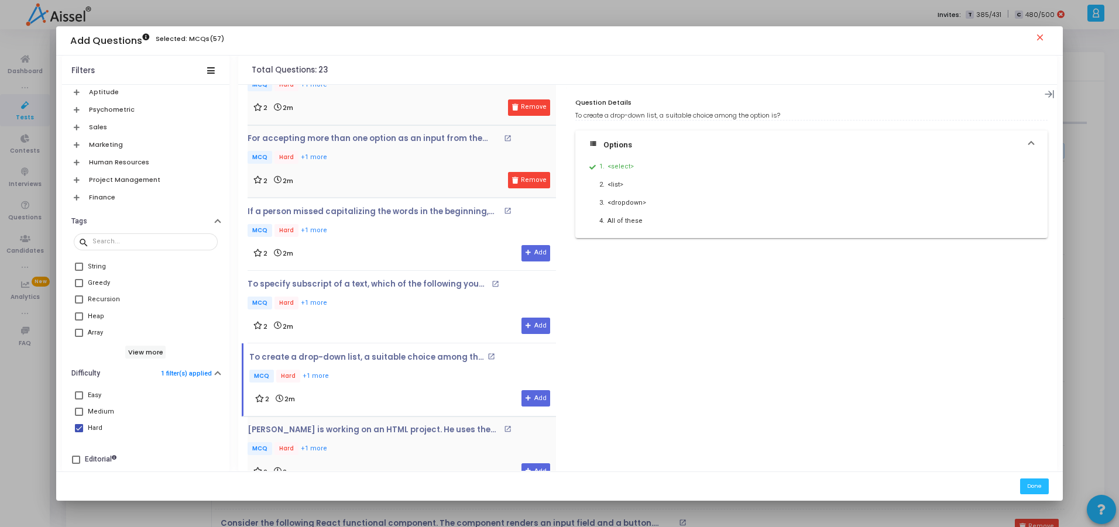
scroll to position [140, 0]
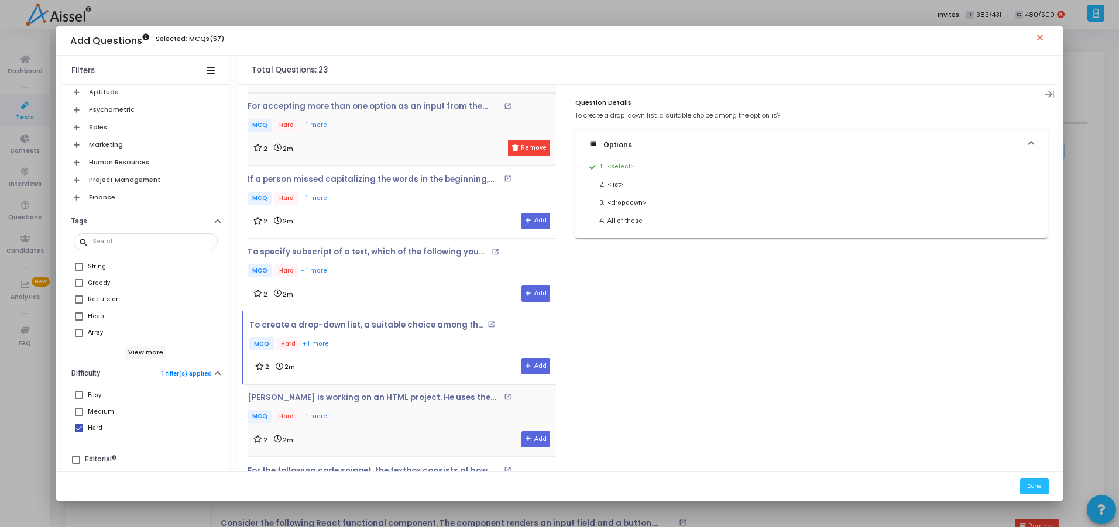
click at [403, 404] on div "[PERSON_NAME] is working on an HTML project. He uses the given input tag inside…" at bounding box center [402, 409] width 309 height 32
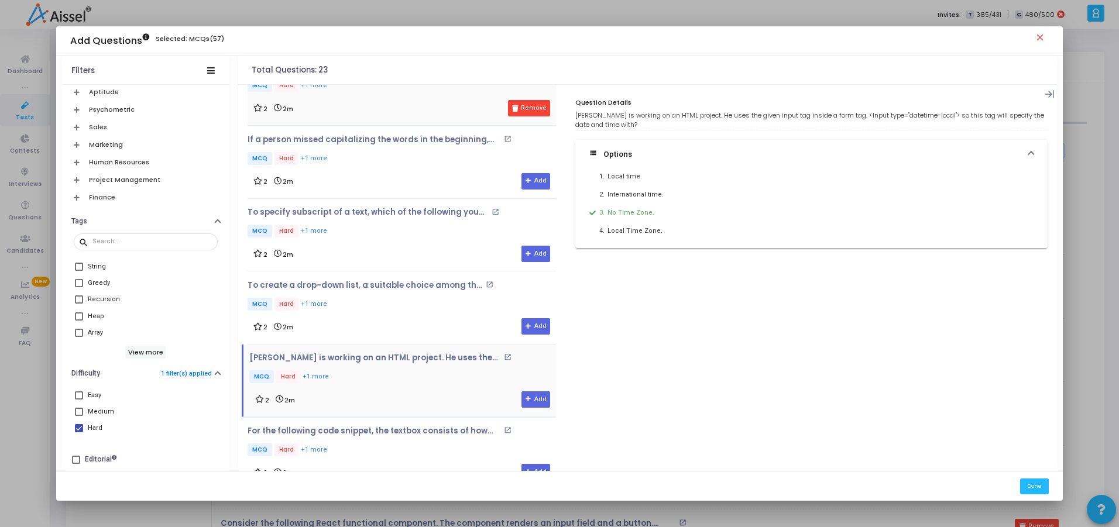
scroll to position [281, 0]
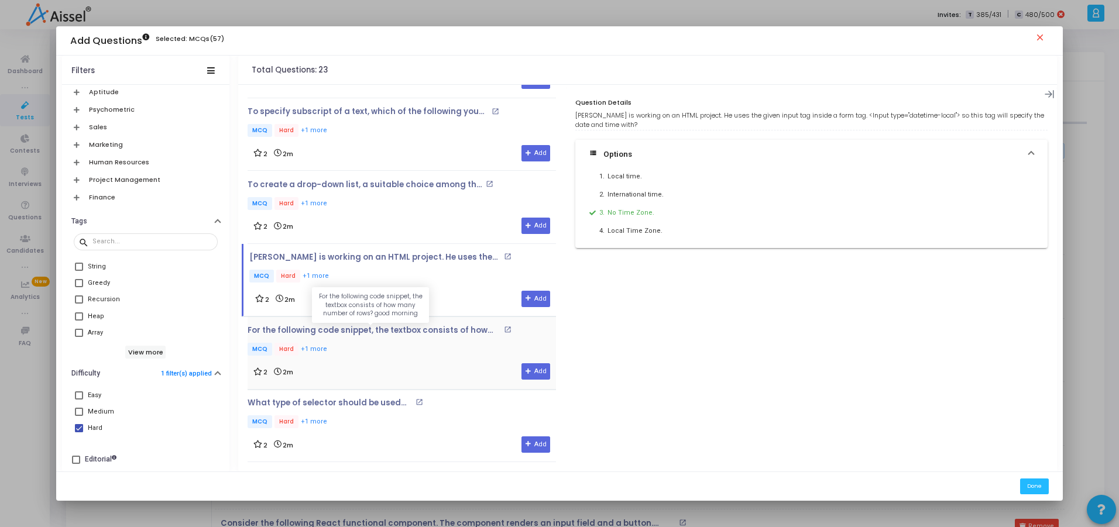
click at [371, 335] on p "For the following code snippet, the textbox consists of how many number of rows…" at bounding box center [374, 330] width 253 height 9
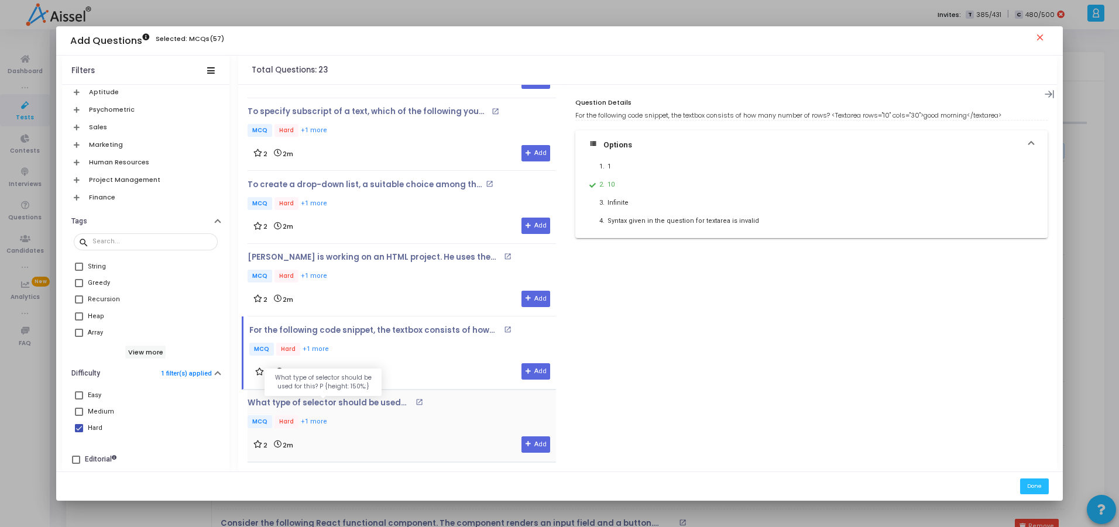
click at [361, 405] on p "What type of selector should be used for this? P {height: 150%;}" at bounding box center [330, 403] width 165 height 9
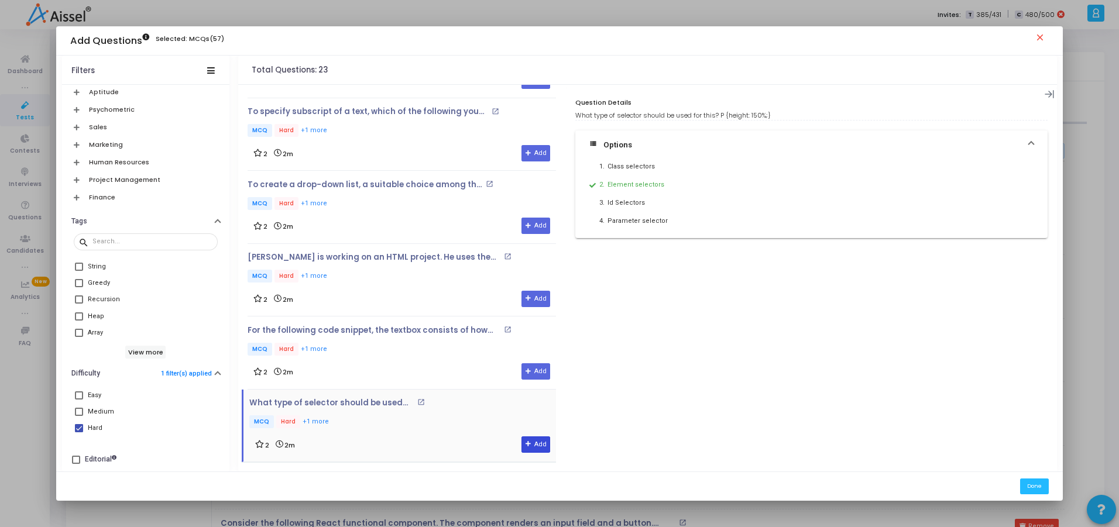
click at [534, 444] on button "Add" at bounding box center [536, 445] width 29 height 16
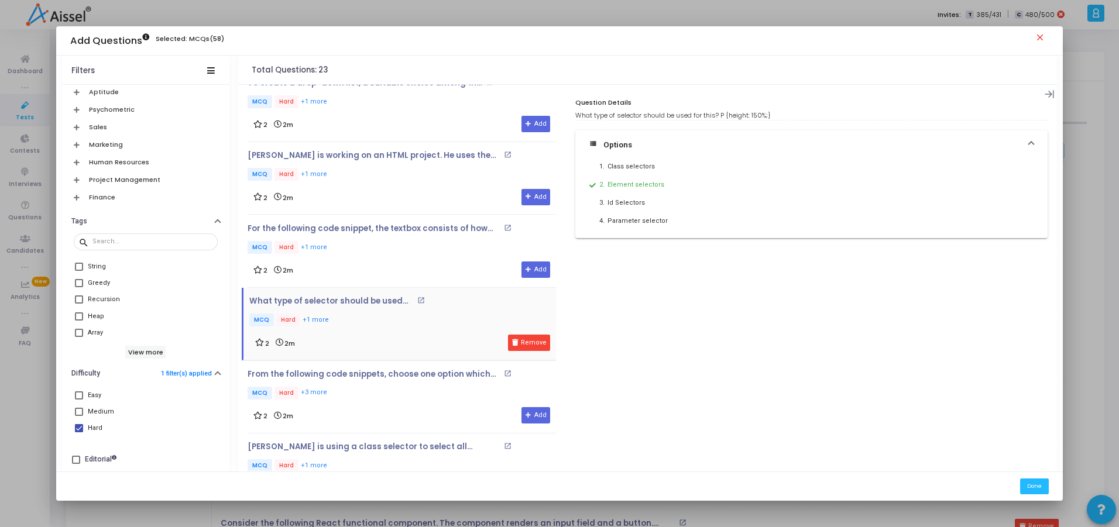
scroll to position [421, 0]
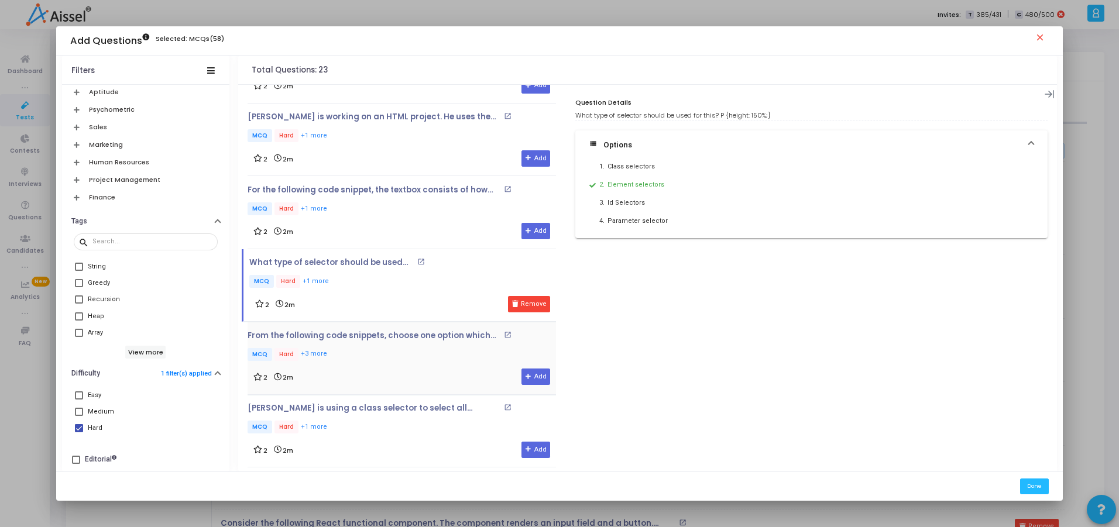
click at [383, 347] on div "From the following code snippets, choose one option which will create a CSS loa…" at bounding box center [402, 347] width 309 height 32
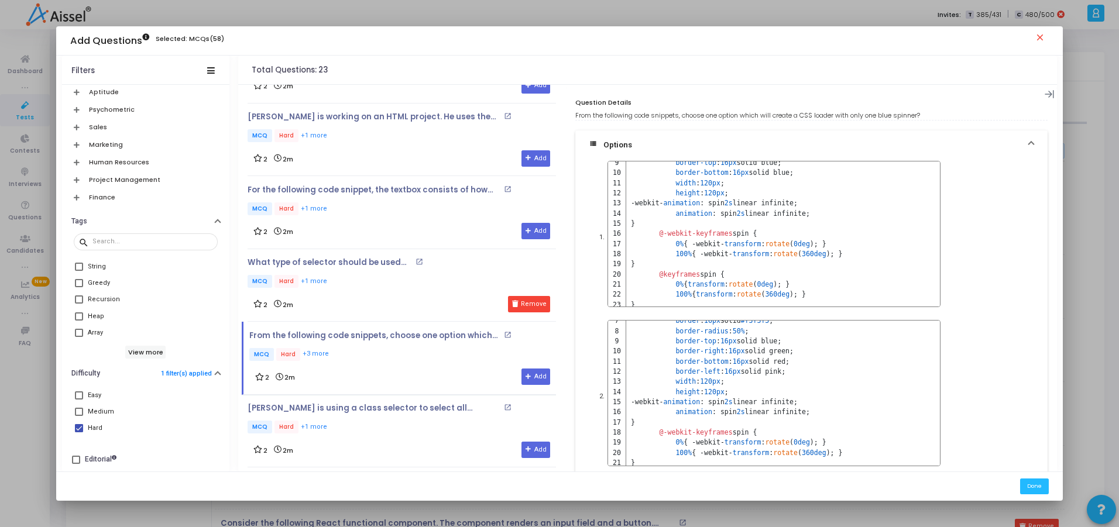
scroll to position [169, 0]
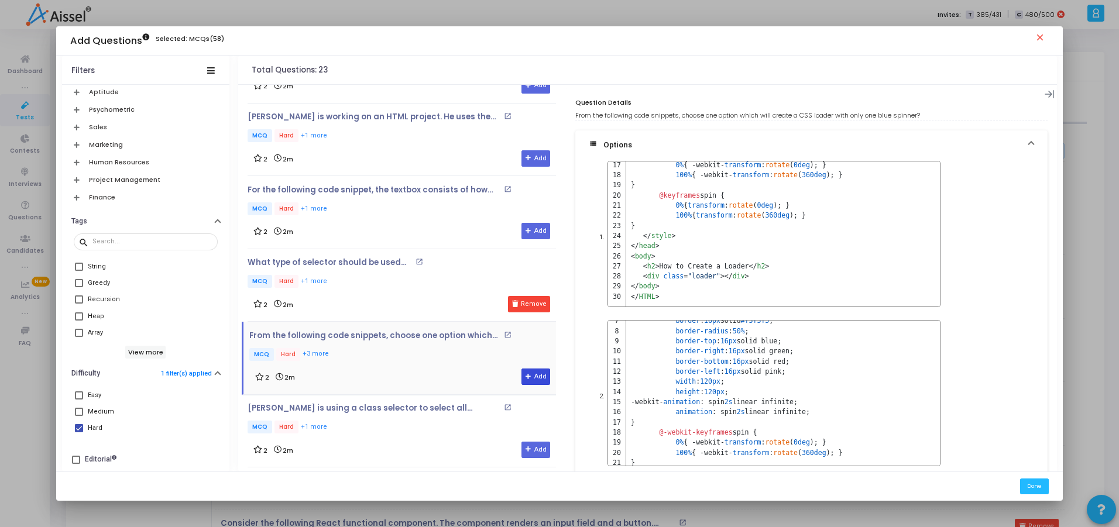
click at [524, 371] on button "Add" at bounding box center [536, 377] width 29 height 16
click at [362, 412] on p "[PERSON_NAME] is using a class selector to select all elements which belong to …" at bounding box center [374, 408] width 253 height 9
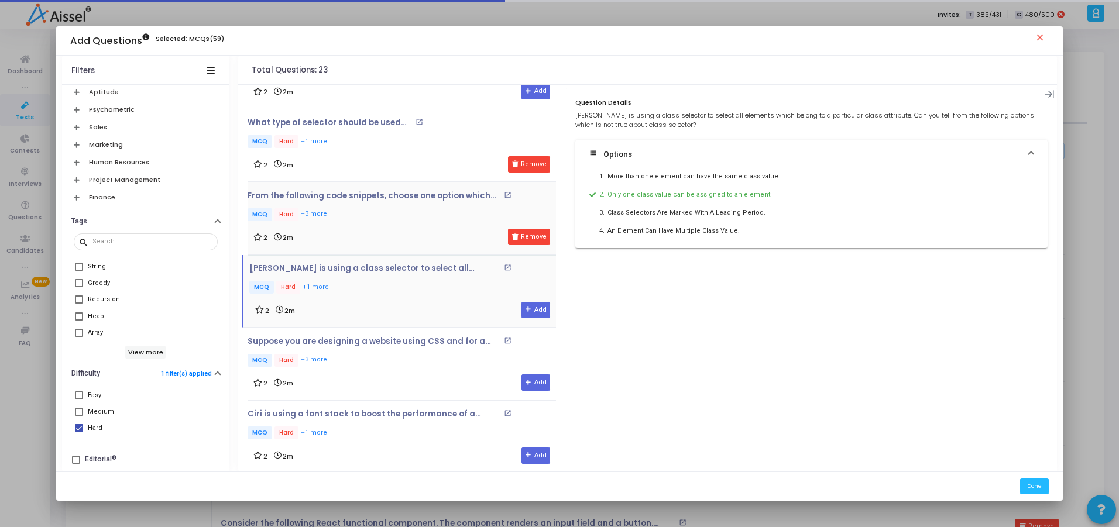
scroll to position [562, 0]
click at [394, 345] on p "Suppose you are designing a website using CSS and for a specific reason, you wa…" at bounding box center [374, 341] width 253 height 9
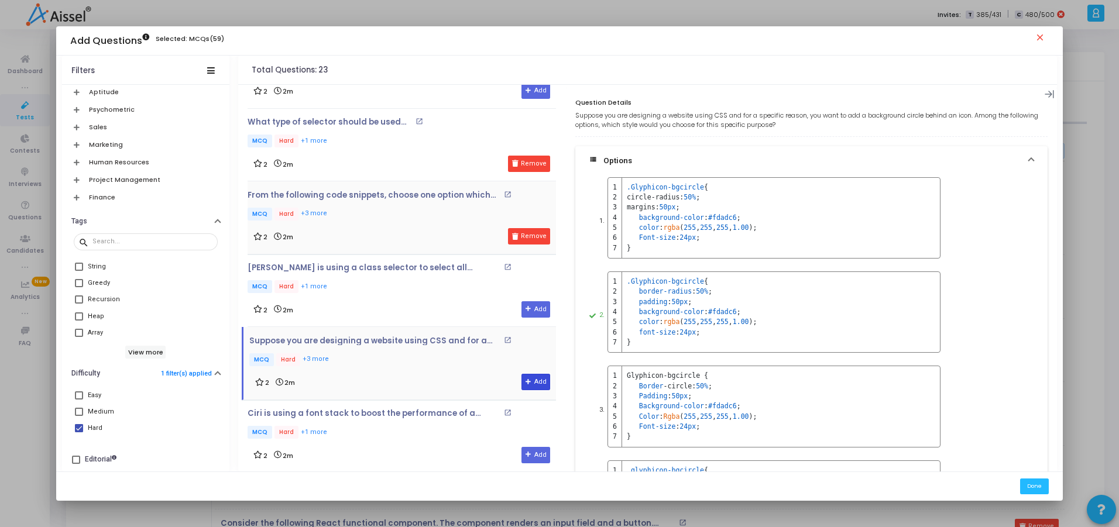
click at [539, 381] on button "Add" at bounding box center [536, 382] width 29 height 16
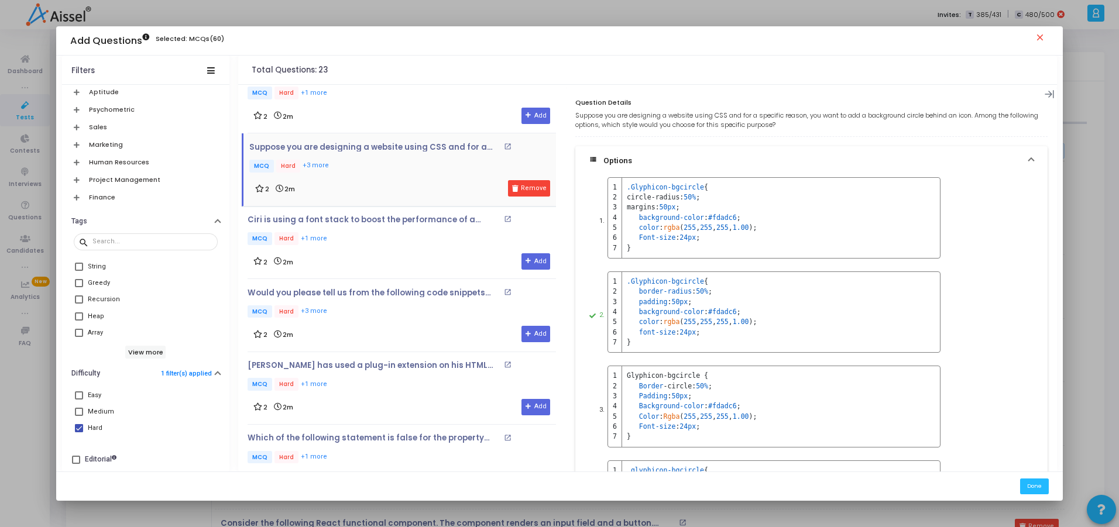
scroll to position [787, 0]
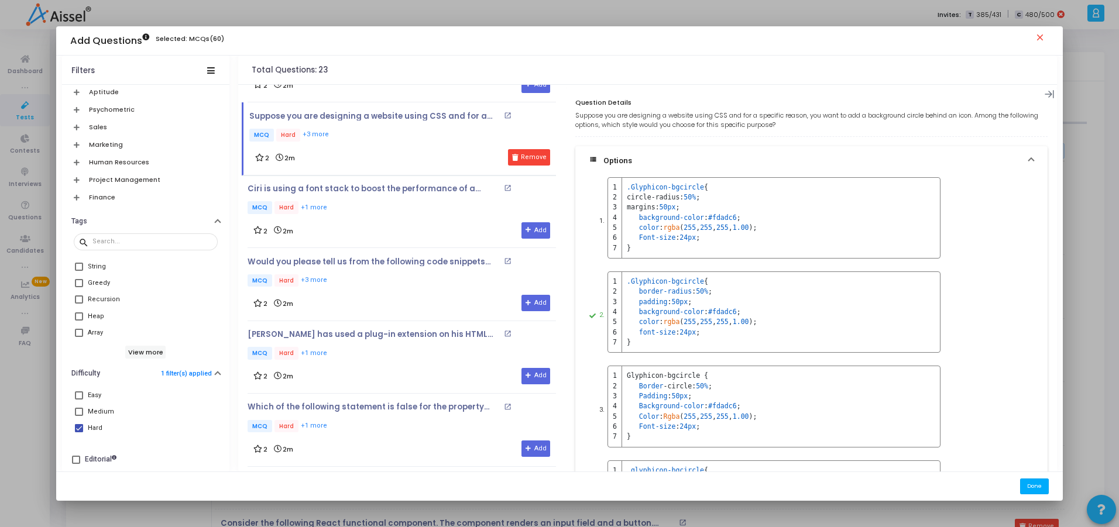
click at [859, 482] on button "Done" at bounding box center [1034, 487] width 29 height 16
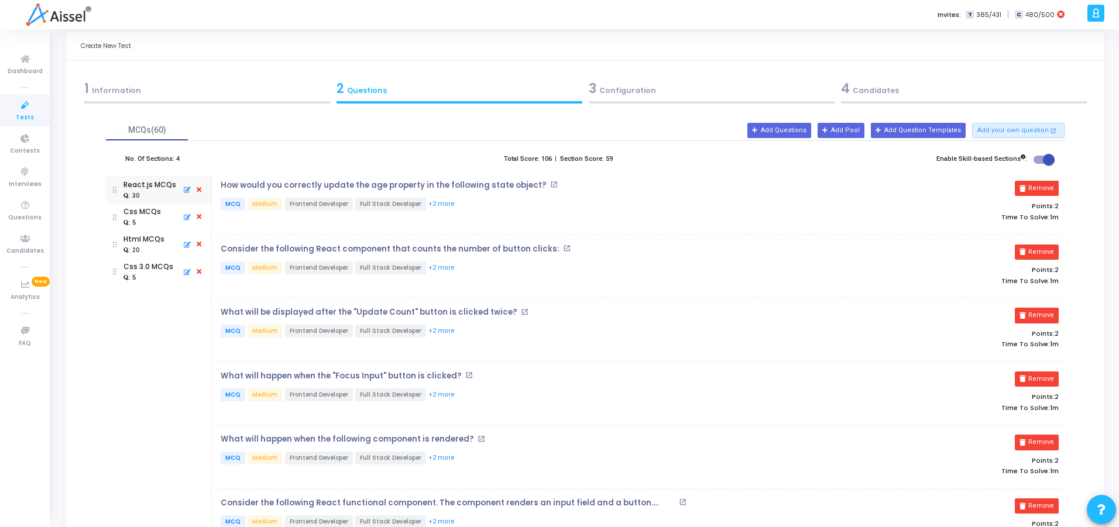
scroll to position [16, 0]
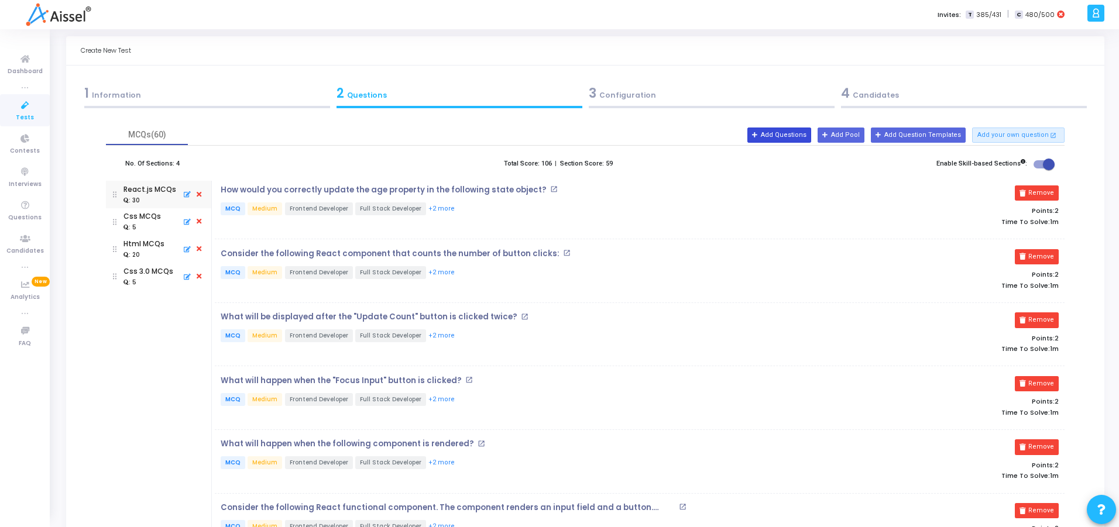
click at [804, 136] on button "Add Questions" at bounding box center [780, 135] width 64 height 15
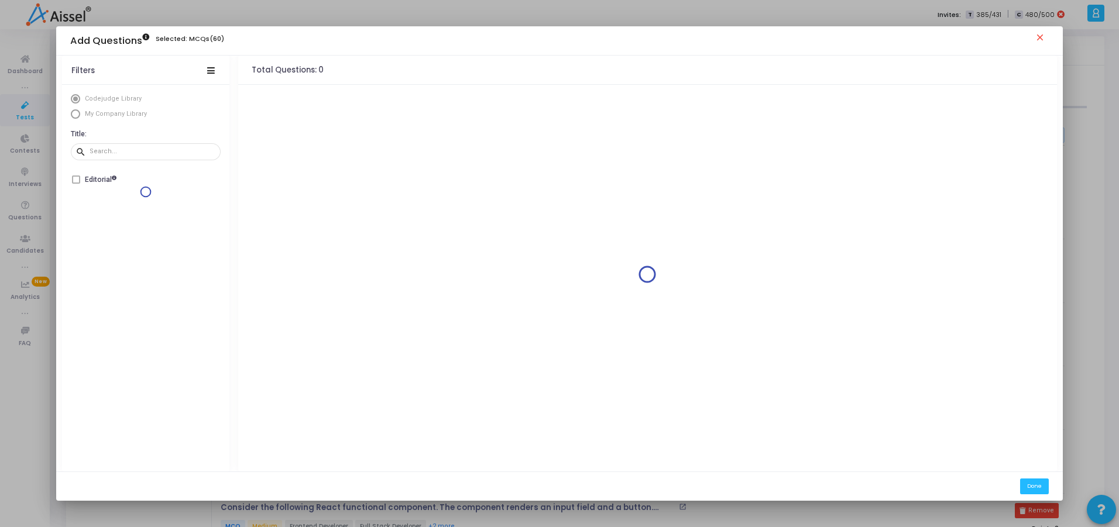
scroll to position [0, 0]
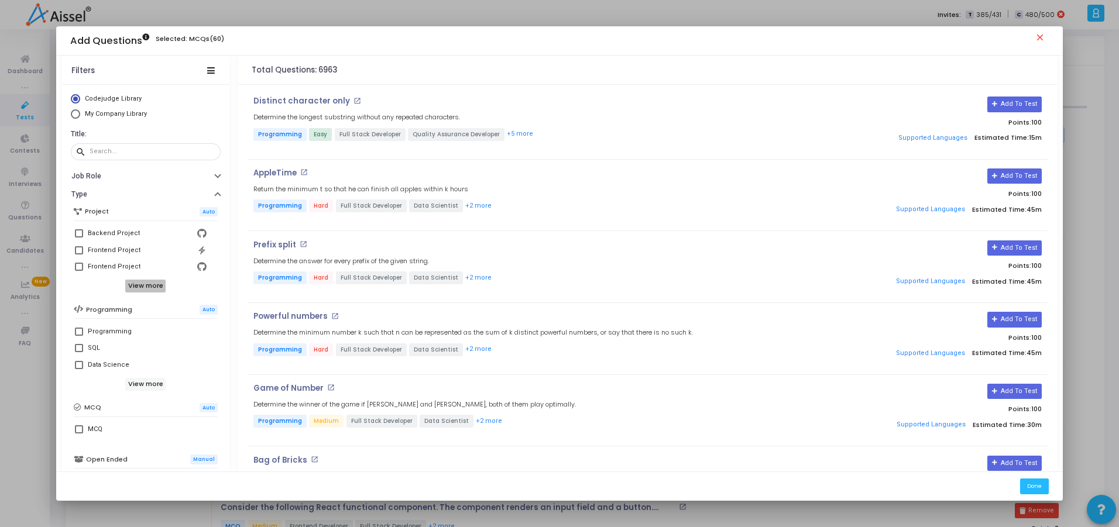
click at [138, 285] on h6 "View more" at bounding box center [145, 286] width 40 height 13
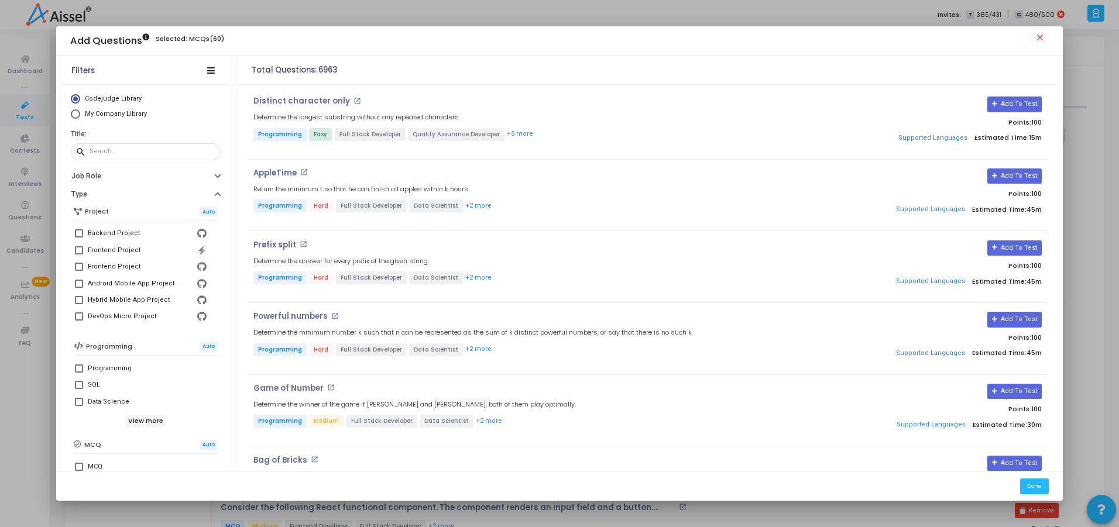
click at [75, 253] on span at bounding box center [79, 250] width 8 height 8
click at [78, 255] on input "Frontend Project" at bounding box center [78, 255] width 1 height 1
checkbox input "true"
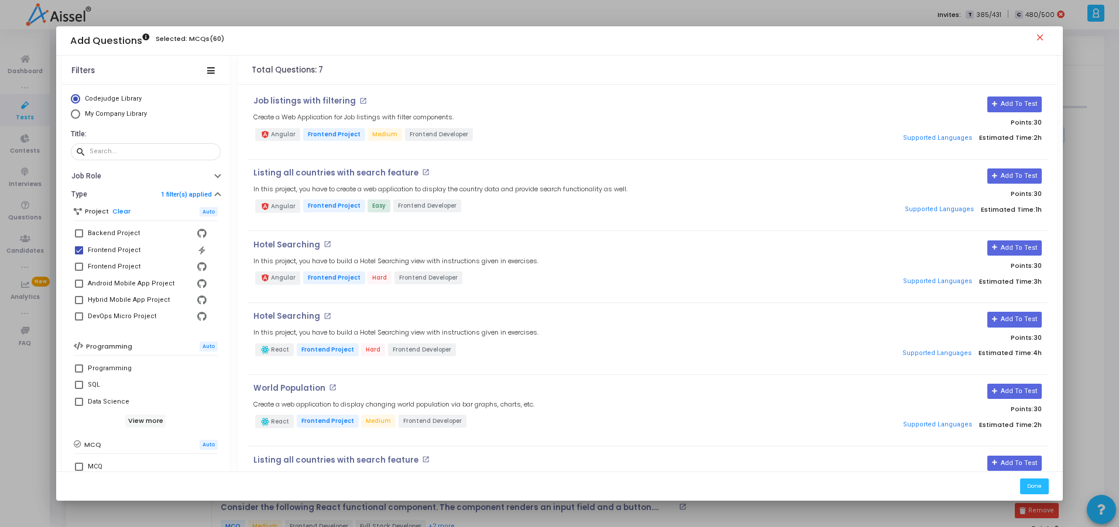
click at [77, 269] on span at bounding box center [79, 267] width 8 height 8
click at [78, 271] on input "Frontend Project" at bounding box center [78, 271] width 1 height 1
checkbox input "true"
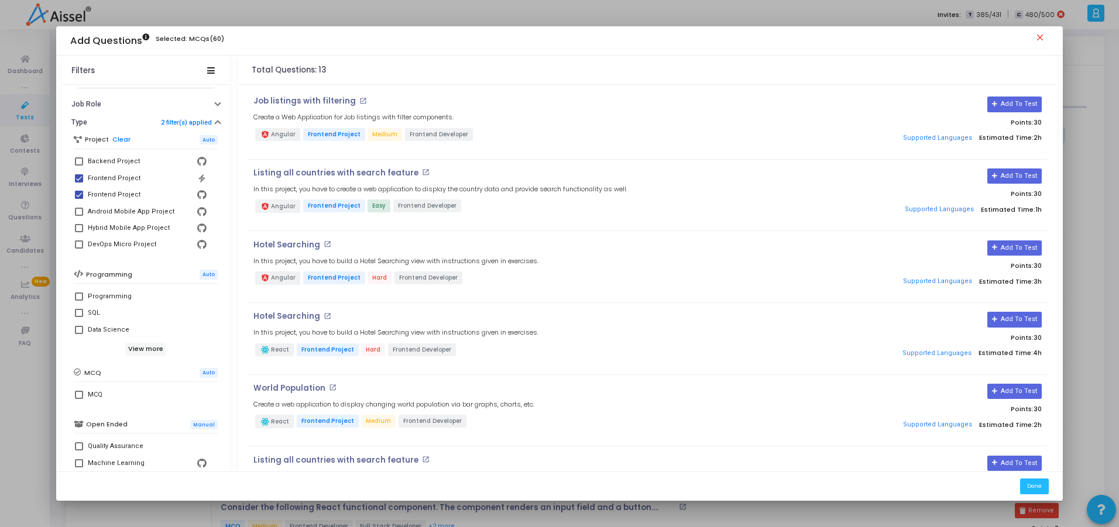
scroll to position [190, 0]
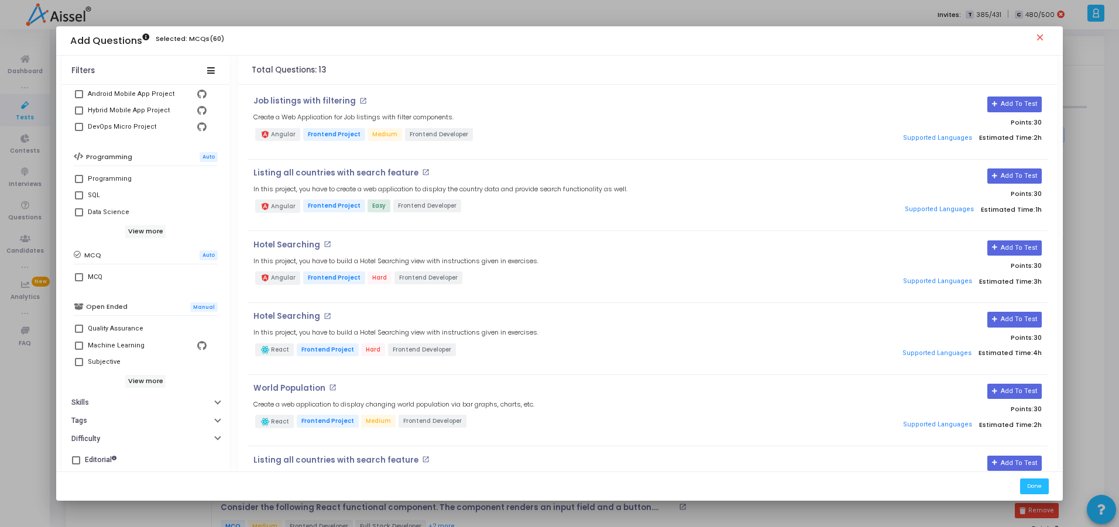
click at [79, 277] on span at bounding box center [79, 277] width 8 height 8
click at [79, 282] on input "MCQ" at bounding box center [78, 282] width 1 height 1
checkbox input "true"
click at [98, 397] on button "Skills" at bounding box center [145, 403] width 167 height 18
click at [105, 413] on div at bounding box center [152, 422] width 121 height 19
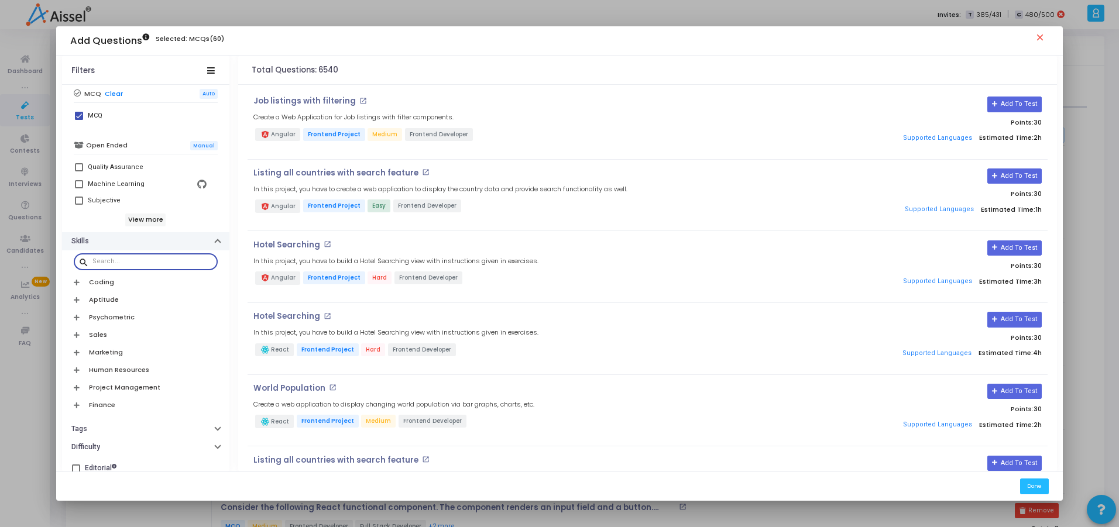
scroll to position [360, 0]
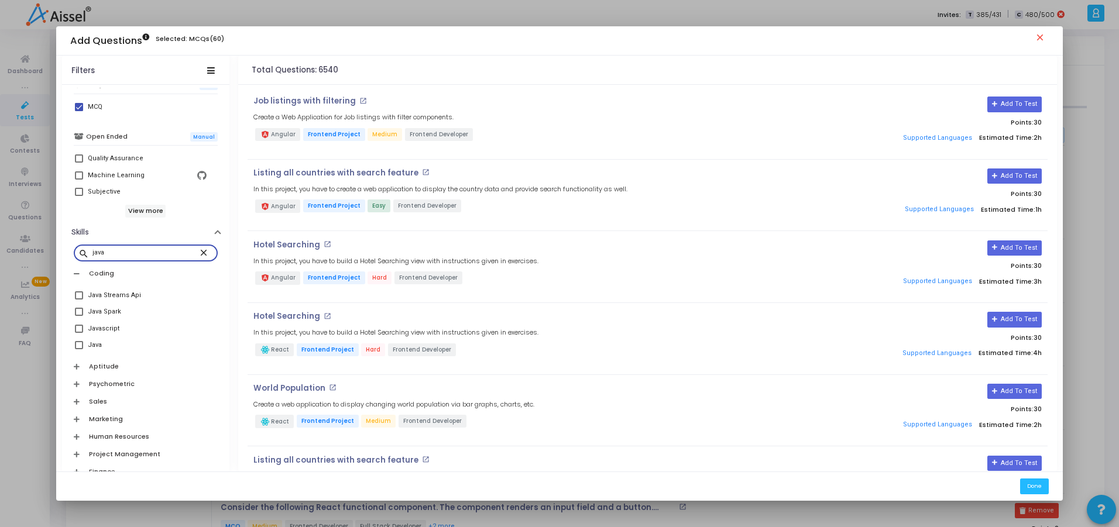
type input "java"
click at [77, 328] on span at bounding box center [79, 329] width 8 height 8
click at [78, 333] on input "Javascript" at bounding box center [78, 333] width 1 height 1
checkbox input "true"
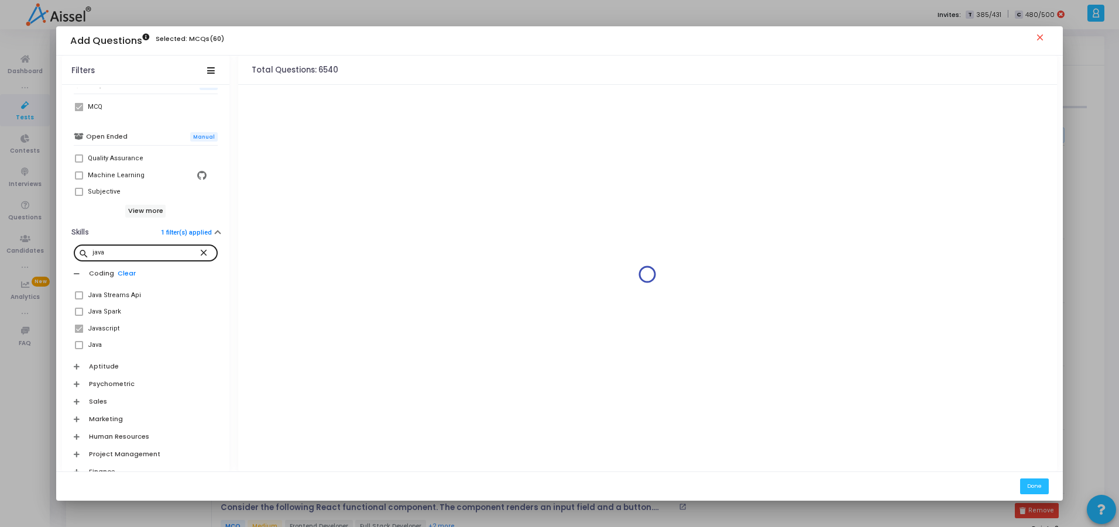
click at [198, 252] on mat-icon "close" at bounding box center [205, 252] width 14 height 11
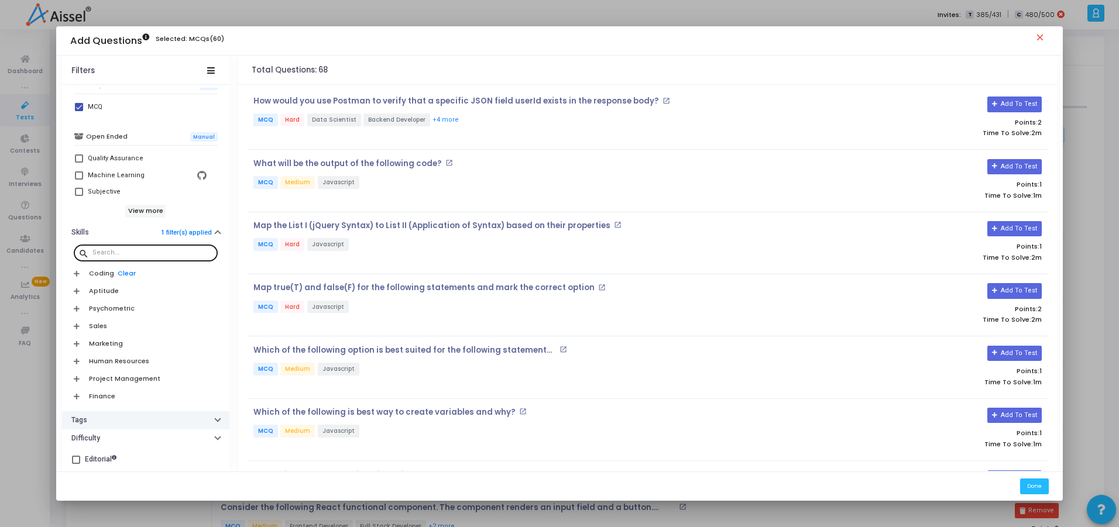
click at [92, 414] on button "Tags" at bounding box center [145, 421] width 167 height 18
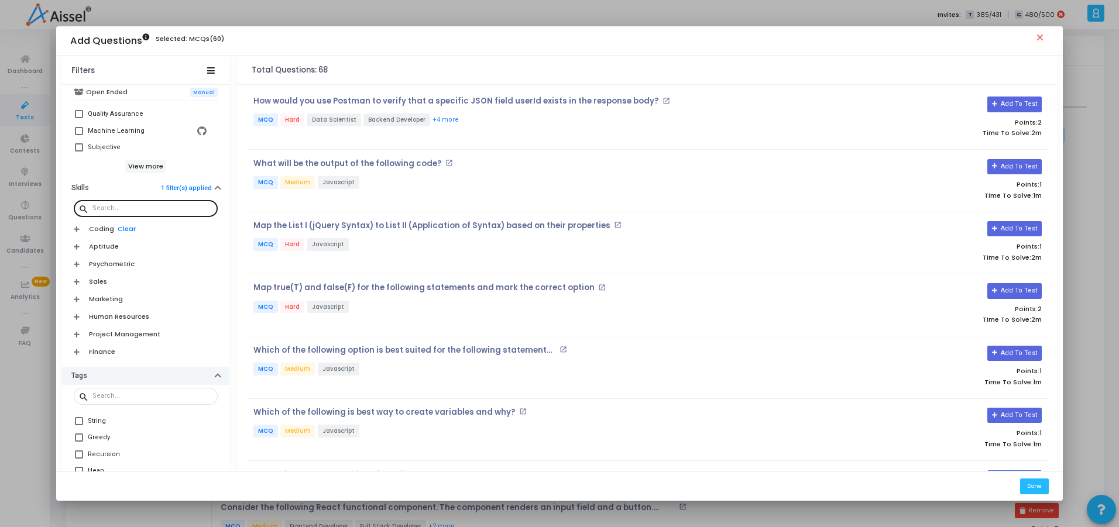
scroll to position [494, 0]
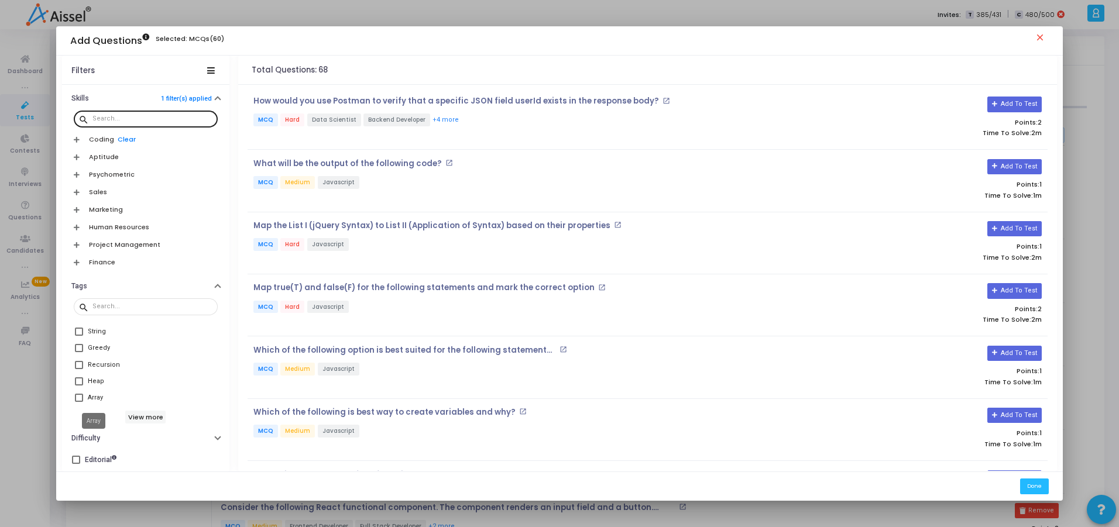
click at [104, 432] on mat-tooltip-component "Array" at bounding box center [94, 421] width 40 height 32
click at [94, 437] on mat-tooltip-component "Array" at bounding box center [94, 421] width 40 height 32
click at [203, 443] on button "Difficulty" at bounding box center [145, 439] width 167 height 18
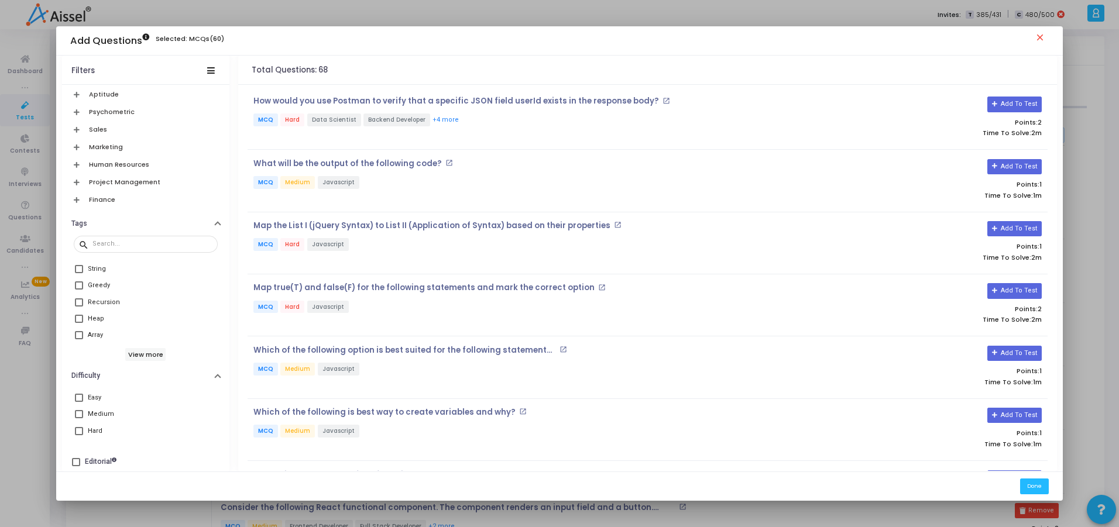
scroll to position [558, 0]
click at [75, 412] on span at bounding box center [79, 413] width 8 height 8
click at [78, 417] on input "Medium" at bounding box center [78, 417] width 1 height 1
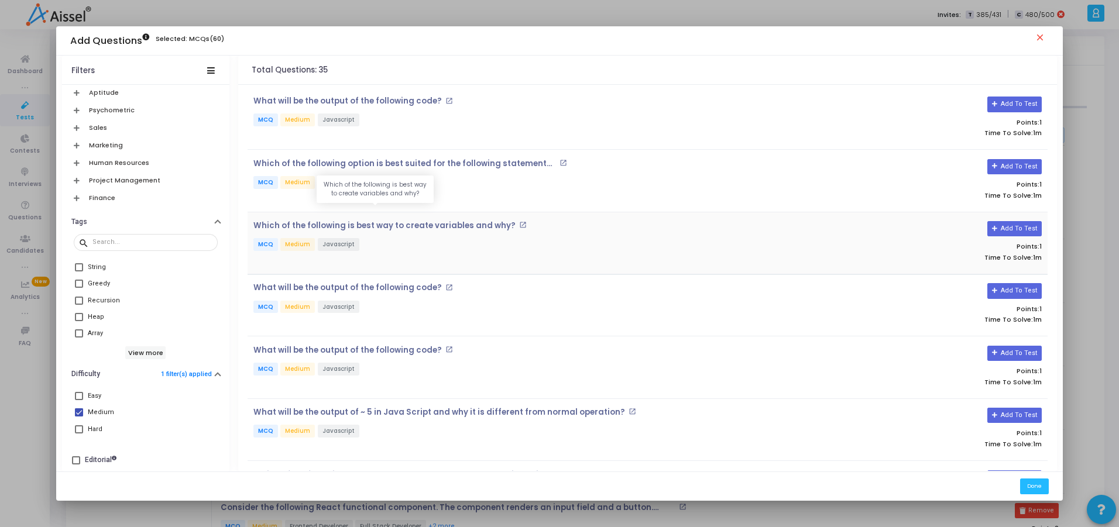
click at [440, 228] on p "Which of the following is best way to create variables and why?" at bounding box center [384, 225] width 262 height 9
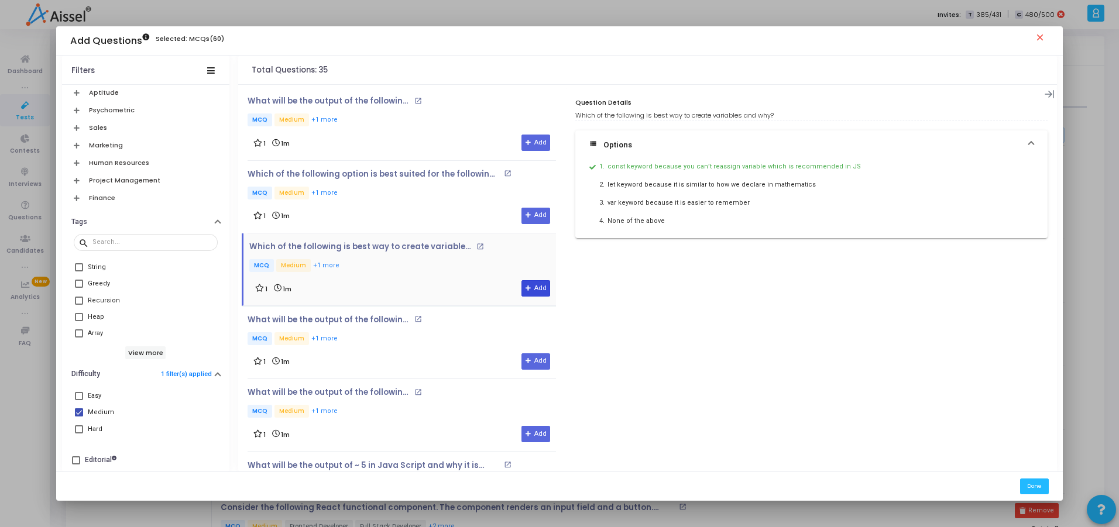
click at [529, 287] on button "Add" at bounding box center [536, 288] width 29 height 16
click at [344, 323] on p "What will be the output of the following code?" at bounding box center [329, 320] width 163 height 9
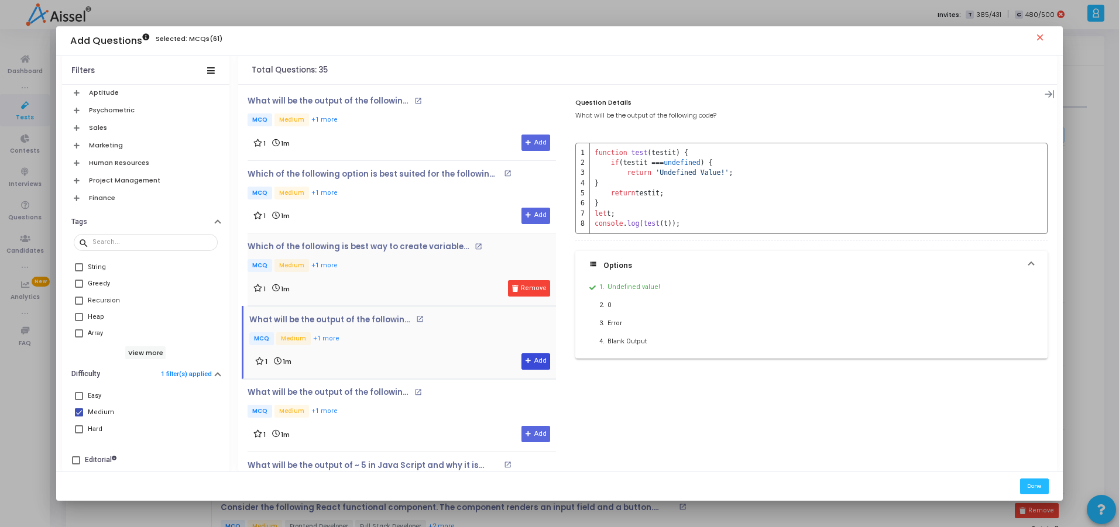
click at [534, 359] on button "Add" at bounding box center [536, 362] width 29 height 16
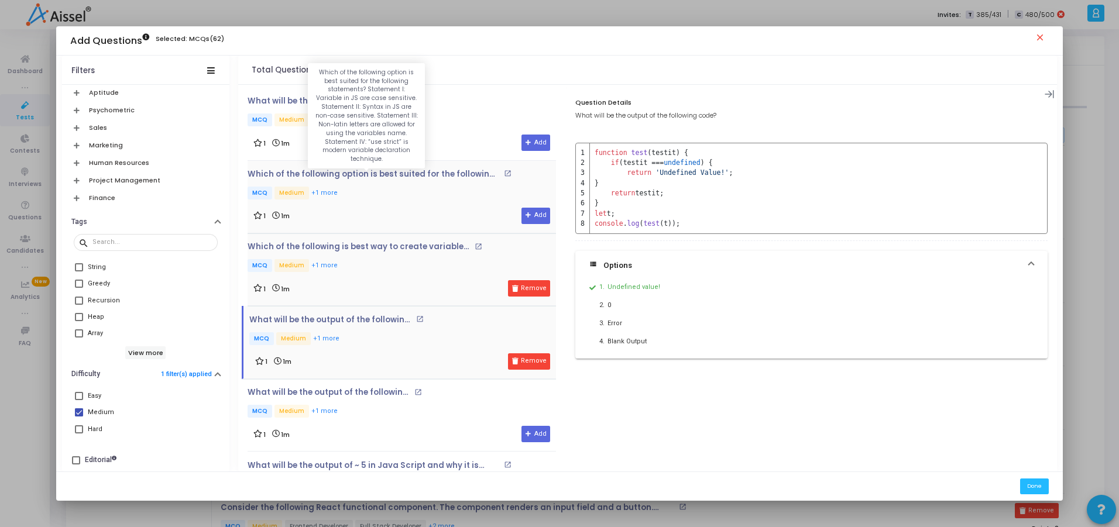
click at [364, 178] on p "Which of the following option is best suited for the following statements? Stat…" at bounding box center [374, 174] width 253 height 9
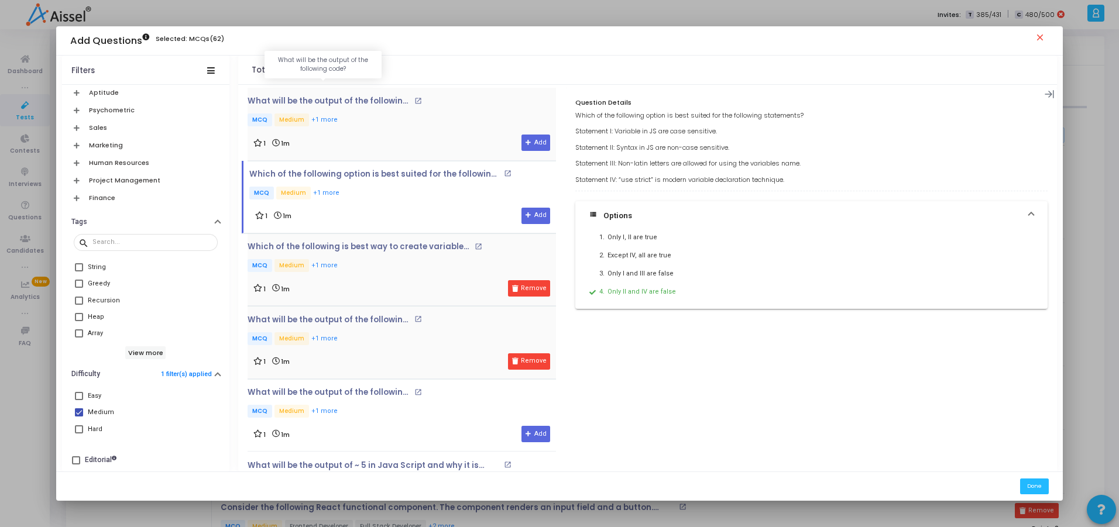
click at [318, 105] on p "What will be the output of the following code?" at bounding box center [329, 101] width 163 height 9
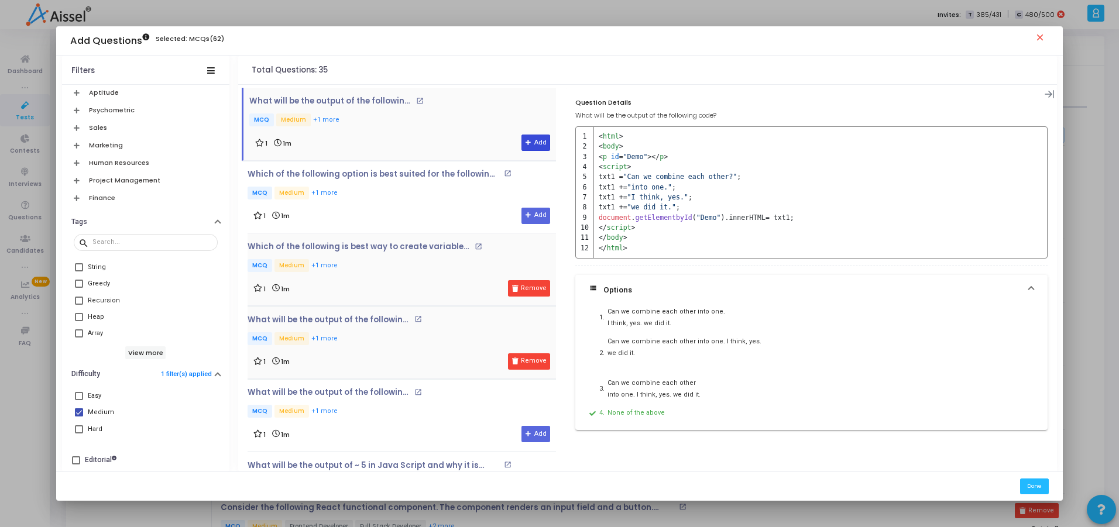
click at [526, 147] on button "Add" at bounding box center [536, 143] width 29 height 16
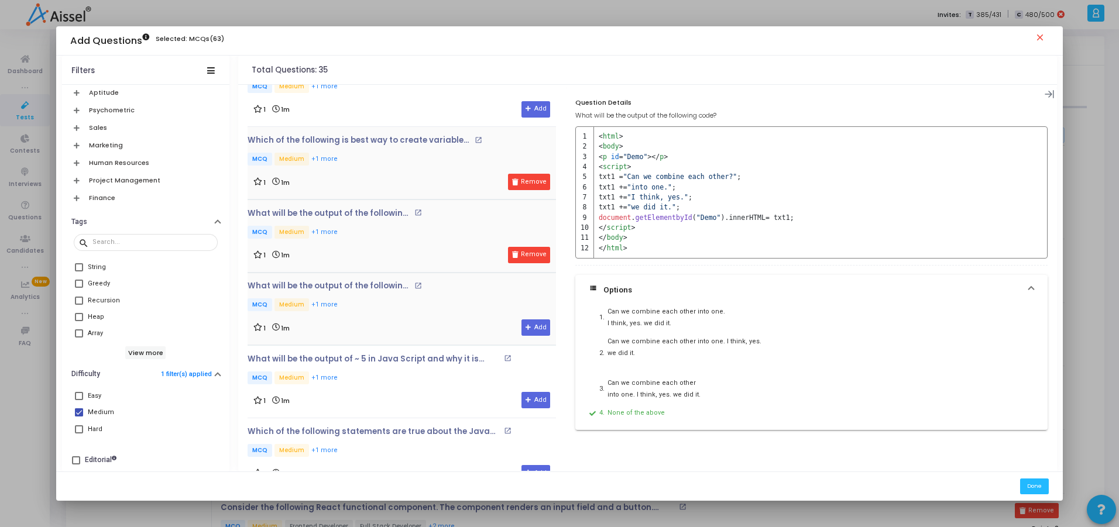
scroll to position [140, 0]
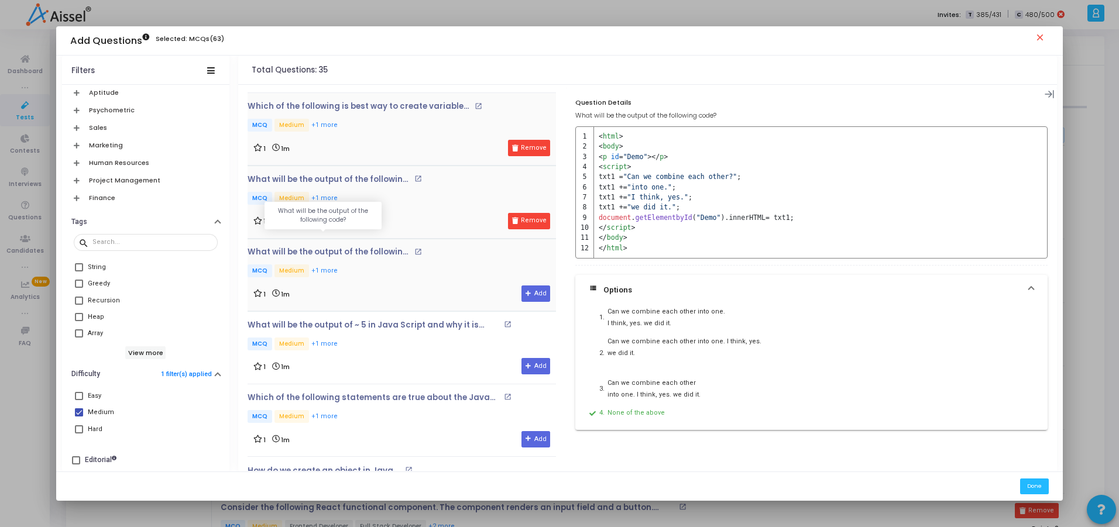
click at [352, 254] on p "What will be the output of the following code?" at bounding box center [329, 252] width 163 height 9
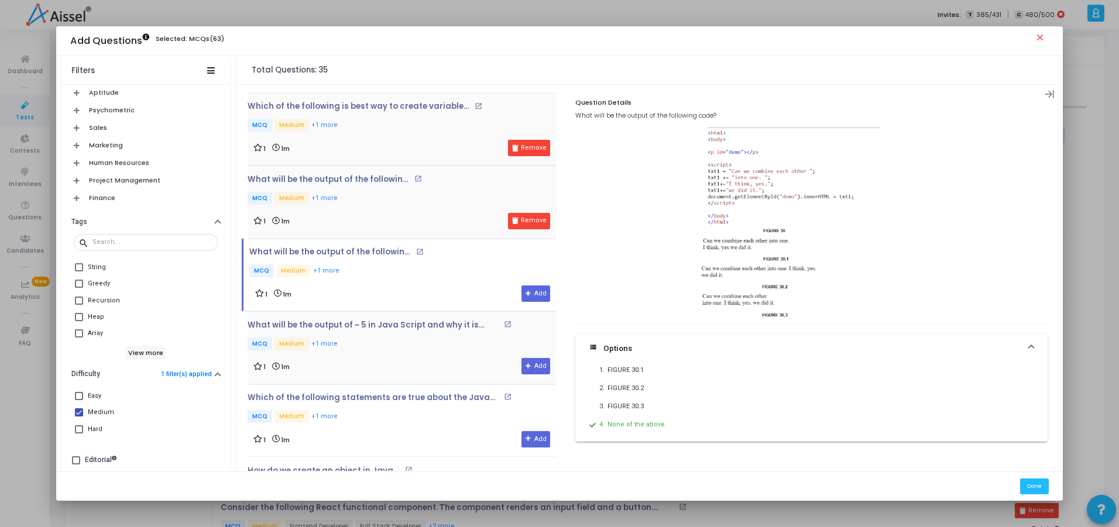
click at [414, 333] on div "What will be the output of ~ 5 in Java Script and why it is different from norm…" at bounding box center [402, 337] width 309 height 32
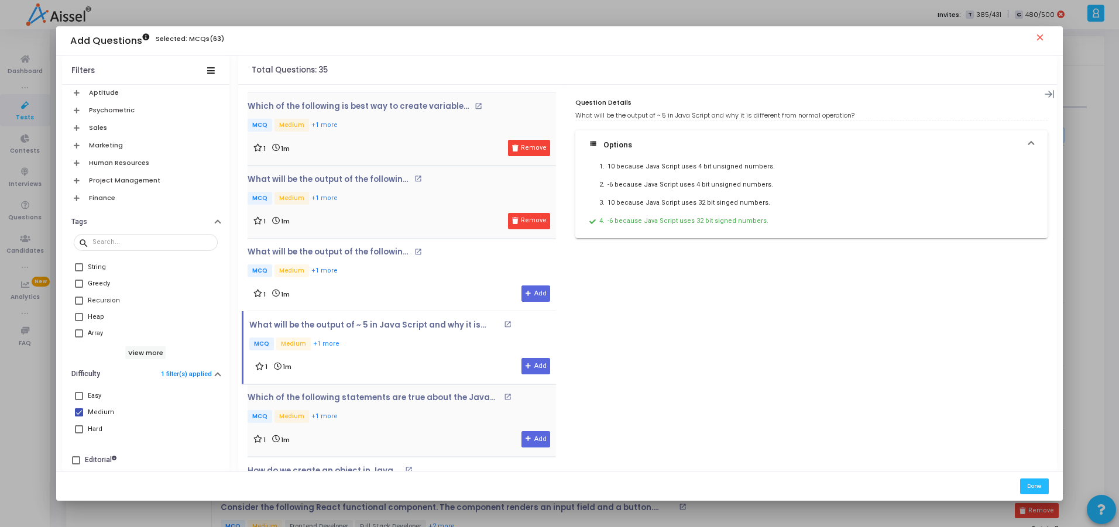
click at [393, 407] on div "Which of the following statements are true about the Java Script Objects? State…" at bounding box center [402, 409] width 309 height 32
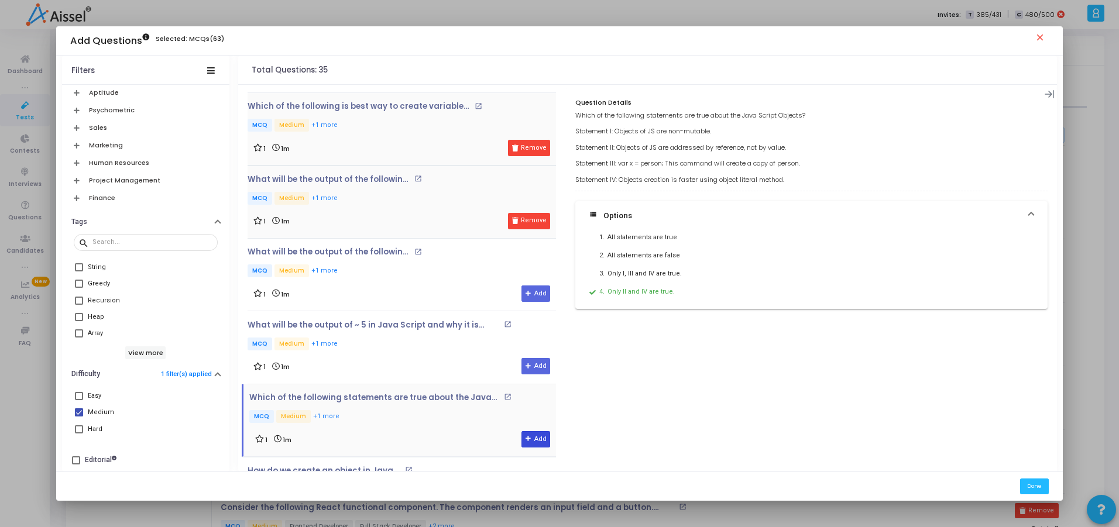
click at [522, 434] on button "Add" at bounding box center [536, 439] width 29 height 16
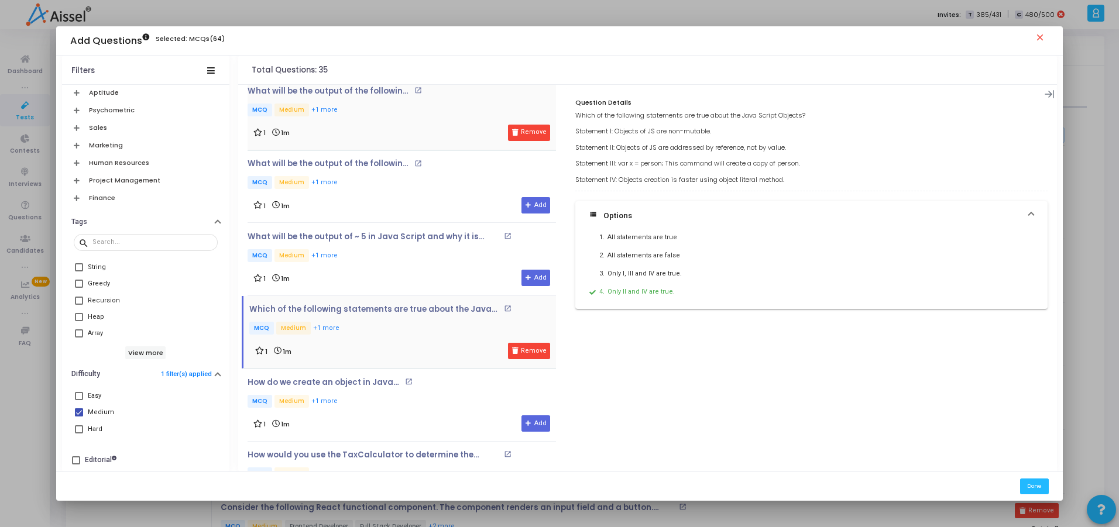
scroll to position [230, 0]
click at [407, 409] on div "How do we create an object in Java Script? open_in_new MCQ Medium +1 more 1 1m …" at bounding box center [402, 404] width 309 height 54
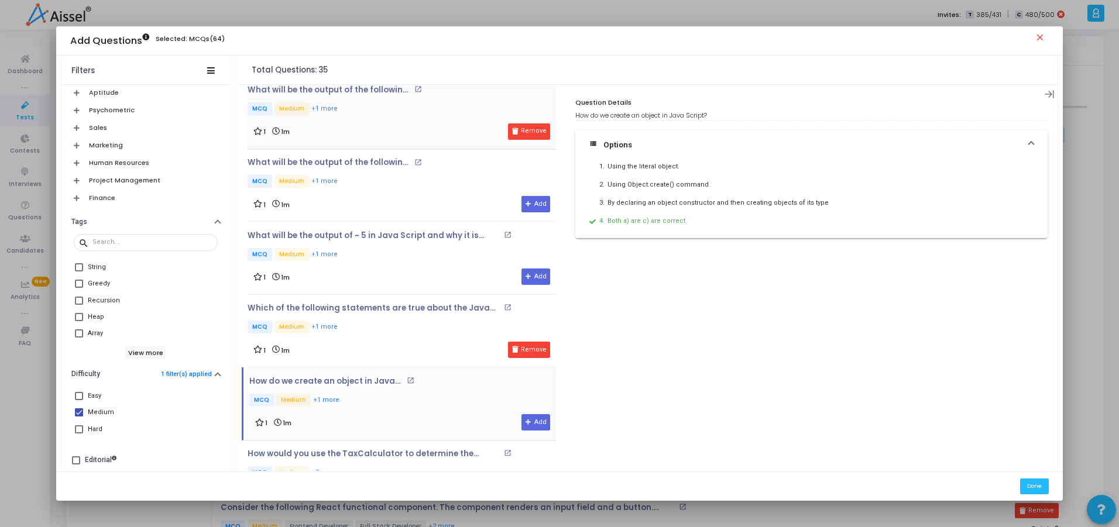
click at [546, 419] on div "1 1m Add" at bounding box center [402, 422] width 307 height 16
click at [540, 420] on button "Add" at bounding box center [536, 422] width 29 height 16
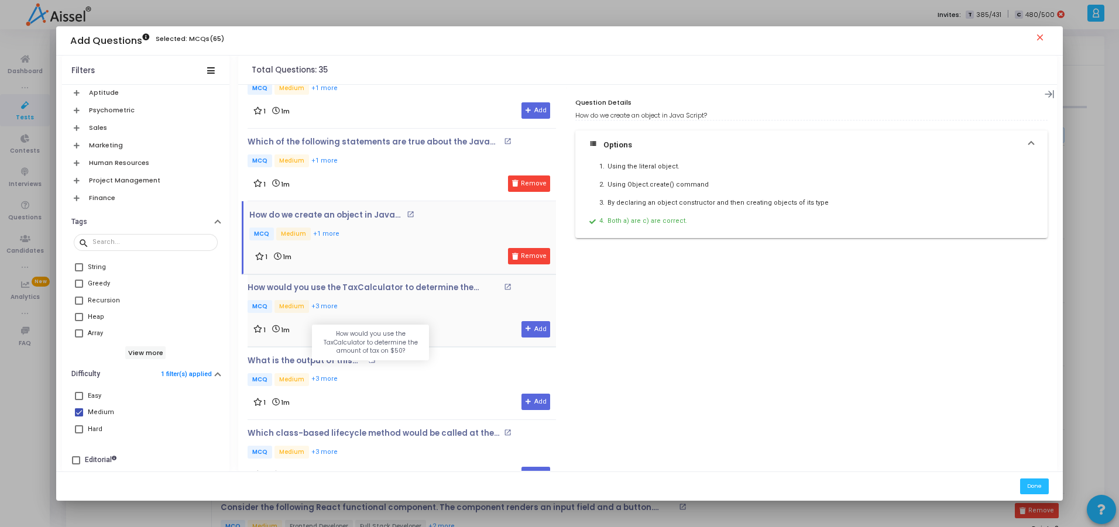
scroll to position [441, 0]
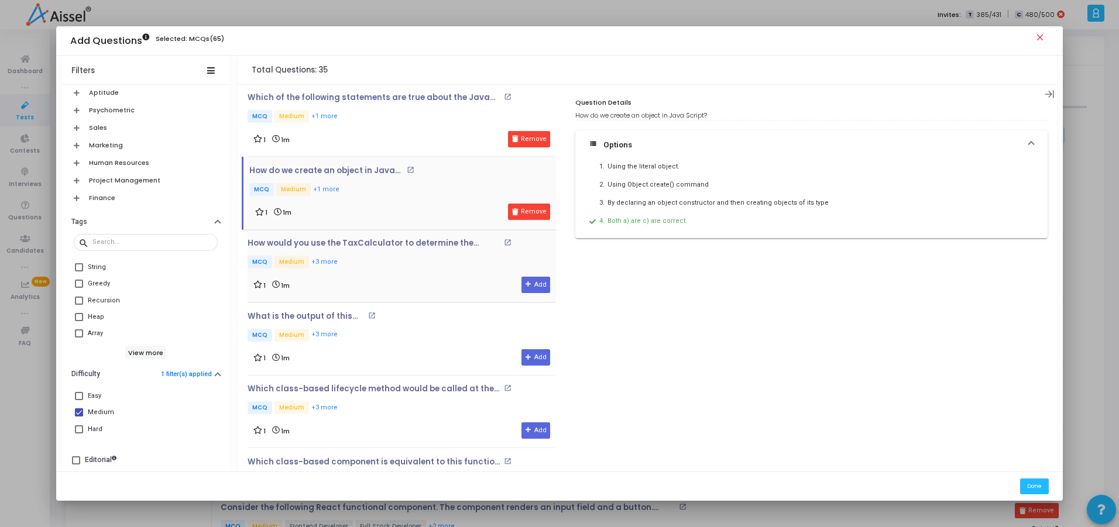
click at [388, 253] on div "How would you use the TaxCalculator to determine the amount of tax on $50? open…" at bounding box center [402, 255] width 309 height 32
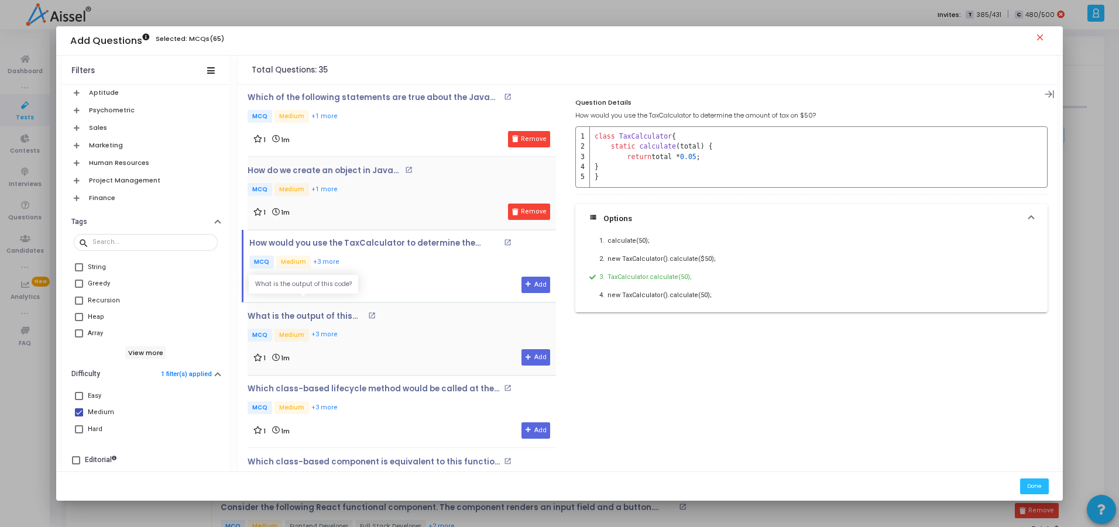
click at [310, 314] on p "What is the output of this code?" at bounding box center [307, 316] width 118 height 9
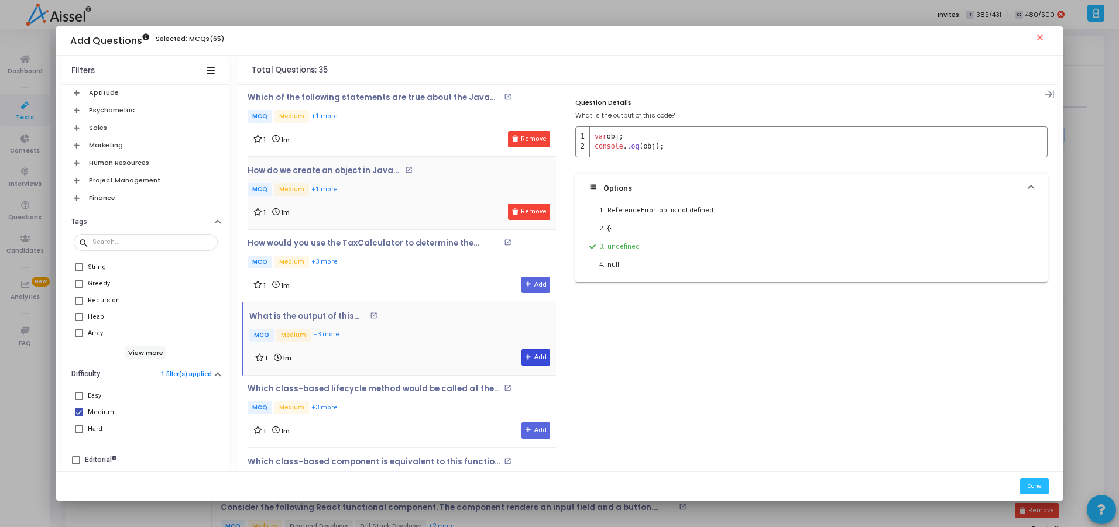
click at [534, 355] on button "Add" at bounding box center [536, 357] width 29 height 16
click at [363, 391] on p "Which class-based lifecycle method would be called at the same time as this eff…" at bounding box center [374, 389] width 253 height 9
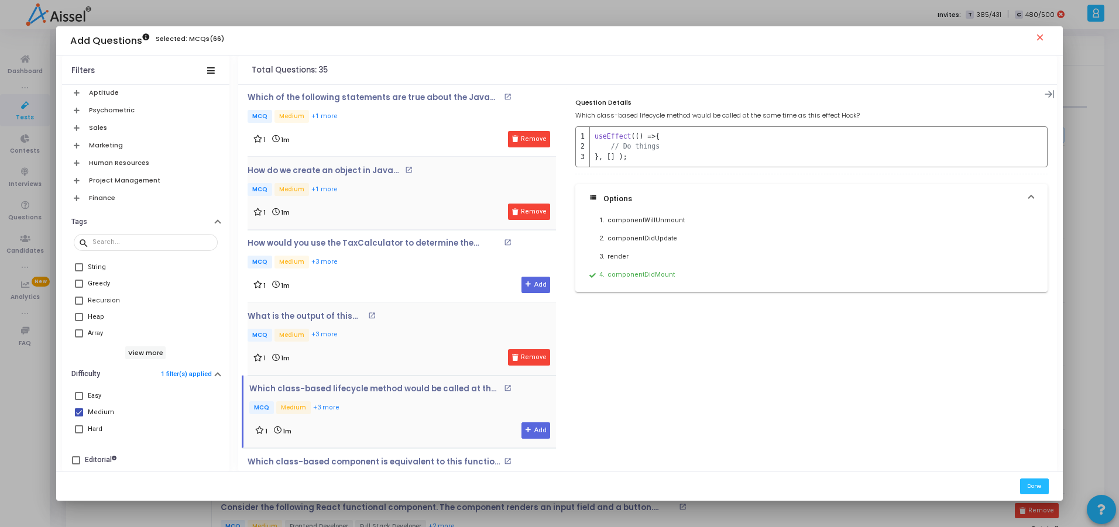
scroll to position [456, 0]
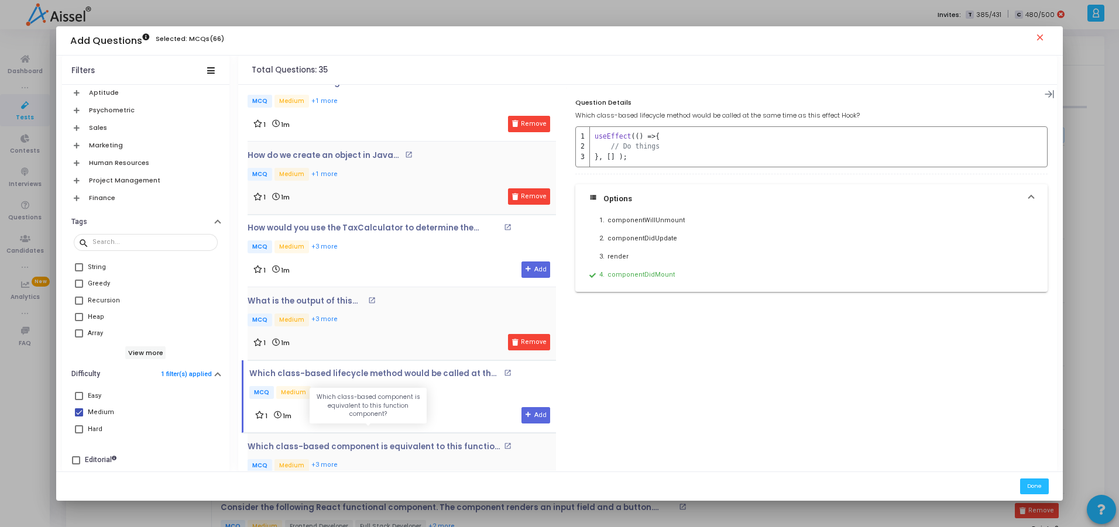
click at [351, 451] on p "Which class-based component is equivalent to this function component?" at bounding box center [374, 447] width 253 height 9
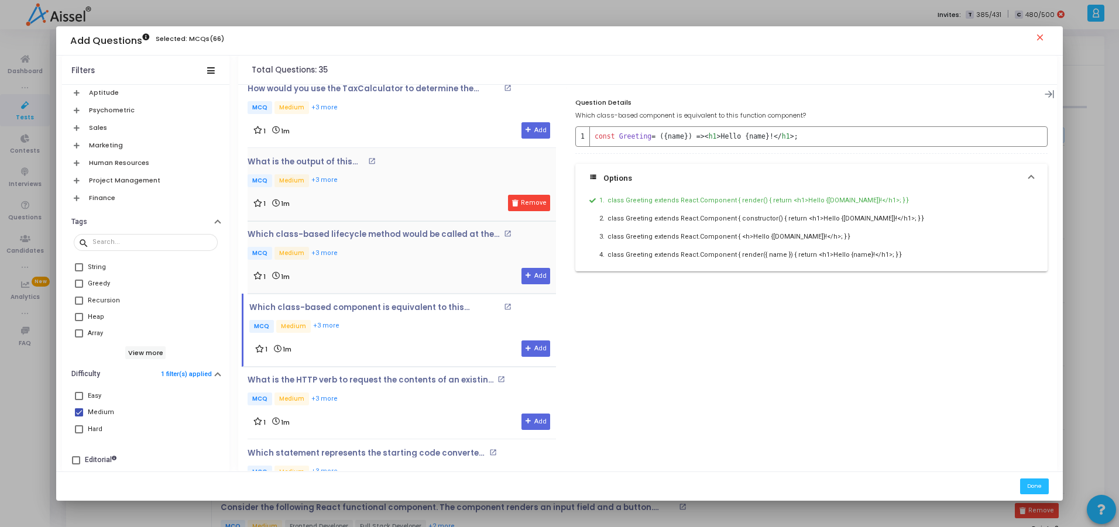
scroll to position [596, 0]
click at [387, 390] on div "What is the HTTP verb to request the contents of an existing resource? open_in_…" at bounding box center [398, 391] width 301 height 32
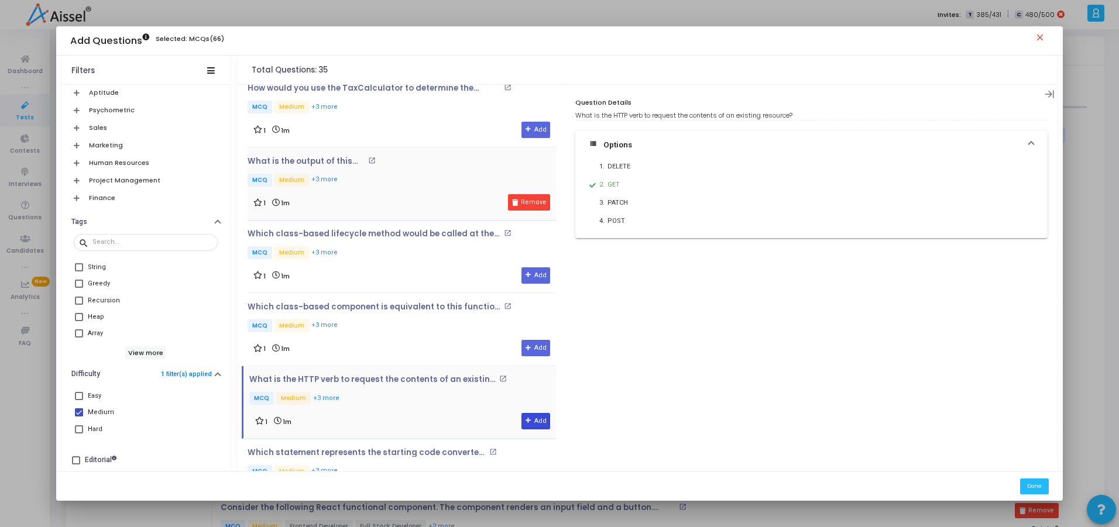
click at [522, 416] on button "Add" at bounding box center [536, 421] width 29 height 16
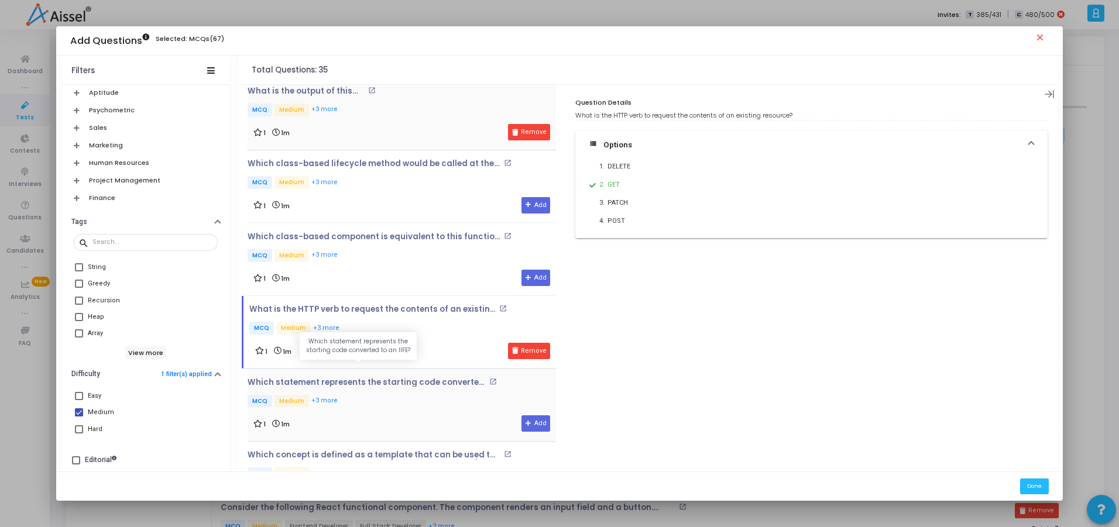
click at [365, 382] on p "Which statement represents the starting code converted to an IIFE?" at bounding box center [367, 382] width 238 height 9
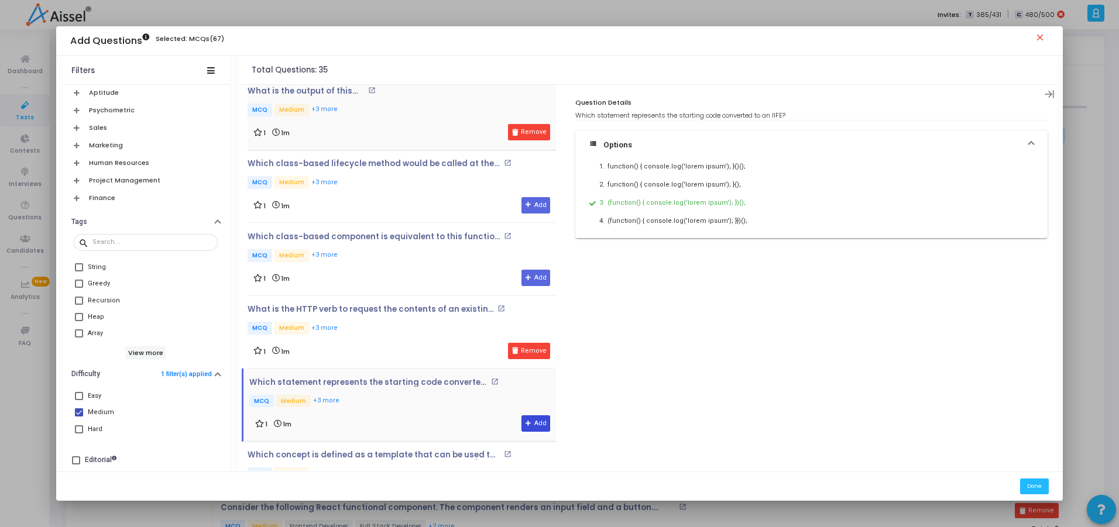
click at [522, 424] on button "Add" at bounding box center [536, 424] width 29 height 16
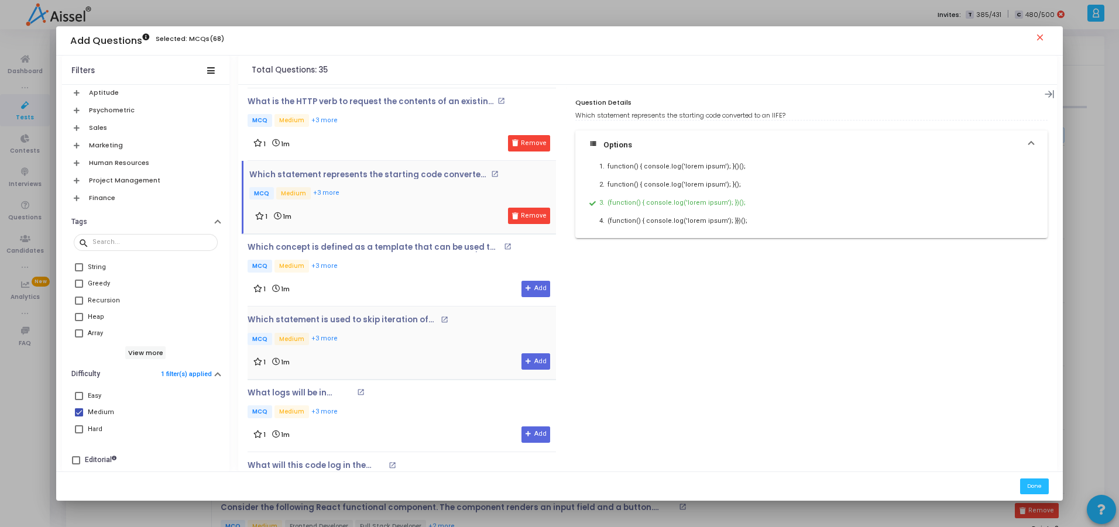
scroll to position [877, 0]
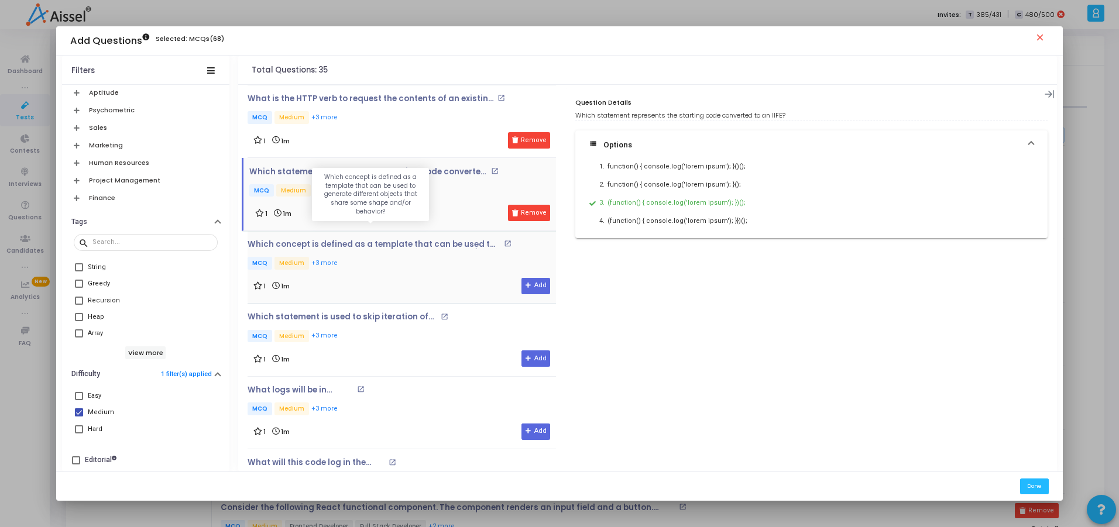
click at [358, 247] on p "Which concept is defined as a template that can be used to generate different o…" at bounding box center [374, 244] width 253 height 9
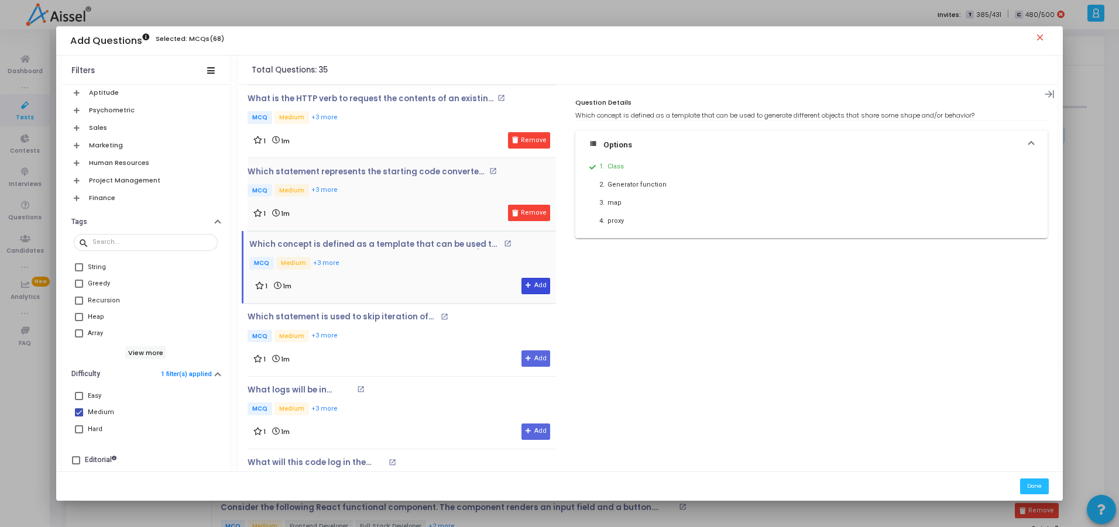
click at [529, 285] on button "Add" at bounding box center [536, 286] width 29 height 16
click at [376, 327] on div "Which statement is used to skip iteration of the loop? open_in_new MCQ Medium +…" at bounding box center [364, 329] width 232 height 32
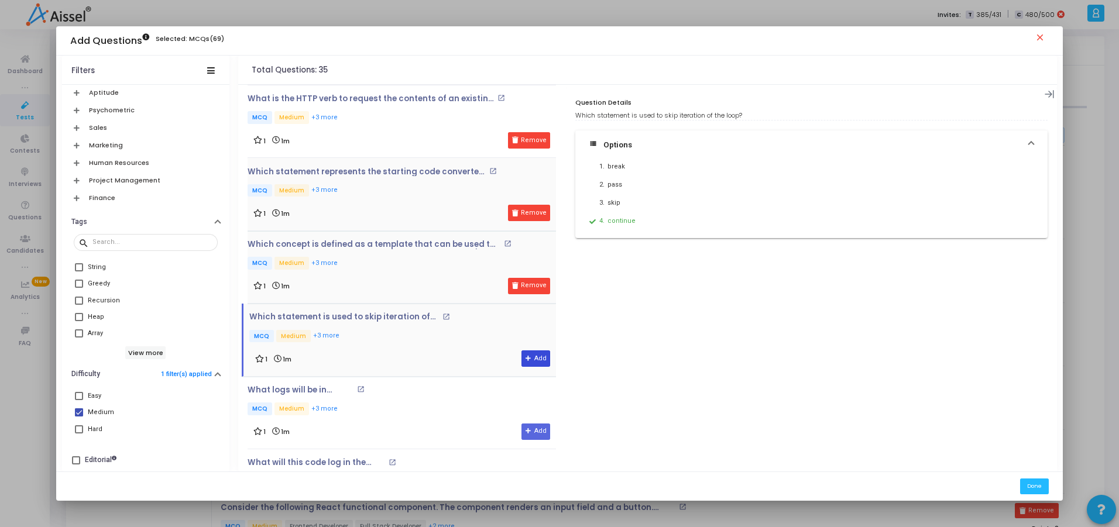
click at [528, 359] on button "Add" at bounding box center [536, 359] width 29 height 16
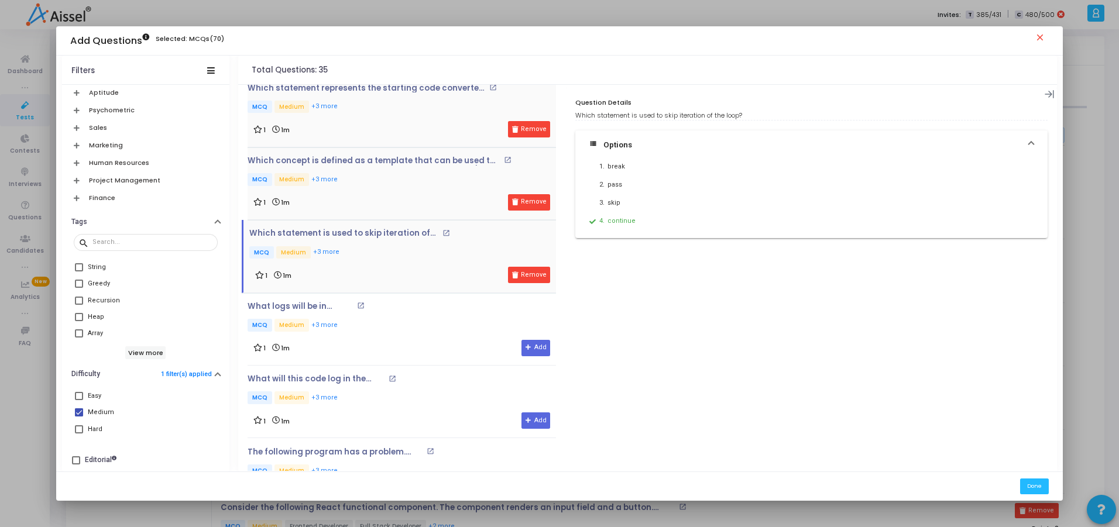
drag, startPoint x: 576, startPoint y: 114, endPoint x: 751, endPoint y: 113, distance: 175.0
click at [751, 113] on div "Which statement is used to skip iteration of the loop?" at bounding box center [811, 116] width 472 height 10
copy div "Which statement is used to skip iteration of the loop?"
click at [310, 309] on p "What logs will be in console?" at bounding box center [301, 306] width 106 height 9
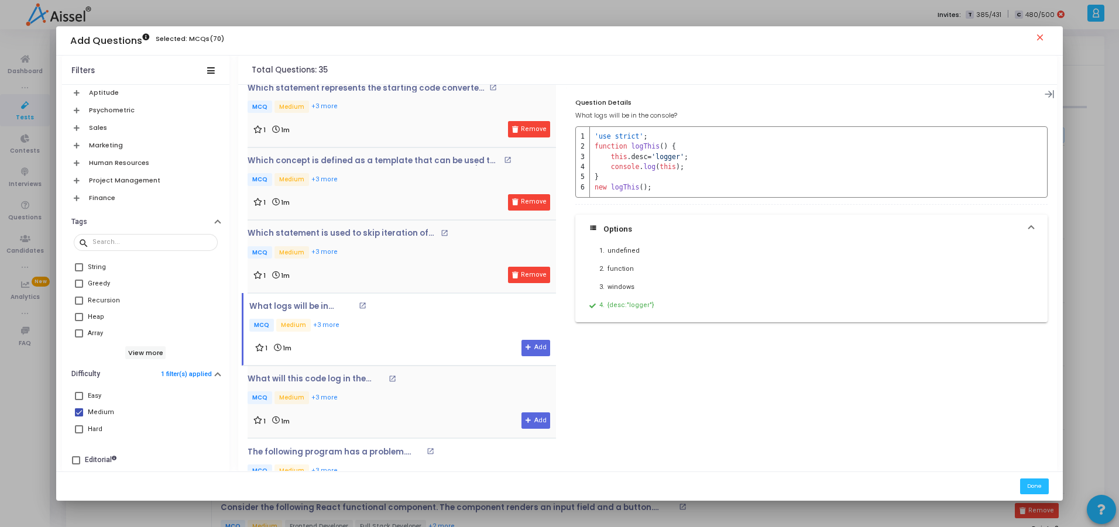
click at [297, 374] on div "What will this code log in the console? open_in_new MCQ Medium +3 more 1 1m Add" at bounding box center [402, 402] width 309 height 73
click at [297, 454] on p "The following program has a problem. What is it?" at bounding box center [336, 452] width 176 height 9
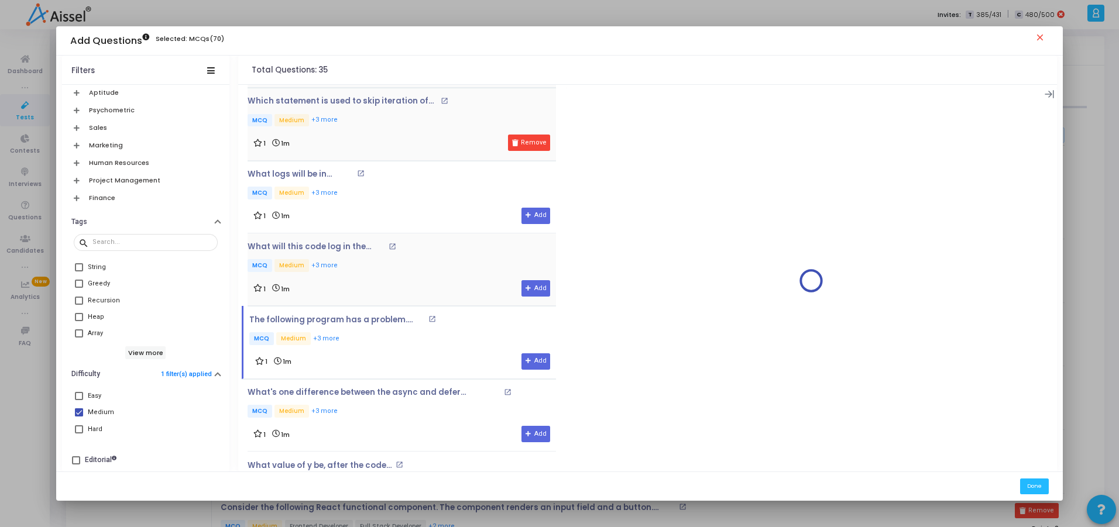
scroll to position [1101, 0]
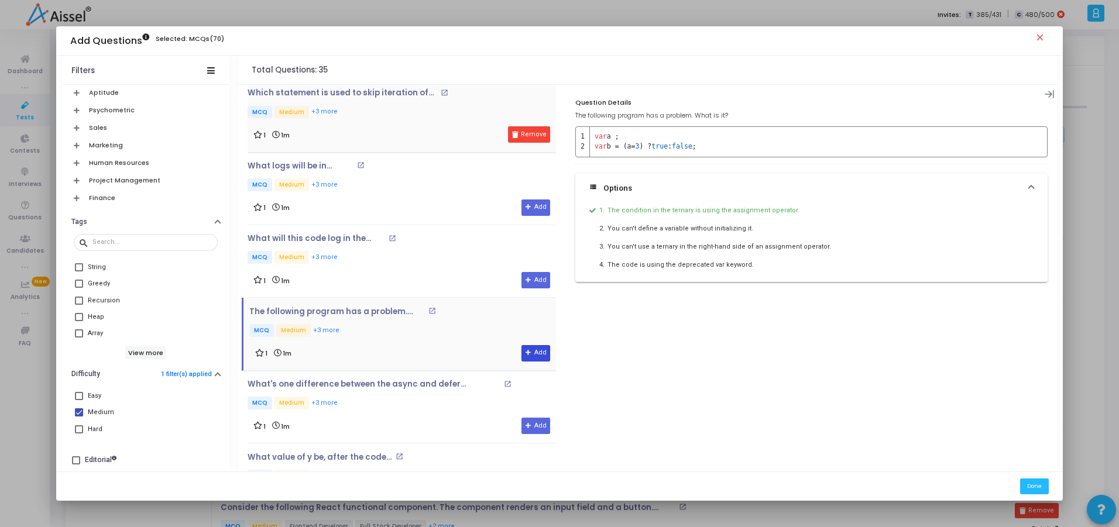
click at [522, 346] on button "Add" at bounding box center [536, 353] width 29 height 16
click at [385, 385] on p "What's one difference between the async and defer attributes of the HTML script…" at bounding box center [374, 384] width 253 height 9
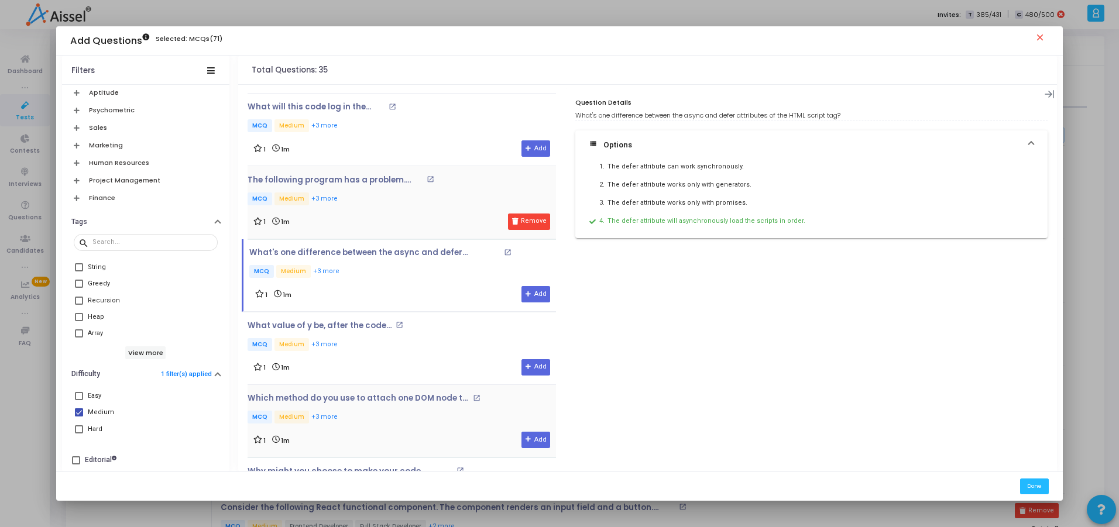
scroll to position [1242, 0]
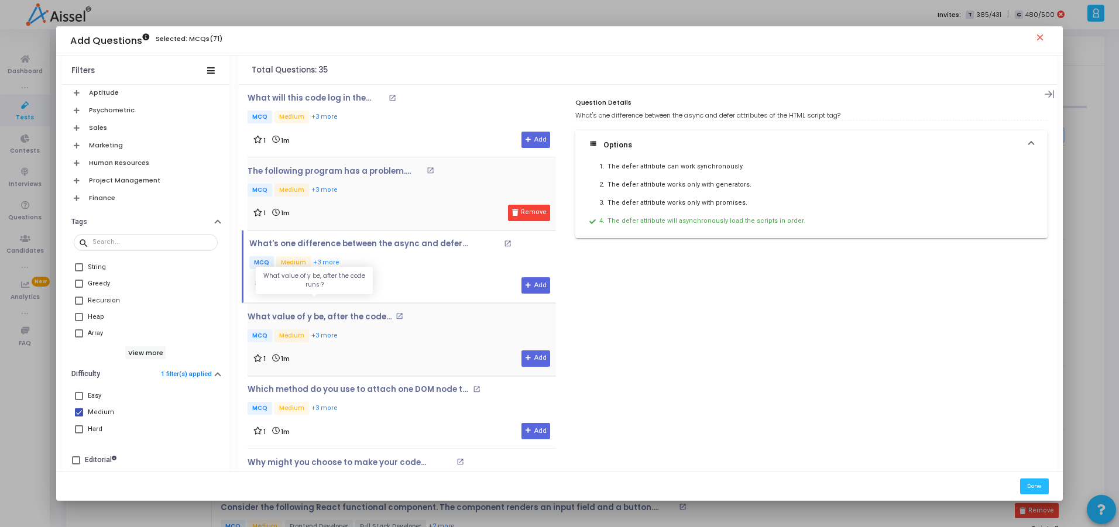
click at [358, 319] on p "What value of y be, after the code runs ?" at bounding box center [320, 317] width 145 height 9
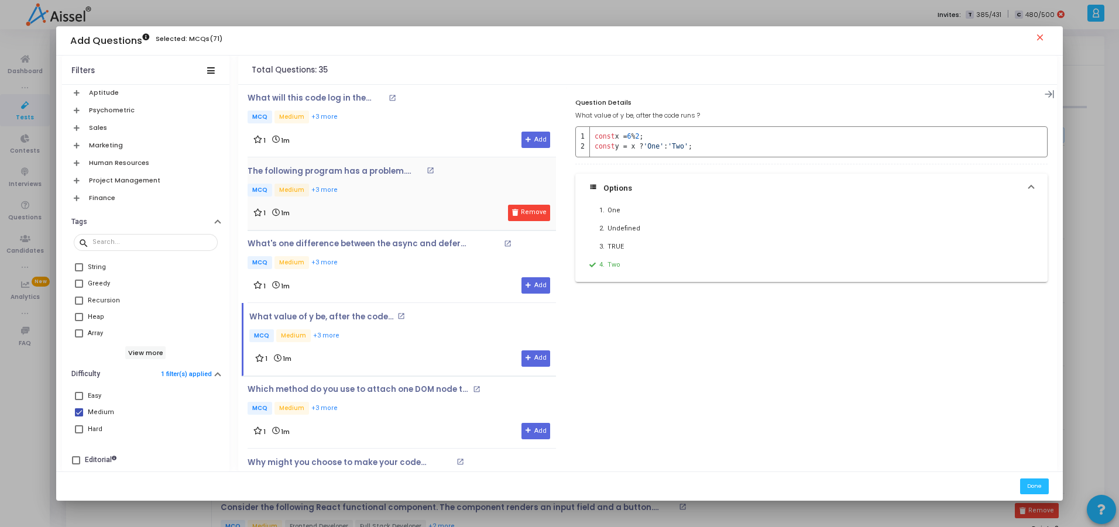
drag, startPoint x: 636, startPoint y: 133, endPoint x: 646, endPoint y: 132, distance: 10.0
click at [646, 132] on td "const x = 6 % 2 ;" at bounding box center [641, 134] width 102 height 15
click at [542, 355] on button "Add" at bounding box center [536, 359] width 29 height 16
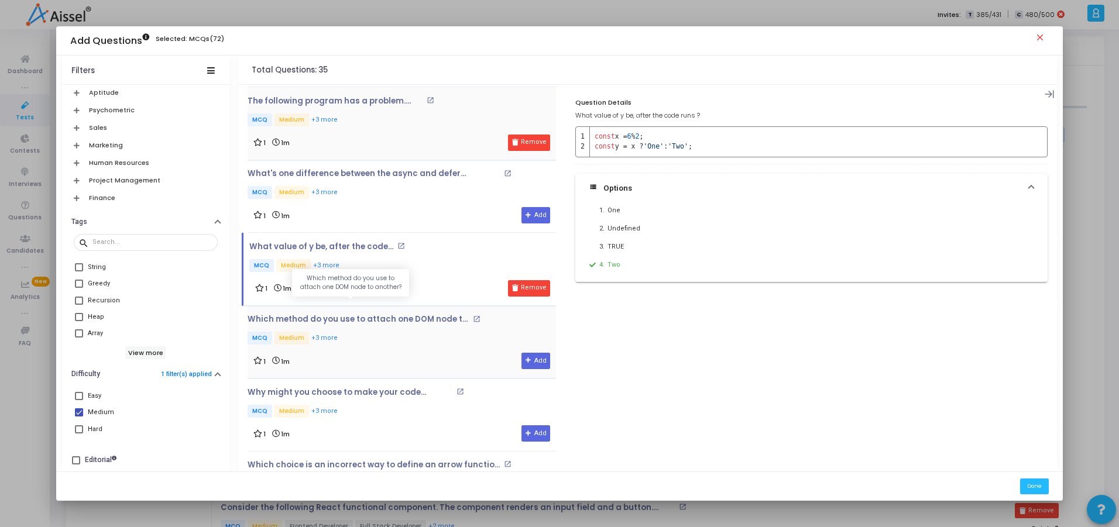
click at [362, 322] on p "Which method do you use to attach one DOM node to another?" at bounding box center [359, 319] width 222 height 9
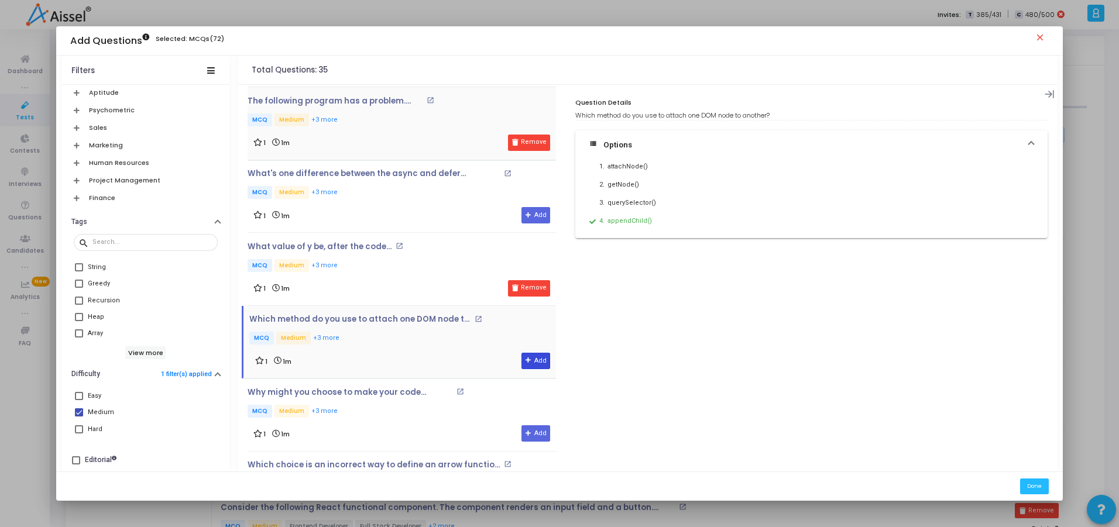
click at [541, 359] on button "Add" at bounding box center [536, 361] width 29 height 16
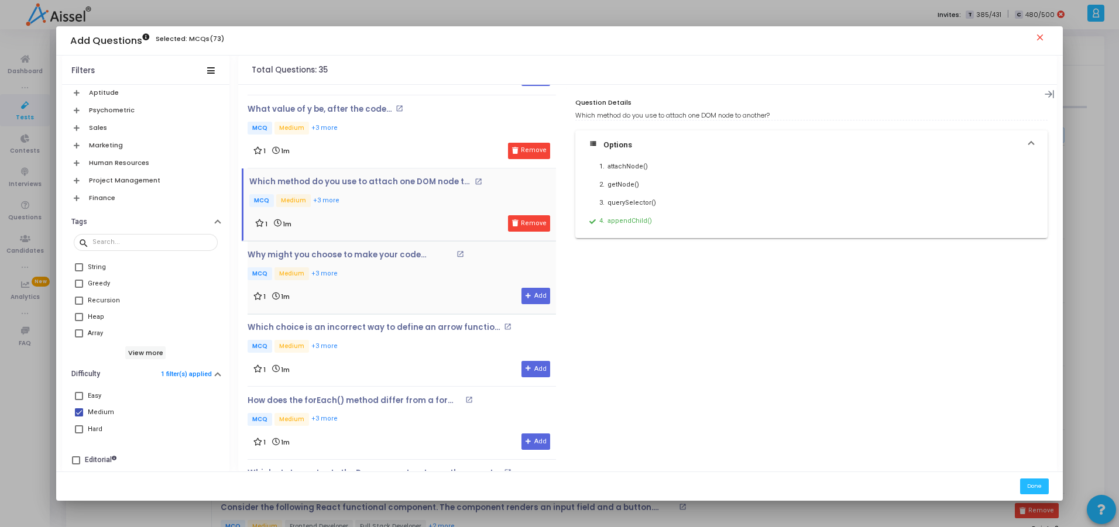
scroll to position [1452, 0]
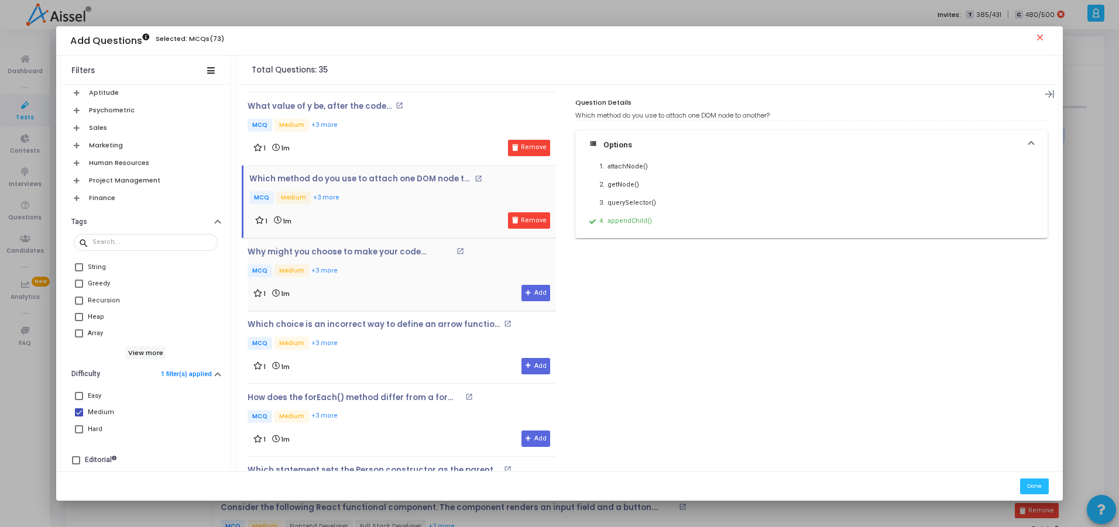
click at [365, 258] on div "Why might you choose to make your code asynchronous? open_in_new MCQ Medium +3 …" at bounding box center [373, 264] width 251 height 32
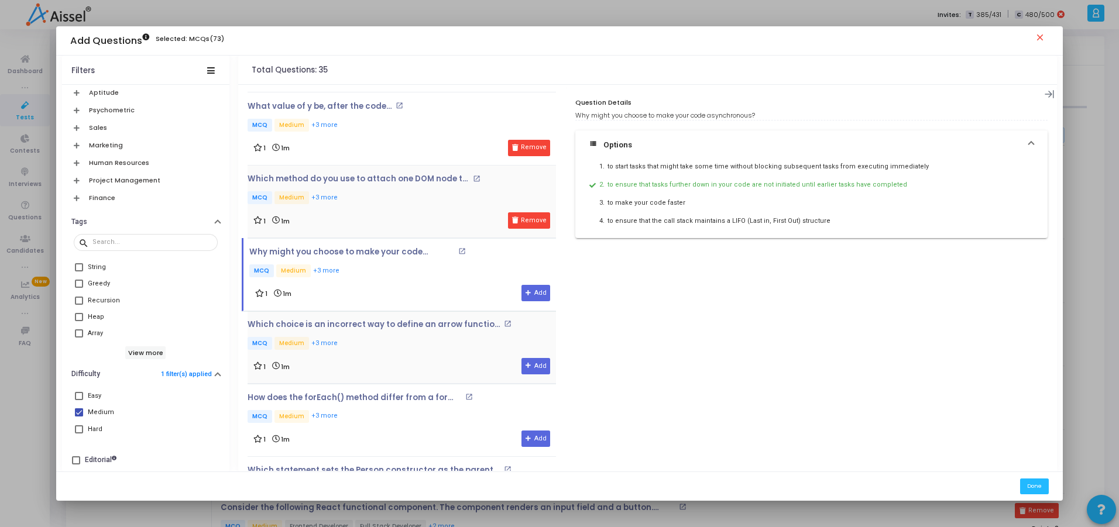
click at [381, 330] on div "Which choice is an incorrect way to define an arrow function that returns an em…" at bounding box center [402, 336] width 309 height 32
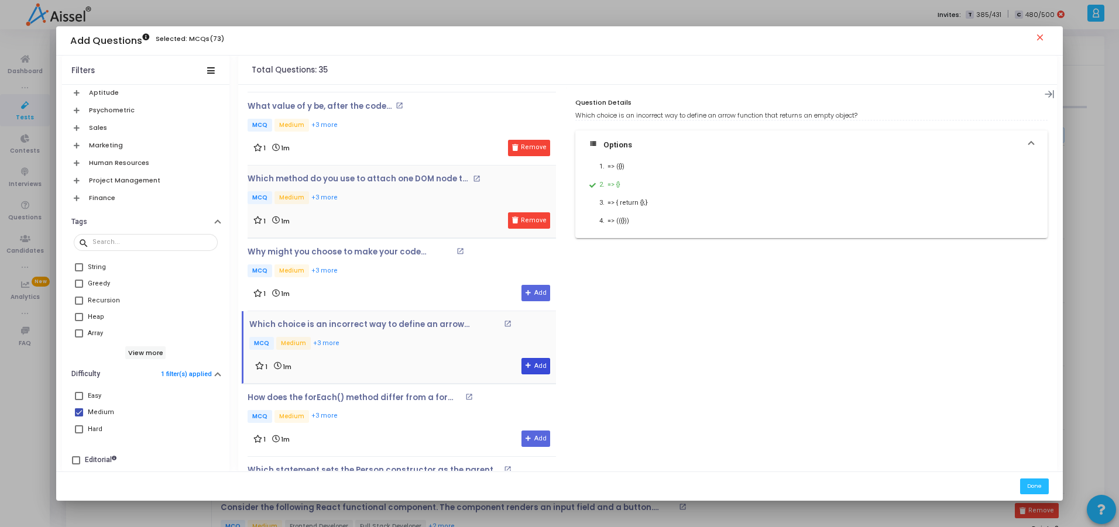
click at [533, 365] on button "Add" at bounding box center [536, 366] width 29 height 16
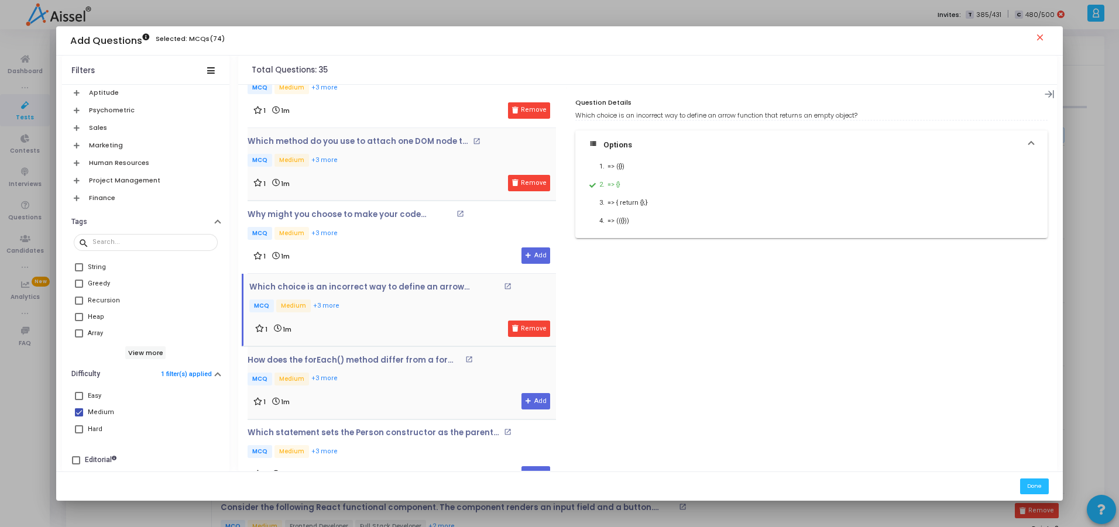
scroll to position [1593, 0]
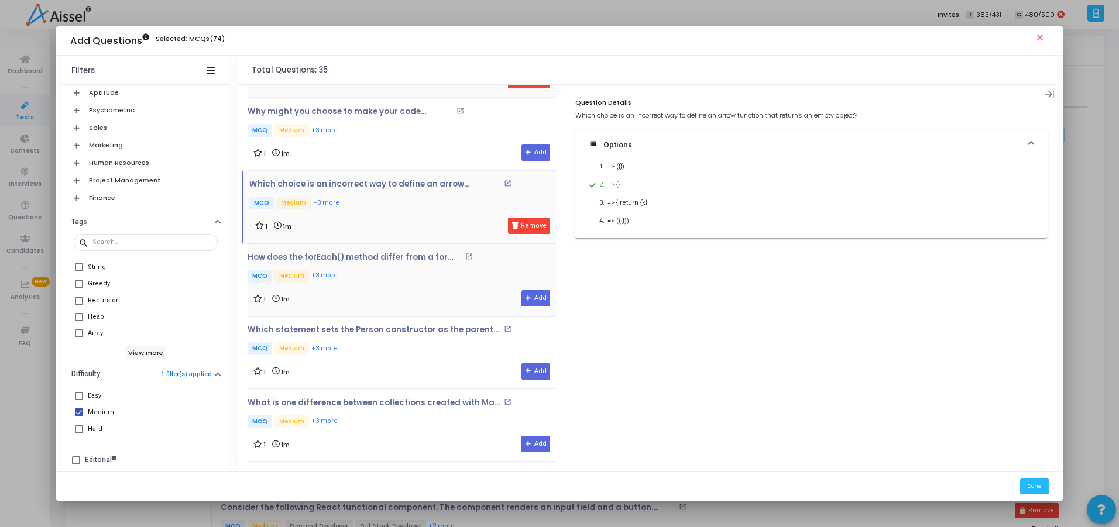
click at [379, 266] on div "How does the forEach() method differ from a for statement? open_in_new MCQ Medi…" at bounding box center [379, 269] width 262 height 32
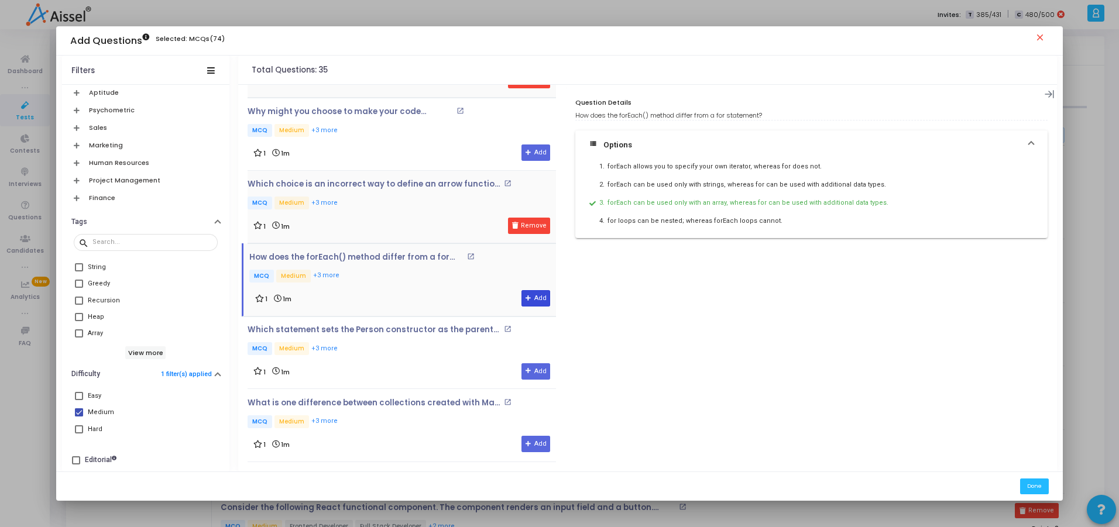
click at [534, 300] on button "Add" at bounding box center [536, 298] width 29 height 16
click at [354, 338] on div "Which statement sets the Person constructor as the parent of the Student constr…" at bounding box center [402, 341] width 309 height 32
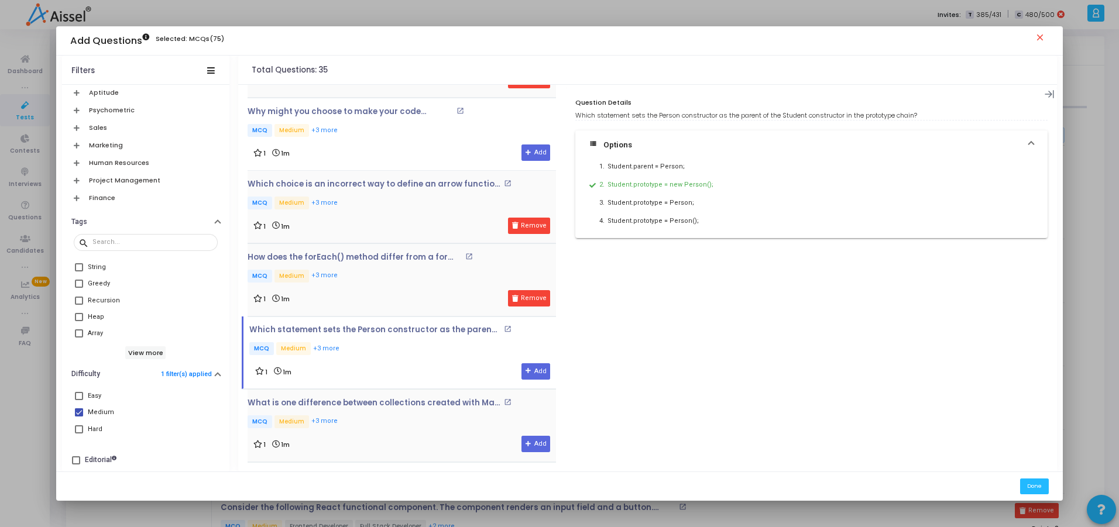
click at [323, 409] on div "What is one difference between collections created with Map and collections cre…" at bounding box center [402, 415] width 309 height 32
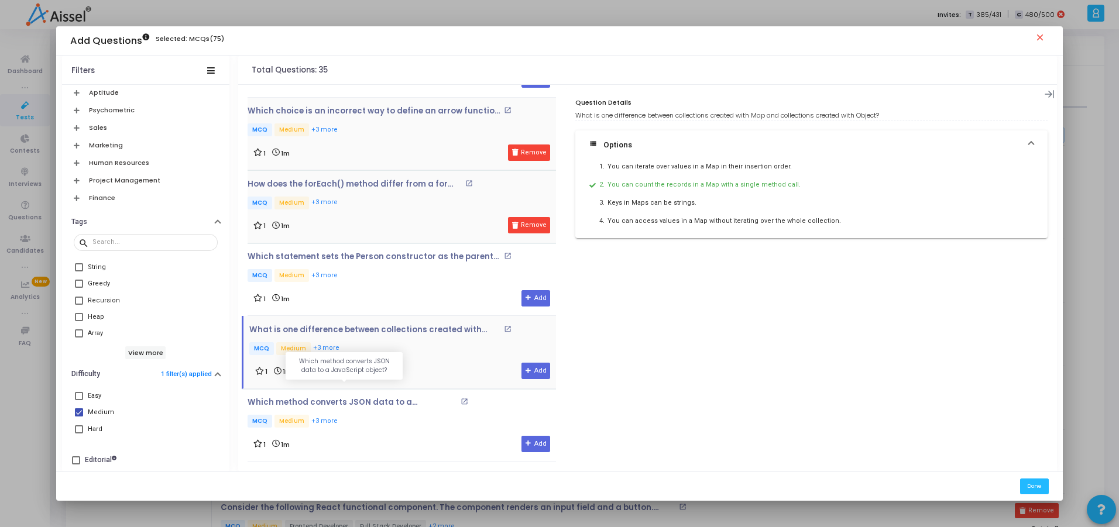
scroll to position [1667, 0]
click at [526, 372] on icon at bounding box center [529, 371] width 6 height 6
click at [374, 412] on div "Which method converts JSON data to a JavaScript object? open_in_new MCQ Medium …" at bounding box center [376, 413] width 256 height 32
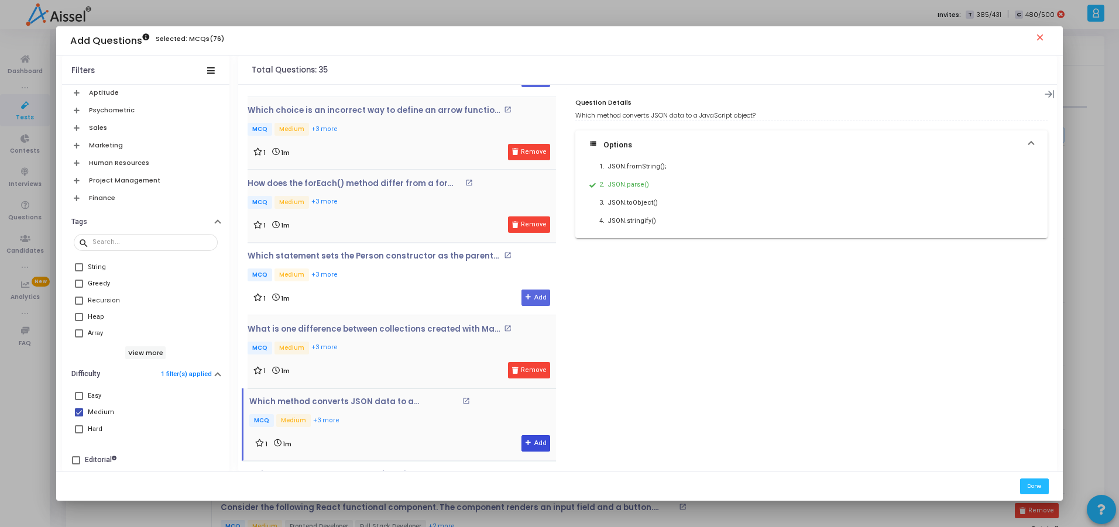
click at [532, 447] on button "Add" at bounding box center [536, 444] width 29 height 16
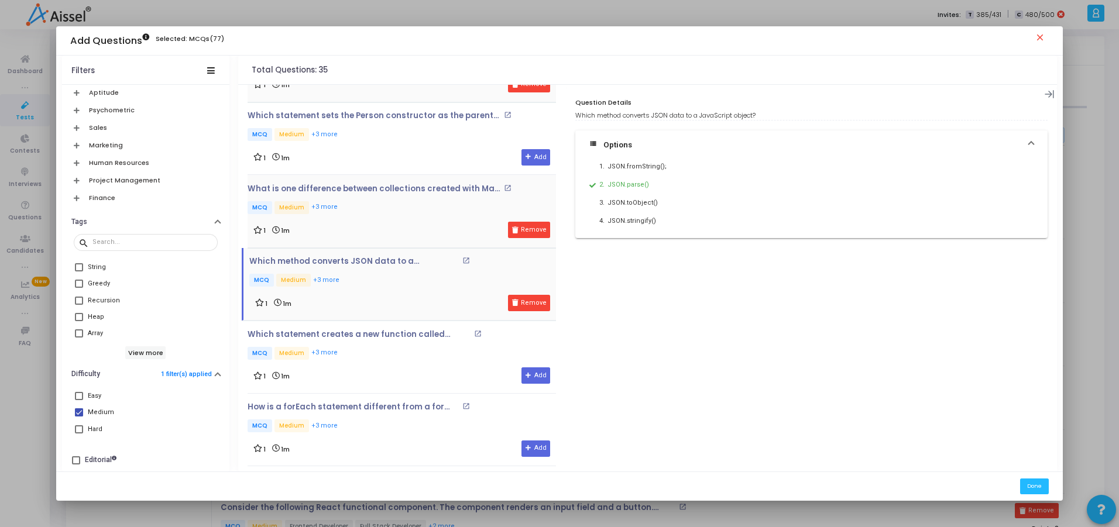
scroll to position [1877, 0]
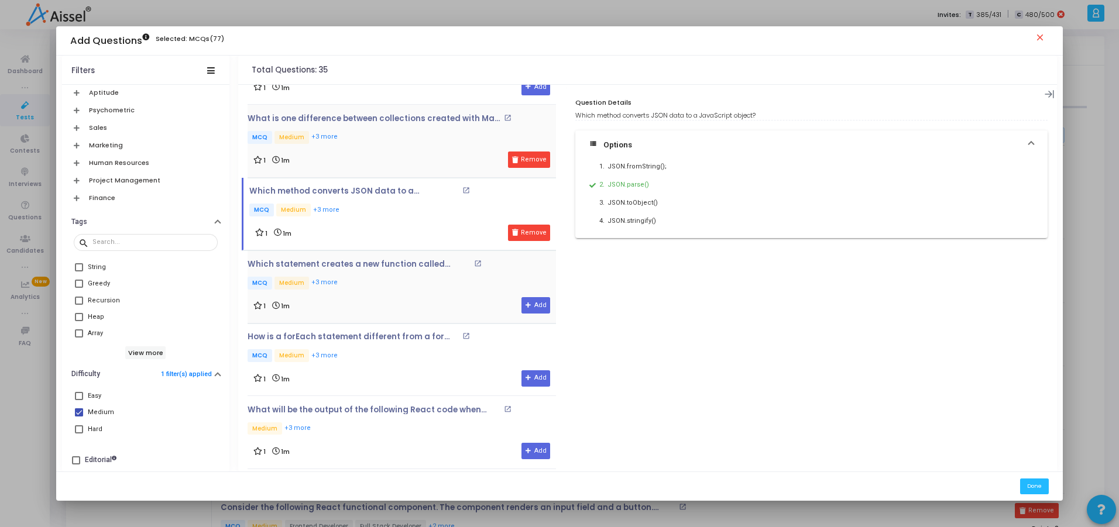
click at [381, 270] on div "Which statement creates a new function called discountPrice? open_in_new MCQ Me…" at bounding box center [384, 276] width 273 height 32
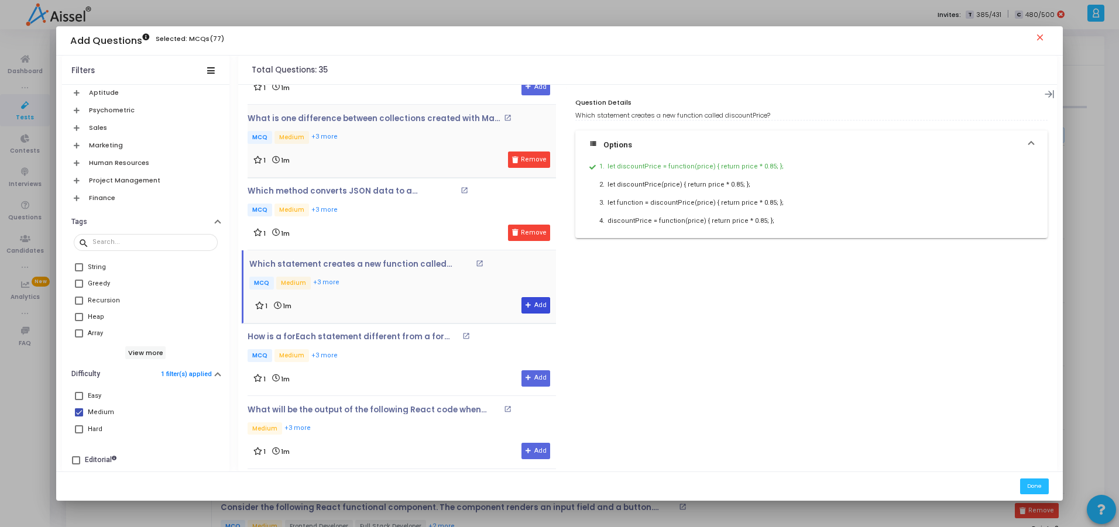
click at [533, 306] on button "Add" at bounding box center [536, 305] width 29 height 16
click at [366, 349] on div "How is a forEach statement different from a for statement? open_in_new MCQ Medi…" at bounding box center [377, 349] width 258 height 32
click at [392, 423] on p "Medium +3 more" at bounding box center [402, 430] width 309 height 15
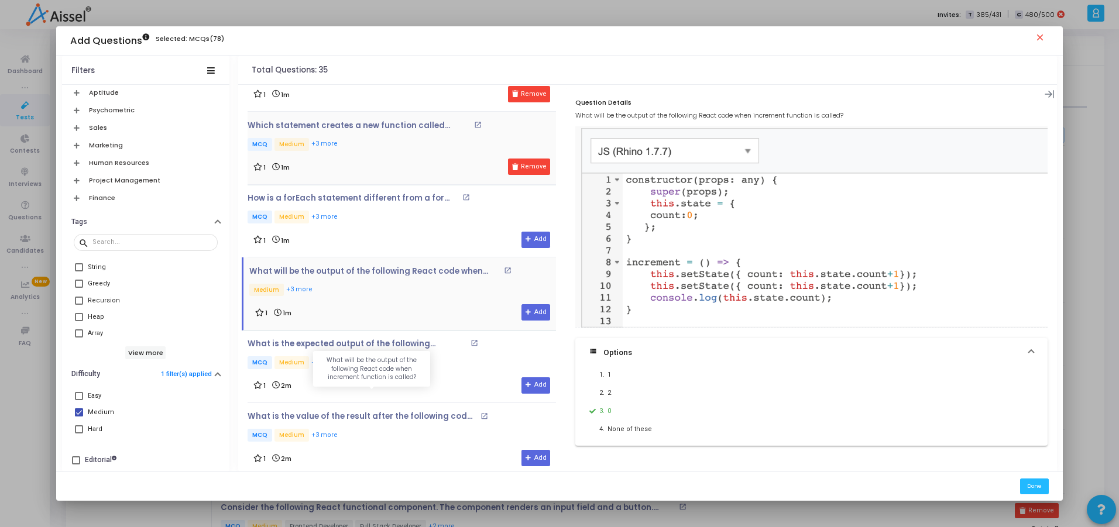
scroll to position [2020, 0]
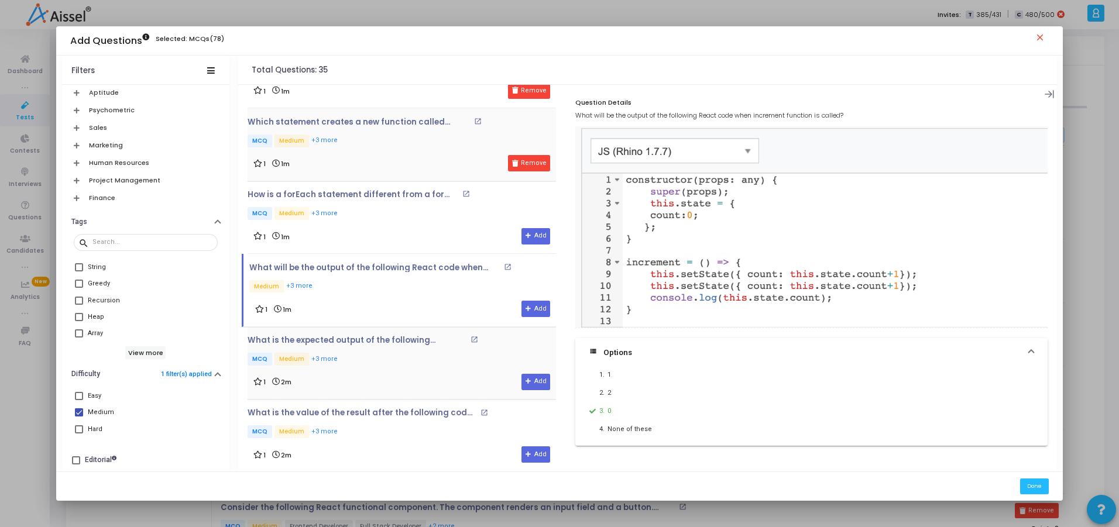
click at [365, 352] on div "What is the expected output of the following javascript code ? open_in_new MCQ …" at bounding box center [382, 352] width 268 height 32
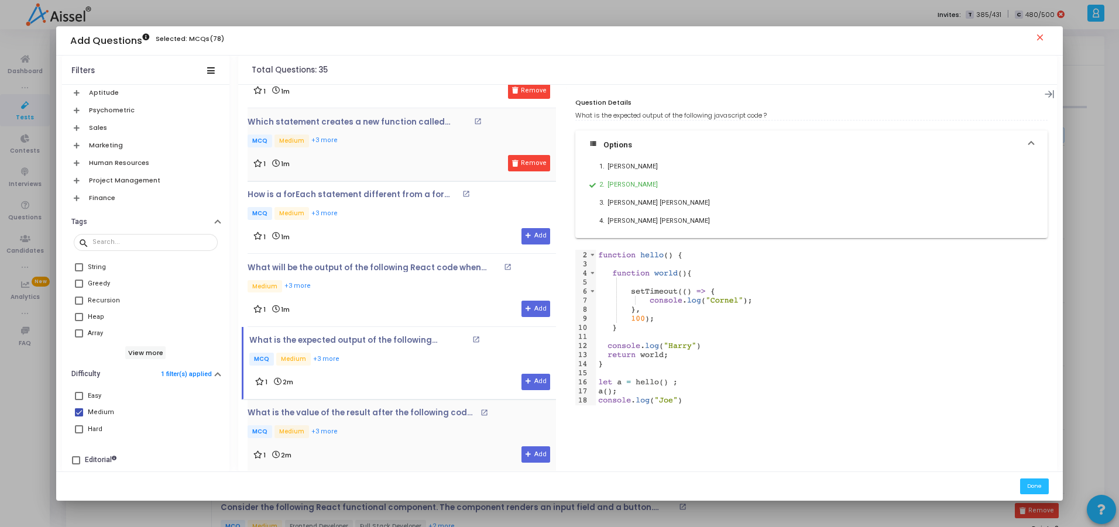
click at [397, 420] on div "What is the value of the result after the following code block runs open_in_new…" at bounding box center [388, 425] width 280 height 32
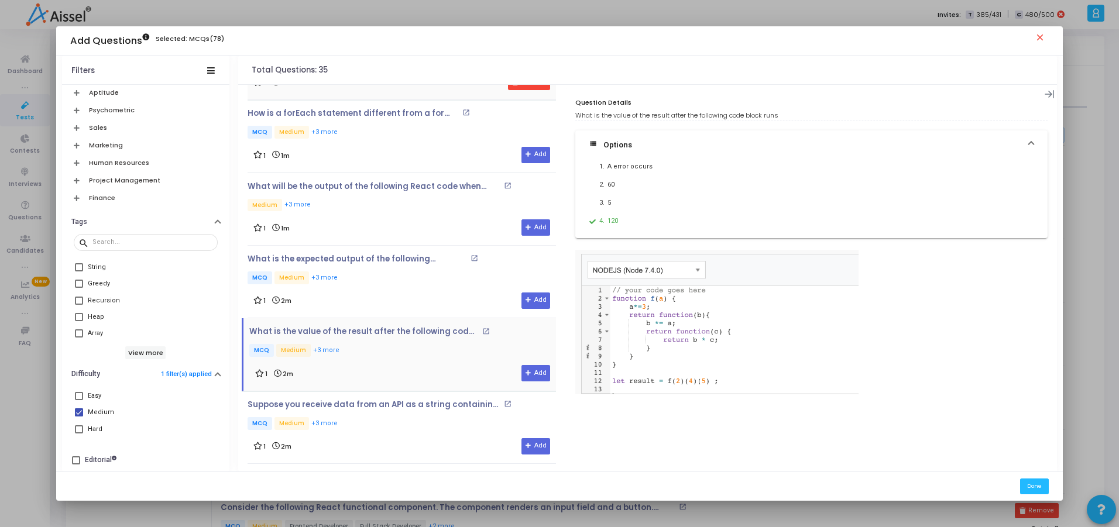
scroll to position [2105, 0]
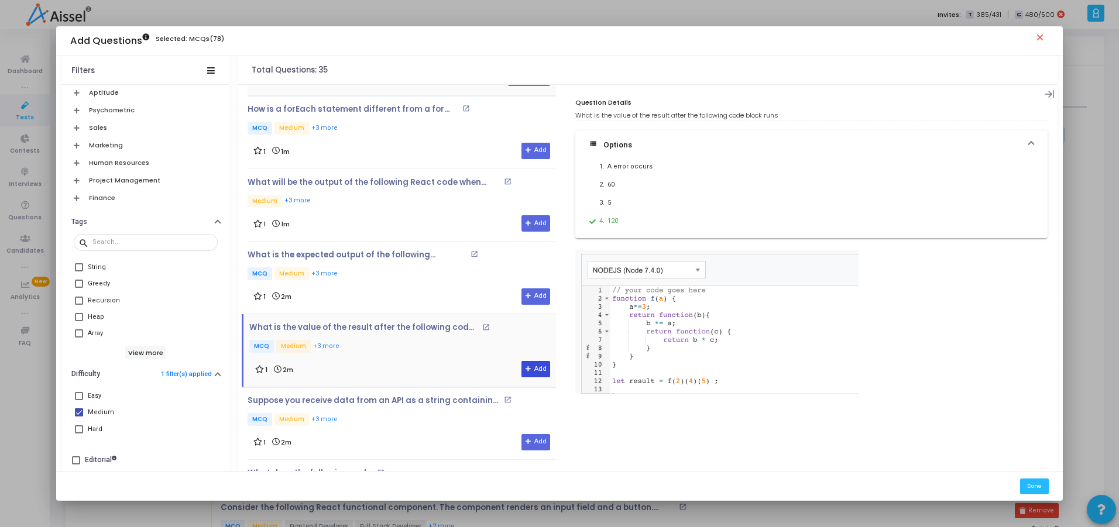
click at [528, 375] on button "Add" at bounding box center [536, 369] width 29 height 16
click at [426, 412] on p "MCQ Medium +3 more" at bounding box center [402, 419] width 309 height 15
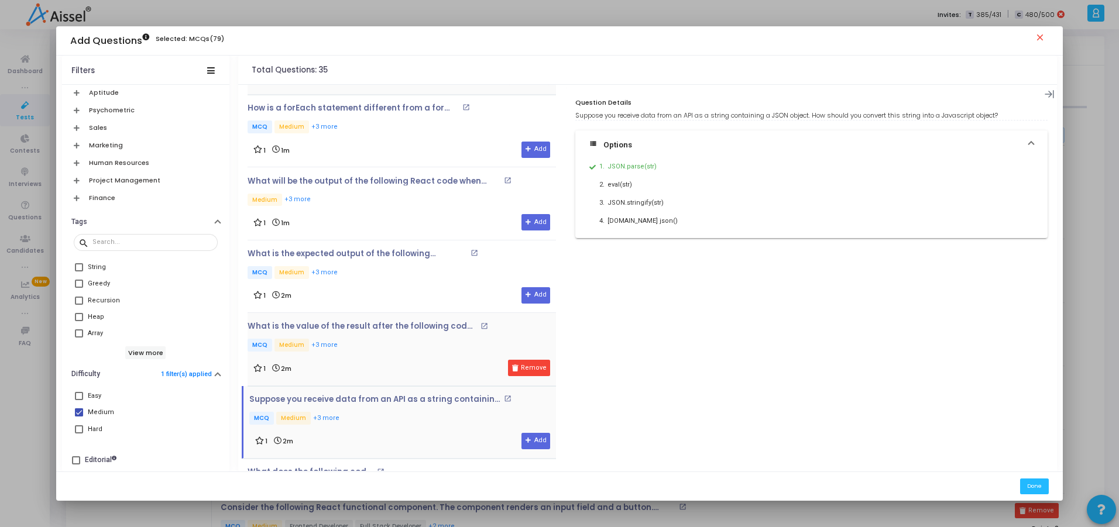
scroll to position [2177, 0]
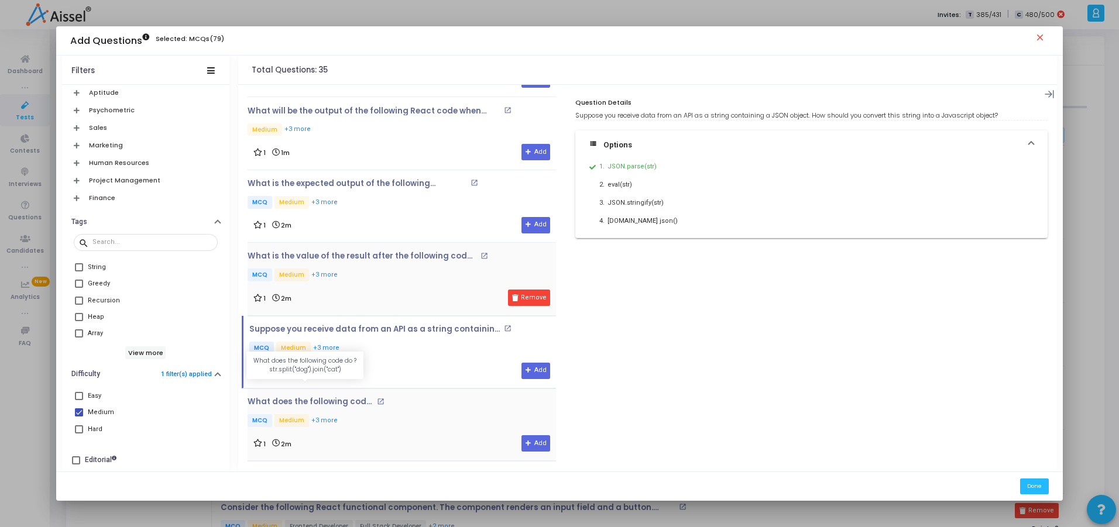
click at [323, 406] on p "What does the following code do ? str.split("dog").join("cat")" at bounding box center [311, 401] width 126 height 9
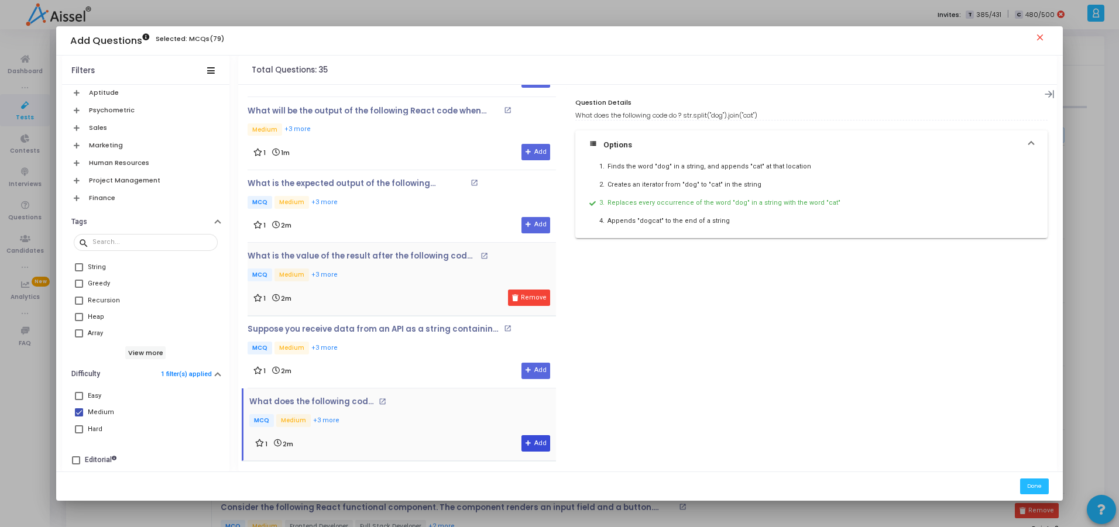
click at [527, 448] on button "Add" at bounding box center [536, 444] width 29 height 16
click at [75, 412] on span at bounding box center [79, 413] width 8 height 8
click at [78, 417] on input "Medium" at bounding box center [78, 417] width 1 height 1
checkbox input "false"
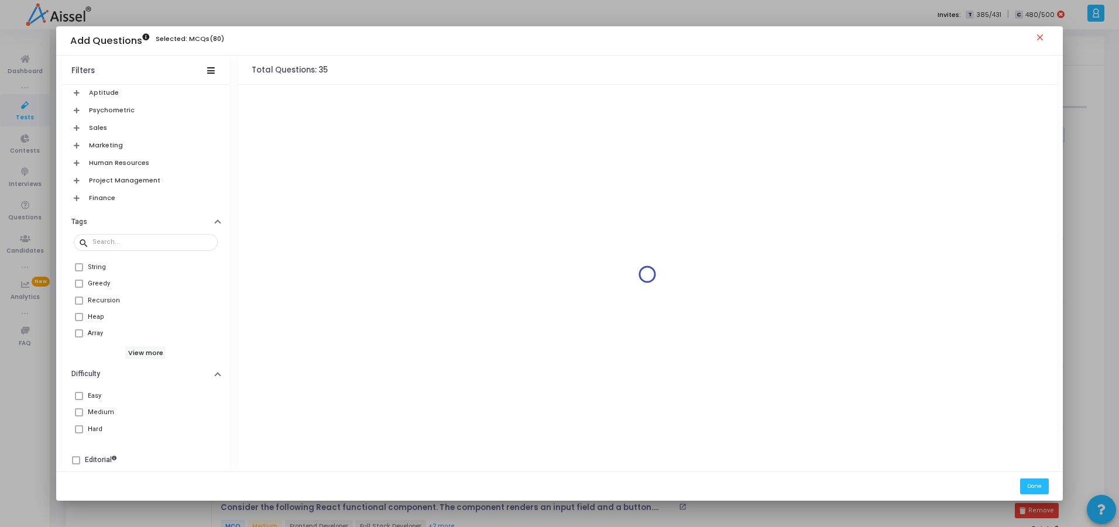
scroll to position [0, 0]
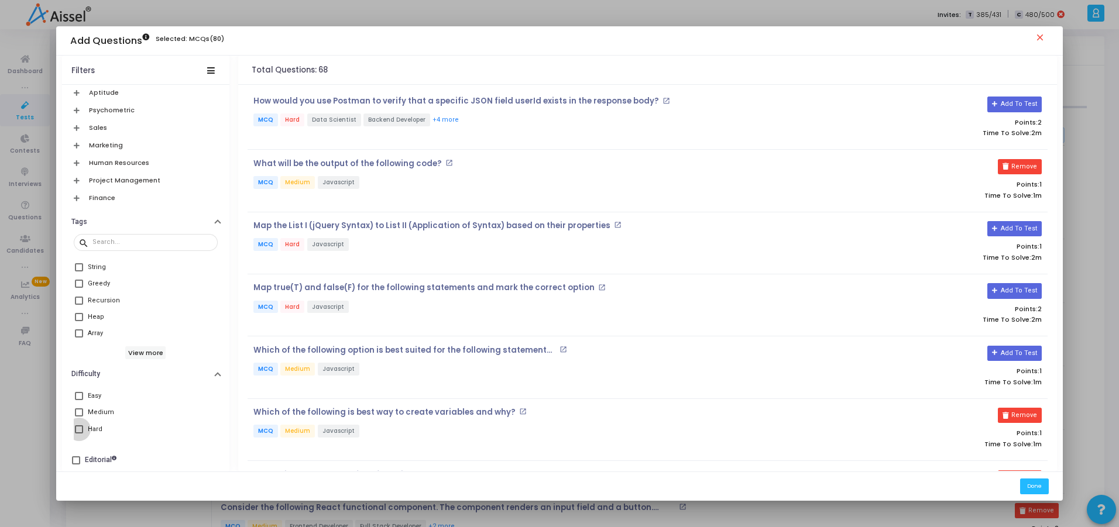
click at [77, 427] on span at bounding box center [79, 430] width 8 height 8
click at [78, 434] on input "Hard" at bounding box center [78, 434] width 1 height 1
checkbox input "true"
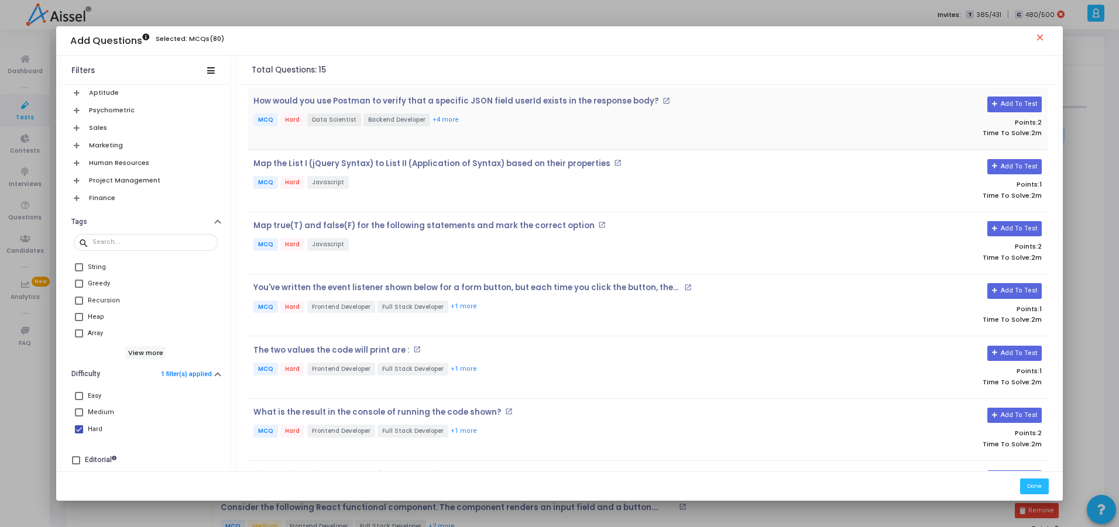
click at [468, 107] on div "How would you use Postman to verify that a specific JSON field userId exists in…" at bounding box center [514, 119] width 533 height 44
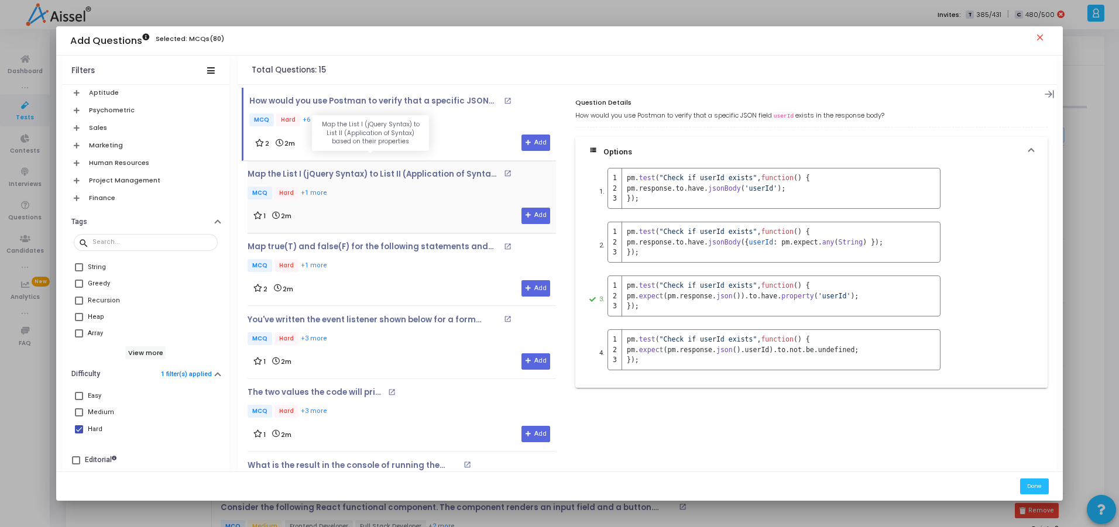
click at [415, 177] on p "Map the List I (jQuery Syntax) to List II (Application of Syntax) based on thei…" at bounding box center [374, 174] width 253 height 9
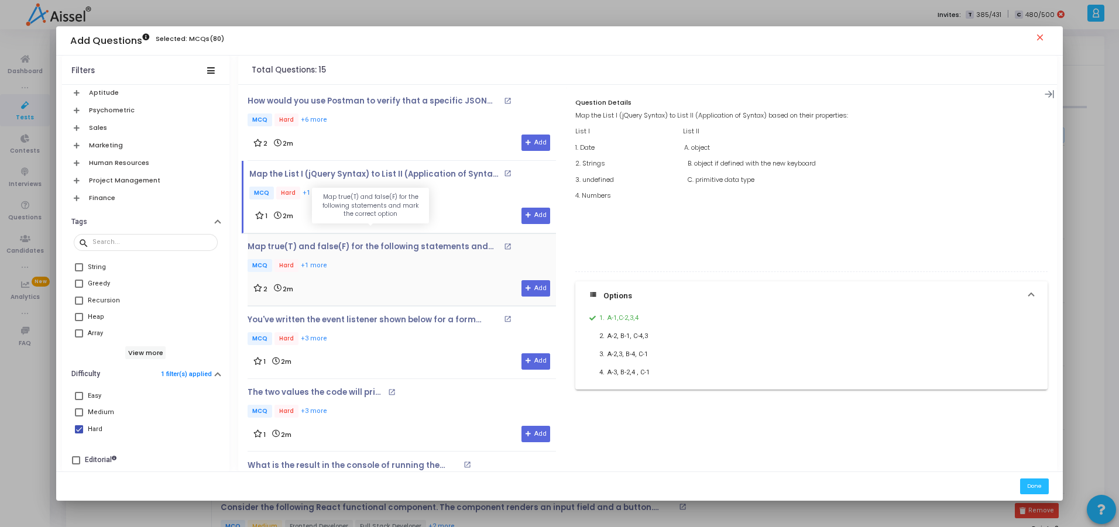
click at [390, 248] on p "Map true(T) and false(F) for the following statements and mark the correct opti…" at bounding box center [374, 246] width 253 height 9
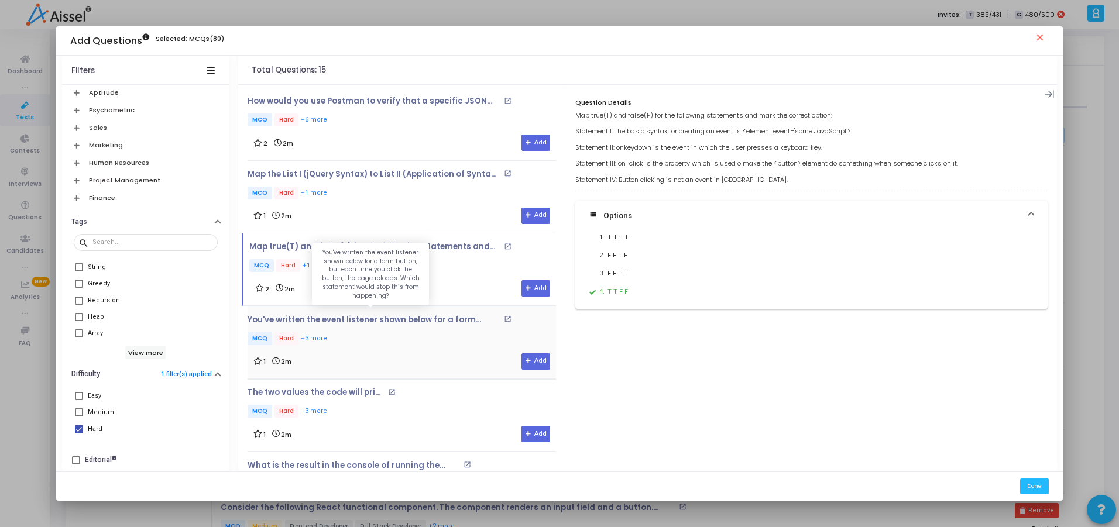
click at [367, 316] on p "You've written the event listener shown below for a form button, but each time …" at bounding box center [374, 320] width 253 height 9
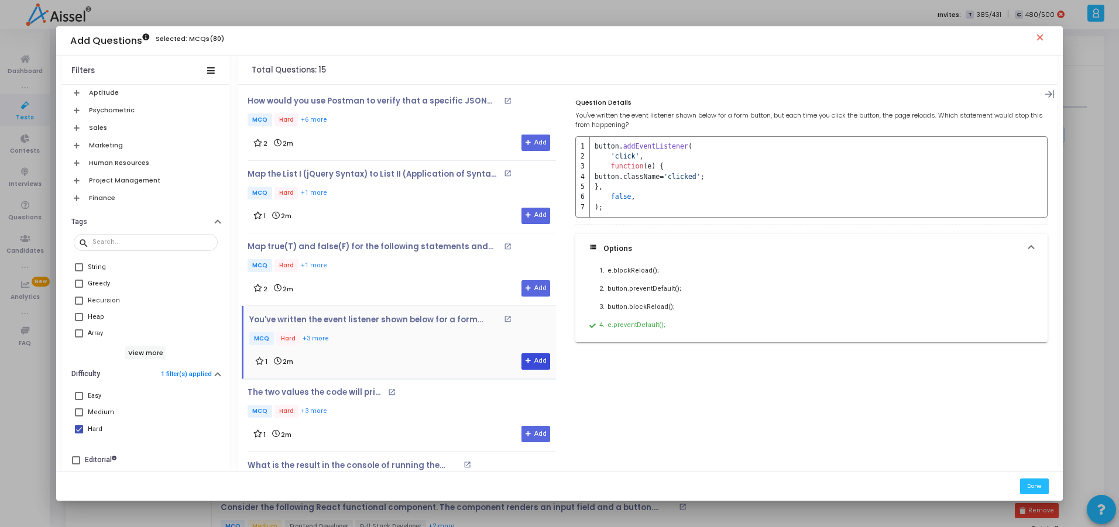
click at [525, 366] on button "Add" at bounding box center [536, 362] width 29 height 16
click at [358, 394] on p "The two values the code will print are :" at bounding box center [316, 392] width 137 height 9
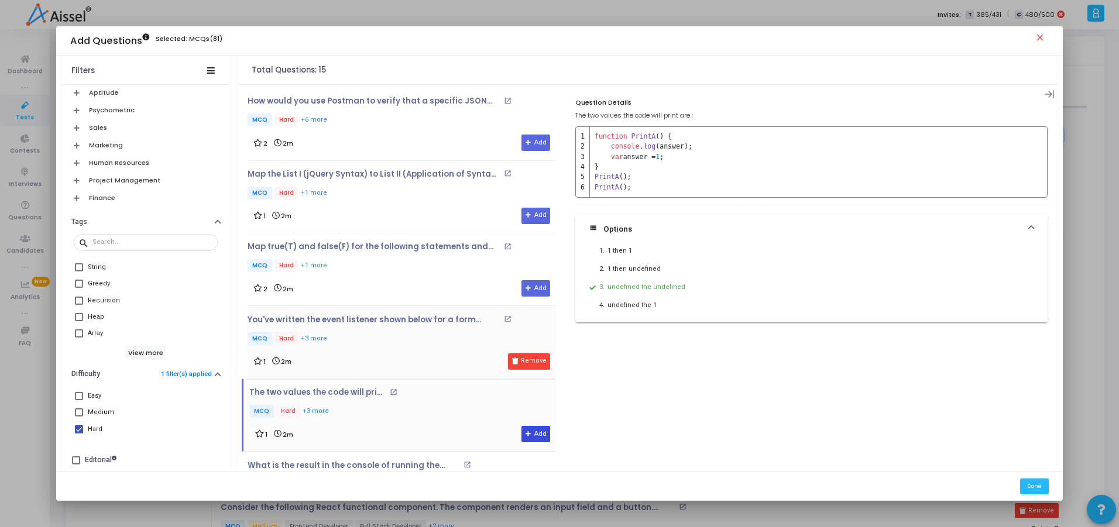
click at [537, 436] on button "Add" at bounding box center [536, 434] width 29 height 16
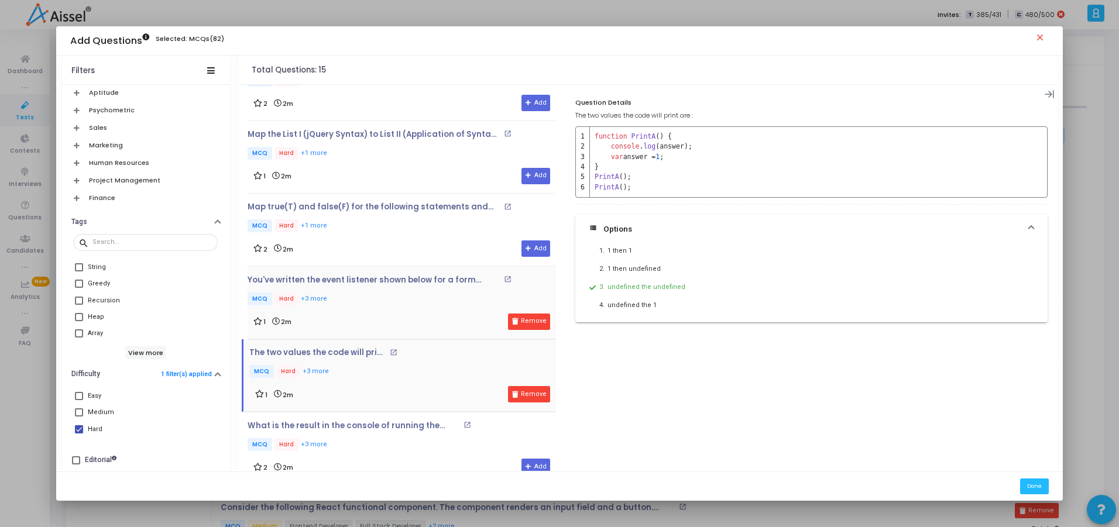
scroll to position [70, 0]
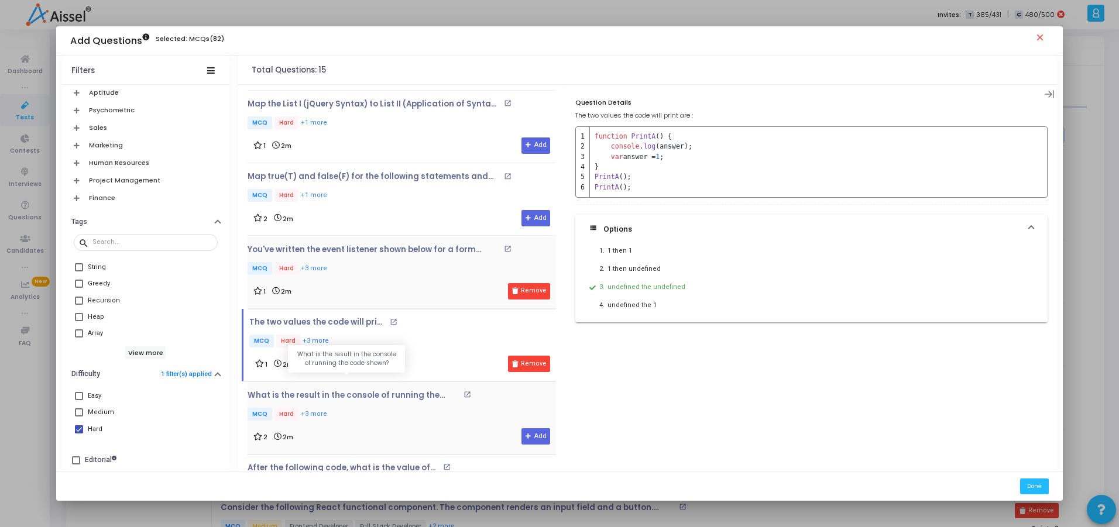
click at [368, 399] on p "What is the result in the console of running the code shown?" at bounding box center [354, 395] width 213 height 9
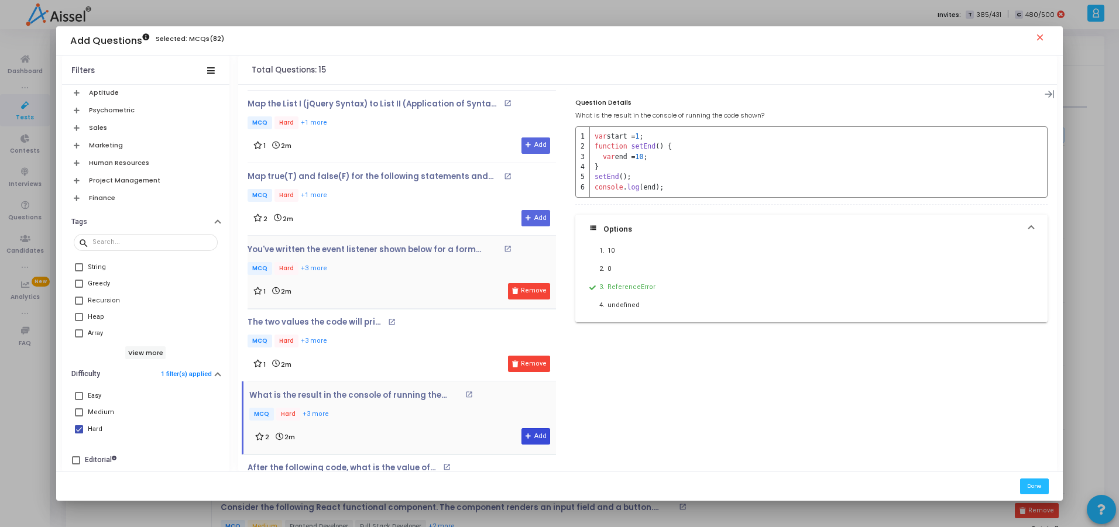
click at [525, 444] on button "Add" at bounding box center [536, 437] width 29 height 16
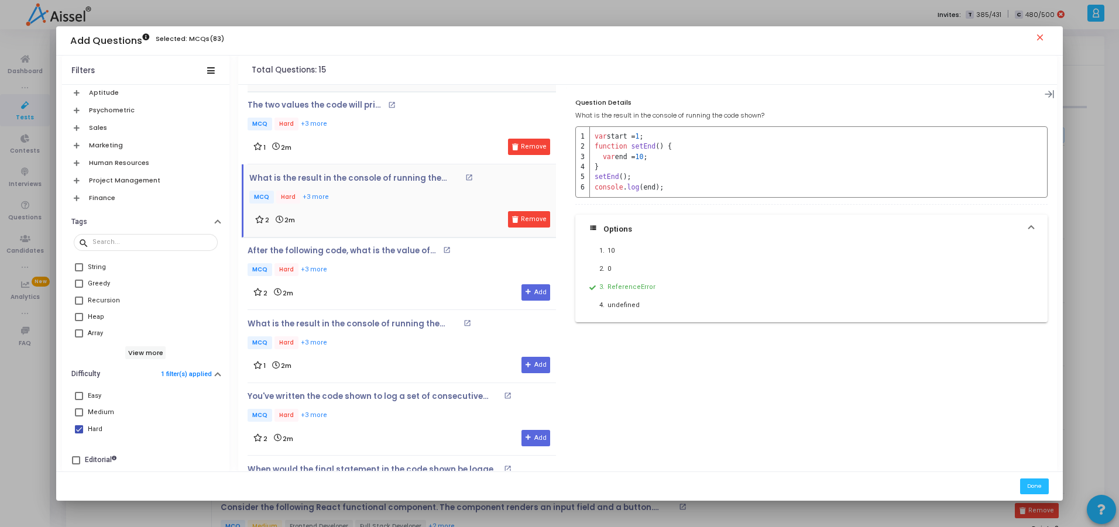
scroll to position [290, 0]
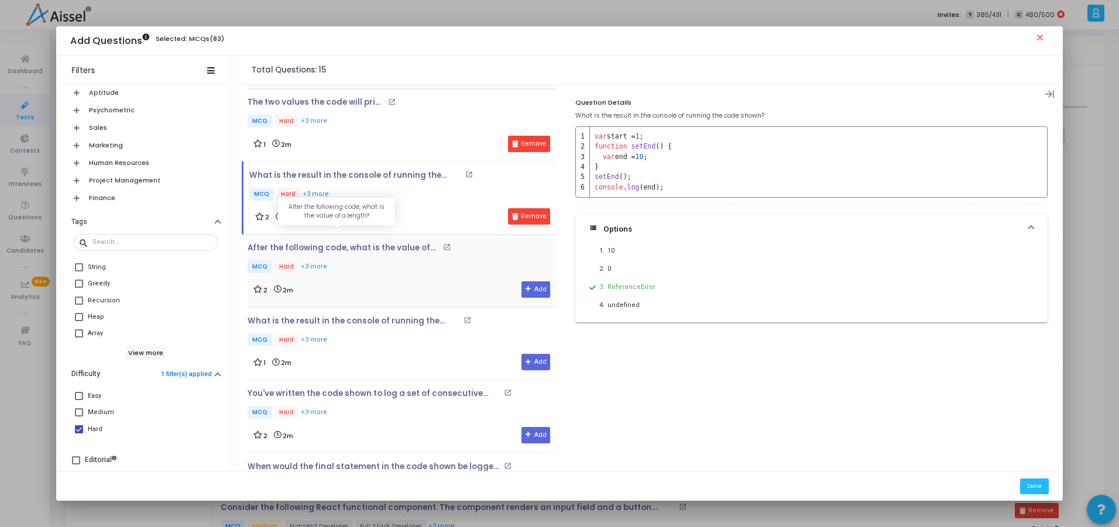
click at [397, 248] on p "After the following code, what is the value of a.length?" at bounding box center [344, 248] width 193 height 9
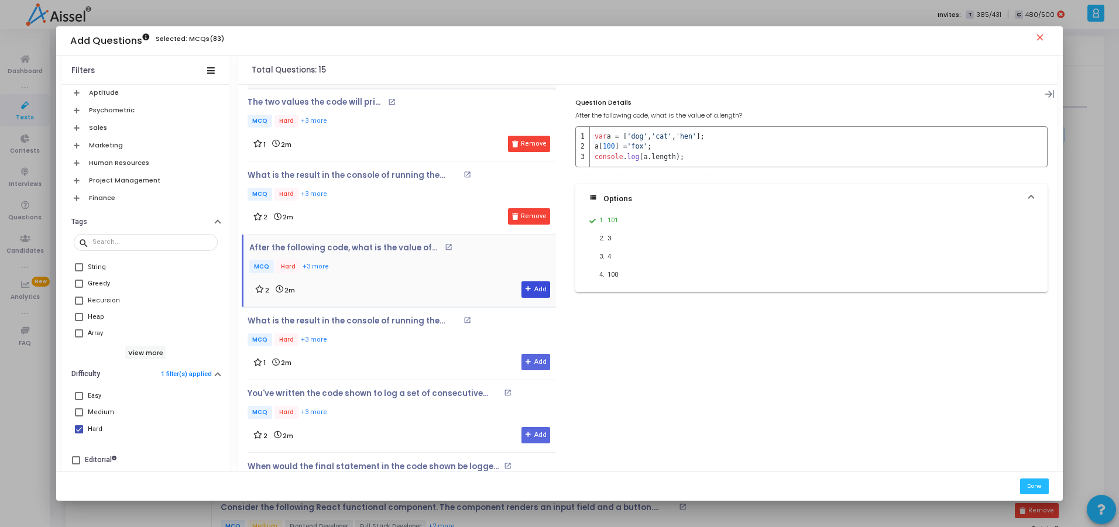
click at [526, 293] on icon at bounding box center [529, 289] width 6 height 6
click at [522, 293] on button "Remove" at bounding box center [529, 290] width 42 height 16
click at [526, 293] on icon at bounding box center [529, 289] width 6 height 6
click at [378, 323] on p "What is the result in the console of running the code shown?" at bounding box center [354, 321] width 213 height 9
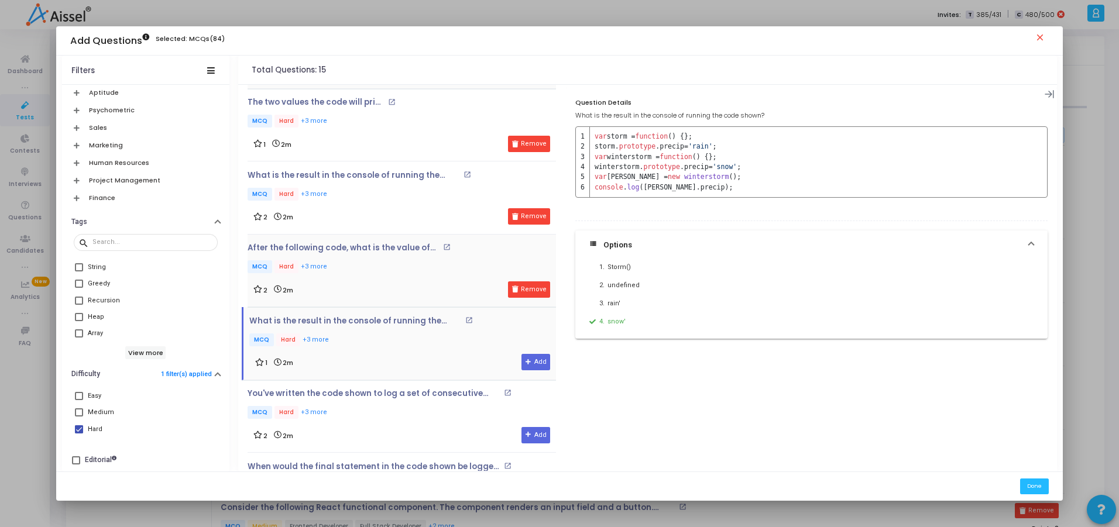
click at [468, 341] on p "MCQ Hard +3 more" at bounding box center [378, 341] width 259 height 15
click at [382, 402] on div "You've written the code shown to log a set of consecutive values, but it instea…" at bounding box center [402, 405] width 309 height 32
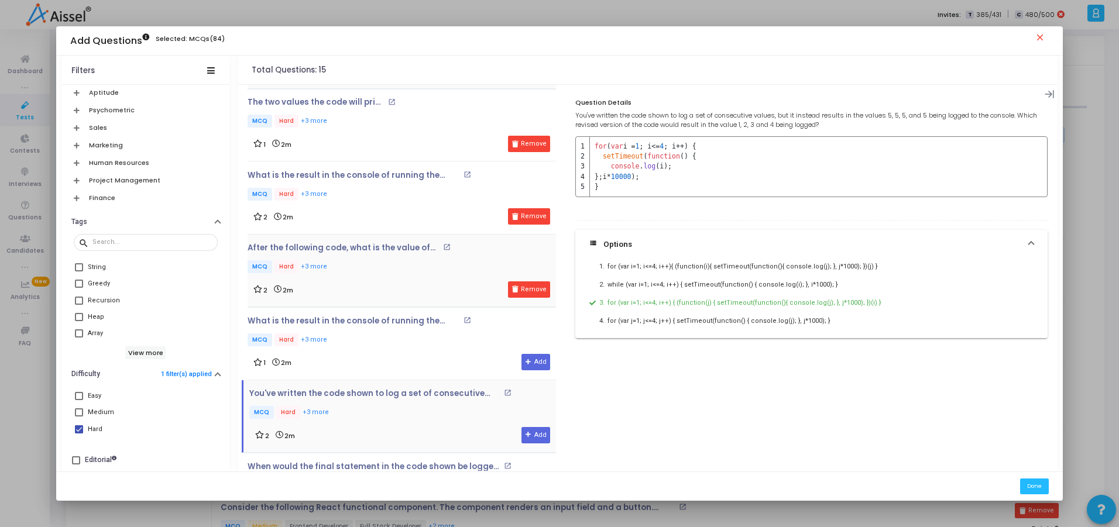
click at [433, 386] on div "You've written the code shown to log a set of consecutive values, but it instea…" at bounding box center [399, 417] width 314 height 73
click at [526, 429] on button "Add" at bounding box center [536, 435] width 29 height 16
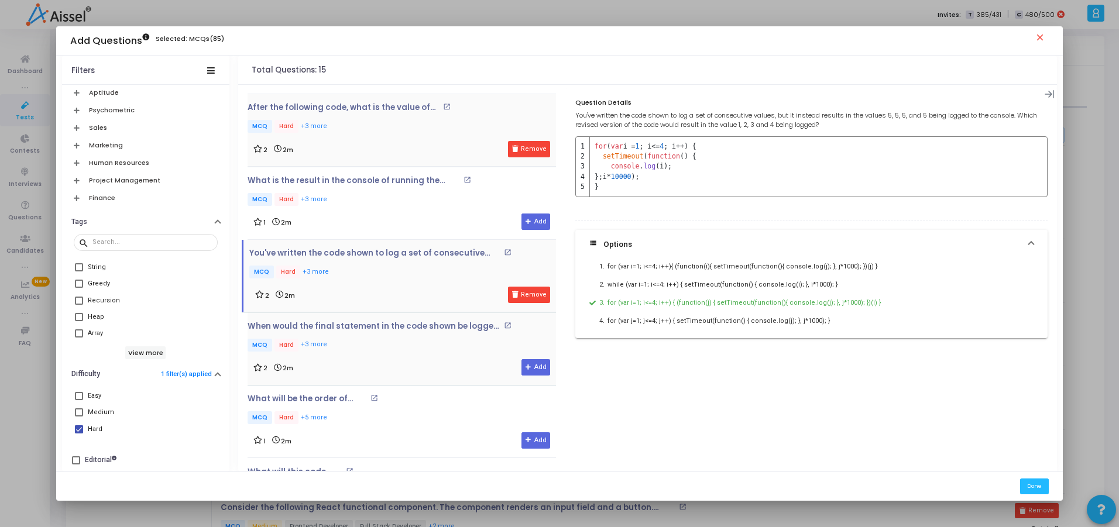
scroll to position [571, 0]
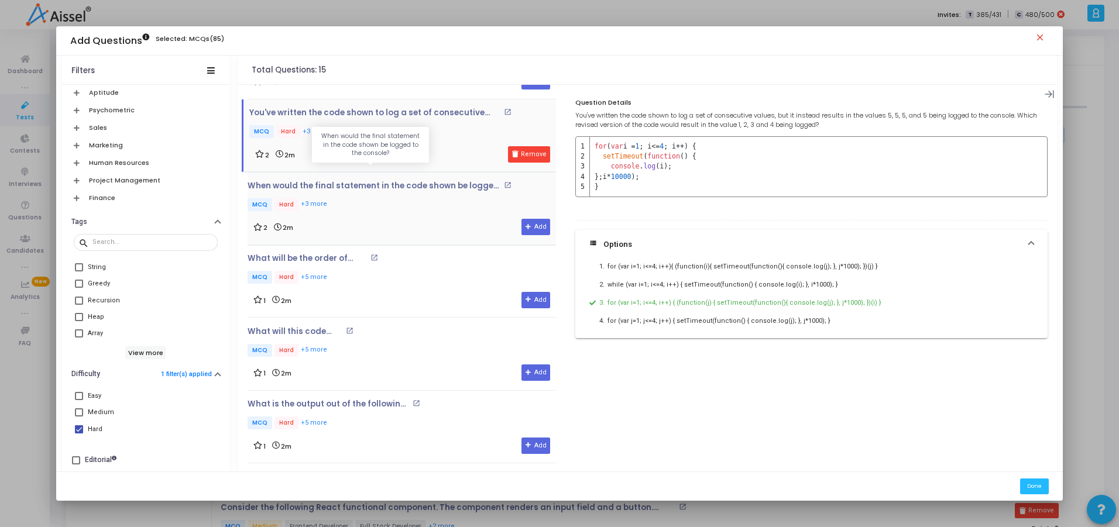
click at [338, 190] on p "When would the final statement in the code shown be logged to the console?" at bounding box center [374, 185] width 253 height 9
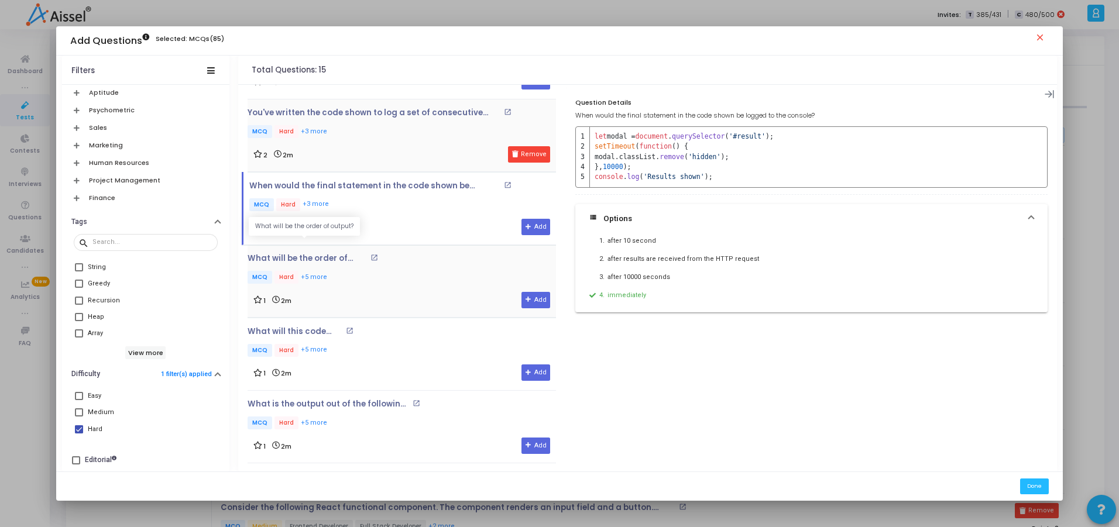
click at [322, 261] on p "What will be the order of output?" at bounding box center [307, 258] width 119 height 9
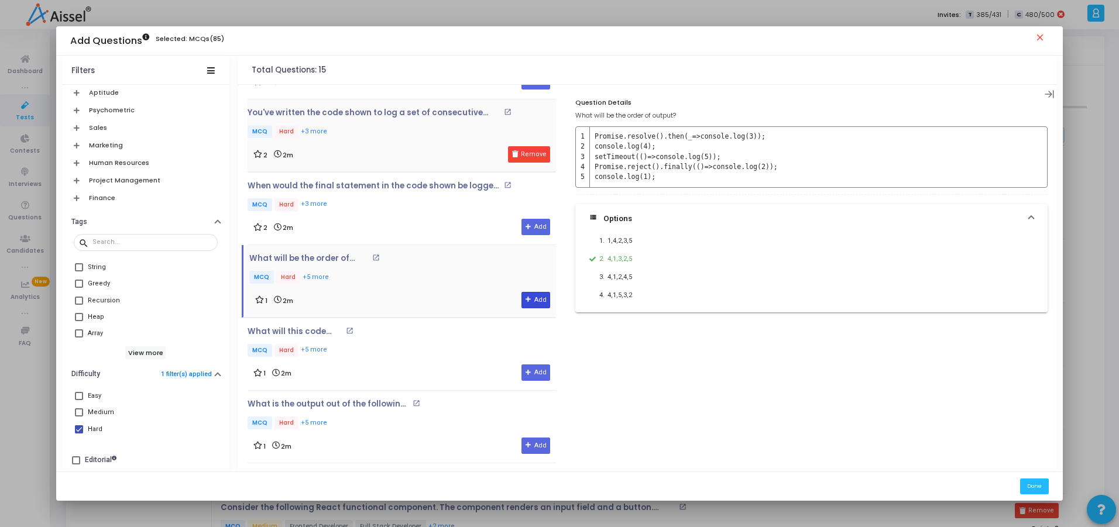
click at [528, 294] on button "Add" at bounding box center [536, 300] width 29 height 16
click at [310, 338] on div "What will this code print? open_in_new MCQ Hard +5 more" at bounding box center [306, 343] width 116 height 32
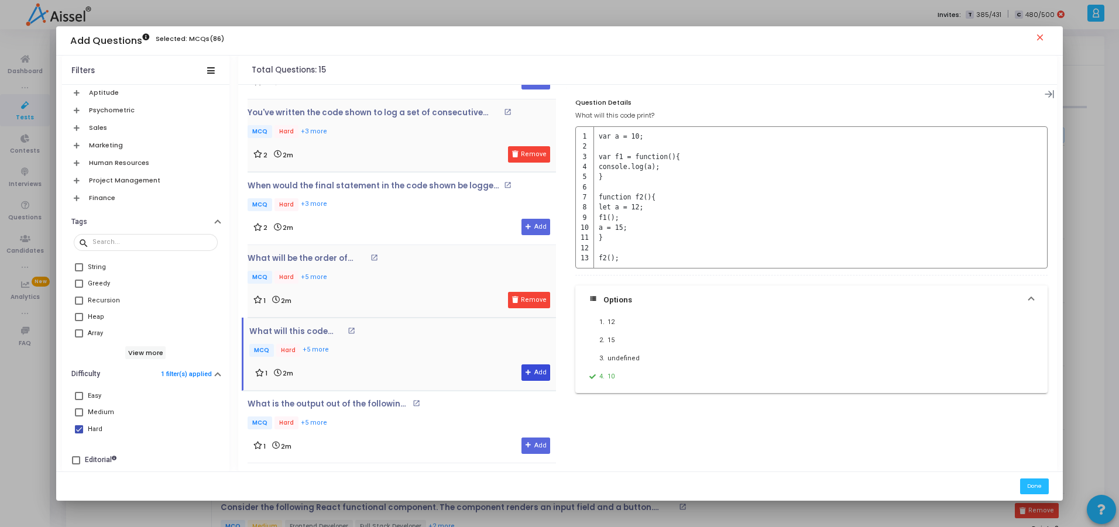
click at [530, 375] on button "Add" at bounding box center [536, 373] width 29 height 16
click at [338, 411] on div "What is the output out of the following code? open_in_new MCQ Hard +5 more" at bounding box center [346, 416] width 197 height 32
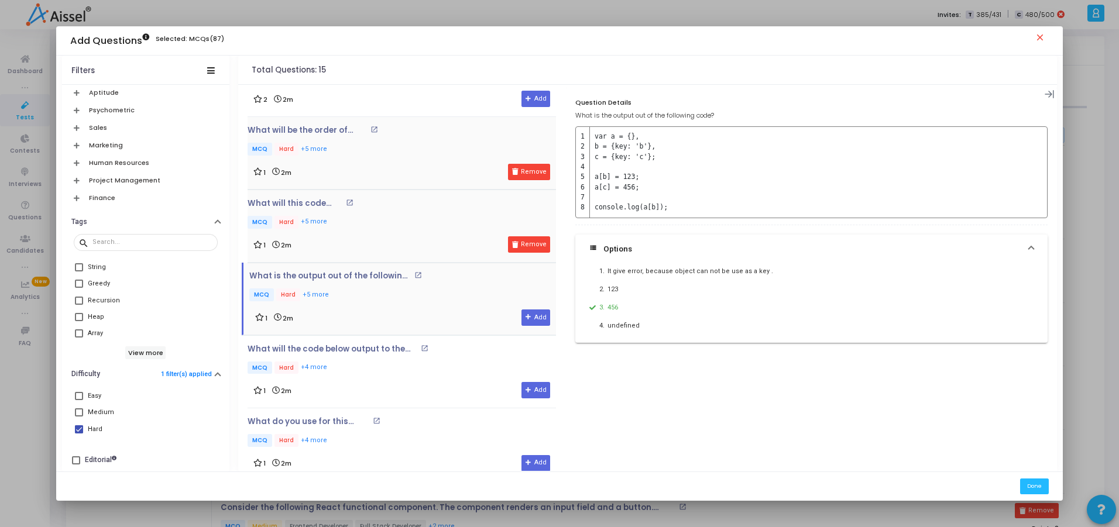
scroll to position [712, 0]
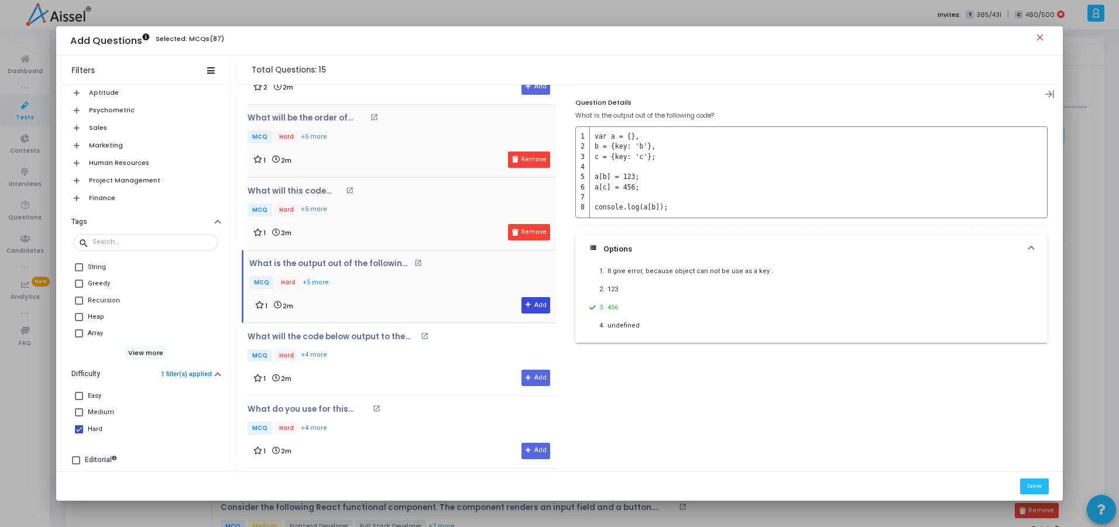
click at [533, 302] on button "Add" at bounding box center [536, 305] width 29 height 16
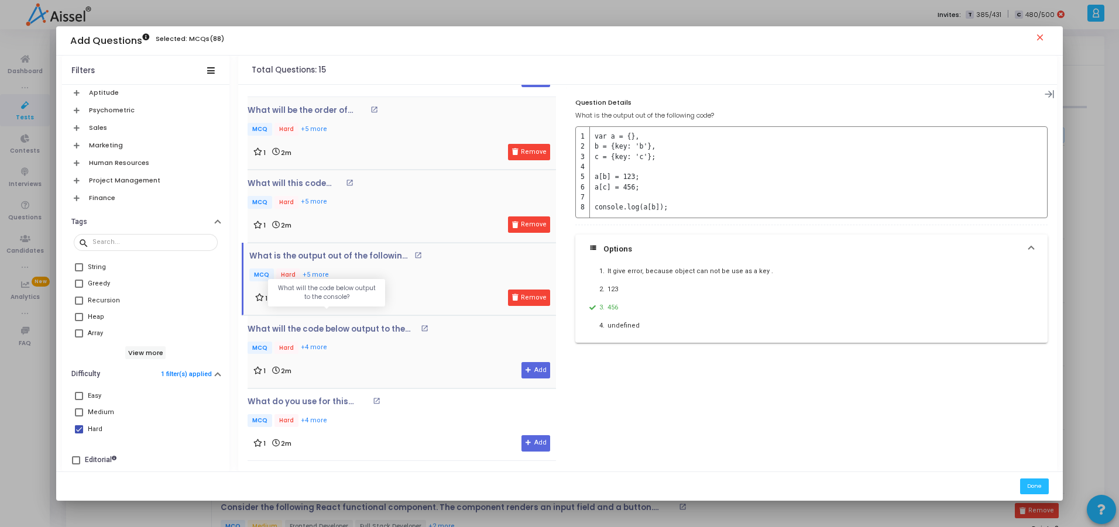
click at [351, 333] on p "What will the code below output to the console?" at bounding box center [333, 329] width 170 height 9
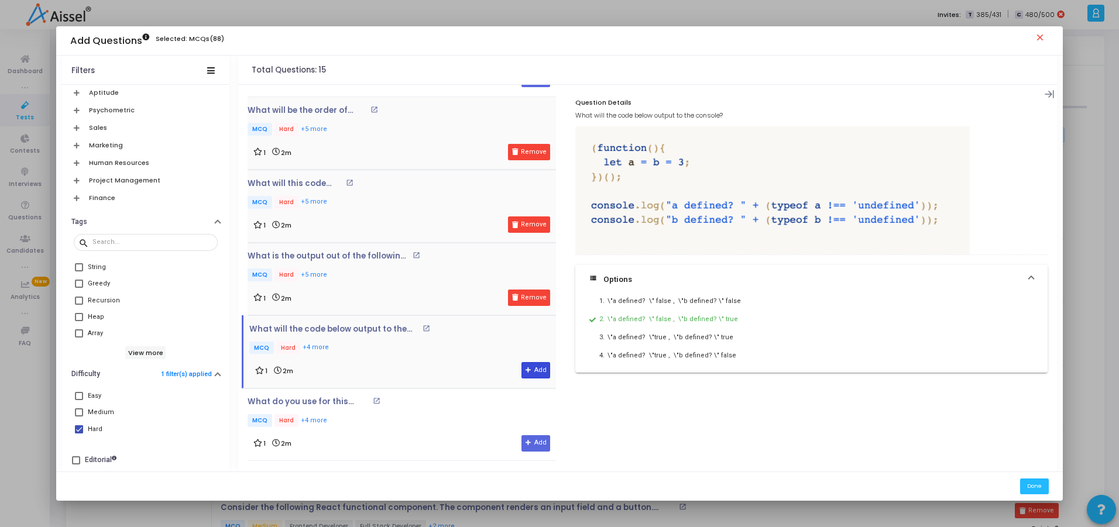
click at [540, 366] on button "Add" at bounding box center [536, 370] width 29 height 16
click at [312, 414] on p "MCQ Hard +4 more" at bounding box center [322, 421] width 149 height 15
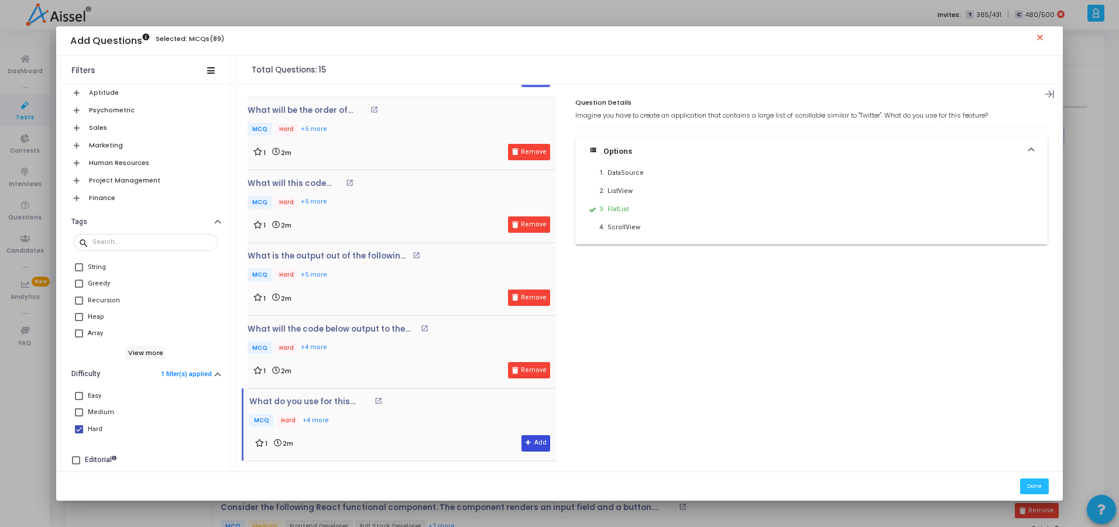
click at [526, 440] on icon at bounding box center [529, 443] width 6 height 6
click at [859, 484] on button "Done" at bounding box center [1034, 487] width 29 height 16
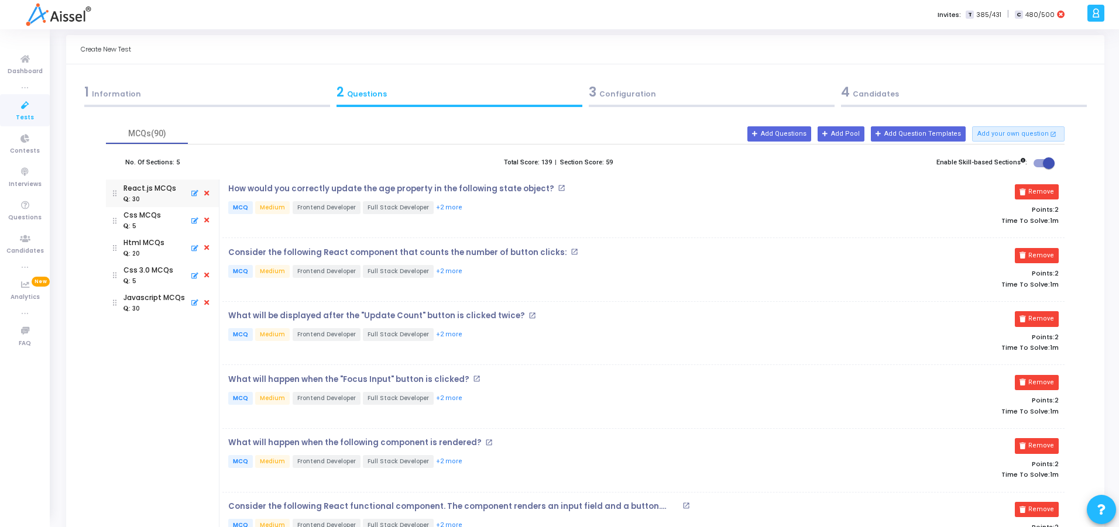
scroll to position [70, 0]
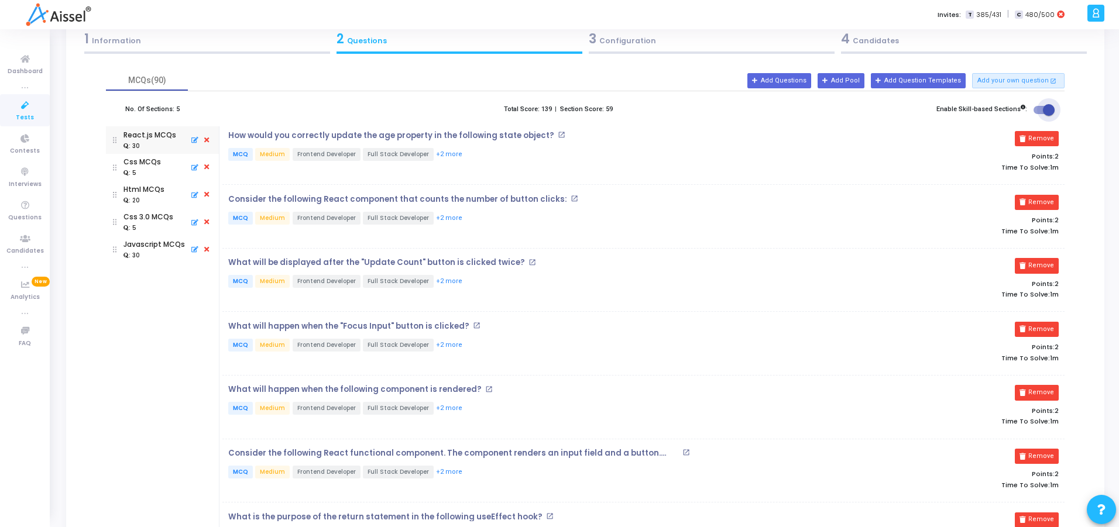
click at [859, 111] on span at bounding box center [1044, 110] width 21 height 8
click at [859, 114] on input "checkbox" at bounding box center [1039, 114] width 1 height 1
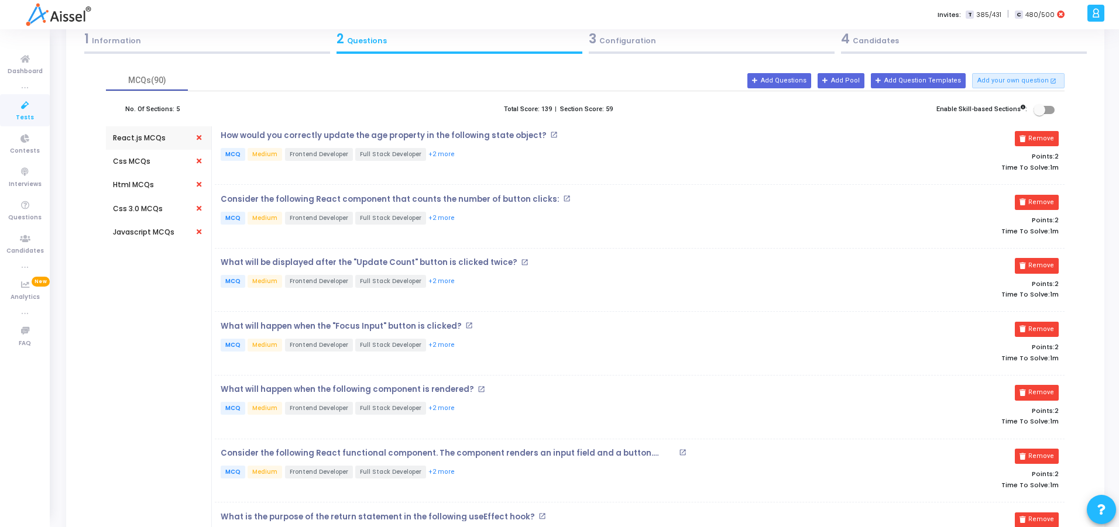
click at [859, 111] on span at bounding box center [1040, 110] width 12 height 12
click at [859, 114] on input "checkbox" at bounding box center [1039, 114] width 1 height 1
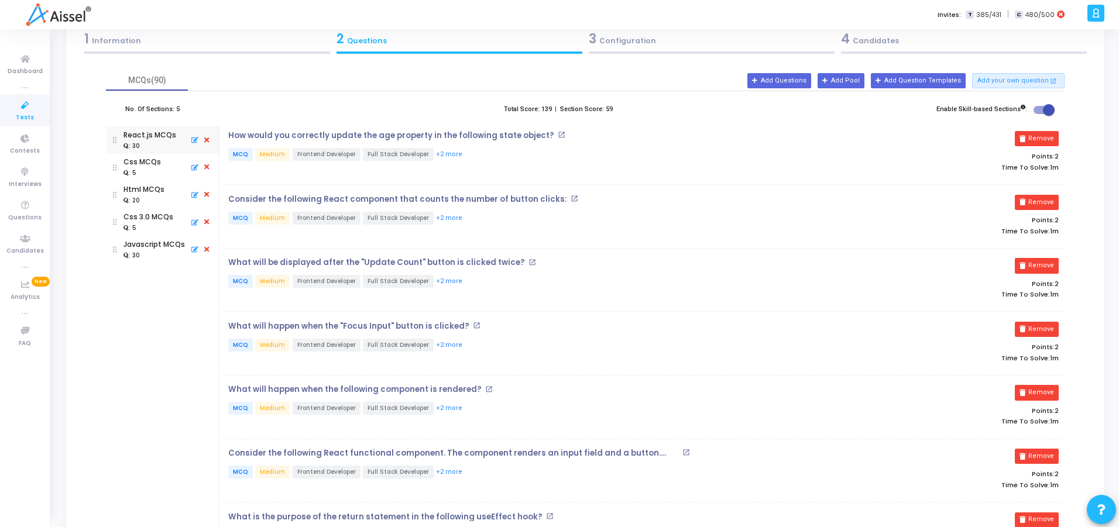
click at [859, 111] on span at bounding box center [1044, 110] width 21 height 8
click at [859, 114] on input "checkbox" at bounding box center [1039, 114] width 1 height 1
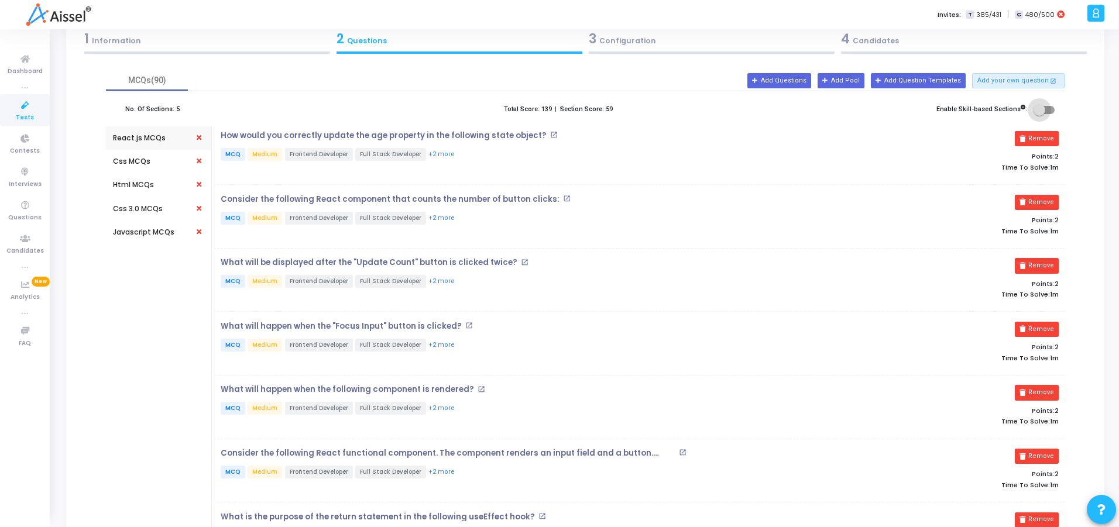
click at [859, 111] on span at bounding box center [1040, 110] width 12 height 12
click at [859, 114] on input "checkbox" at bounding box center [1039, 114] width 1 height 1
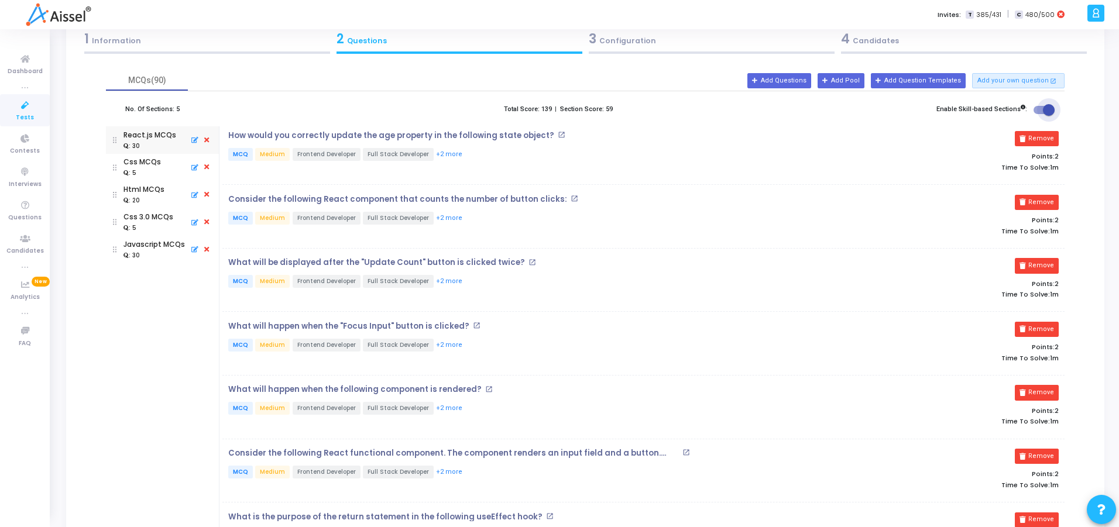
click at [859, 111] on span at bounding box center [1044, 110] width 21 height 8
click at [859, 114] on input "checkbox" at bounding box center [1039, 114] width 1 height 1
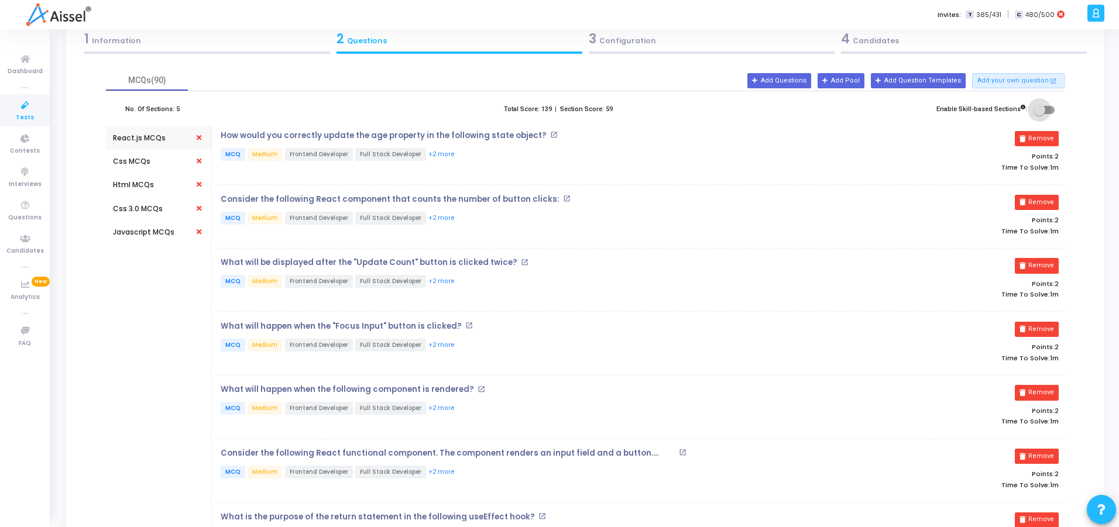
click at [859, 106] on span at bounding box center [1040, 110] width 12 height 12
click at [859, 114] on input "checkbox" at bounding box center [1039, 114] width 1 height 1
checkbox input "true"
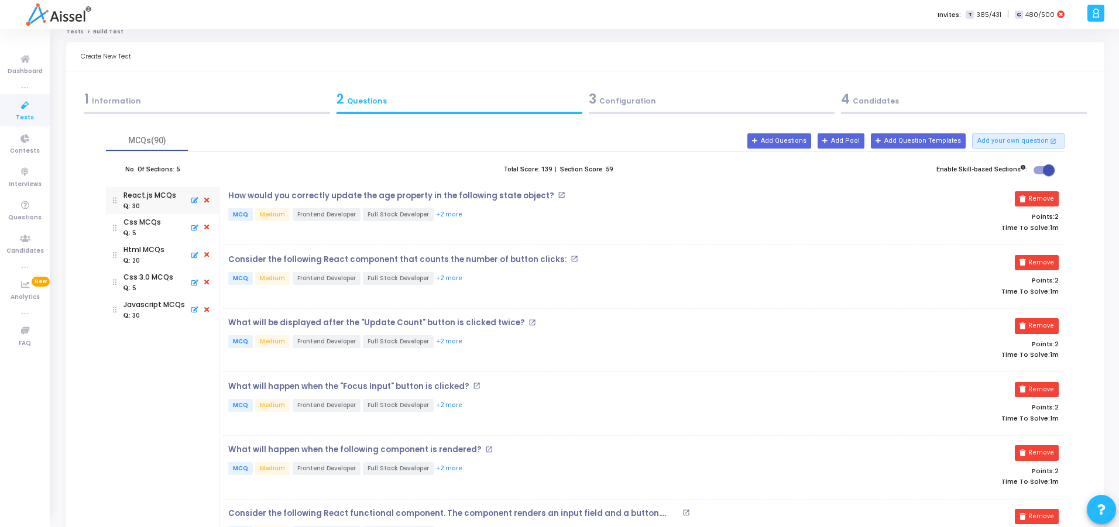
scroll to position [0, 0]
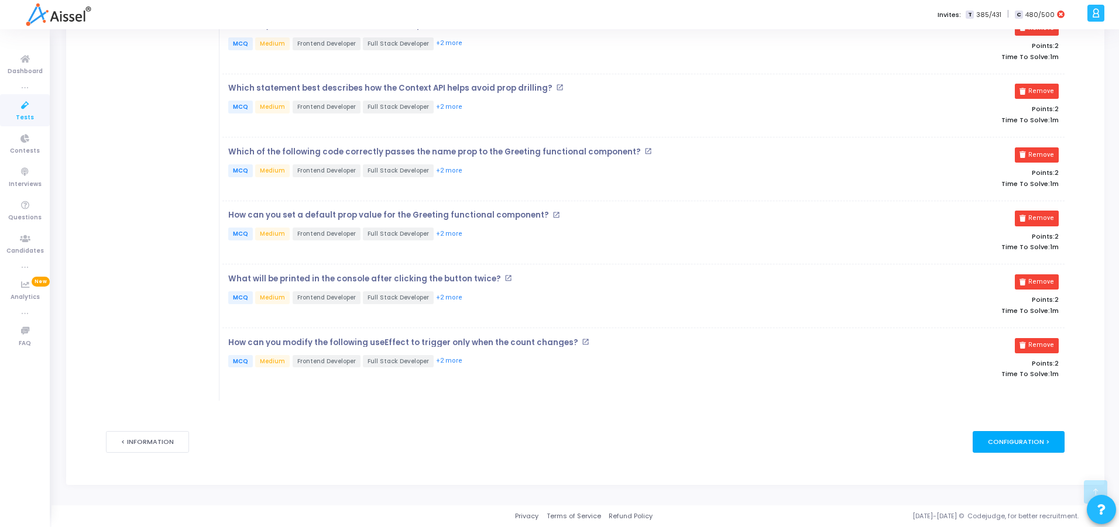
click at [859, 443] on div "Configuration >" at bounding box center [1019, 442] width 92 height 22
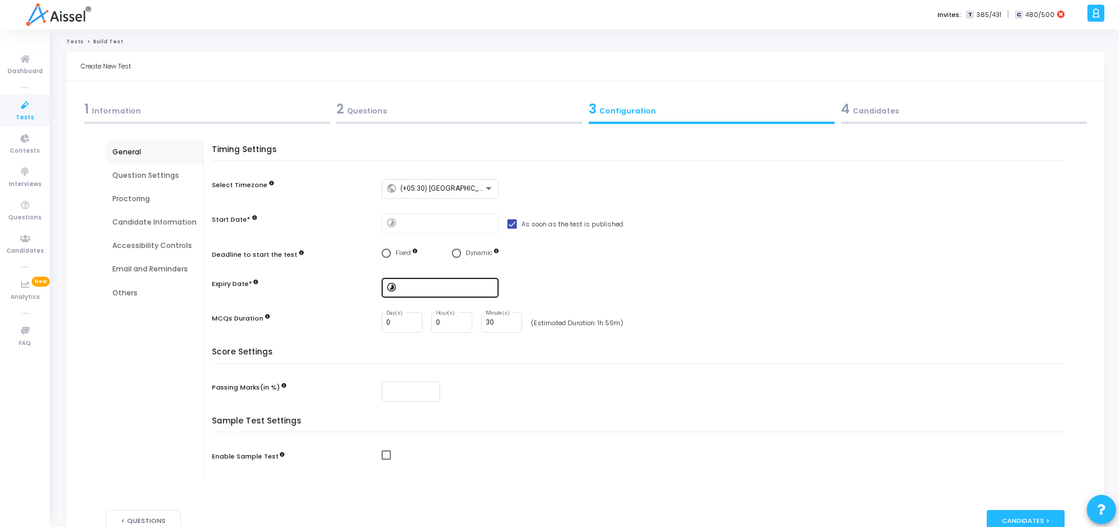
click at [426, 288] on input at bounding box center [447, 288] width 94 height 8
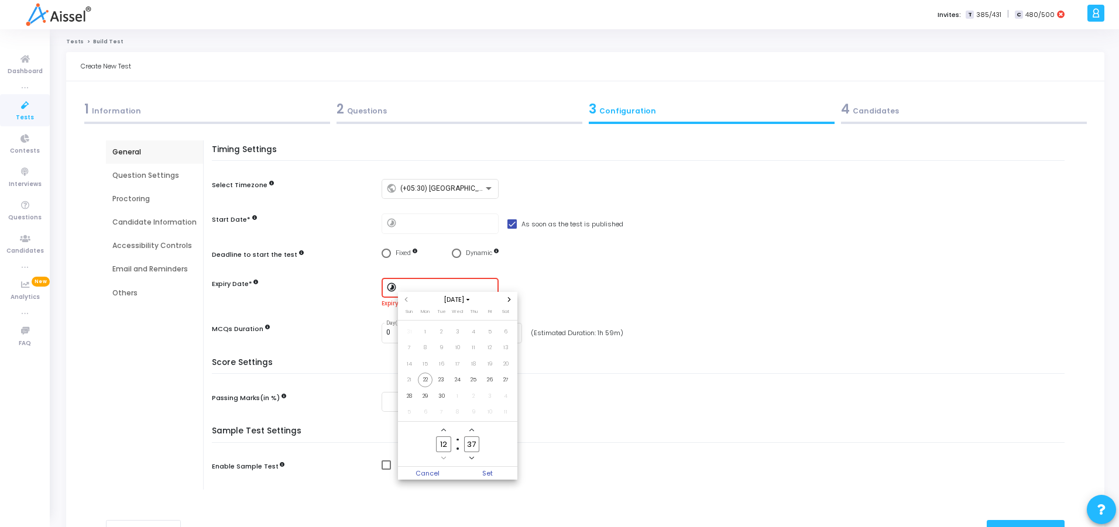
click at [645, 274] on div at bounding box center [559, 263] width 1119 height 527
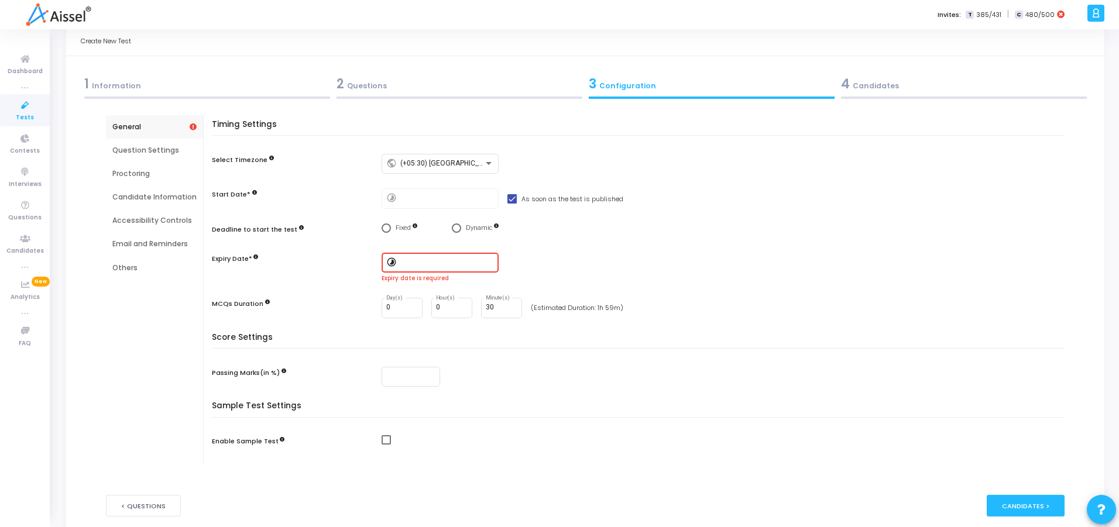
scroll to position [28, 0]
click at [424, 259] on input at bounding box center [447, 260] width 94 height 8
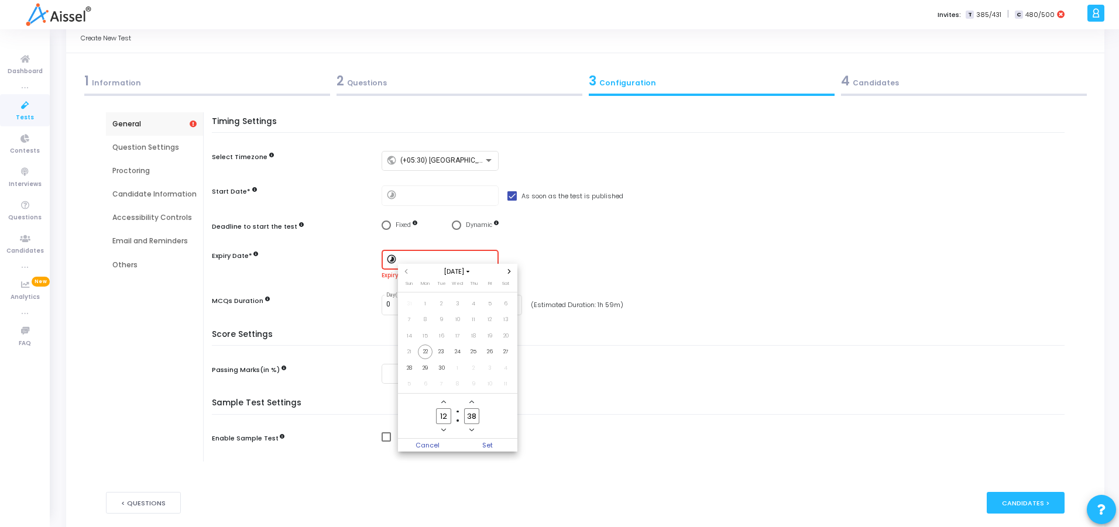
scroll to position [0, 0]
click at [507, 271] on icon "Next month" at bounding box center [509, 271] width 5 height 5
click at [475, 368] on span "30" at bounding box center [474, 368] width 15 height 15
click at [484, 442] on span "Set" at bounding box center [488, 445] width 60 height 13
type input "[DATE] 12:38 PM"
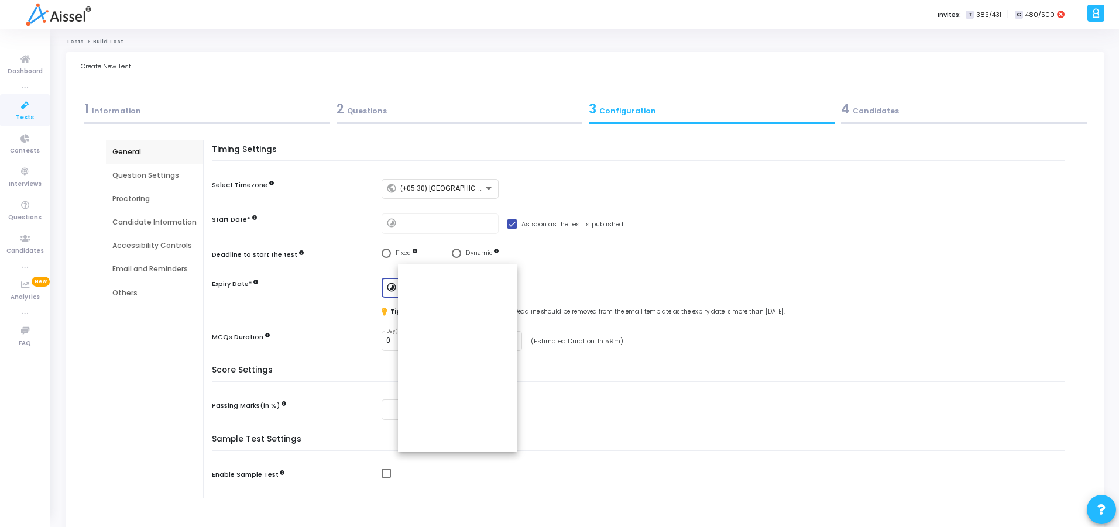
scroll to position [28, 0]
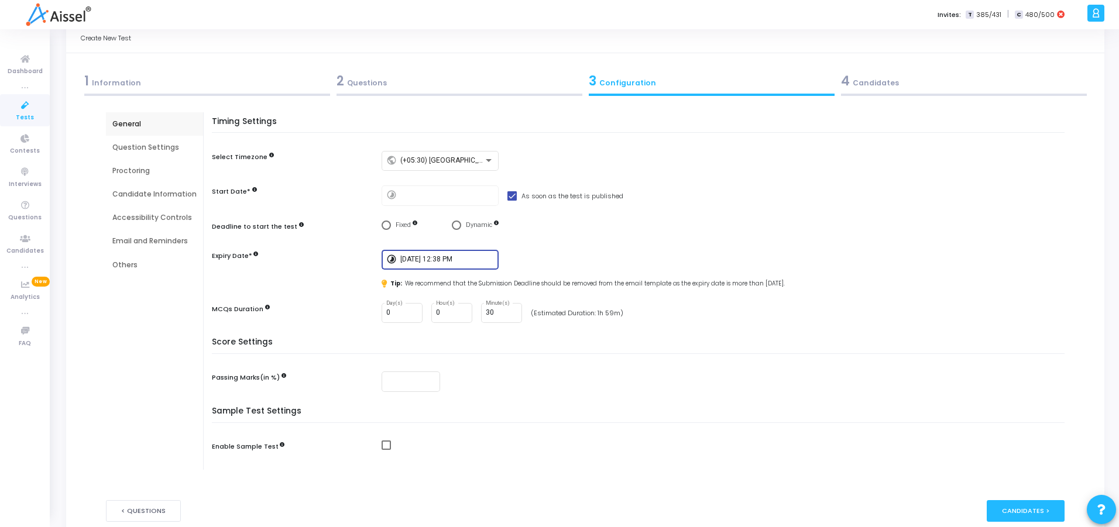
click at [129, 166] on div "Proctoring" at bounding box center [154, 171] width 84 height 11
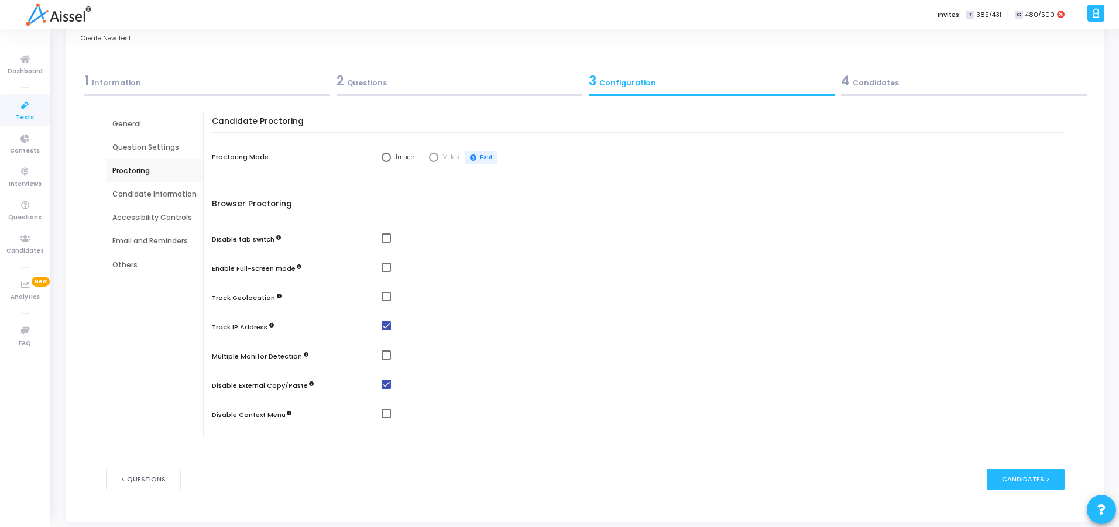
scroll to position [0, 0]
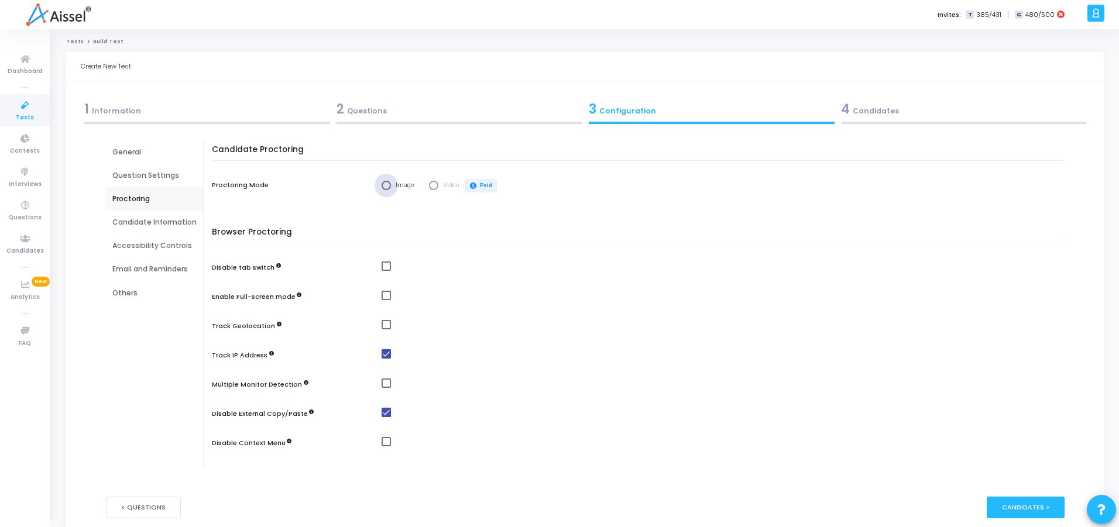
click at [386, 186] on span "Select confirmation" at bounding box center [386, 186] width 0 height 0
click at [384, 186] on input "Image" at bounding box center [386, 185] width 9 height 9
radio input "true"
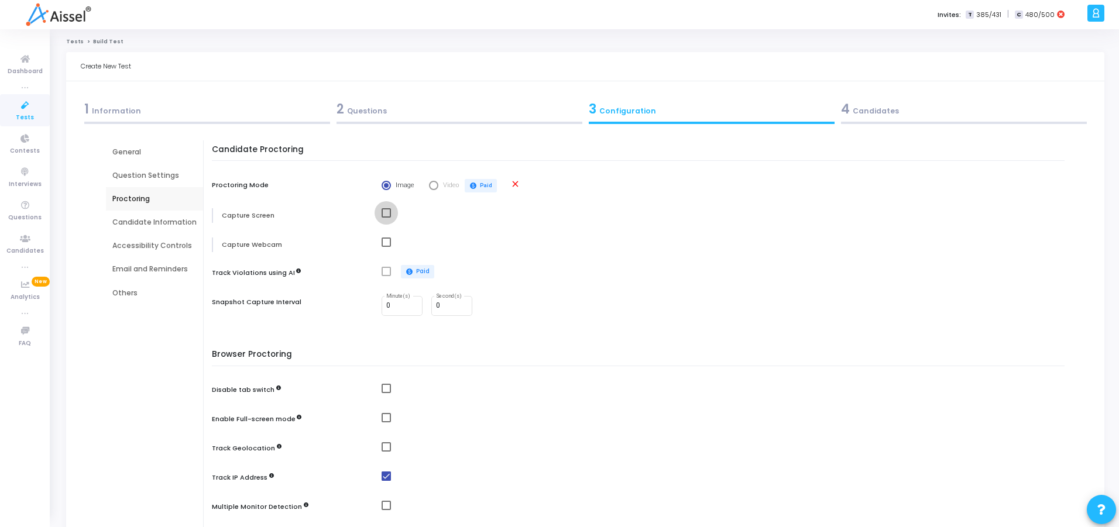
click at [382, 211] on span at bounding box center [386, 212] width 9 height 9
click at [386, 218] on input "checkbox" at bounding box center [386, 218] width 1 height 1
checkbox input "true"
click at [386, 245] on span at bounding box center [386, 242] width 9 height 9
click at [386, 247] on input "checkbox" at bounding box center [386, 247] width 1 height 1
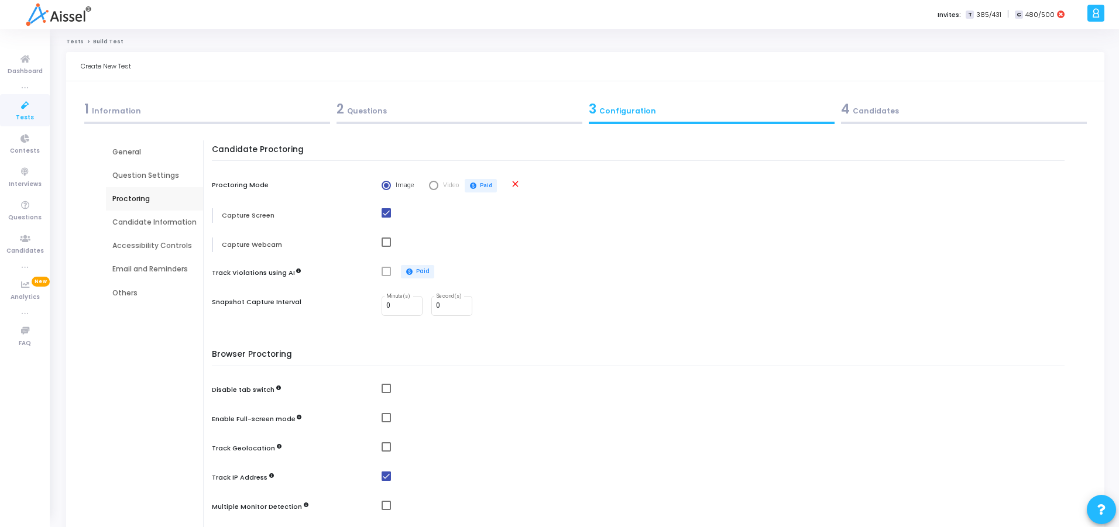
checkbox input "true"
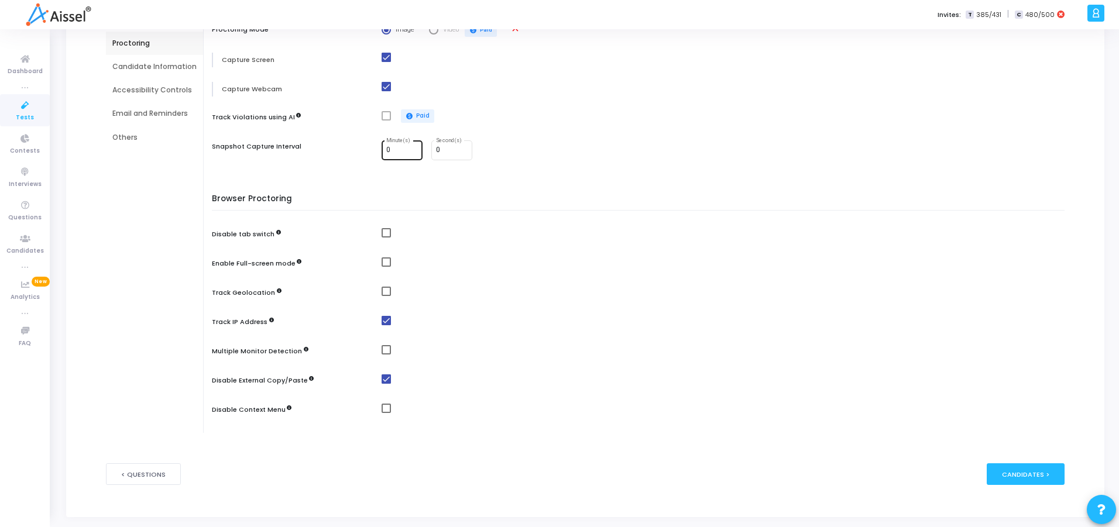
scroll to position [145, 0]
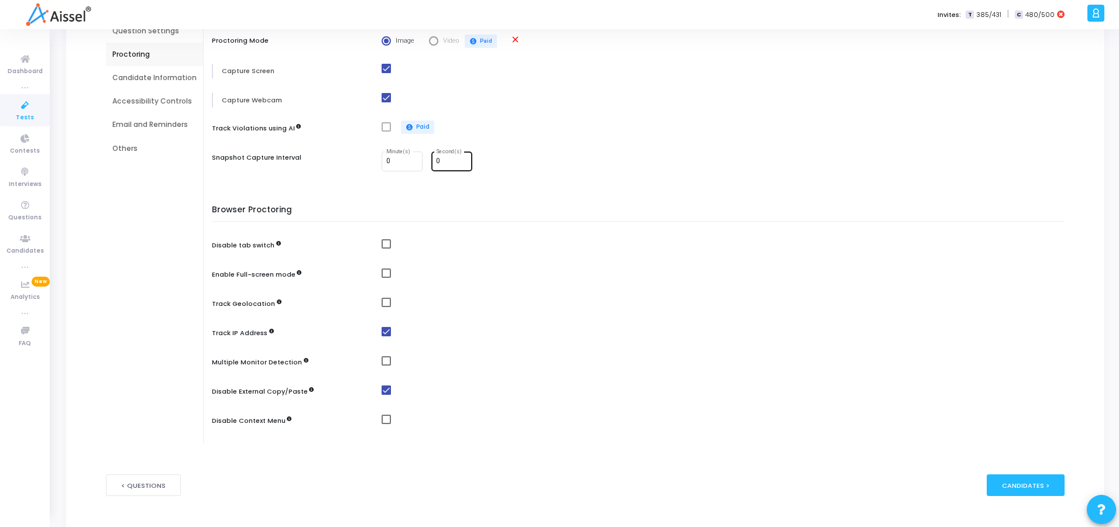
click at [440, 163] on input "0" at bounding box center [452, 161] width 32 height 8
type input "30"
click at [494, 224] on div "Browser Proctoring Disable tab switch Enable Full-screen mode Track Geolocation…" at bounding box center [641, 324] width 847 height 239
click at [385, 242] on span at bounding box center [386, 243] width 9 height 9
click at [386, 249] on input "checkbox" at bounding box center [386, 249] width 1 height 1
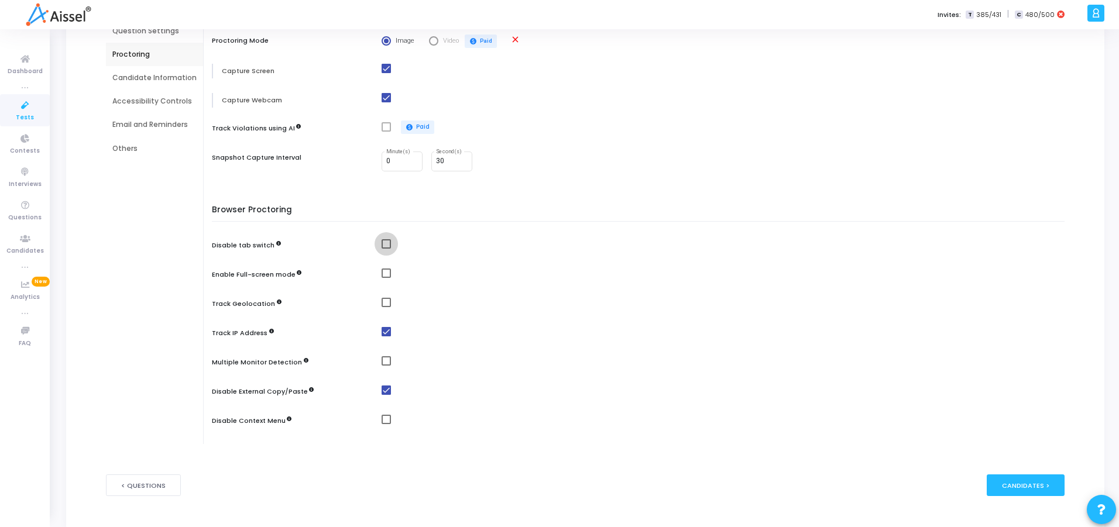
checkbox input "true"
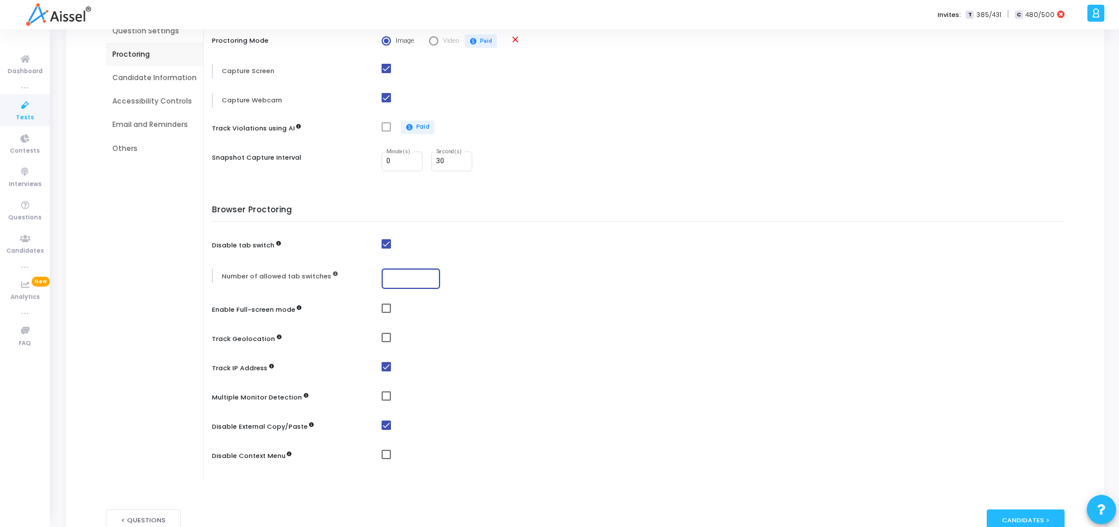
click at [402, 278] on input "number" at bounding box center [410, 279] width 49 height 8
type input "1"
click at [385, 303] on div "Browser Proctoring Disable tab switch Number of allowed tab switches 1 Enable F…" at bounding box center [641, 342] width 847 height 274
click at [385, 306] on span at bounding box center [386, 308] width 9 height 9
click at [386, 313] on input "checkbox" at bounding box center [386, 313] width 1 height 1
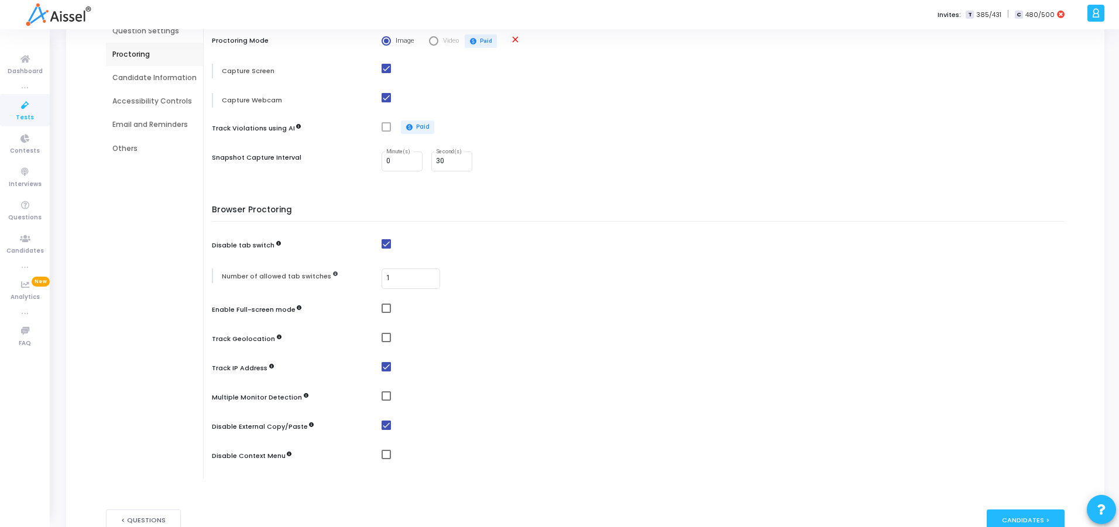
checkbox input "true"
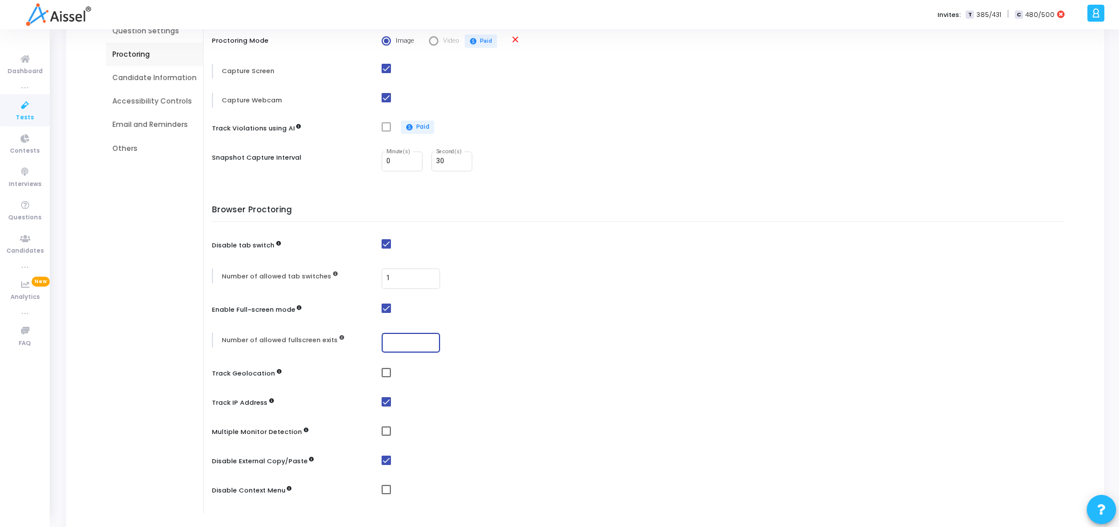
click at [405, 342] on input "number" at bounding box center [410, 343] width 49 height 8
type input "1"
click at [386, 373] on span at bounding box center [386, 372] width 9 height 9
click at [386, 378] on input "checkbox" at bounding box center [386, 378] width 1 height 1
click at [383, 373] on span at bounding box center [386, 372] width 9 height 9
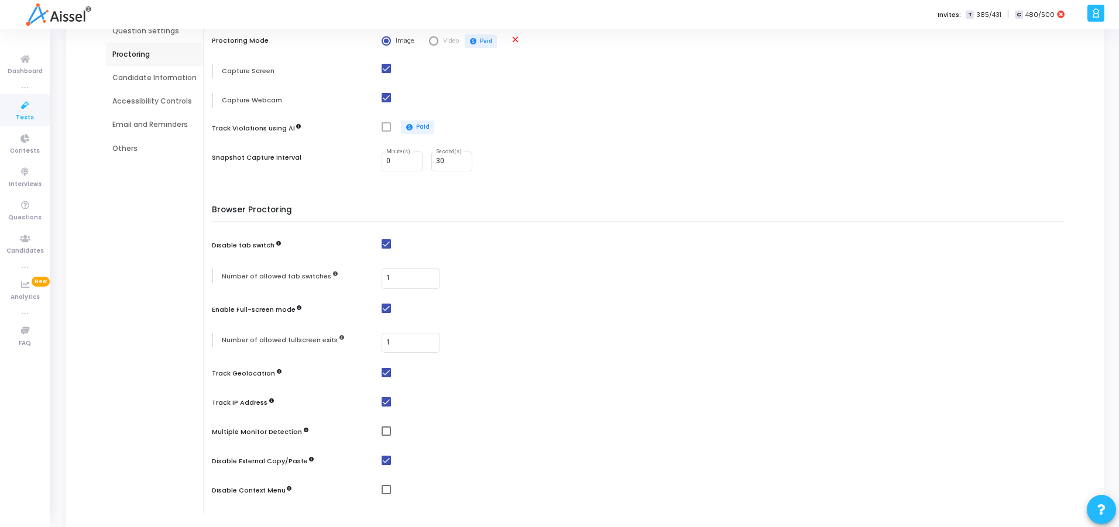
click at [386, 378] on input "checkbox" at bounding box center [386, 378] width 1 height 1
checkbox input "false"
click at [385, 429] on span at bounding box center [386, 431] width 9 height 9
click at [386, 436] on input "checkbox" at bounding box center [386, 436] width 1 height 1
checkbox input "true"
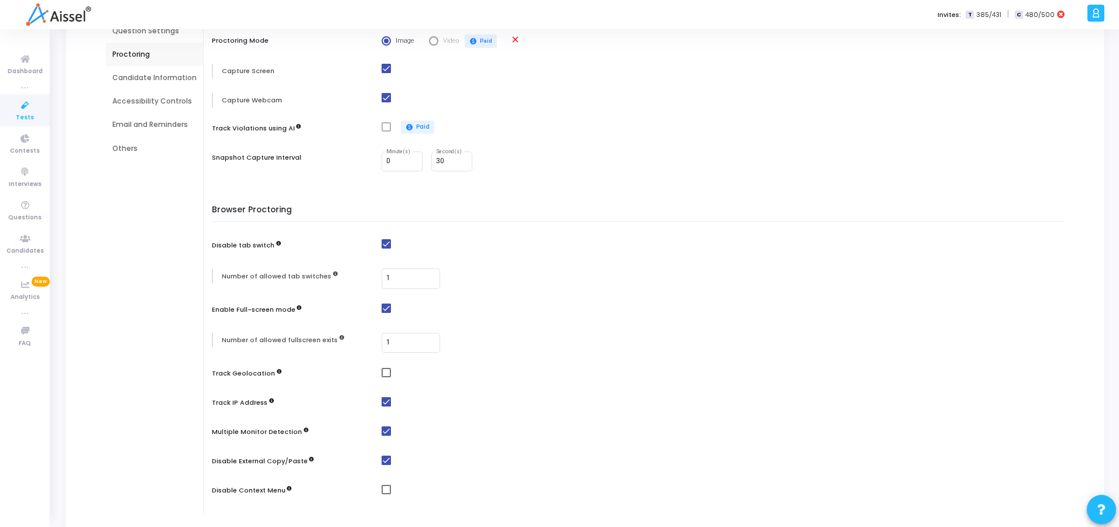
scroll to position [258, 0]
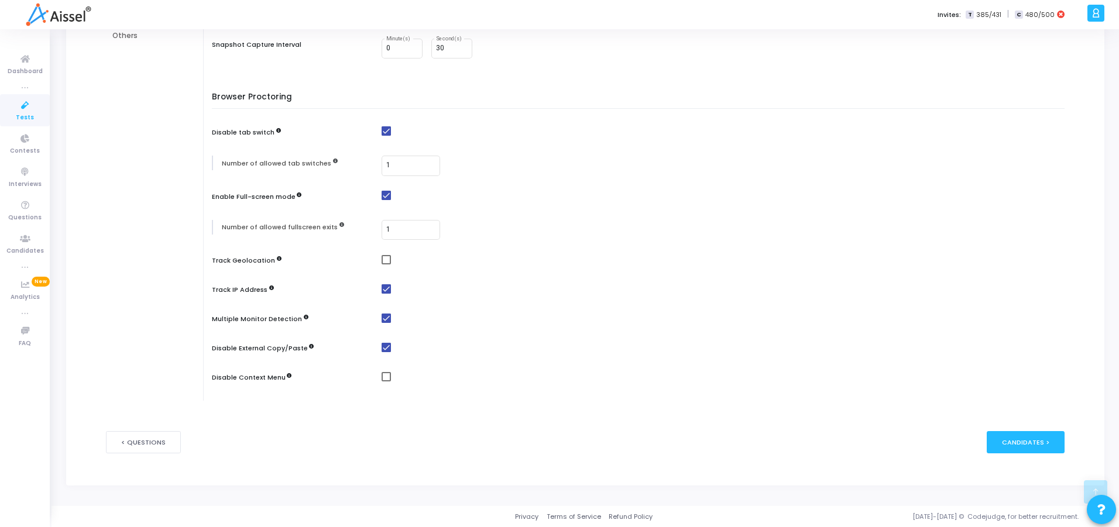
click at [468, 377] on mat-checkbox at bounding box center [726, 377] width 689 height 10
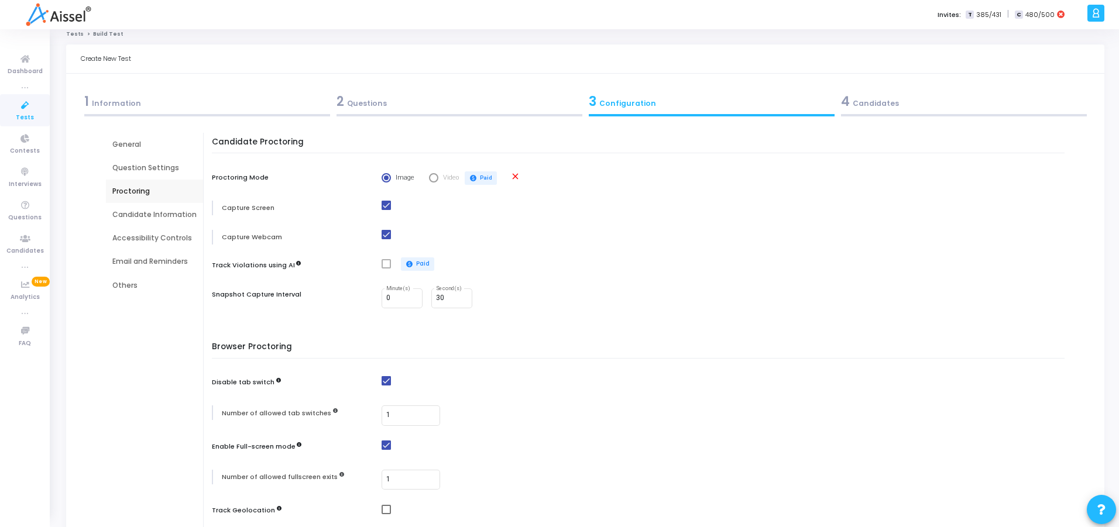
scroll to position [0, 0]
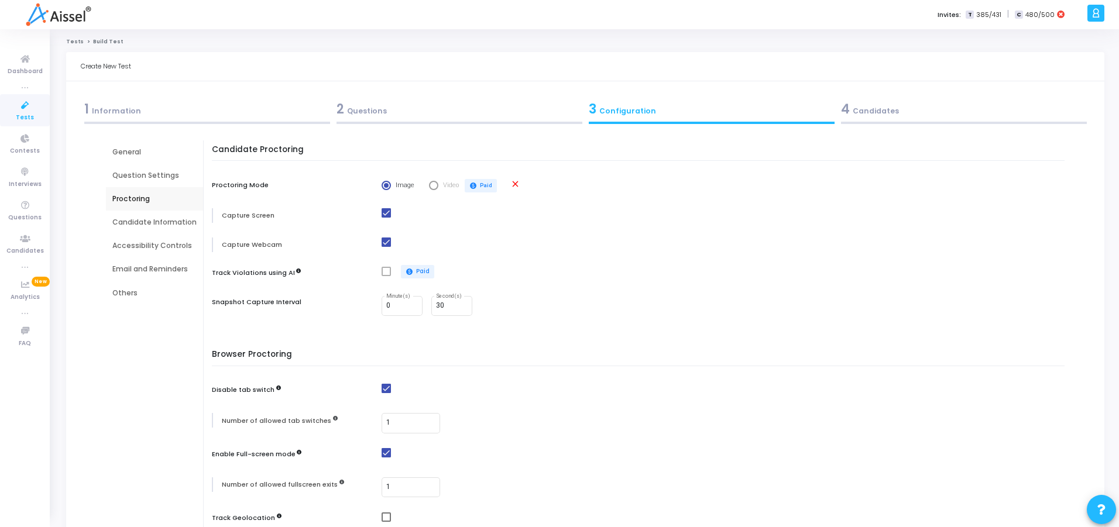
click at [148, 222] on div "Candidate Information" at bounding box center [154, 222] width 84 height 11
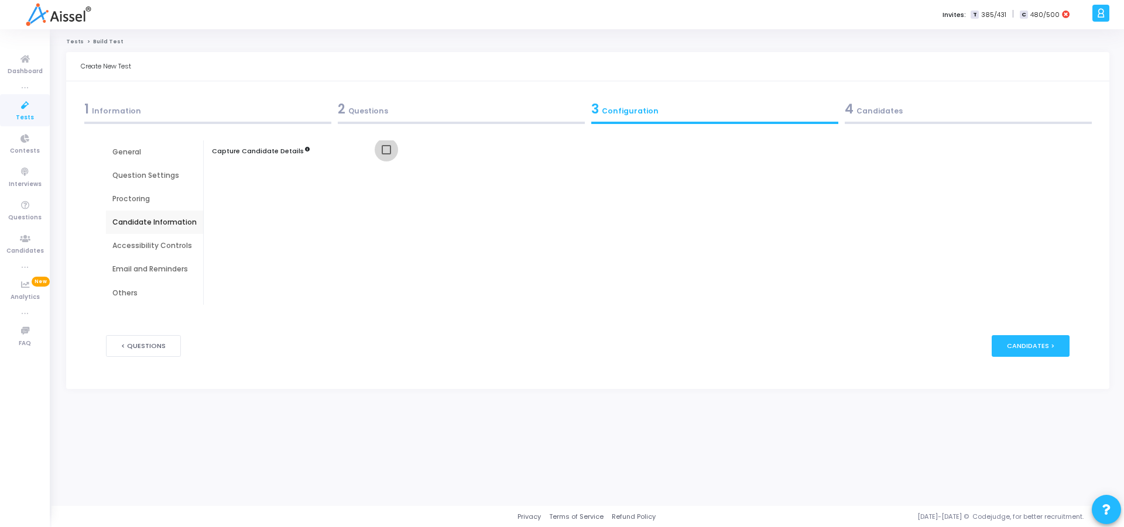
click at [382, 148] on span at bounding box center [386, 149] width 9 height 9
click at [386, 155] on input "checkbox" at bounding box center [386, 155] width 1 height 1
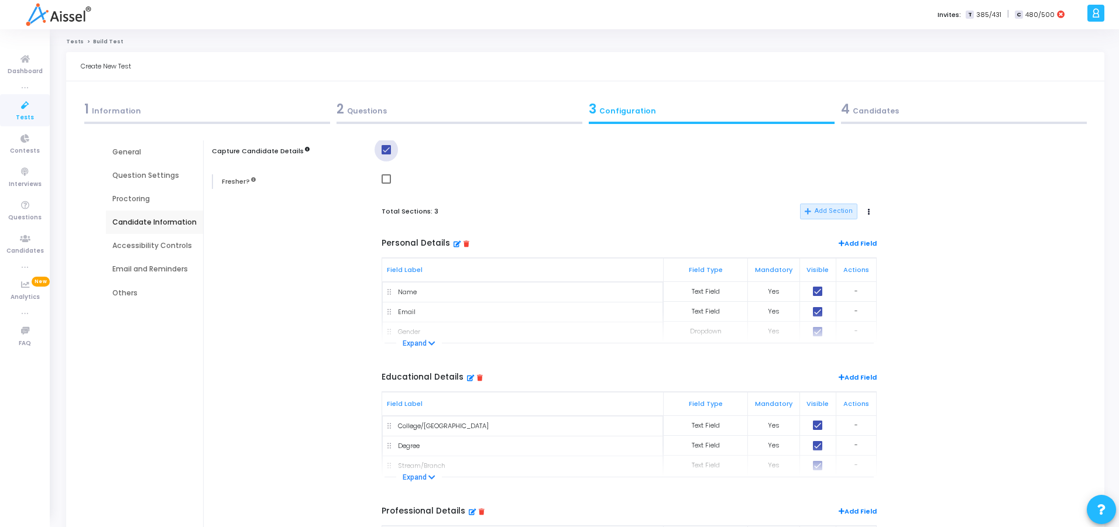
click at [382, 148] on span at bounding box center [386, 149] width 9 height 9
click at [386, 155] on input "checkbox" at bounding box center [386, 155] width 1 height 1
checkbox input "false"
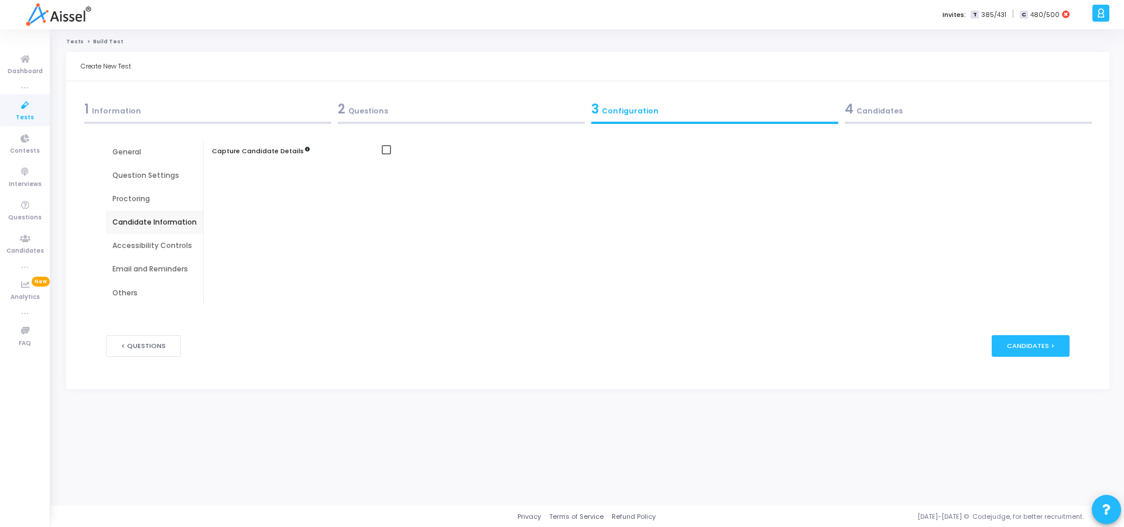
click at [138, 246] on div "Accessibility Controls" at bounding box center [154, 246] width 84 height 11
click at [383, 185] on div at bounding box center [728, 181] width 693 height 15
click at [385, 180] on span at bounding box center [386, 178] width 9 height 9
click at [386, 184] on input "checkbox" at bounding box center [386, 184] width 1 height 1
checkbox input "false"
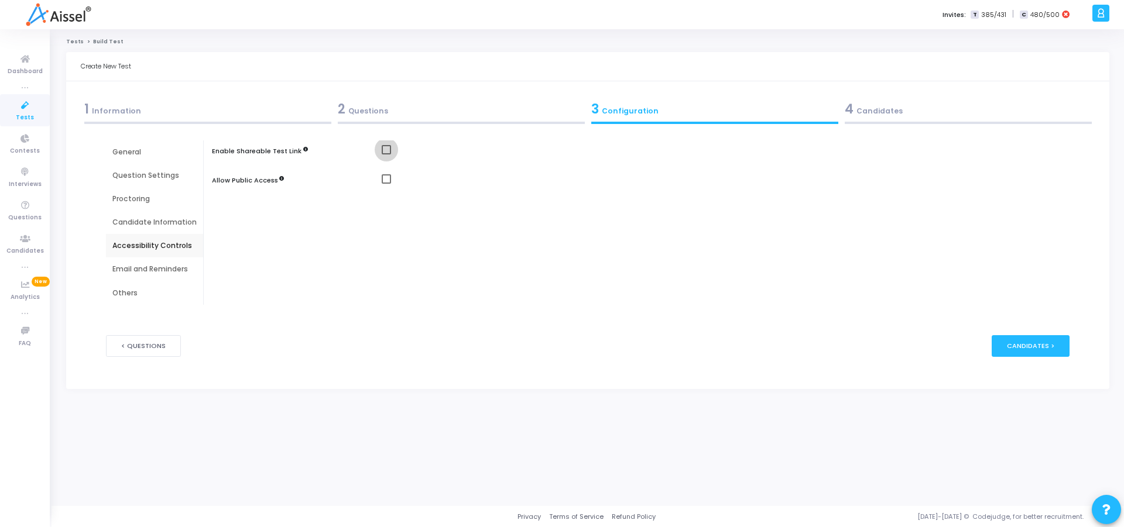
click at [382, 150] on span at bounding box center [386, 149] width 9 height 9
click at [386, 155] on input "checkbox" at bounding box center [386, 155] width 1 height 1
checkbox input "true"
click at [382, 182] on span "Select confirmation" at bounding box center [386, 179] width 9 height 9
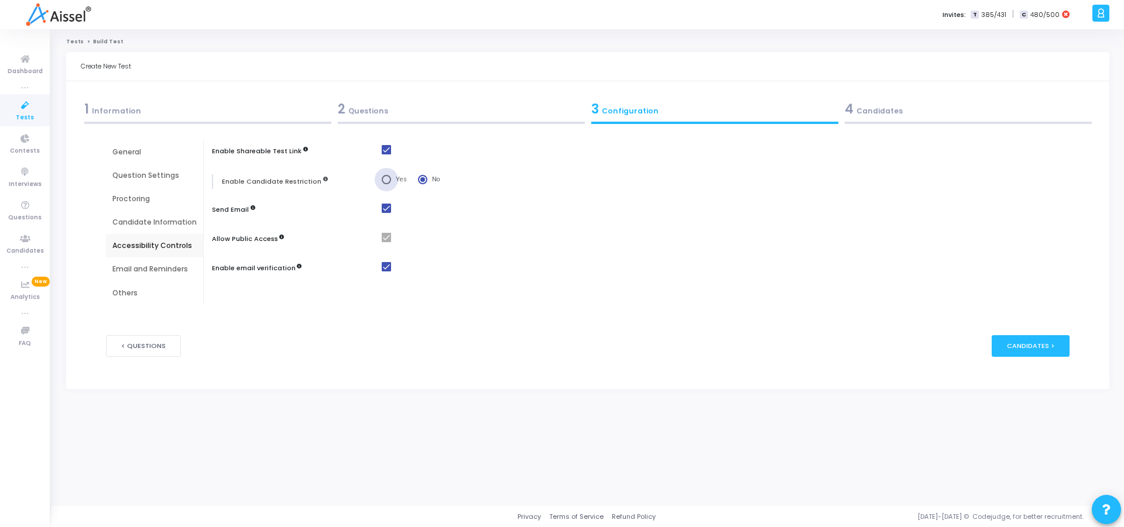
click at [382, 182] on input "Yes" at bounding box center [386, 179] width 9 height 9
radio input "true"
click at [382, 146] on span at bounding box center [386, 149] width 9 height 9
click at [386, 155] on input "checkbox" at bounding box center [386, 155] width 1 height 1
checkbox input "false"
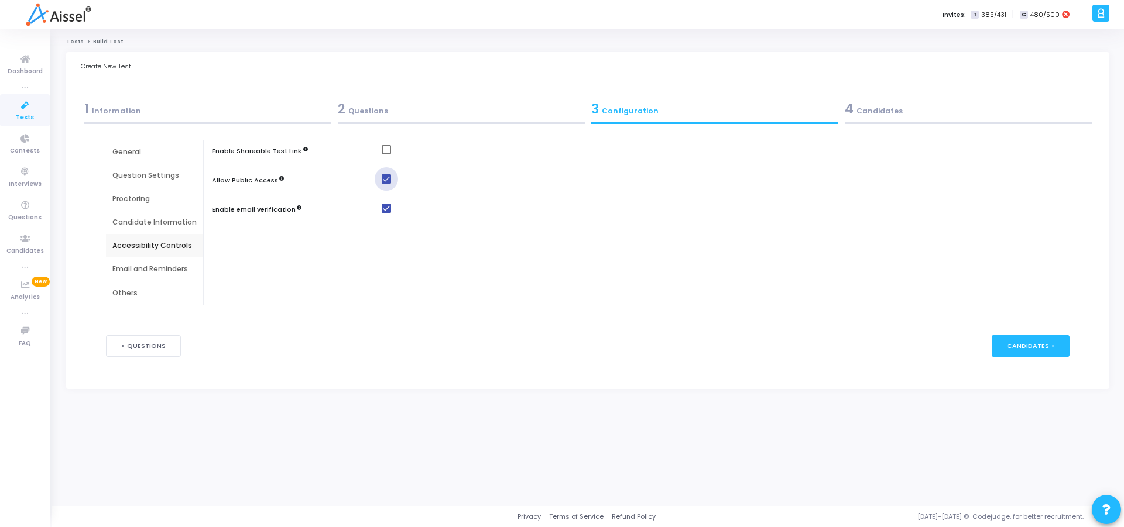
click at [387, 181] on span at bounding box center [386, 178] width 9 height 9
click at [386, 184] on input "checkbox" at bounding box center [386, 184] width 1 height 1
click at [382, 176] on span at bounding box center [386, 178] width 9 height 9
click at [386, 184] on input "checkbox" at bounding box center [386, 184] width 1 height 1
click at [382, 177] on span at bounding box center [386, 178] width 9 height 9
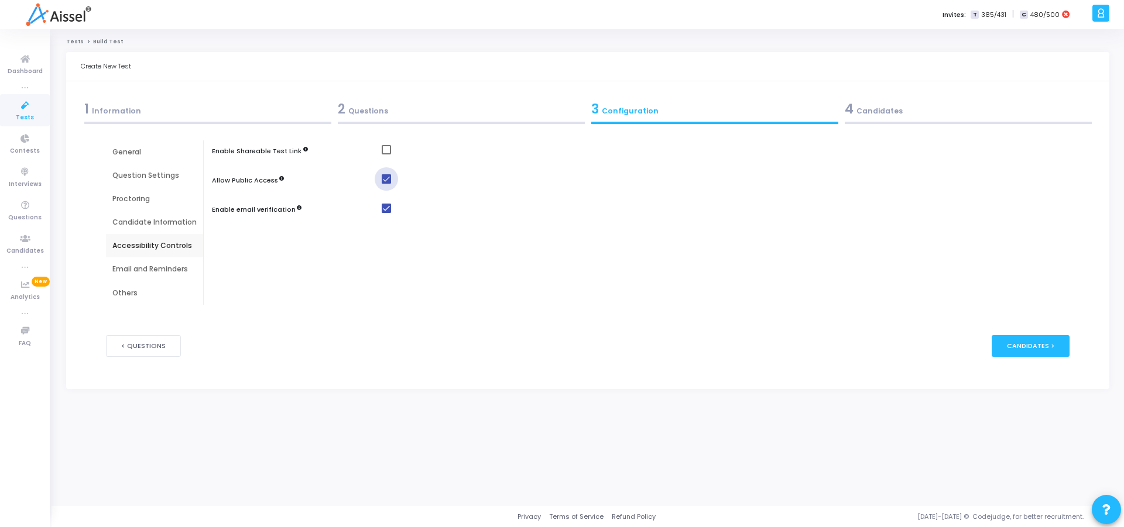
click at [386, 184] on input "checkbox" at bounding box center [386, 184] width 1 height 1
checkbox input "false"
click at [382, 152] on span at bounding box center [386, 149] width 9 height 9
click at [386, 155] on input "checkbox" at bounding box center [386, 155] width 1 height 1
checkbox input "true"
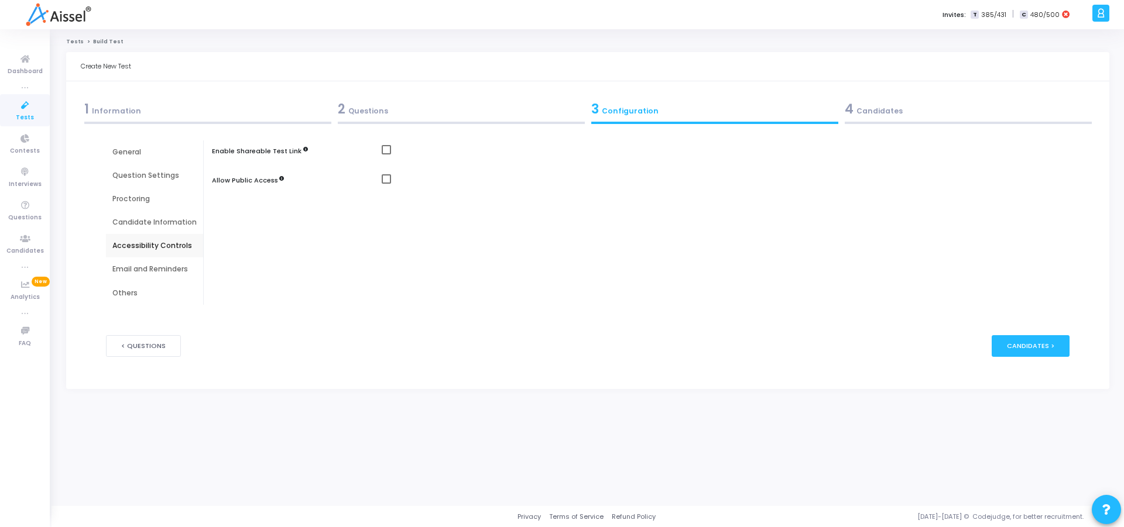
checkbox input "true"
click at [402, 341] on div "< Questions publish Publish Now Candidates >" at bounding box center [587, 346] width 963 height 57
click at [159, 263] on div "Email and Reminders" at bounding box center [154, 269] width 97 height 23
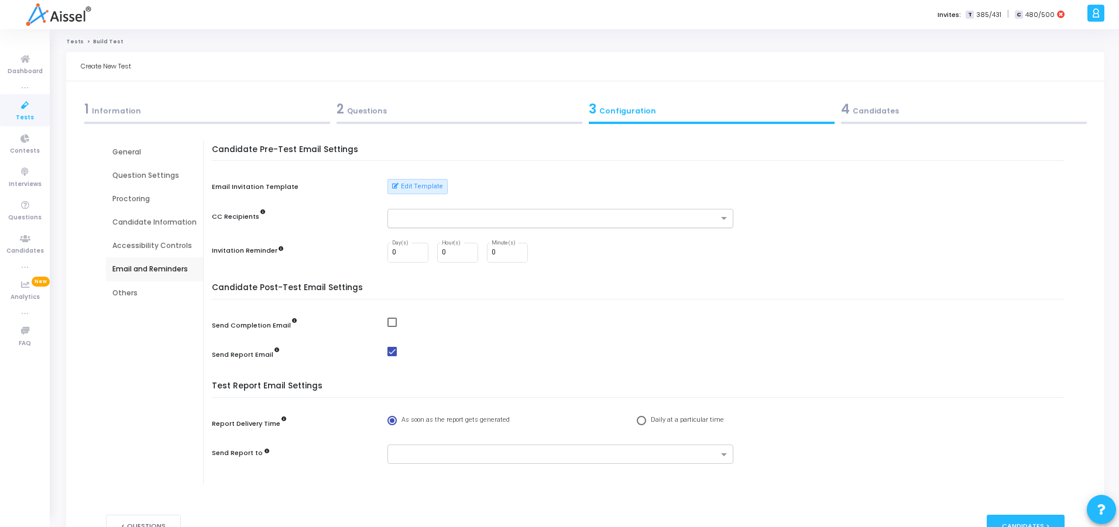
click at [419, 218] on input "text" at bounding box center [556, 219] width 324 height 10
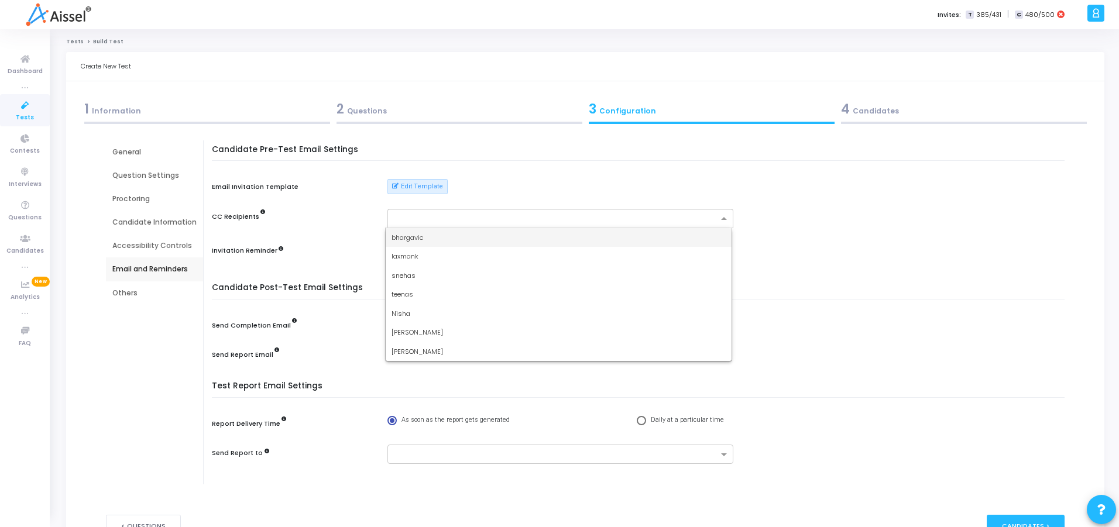
click at [724, 198] on div "Candidate Pre-Test Email Settings Email Invitation Template Edit Template CC Re…" at bounding box center [641, 211] width 847 height 133
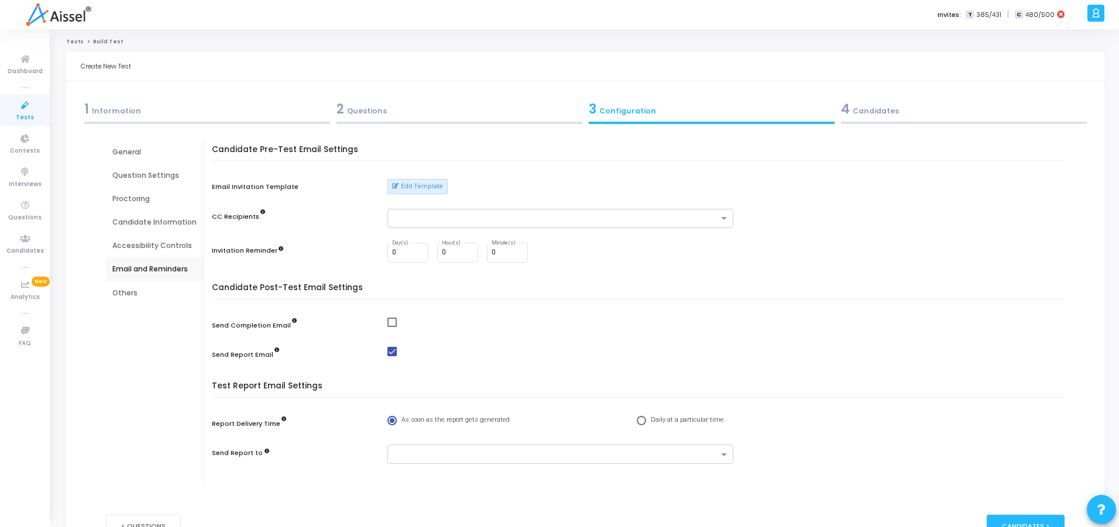
click at [131, 153] on div "General" at bounding box center [154, 152] width 84 height 11
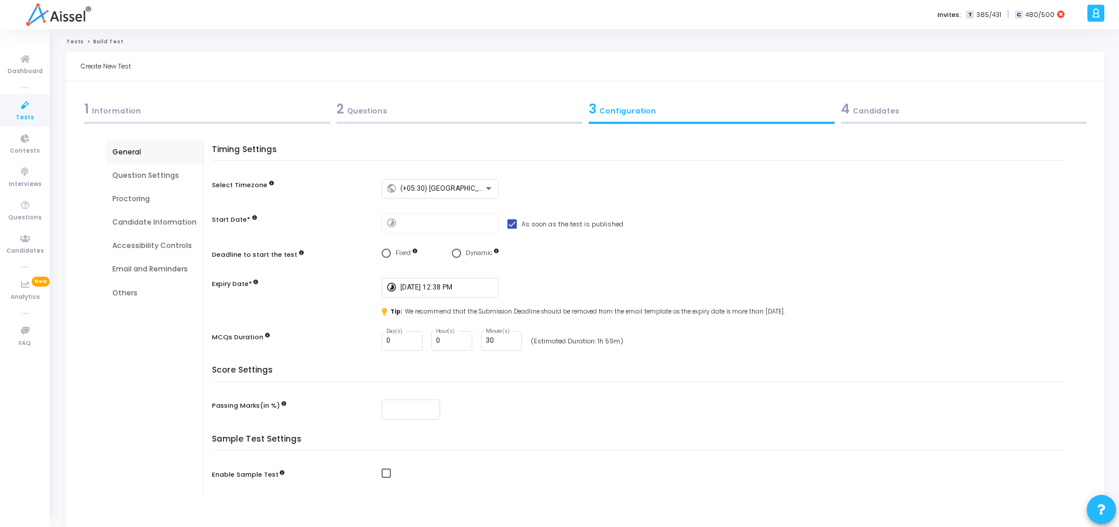
click at [472, 405] on div at bounding box center [726, 410] width 689 height 20
click at [495, 339] on input "30" at bounding box center [502, 341] width 32 height 8
type input "3"
type input "0"
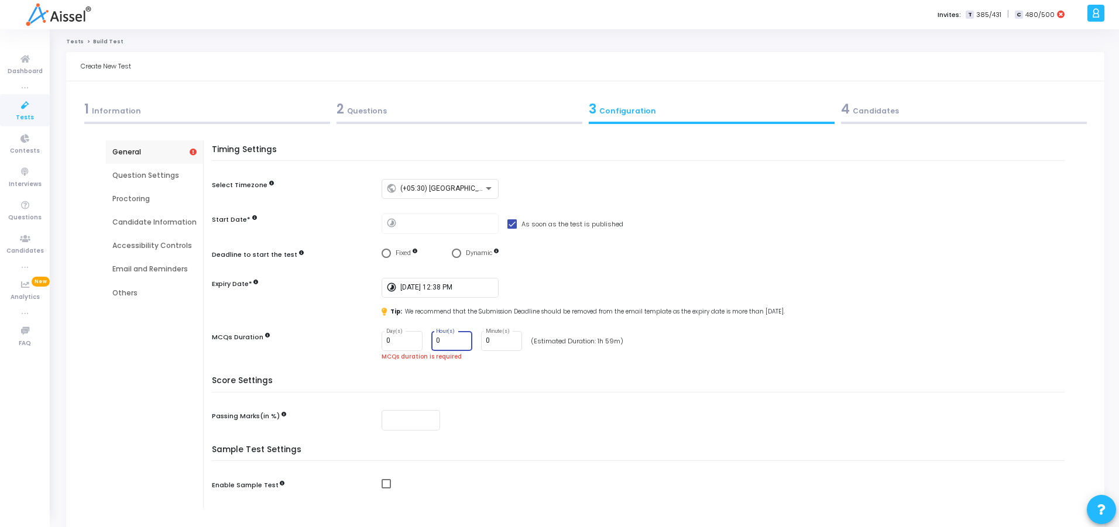
click at [445, 339] on input "0" at bounding box center [452, 341] width 32 height 8
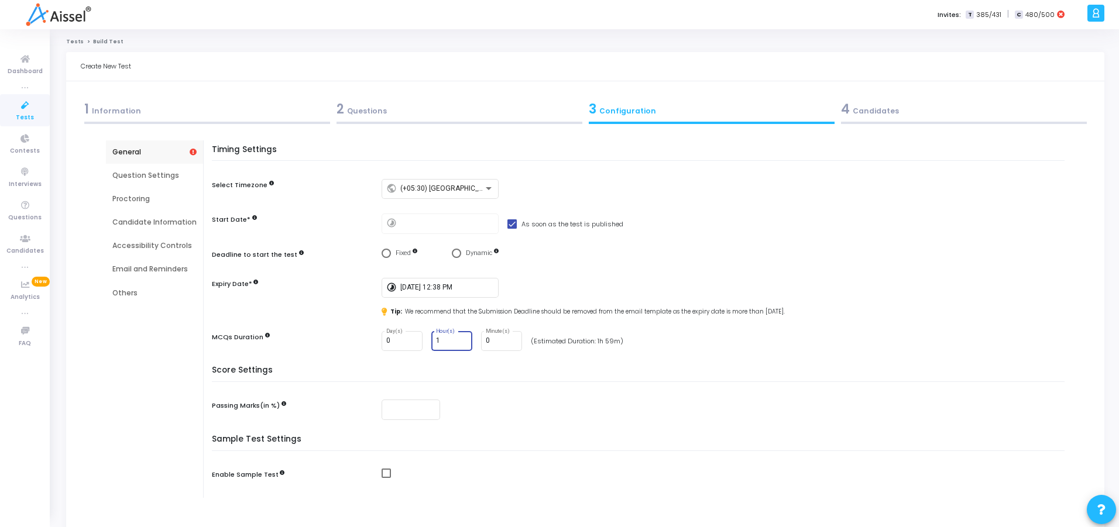
type input "1"
click at [498, 371] on h5 "Score Settings" at bounding box center [641, 374] width 859 height 16
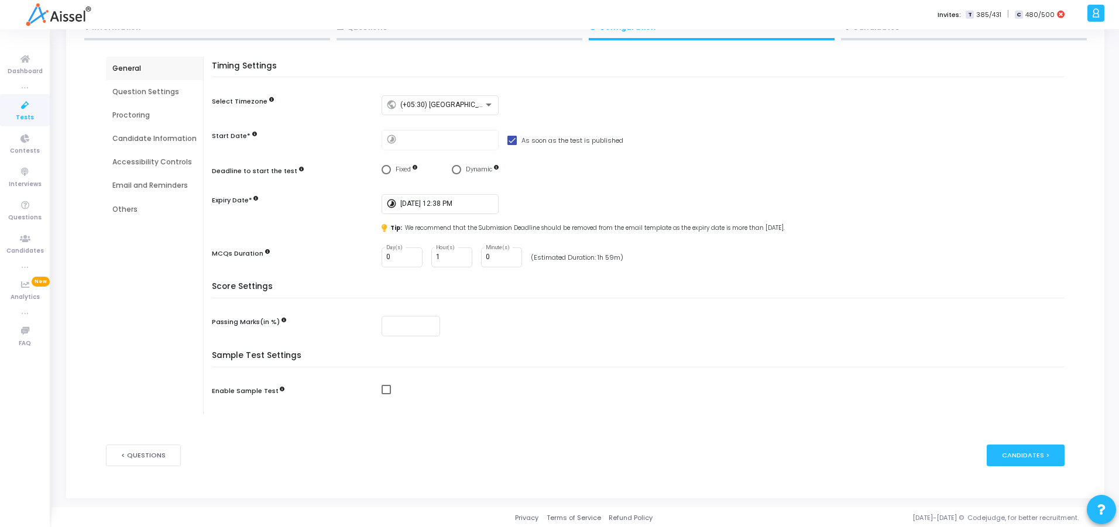
scroll to position [85, 0]
click at [412, 325] on input "number" at bounding box center [410, 325] width 49 height 8
click at [135, 209] on div "Others" at bounding box center [154, 208] width 84 height 11
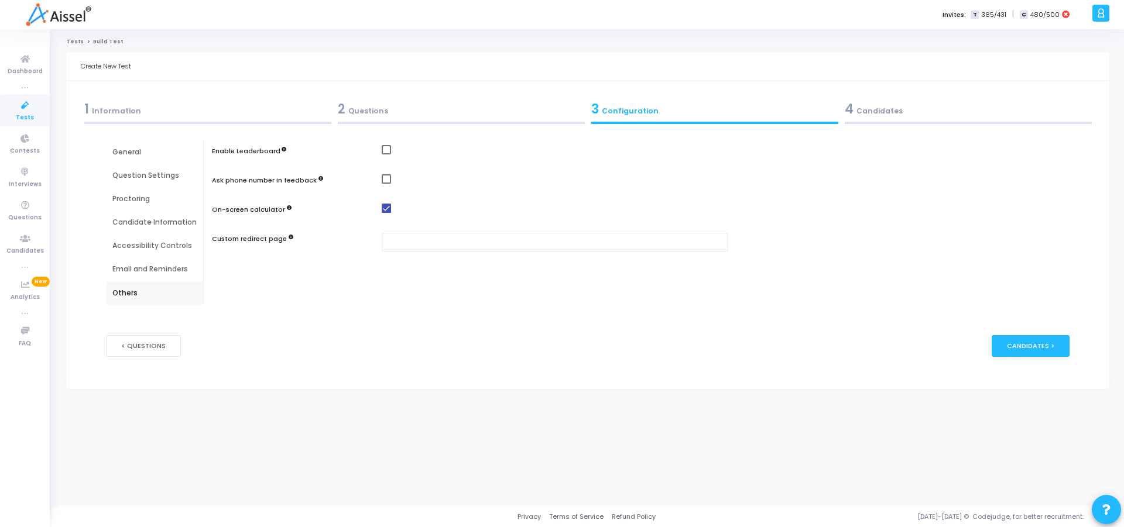
click at [124, 155] on div "General" at bounding box center [154, 152] width 84 height 11
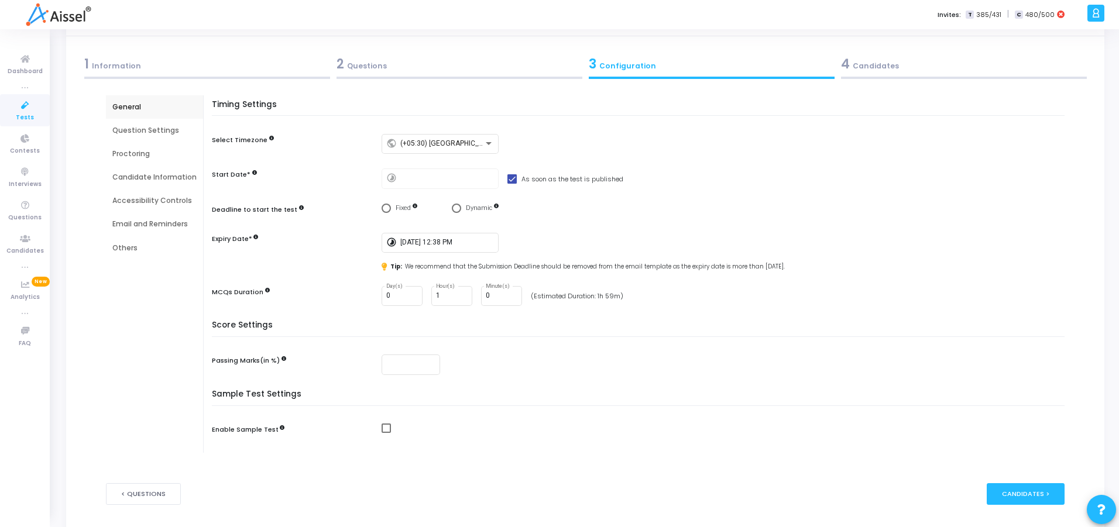
scroll to position [85, 0]
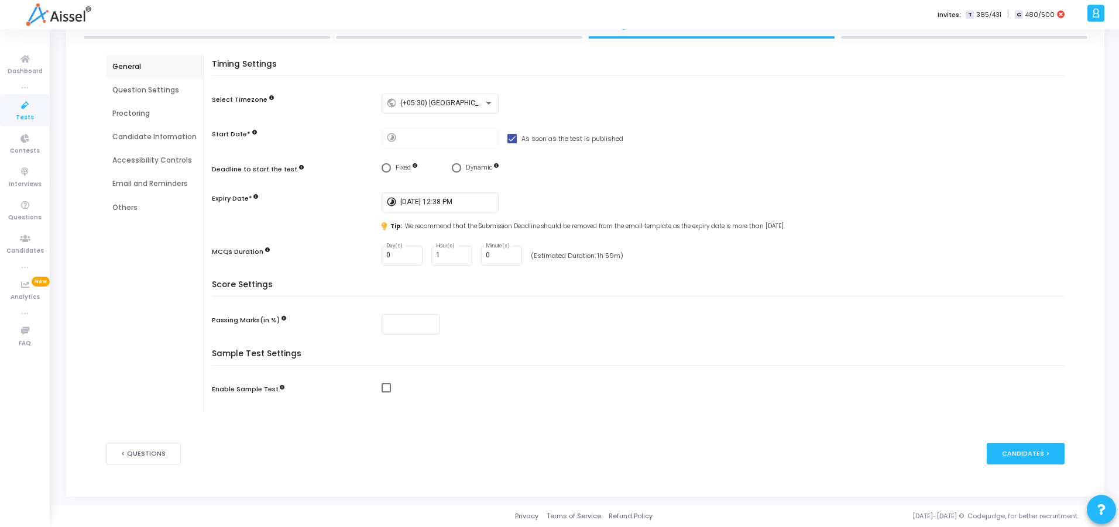
click at [549, 200] on div "timelapse [DATE] 12:38 PM" at bounding box center [726, 203] width 689 height 20
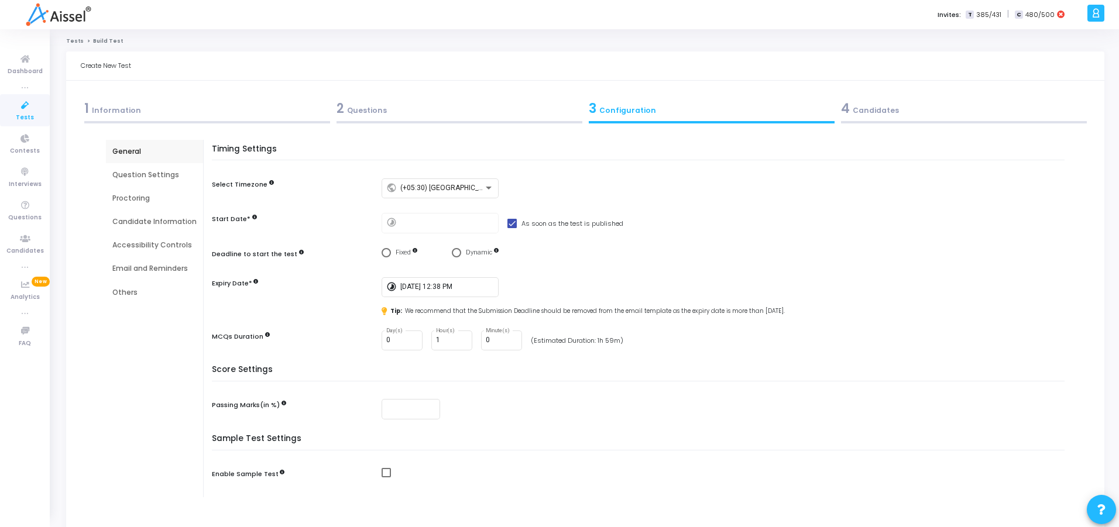
scroll to position [0, 0]
